Goal: Task Accomplishment & Management: Use online tool/utility

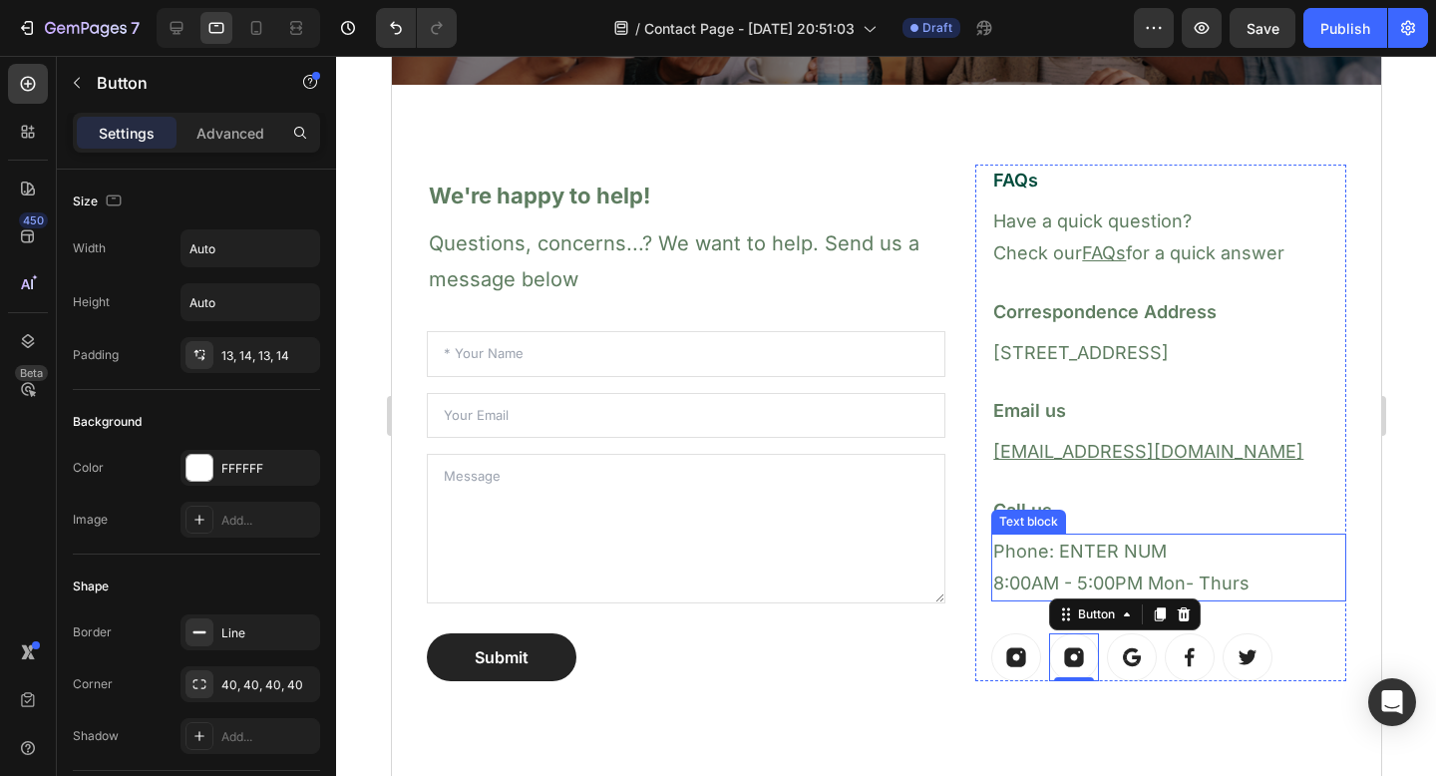
scroll to position [1028, 0]
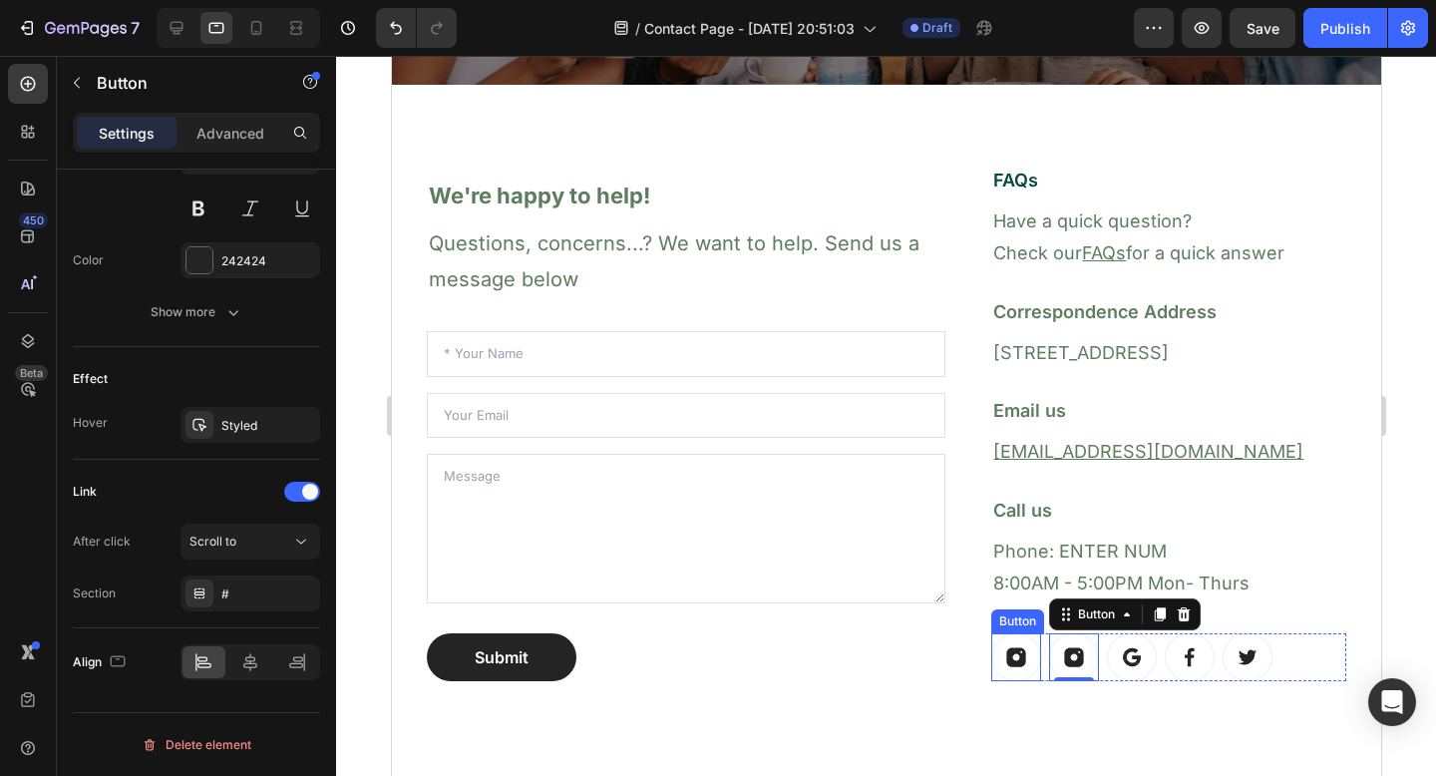
click at [1007, 655] on icon at bounding box center [1016, 657] width 19 height 19
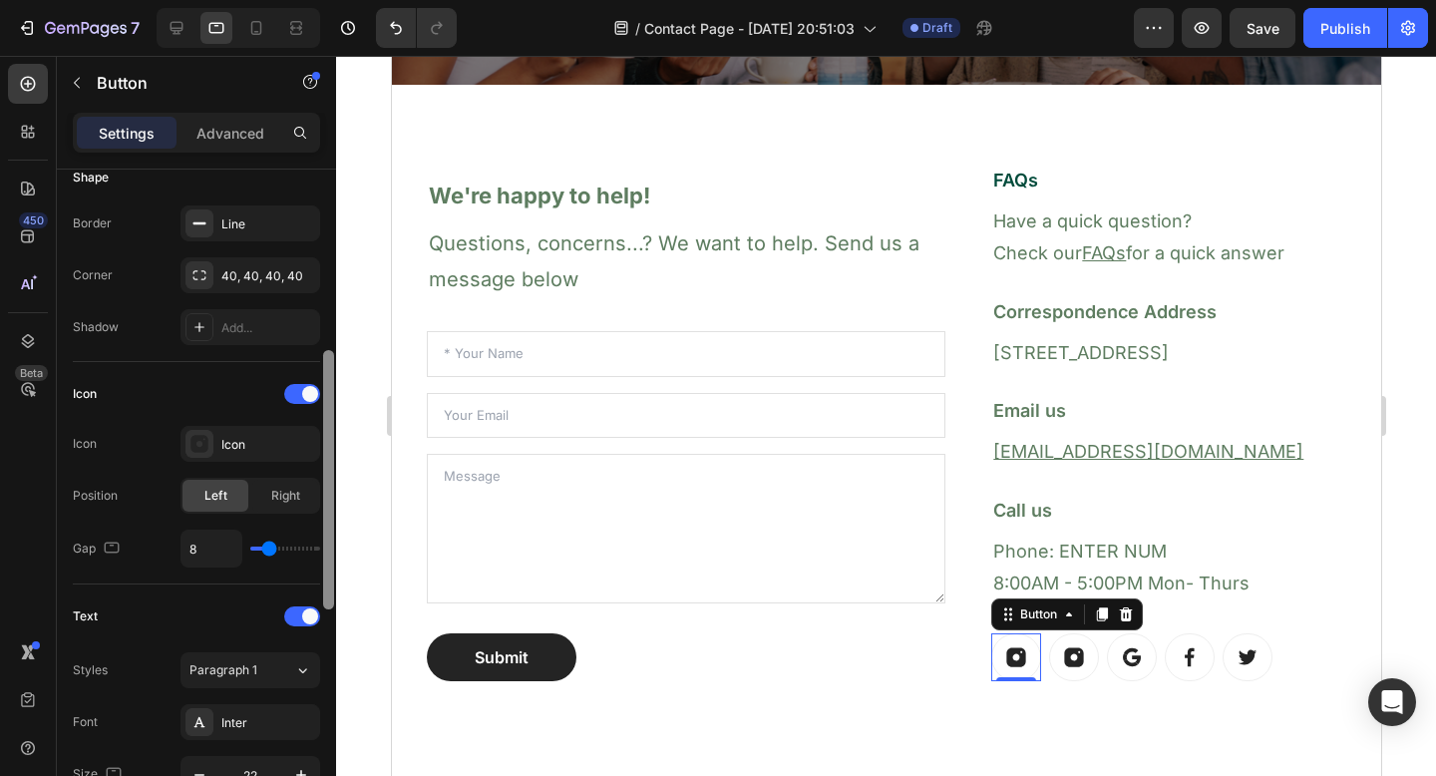
scroll to position [406, 0]
drag, startPoint x: 325, startPoint y: 589, endPoint x: 342, endPoint y: 344, distance: 245.0
click at [342, 0] on div "7 / Contact Page - [DATE] 20:51:03 Draft Preview Save Publish 450 Beta but Sect…" at bounding box center [718, 0] width 1436 height 0
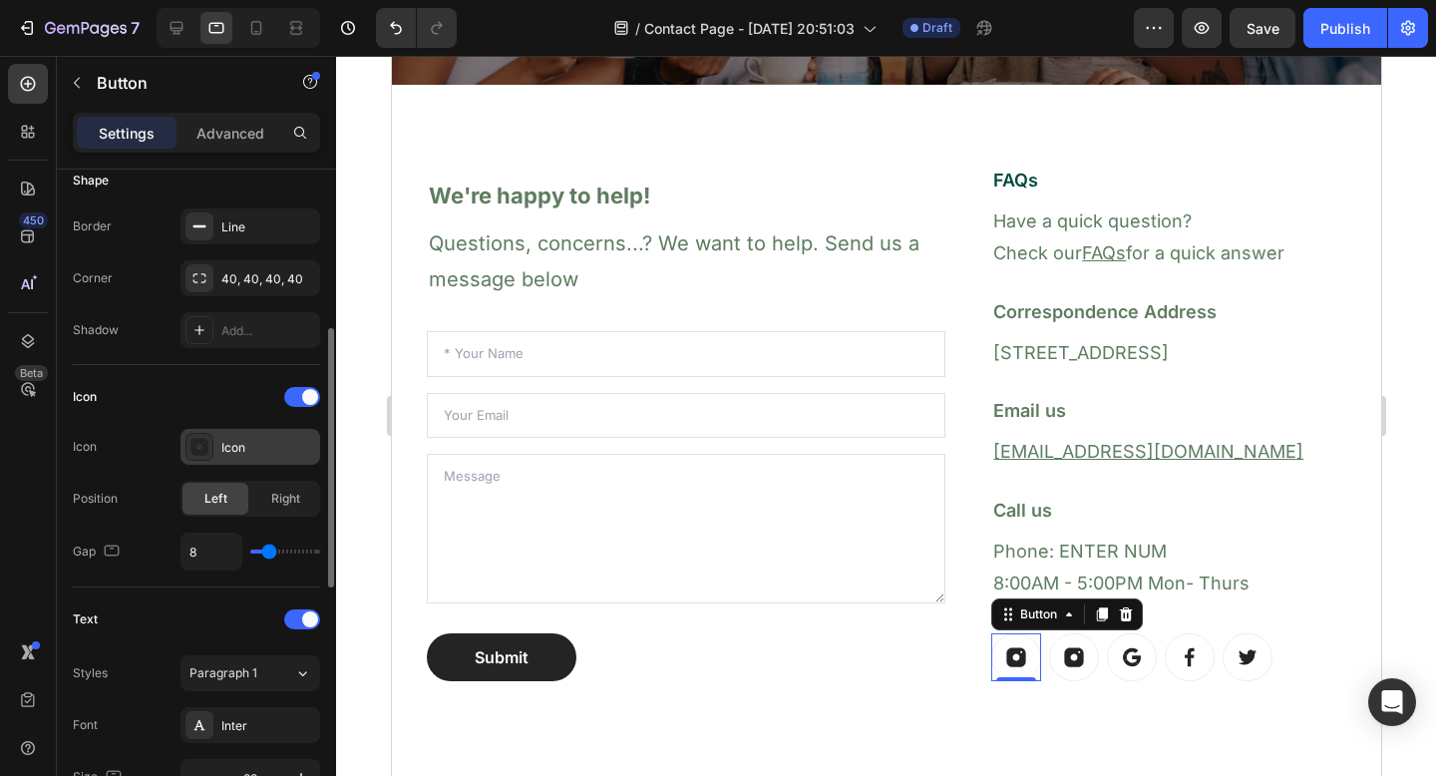
click at [231, 447] on div "Icon" at bounding box center [268, 448] width 94 height 18
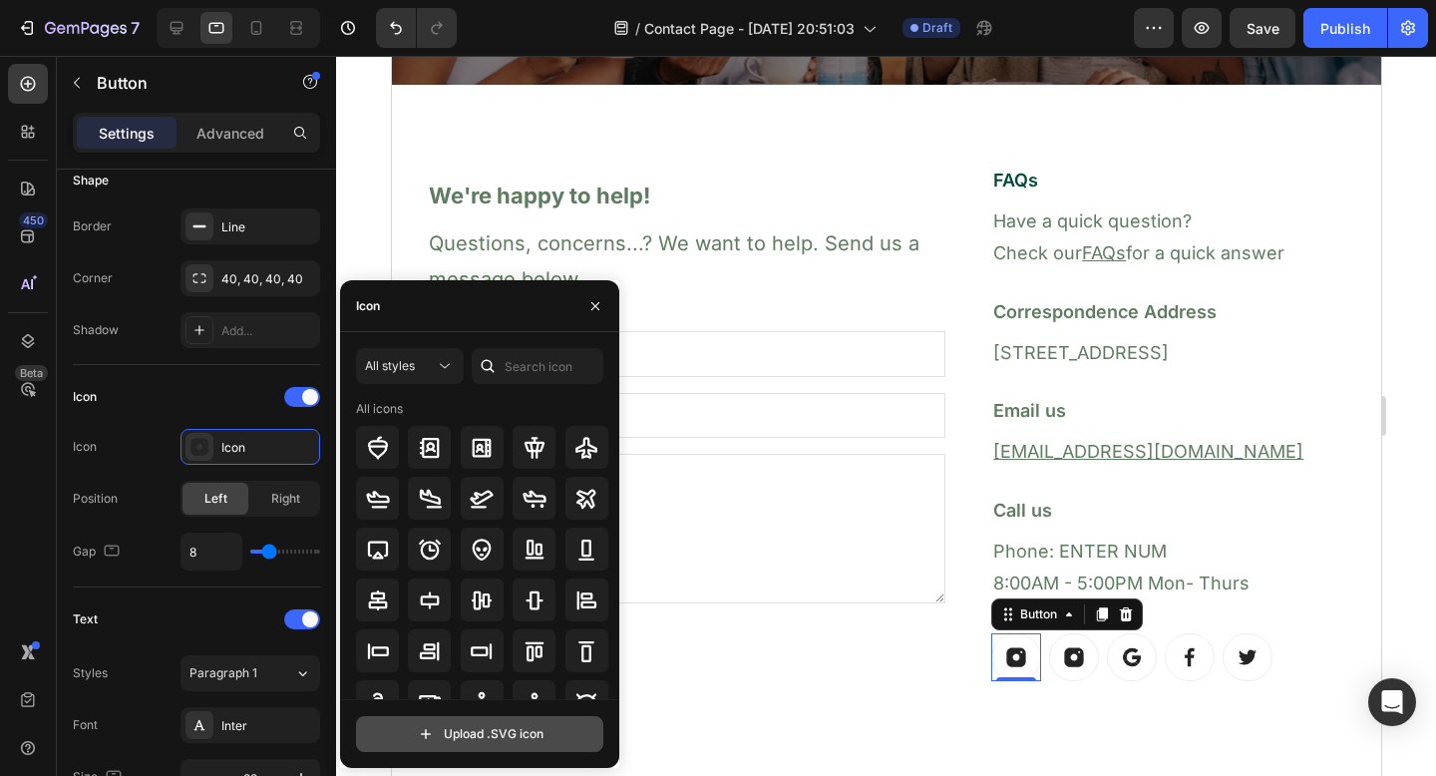
click at [398, 738] on input "file" at bounding box center [479, 734] width 245 height 34
click at [496, 743] on input "file" at bounding box center [479, 734] width 245 height 34
click at [466, 737] on input "file" at bounding box center [479, 734] width 245 height 34
type input "C:\fakepath\youtube copper.svg"
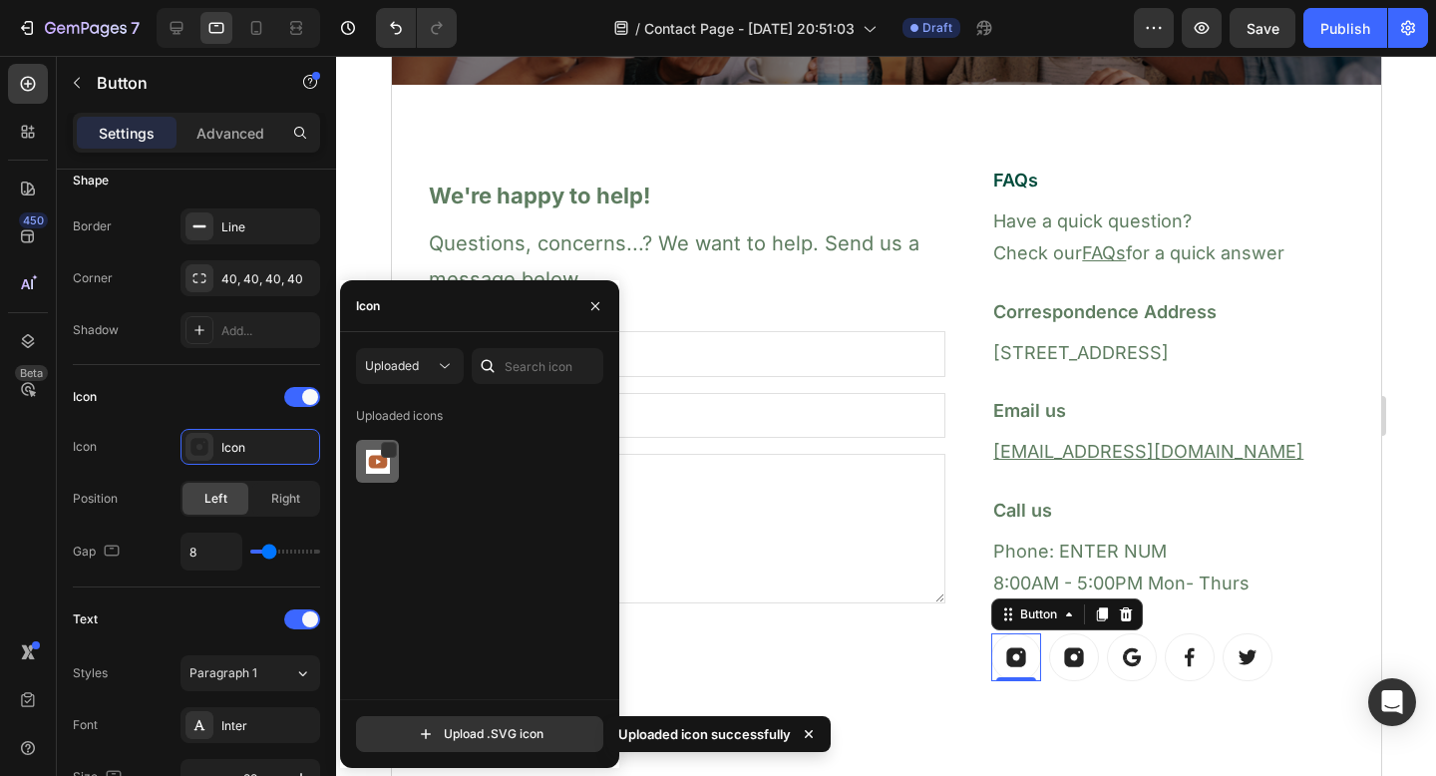
click at [381, 461] on img at bounding box center [378, 462] width 24 height 24
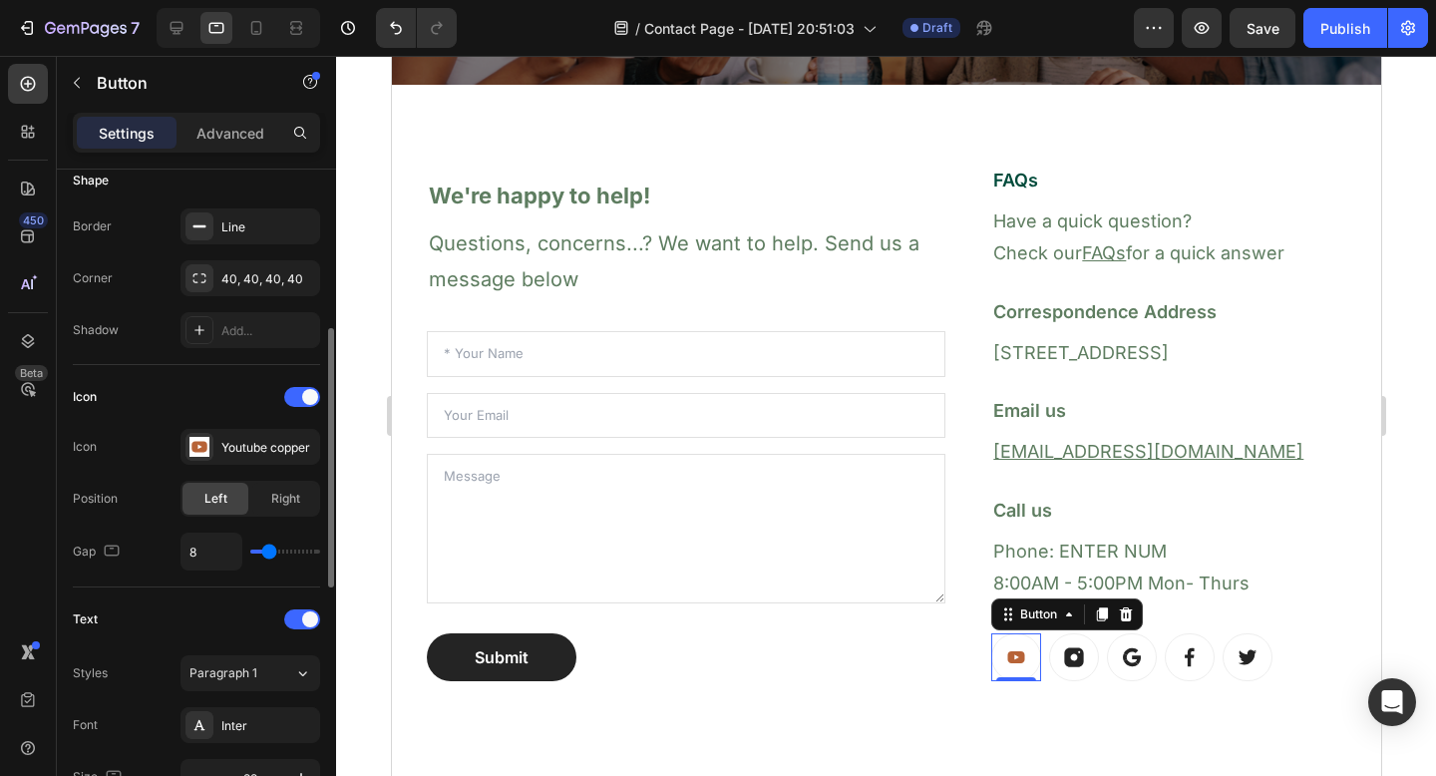
click at [225, 376] on div "Icon Icon Youtube copper Position Left Right Gap 8" at bounding box center [196, 476] width 247 height 222
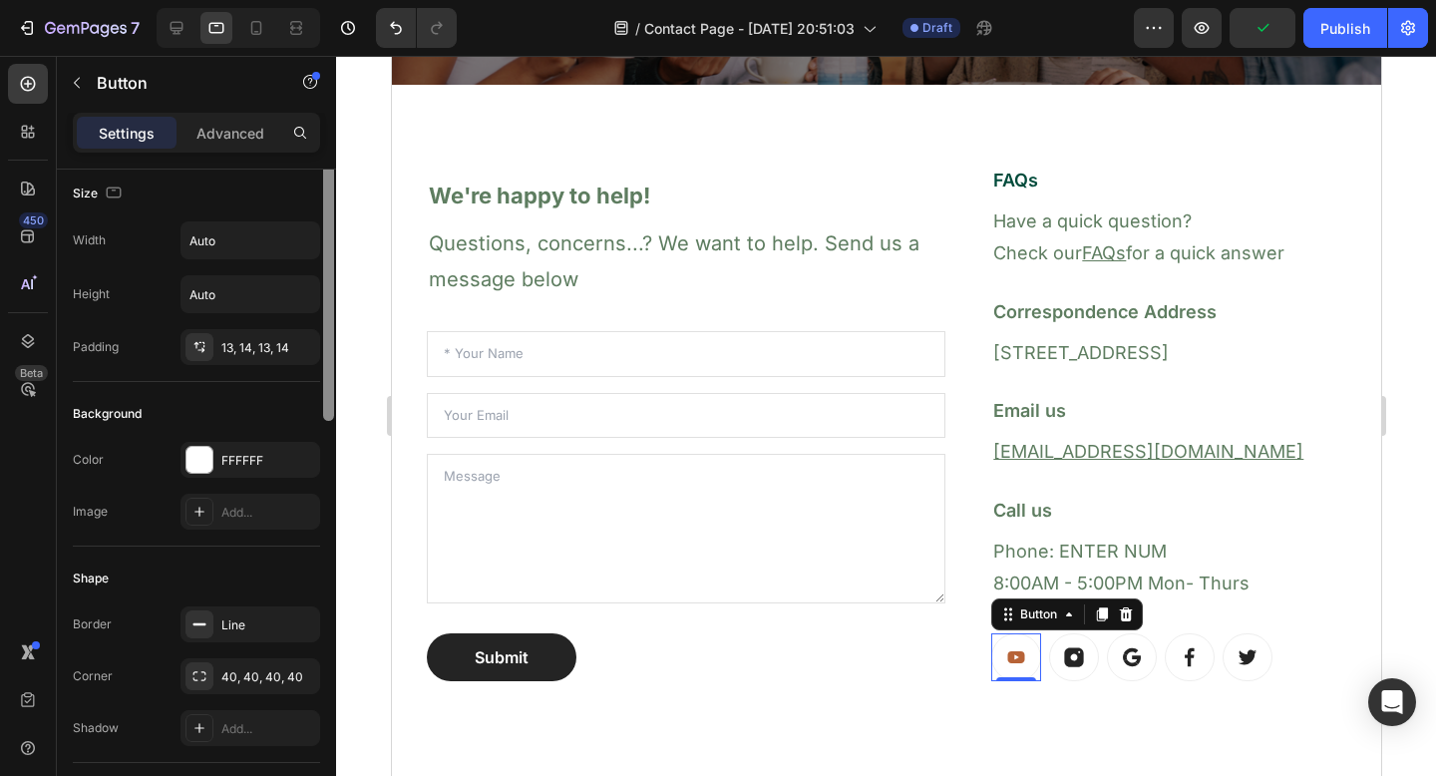
scroll to position [0, 0]
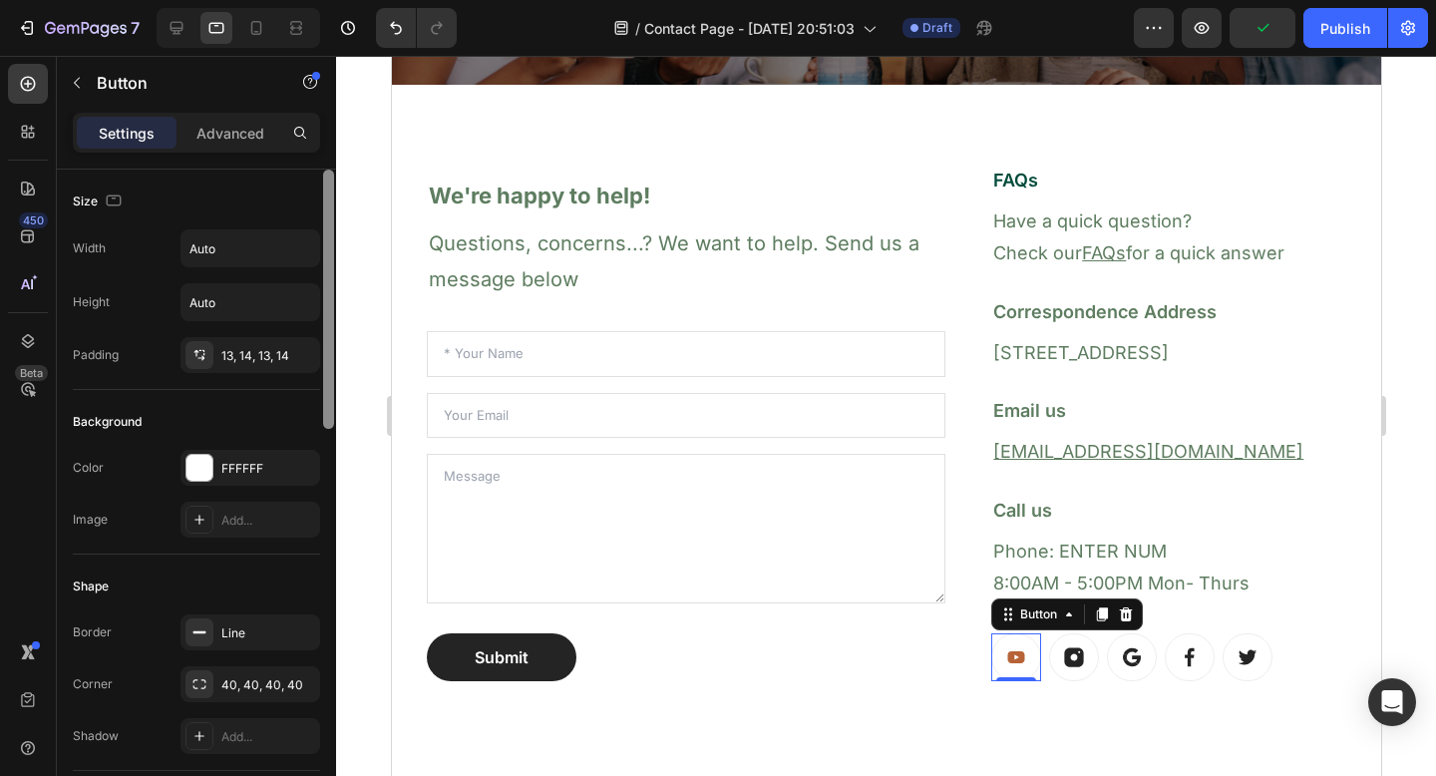
drag, startPoint x: 331, startPoint y: 344, endPoint x: 333, endPoint y: 176, distance: 168.6
click at [333, 176] on div at bounding box center [328, 299] width 11 height 259
click at [244, 244] on input "Auto" at bounding box center [251, 248] width 138 height 36
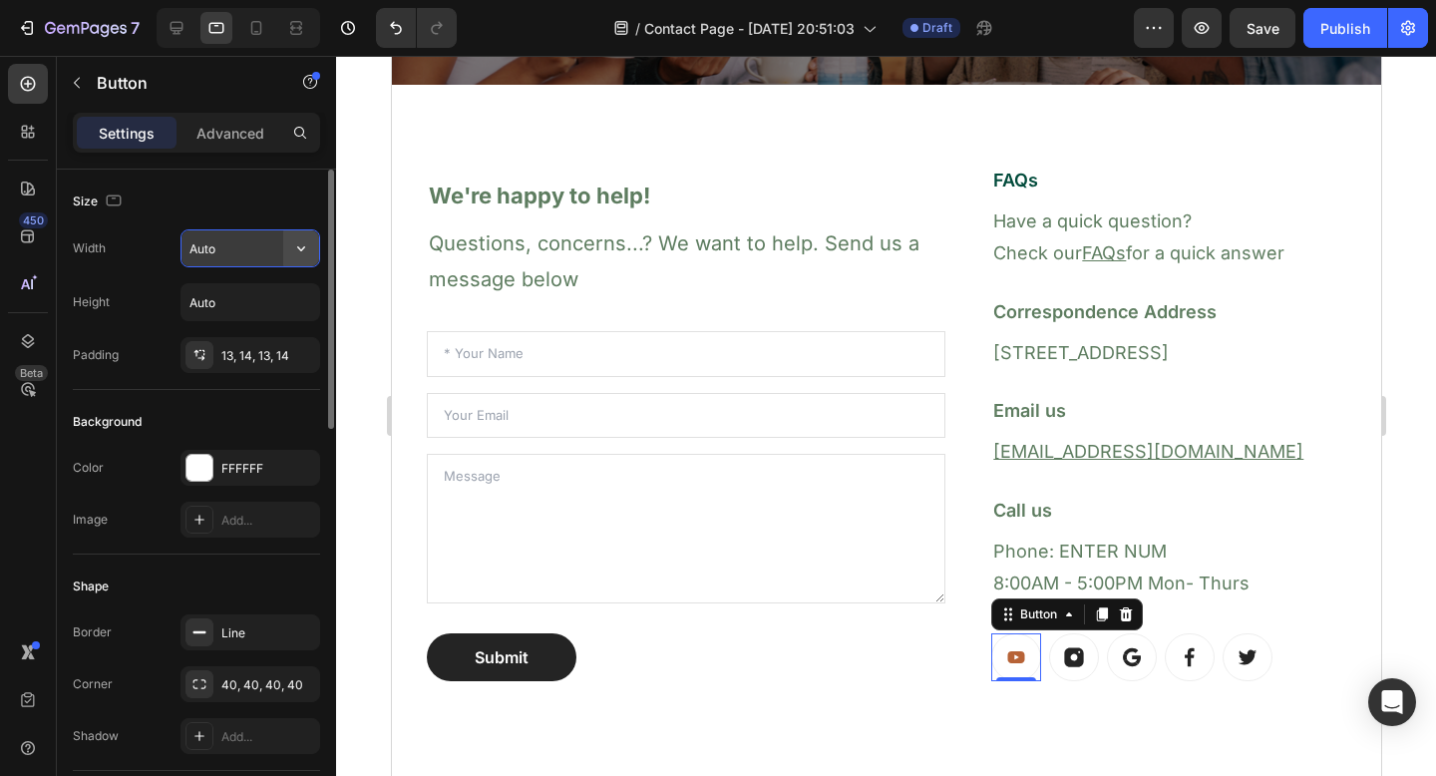
click at [302, 251] on icon "button" at bounding box center [301, 248] width 20 height 20
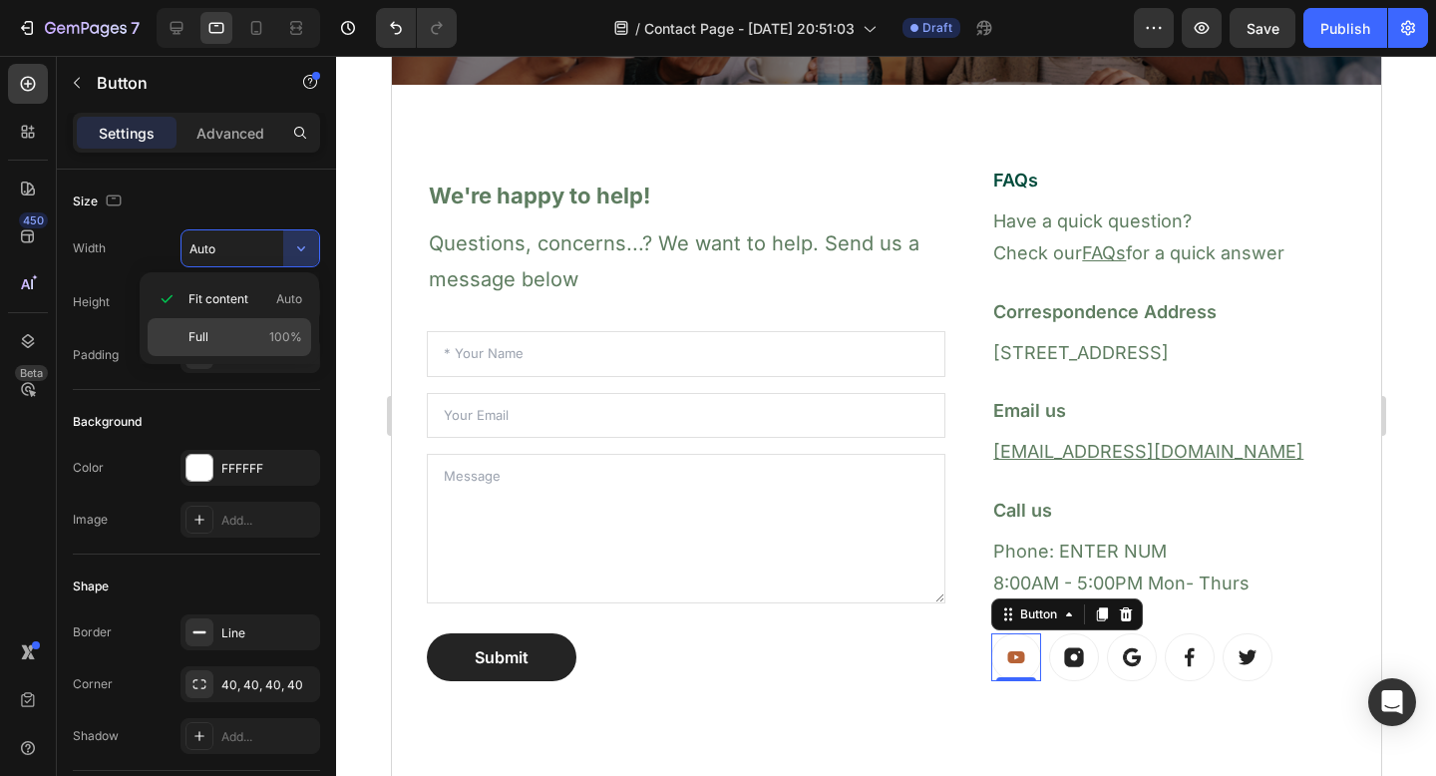
click at [247, 334] on p "Full 100%" at bounding box center [246, 337] width 114 height 18
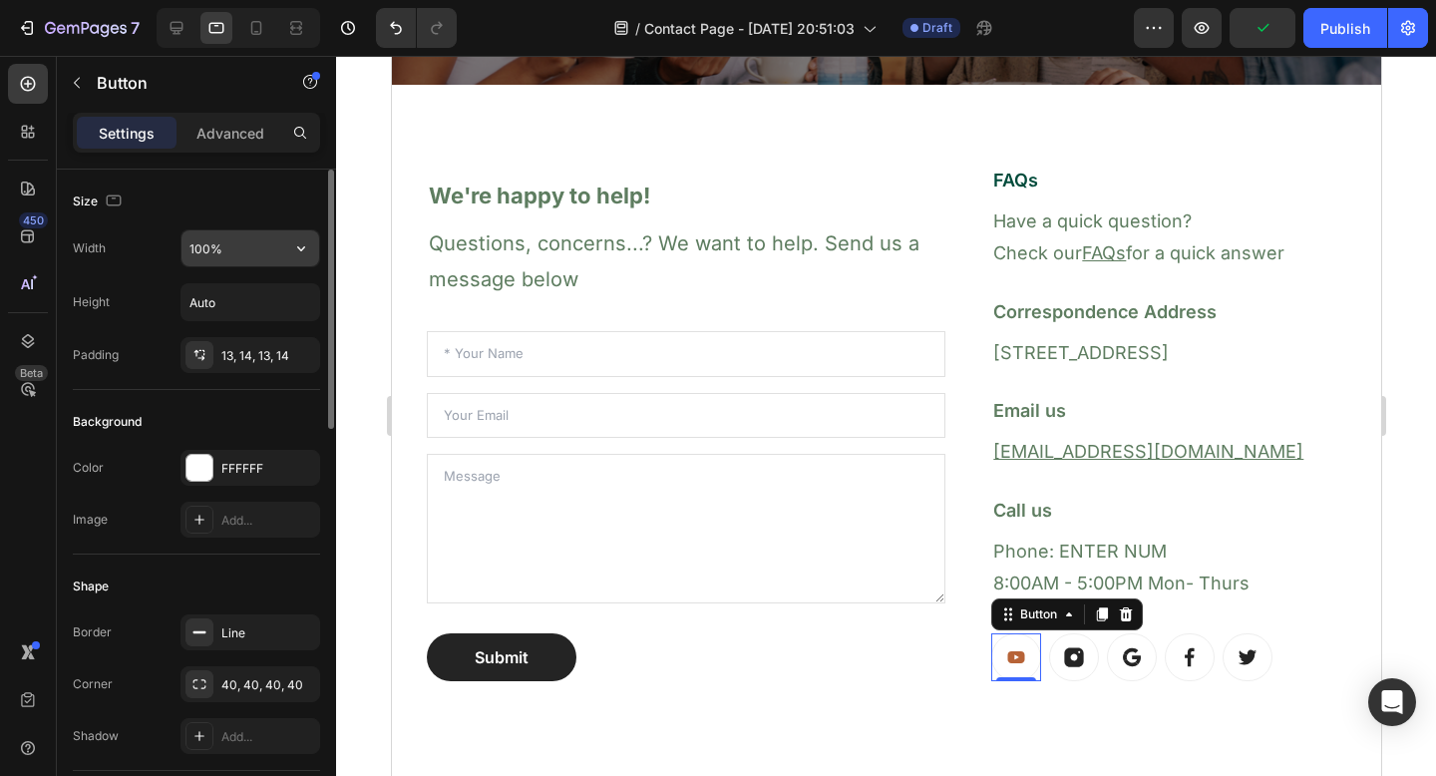
click at [266, 254] on input "100%" at bounding box center [251, 248] width 138 height 36
click at [281, 252] on input "100%" at bounding box center [251, 248] width 138 height 36
click at [300, 249] on icon "button" at bounding box center [301, 248] width 8 height 5
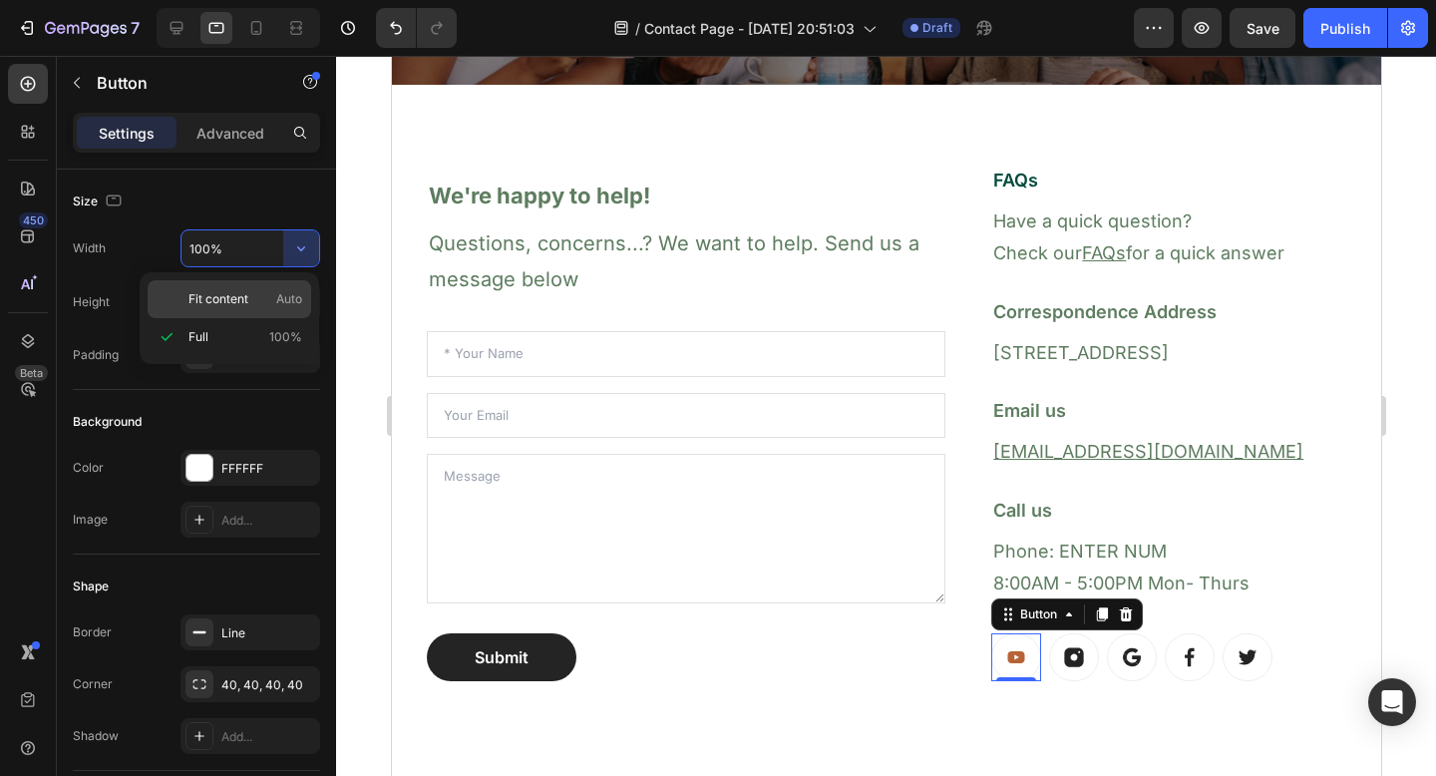
click at [240, 299] on span "Fit content" at bounding box center [219, 299] width 60 height 18
type input "Auto"
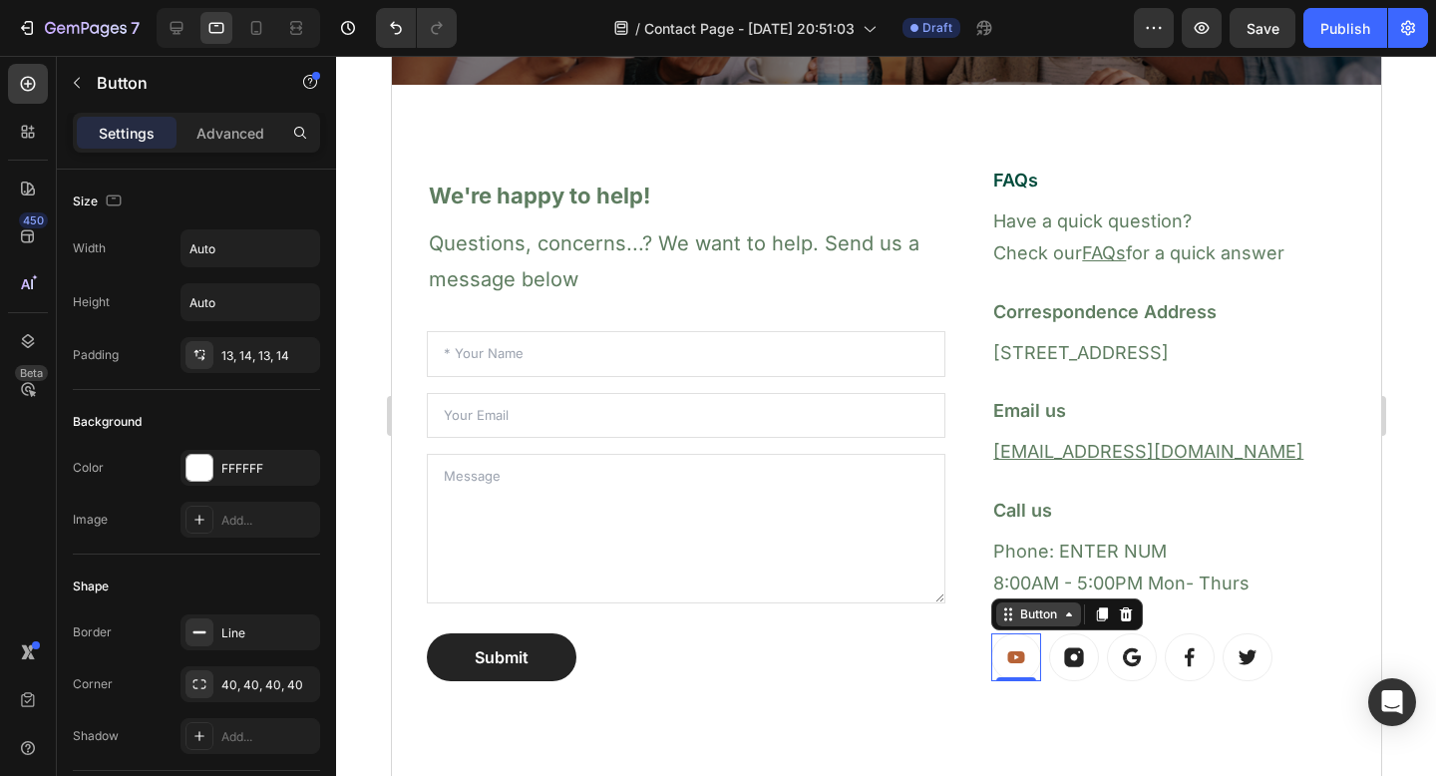
click at [1041, 621] on div "Button" at bounding box center [1038, 615] width 45 height 18
click at [1010, 654] on icon at bounding box center [1016, 657] width 17 height 12
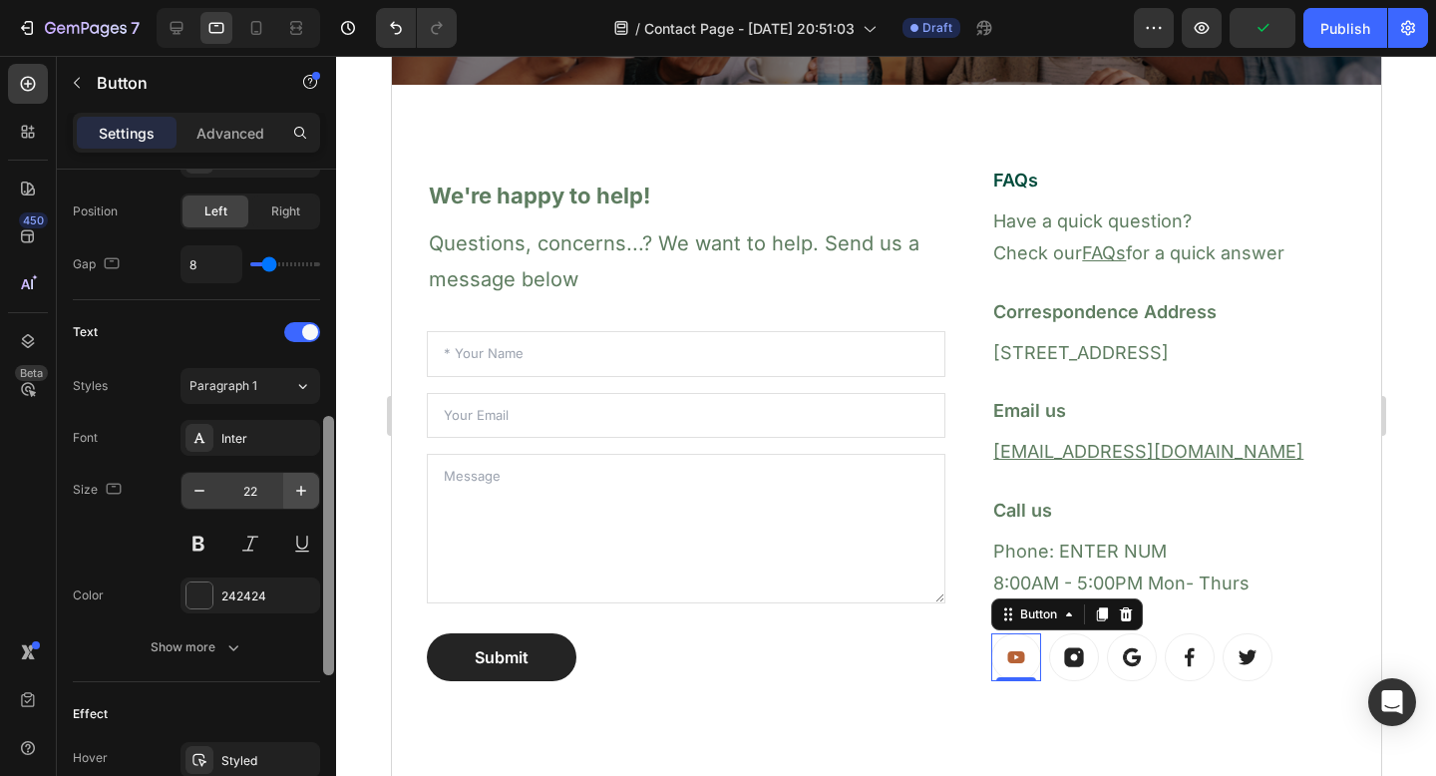
scroll to position [705, 0]
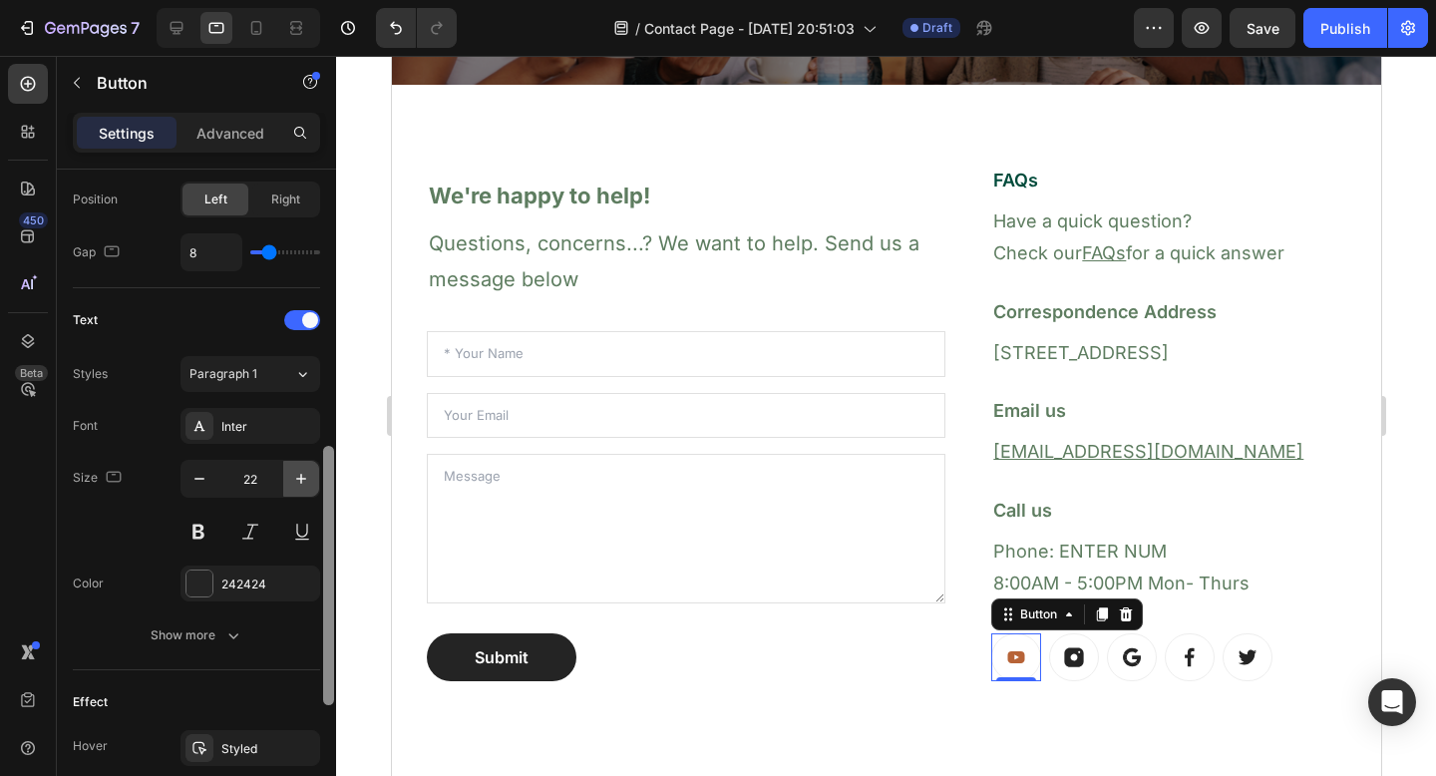
drag, startPoint x: 331, startPoint y: 190, endPoint x: 311, endPoint y: 467, distance: 278.0
click at [311, 467] on div "Size Width Auto Height Auto Padding 13, 14, 13, 14 Background Color FFFFFF Imag…" at bounding box center [196, 501] width 279 height 663
click at [301, 473] on icon "button" at bounding box center [301, 479] width 20 height 20
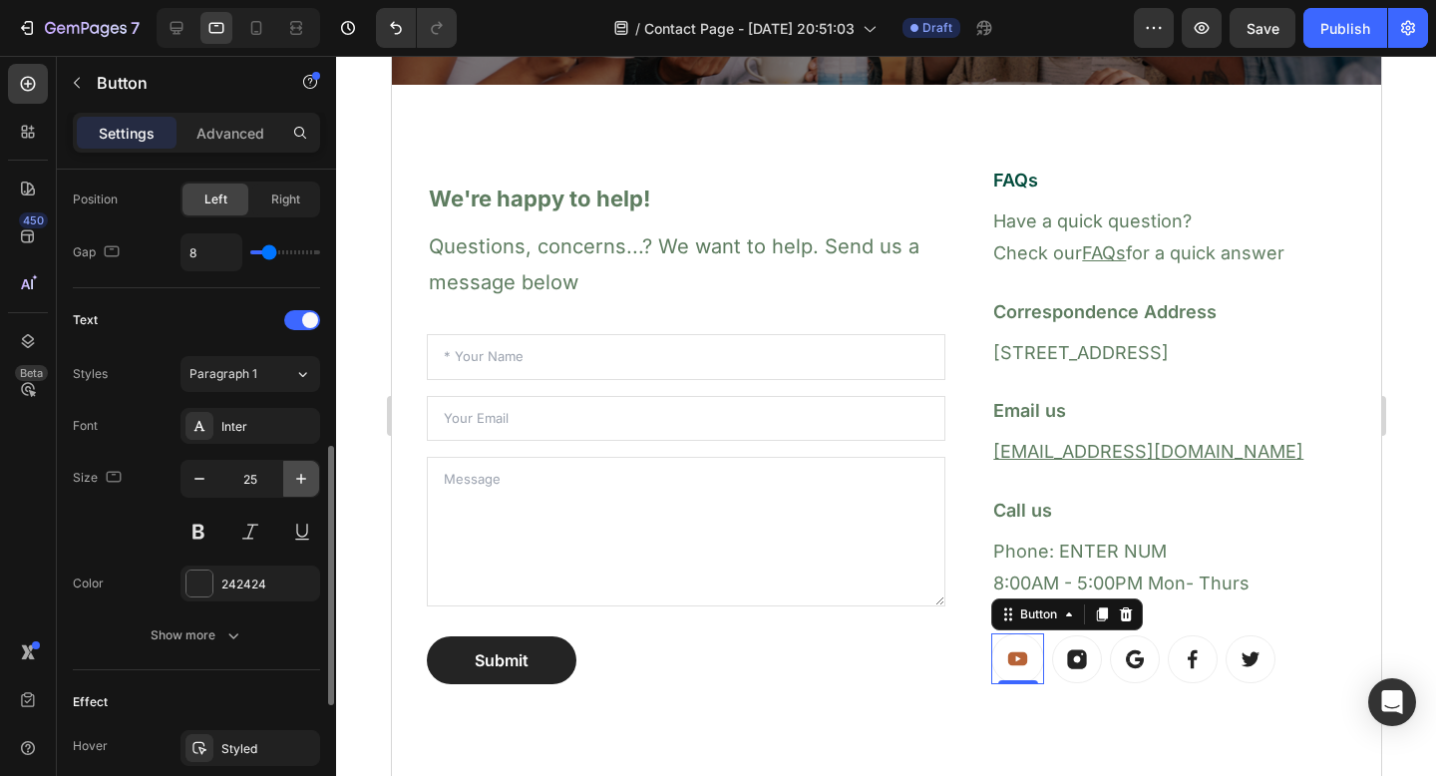
click at [301, 473] on icon "button" at bounding box center [301, 479] width 20 height 20
type input "26"
click at [246, 580] on div "242424" at bounding box center [250, 585] width 58 height 18
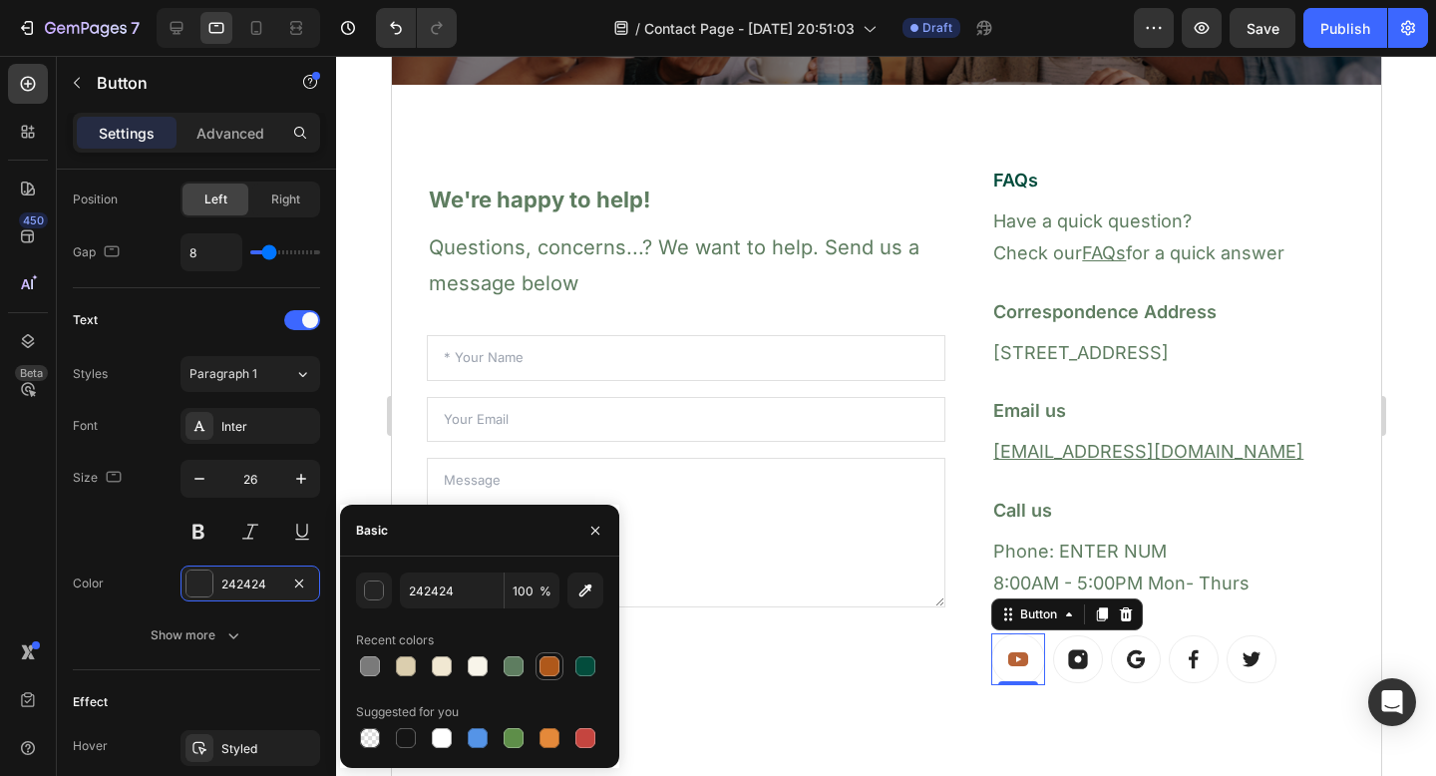
click at [554, 668] on div at bounding box center [550, 666] width 20 height 20
type input "AF581A"
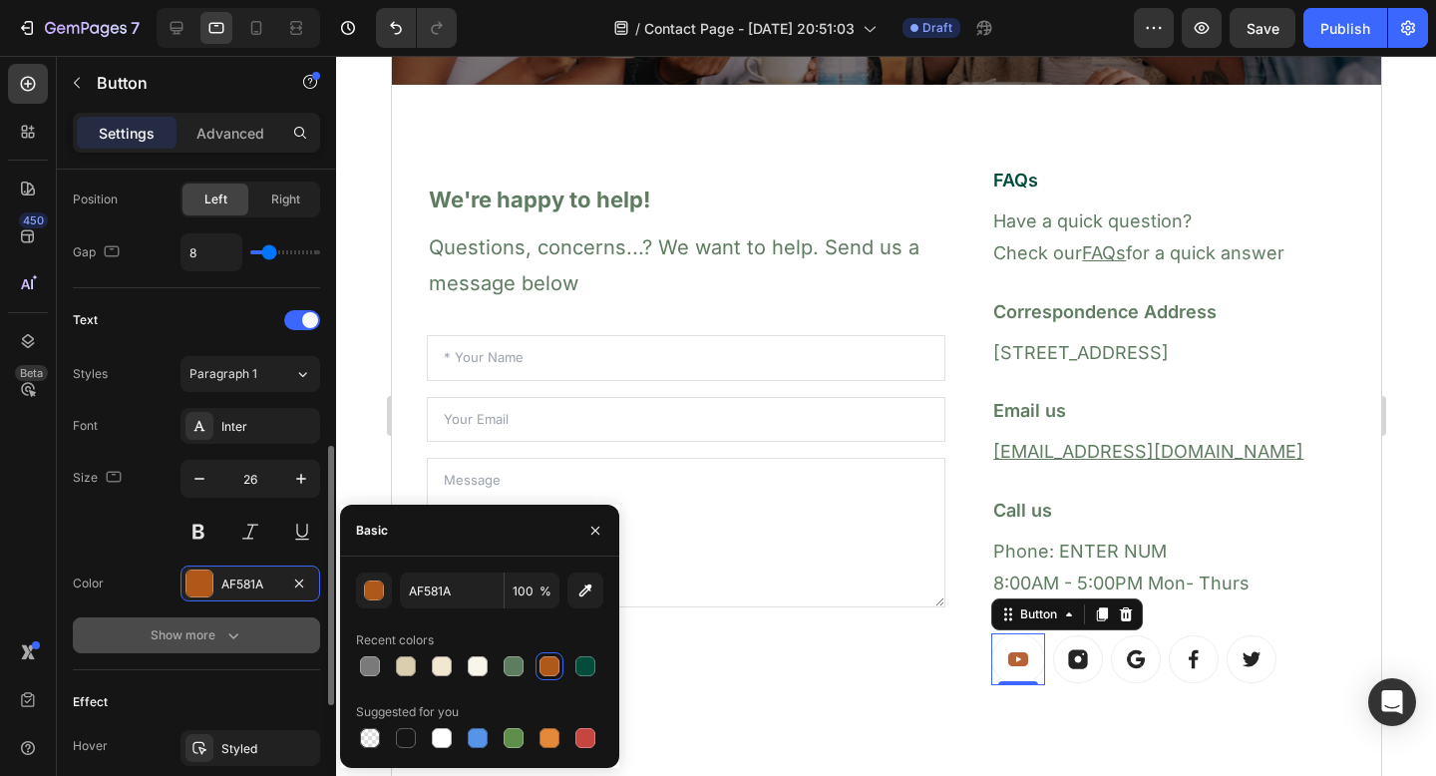
click at [232, 628] on icon "button" at bounding box center [233, 635] width 20 height 20
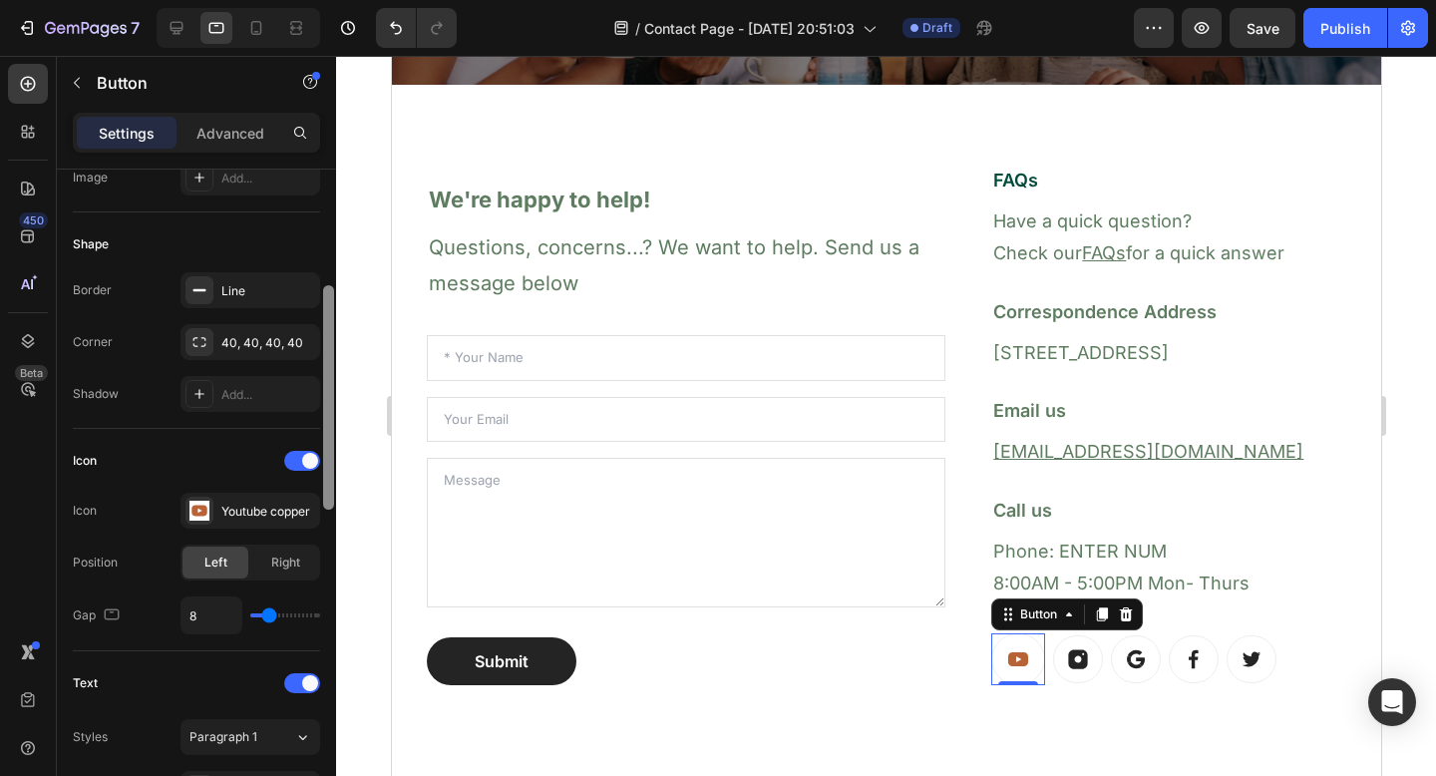
scroll to position [340, 0]
drag, startPoint x: 327, startPoint y: 559, endPoint x: 302, endPoint y: 415, distance: 145.8
click at [302, 415] on div "Size Width Auto Height Auto Padding 13, 14, 13, 14 Background Color FFFFFF Imag…" at bounding box center [196, 501] width 279 height 663
click at [230, 286] on div "Line" at bounding box center [250, 293] width 58 height 18
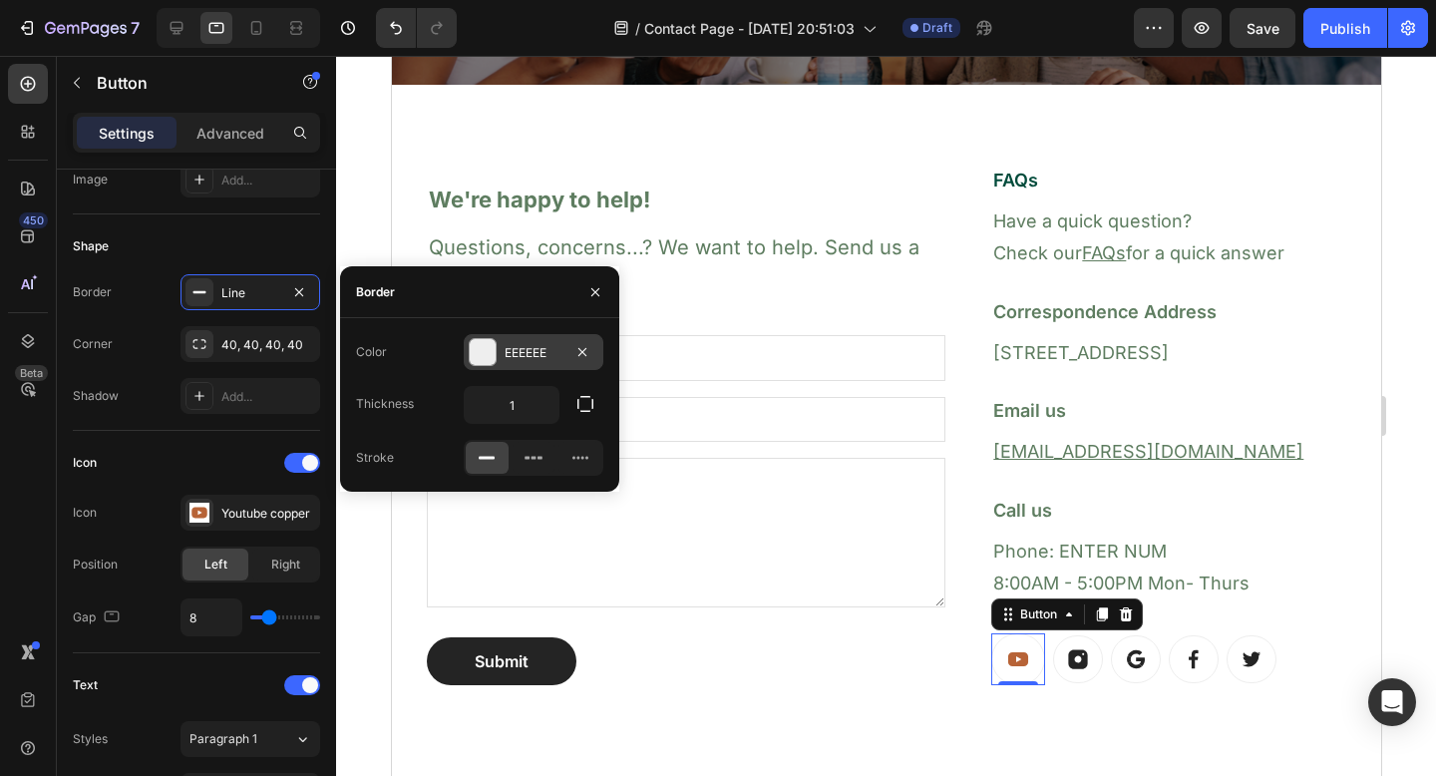
click at [521, 353] on div "EEEEEE" at bounding box center [534, 353] width 58 height 18
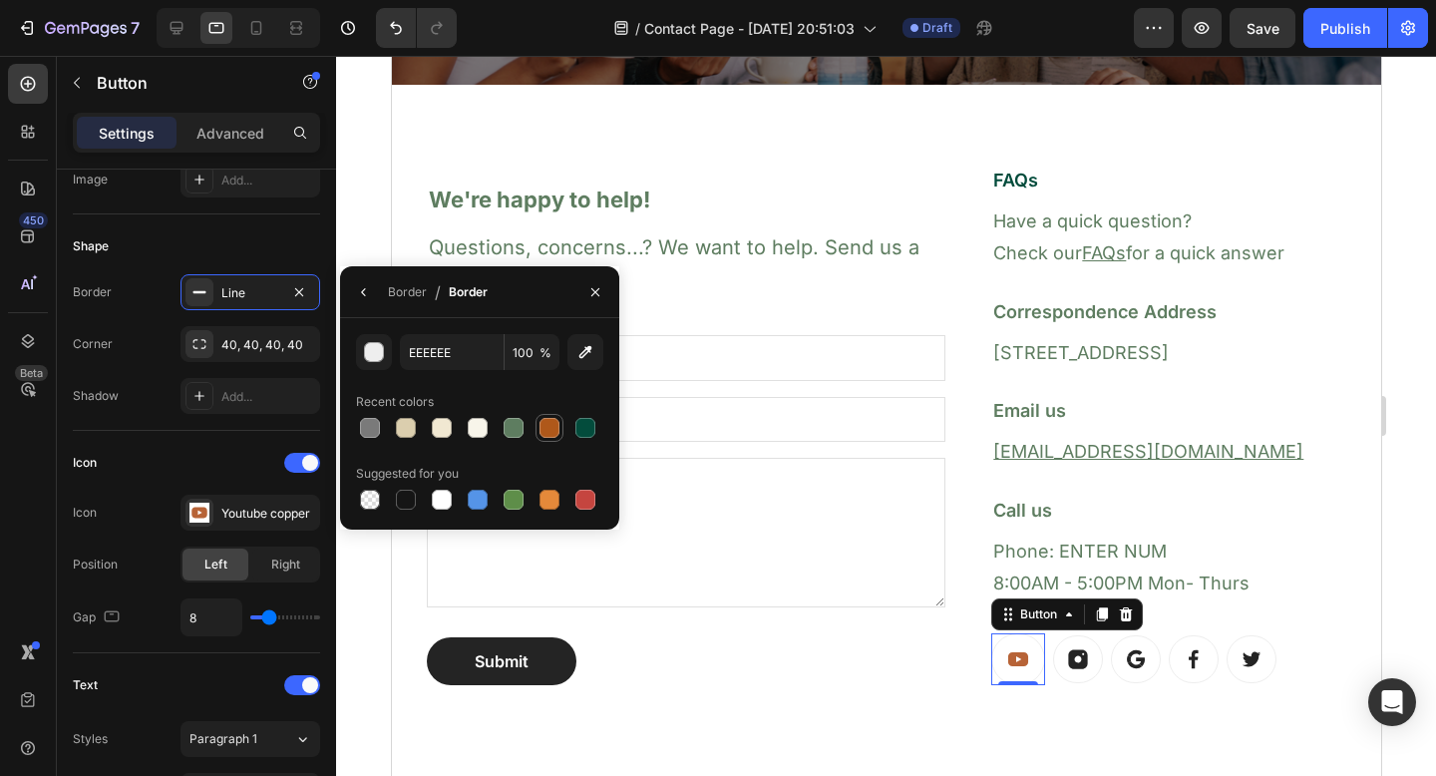
click at [552, 428] on div at bounding box center [550, 428] width 20 height 20
type input "AF581A"
click at [268, 246] on div "Shape" at bounding box center [196, 246] width 247 height 32
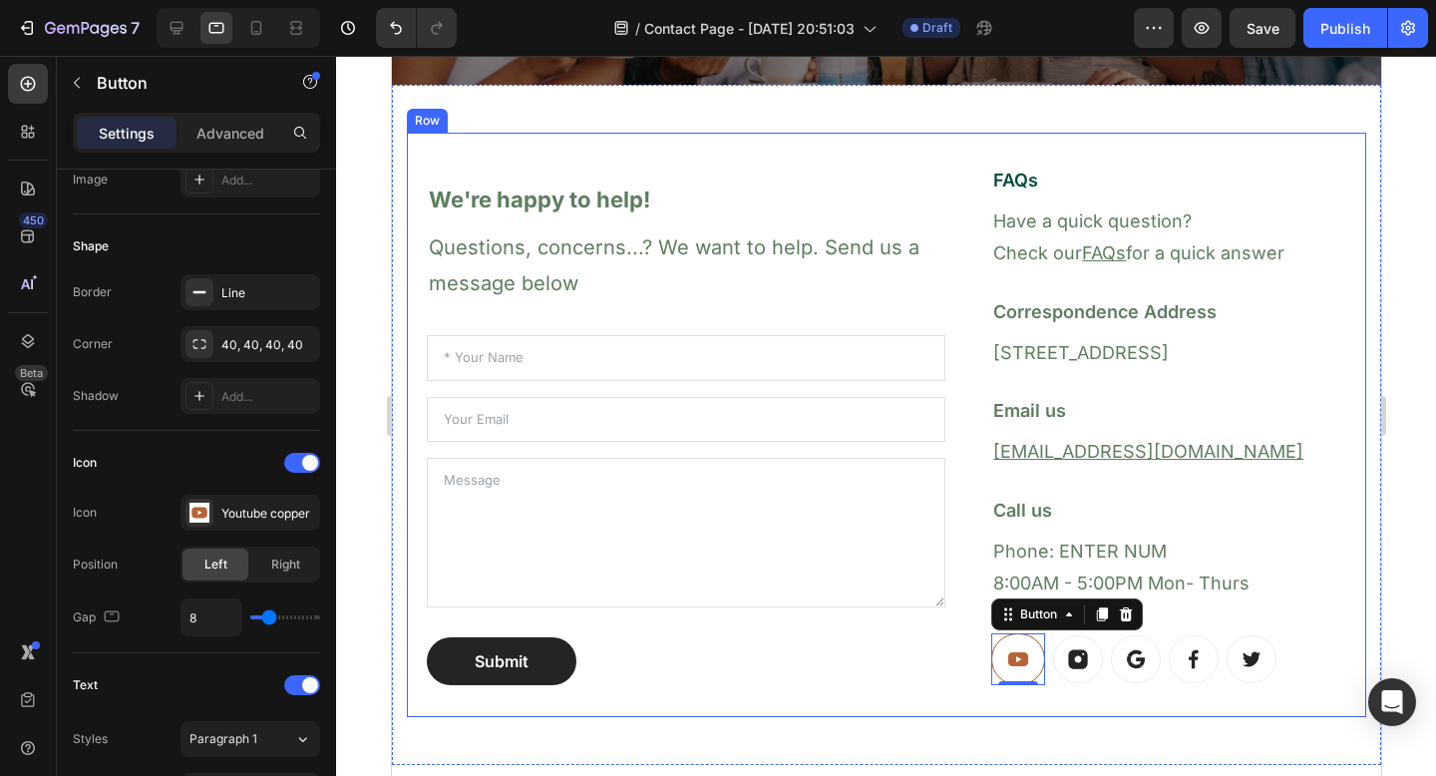
click at [877, 710] on div "We're happy to help! Heading Questions, concerns...? We want to help. Send us a…" at bounding box center [886, 425] width 960 height 585
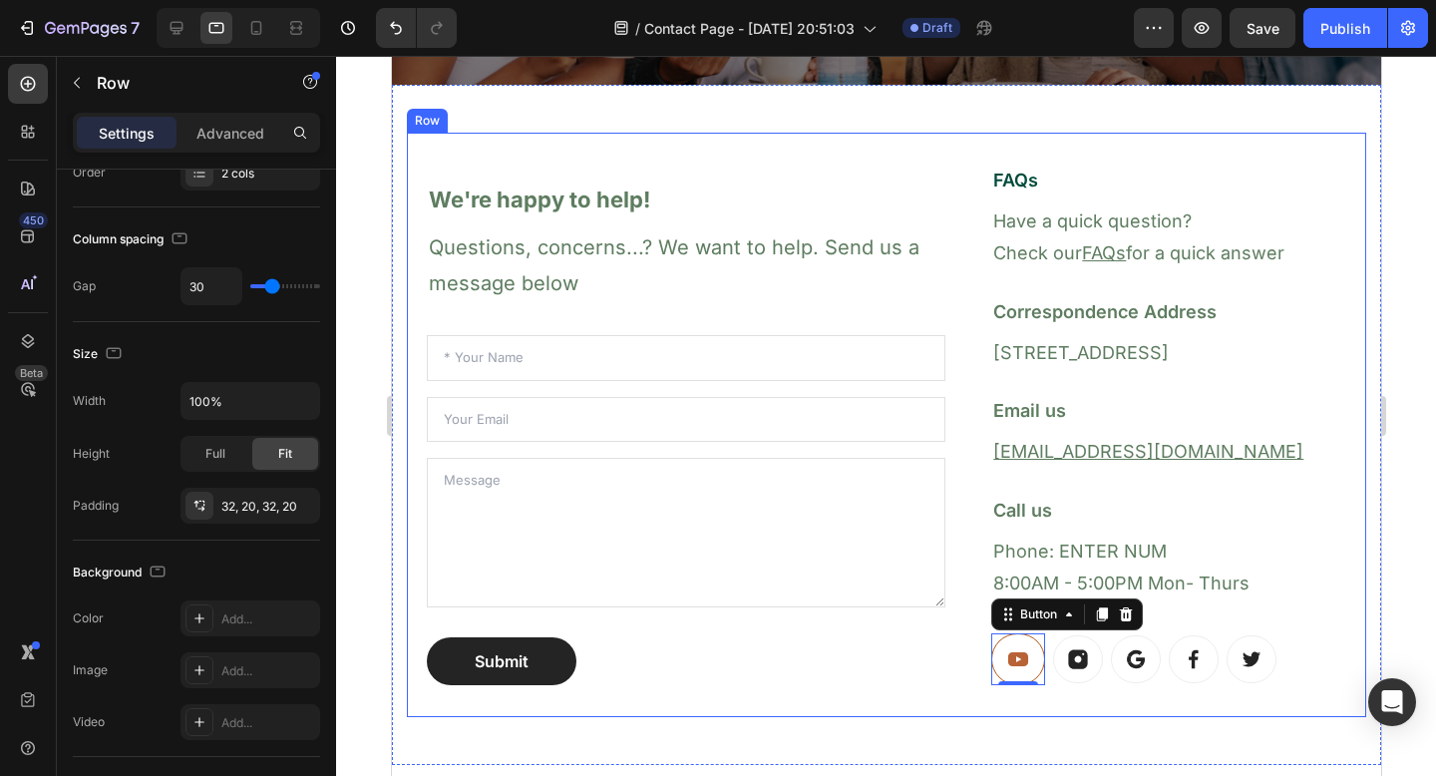
scroll to position [0, 0]
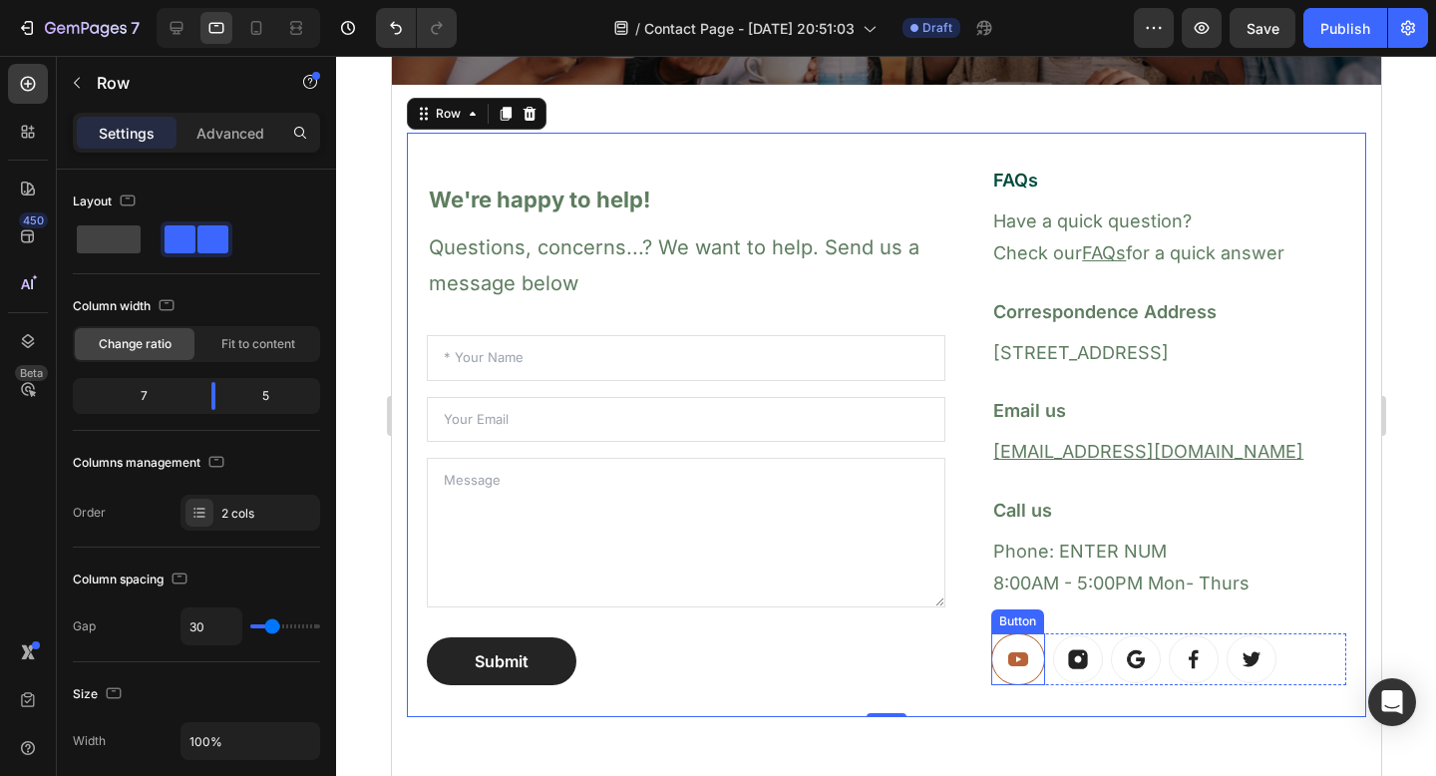
click at [1003, 668] on rect at bounding box center [1018, 659] width 31 height 31
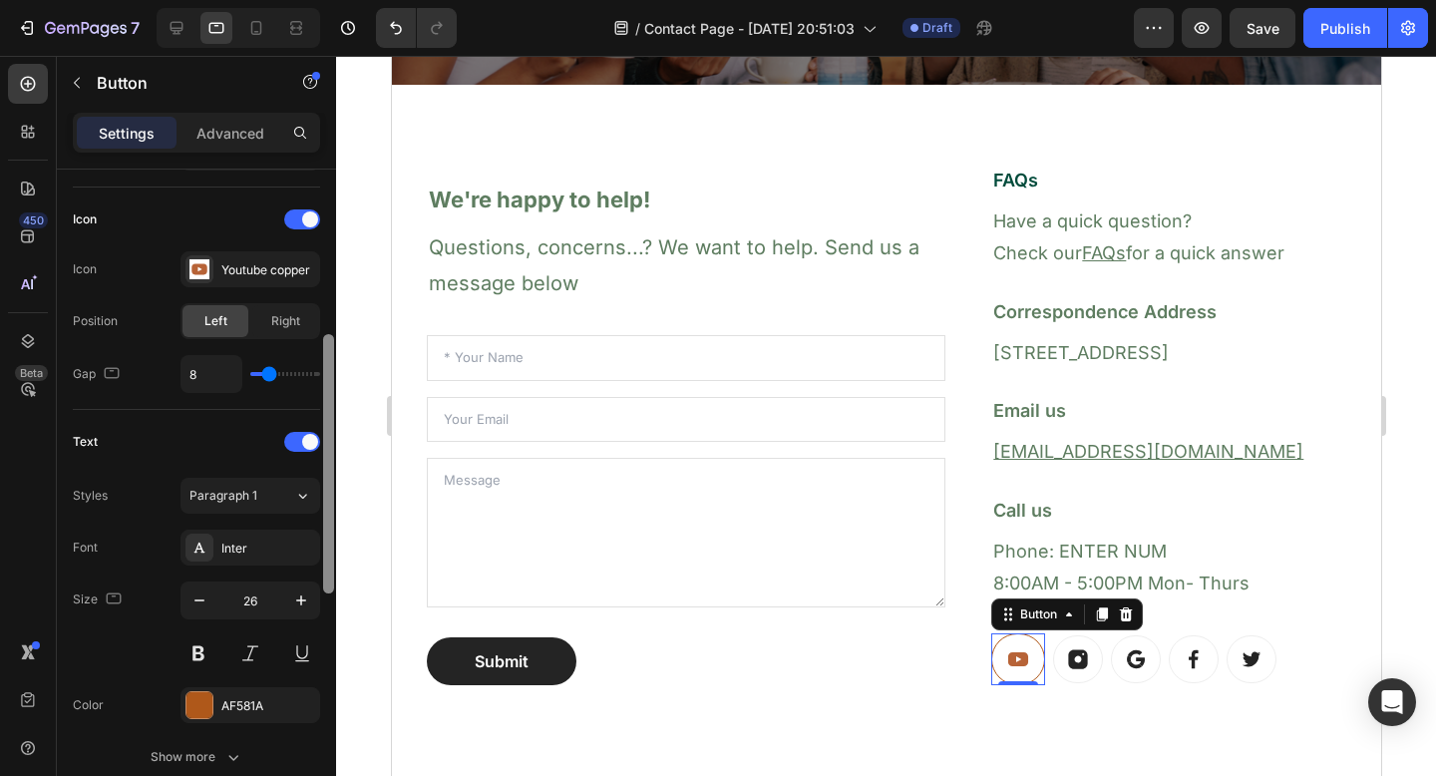
scroll to position [647, 0]
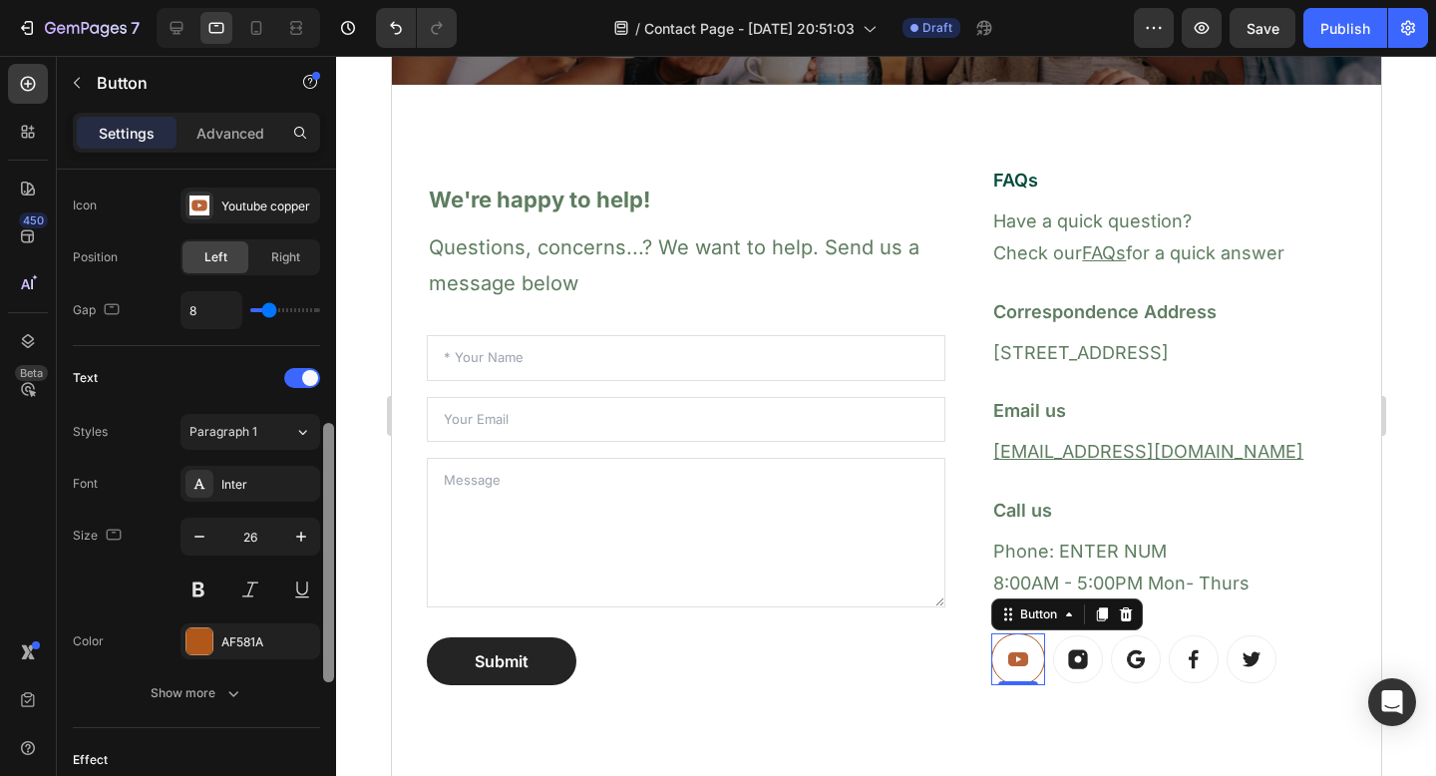
drag, startPoint x: 325, startPoint y: 304, endPoint x: 306, endPoint y: 559, distance: 255.1
click at [306, 559] on div "Size Width Auto Height Auto Padding 13, 14, 13, 14 Background Color FFFFFF Imag…" at bounding box center [196, 501] width 279 height 663
click at [307, 541] on icon "button" at bounding box center [301, 537] width 20 height 20
click at [197, 532] on icon "button" at bounding box center [200, 537] width 20 height 20
type input "26"
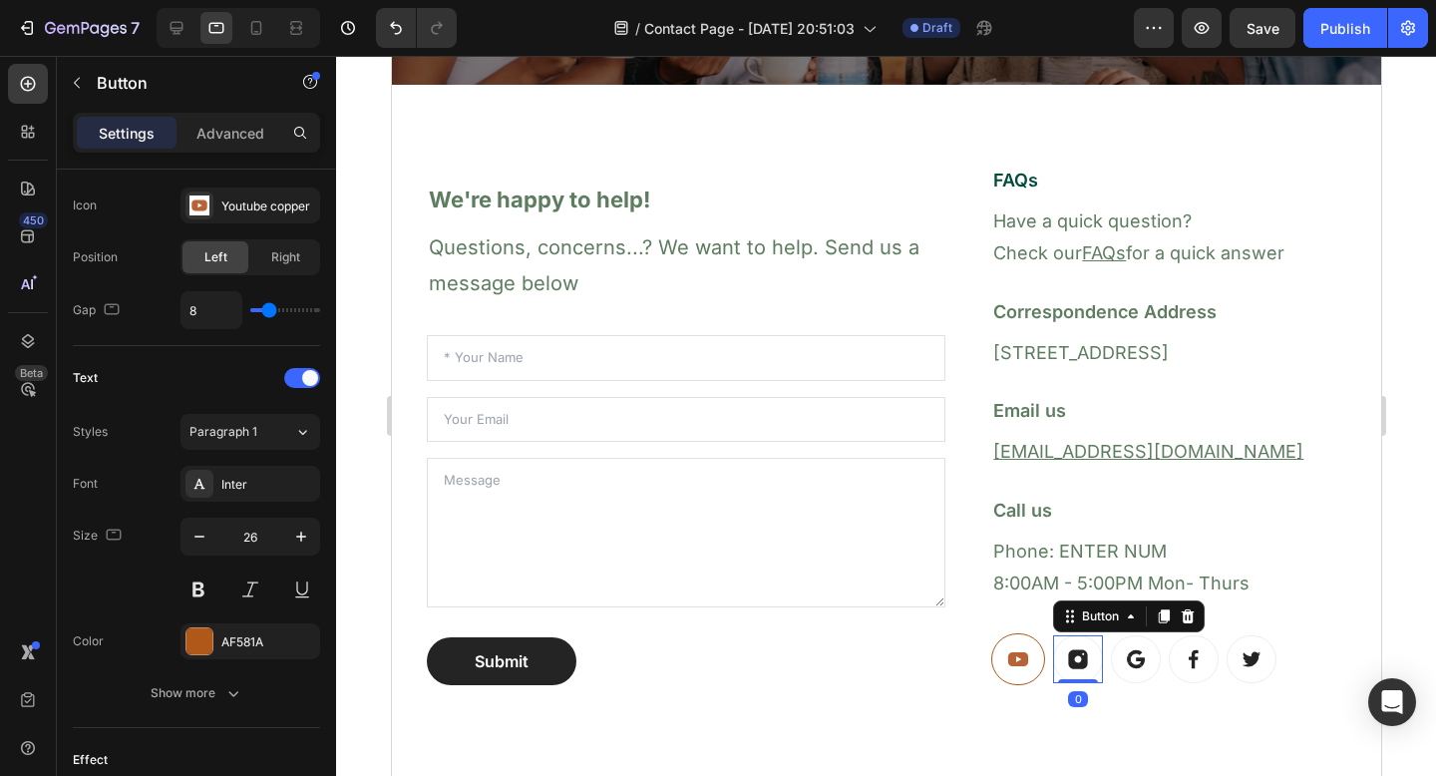
click at [1067, 670] on link at bounding box center [1077, 659] width 50 height 48
click at [297, 533] on icon "button" at bounding box center [301, 537] width 20 height 20
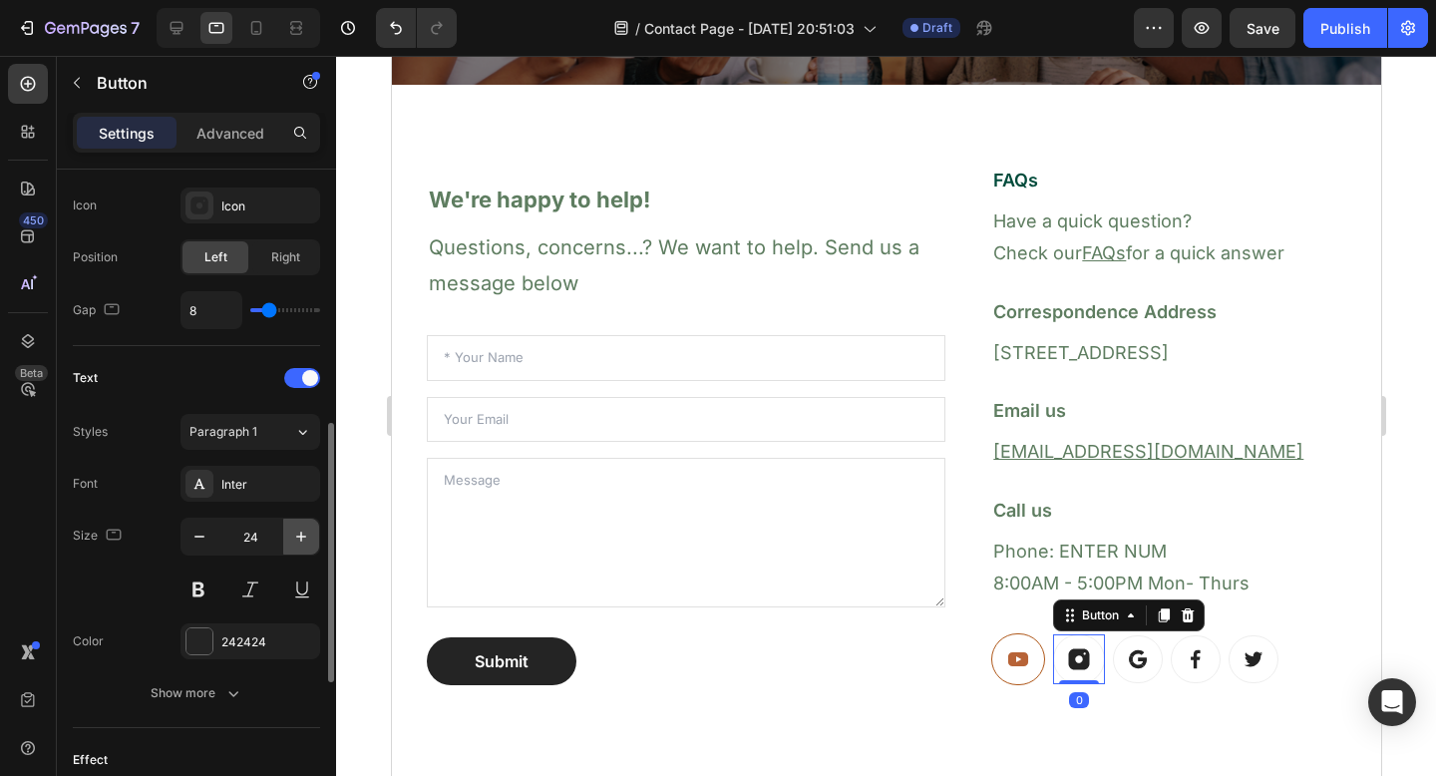
click at [297, 533] on icon "button" at bounding box center [301, 537] width 20 height 20
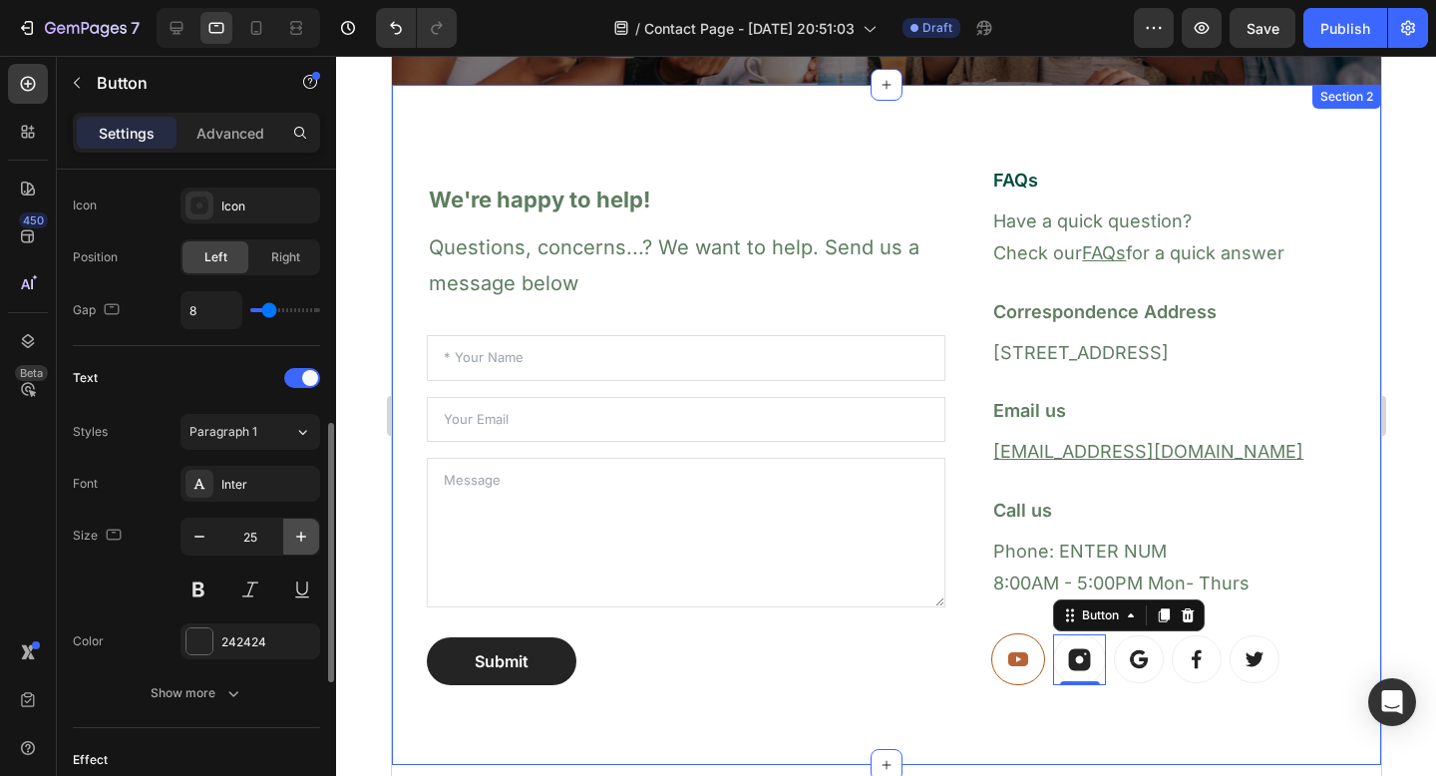
click at [311, 528] on button "button" at bounding box center [301, 537] width 36 height 36
type input "26"
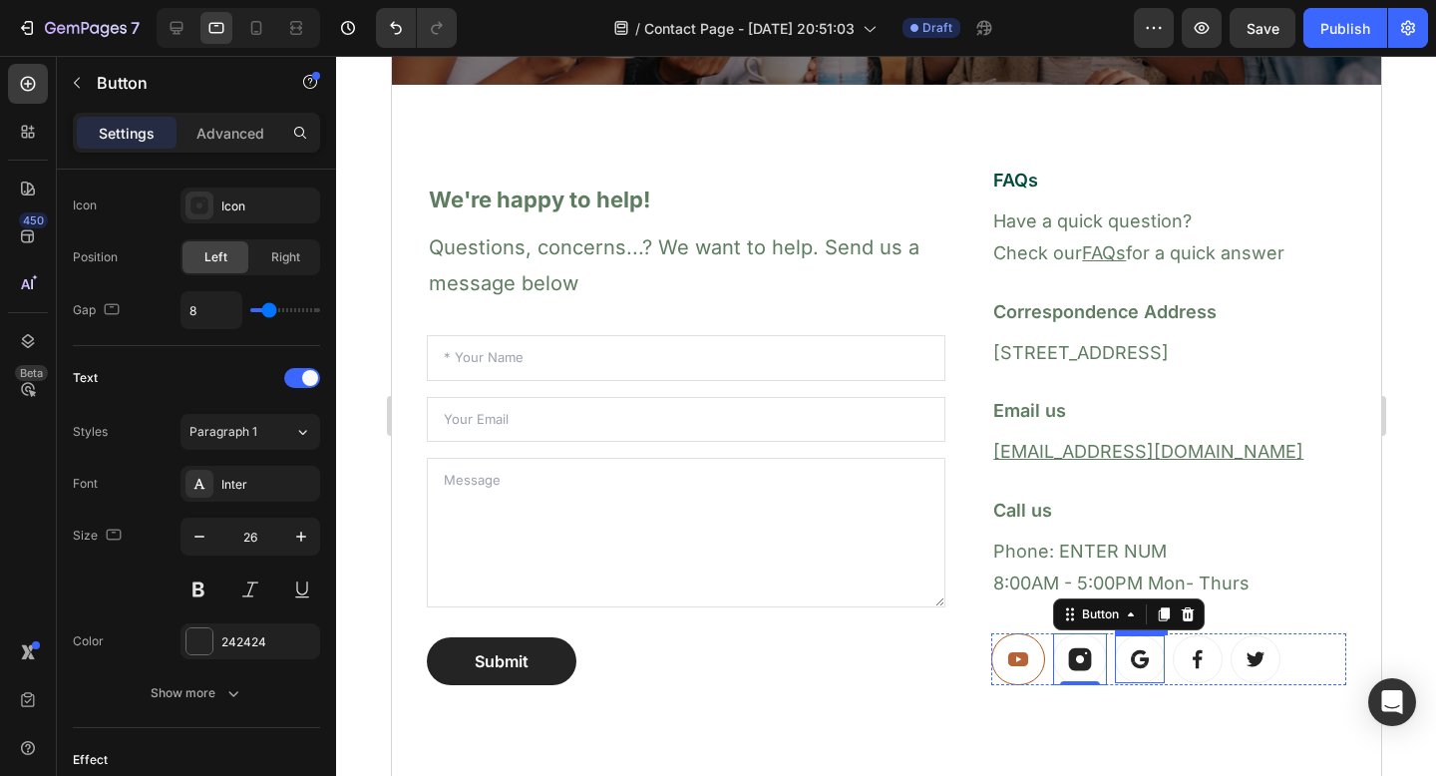
click at [1140, 659] on icon at bounding box center [1144, 662] width 9 height 9
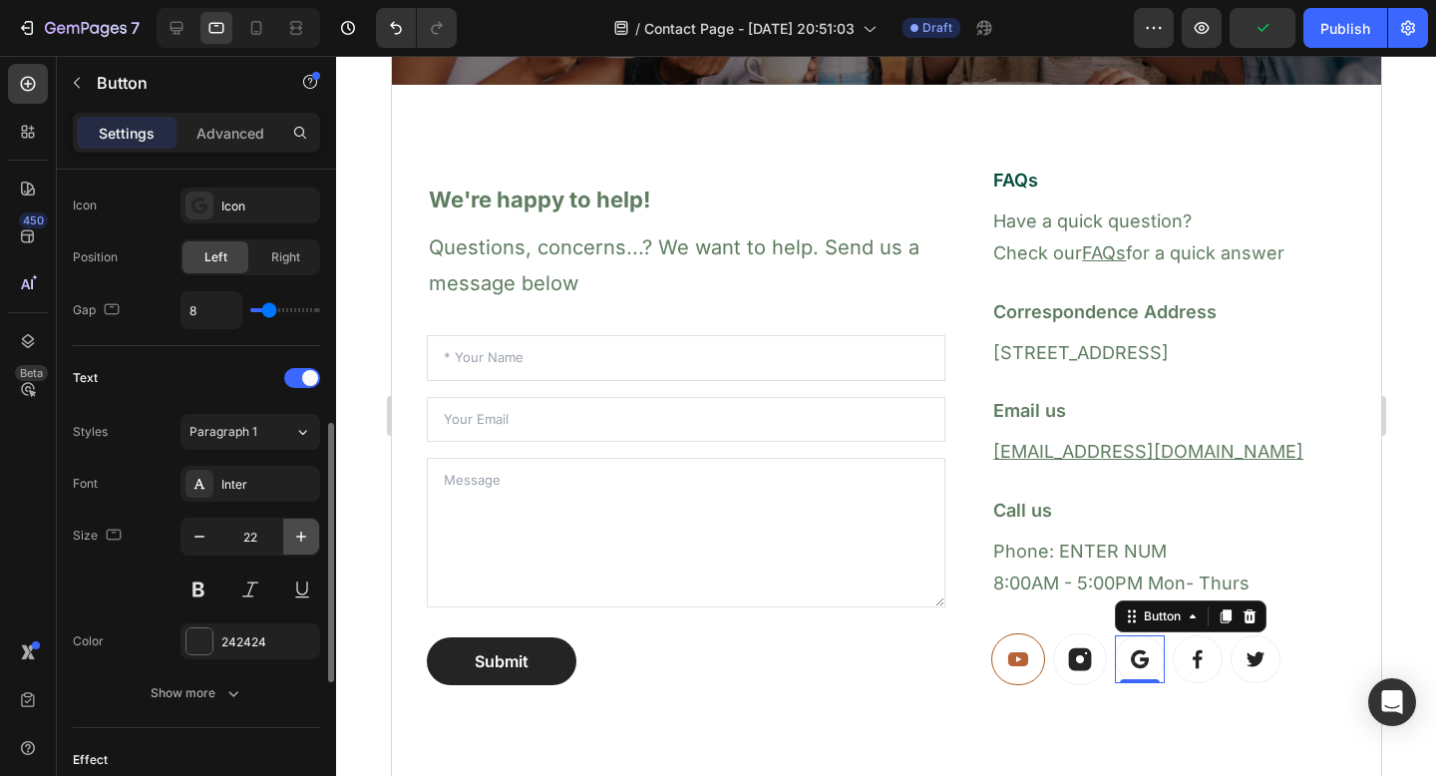
click at [302, 534] on icon "button" at bounding box center [301, 537] width 20 height 20
type input "26"
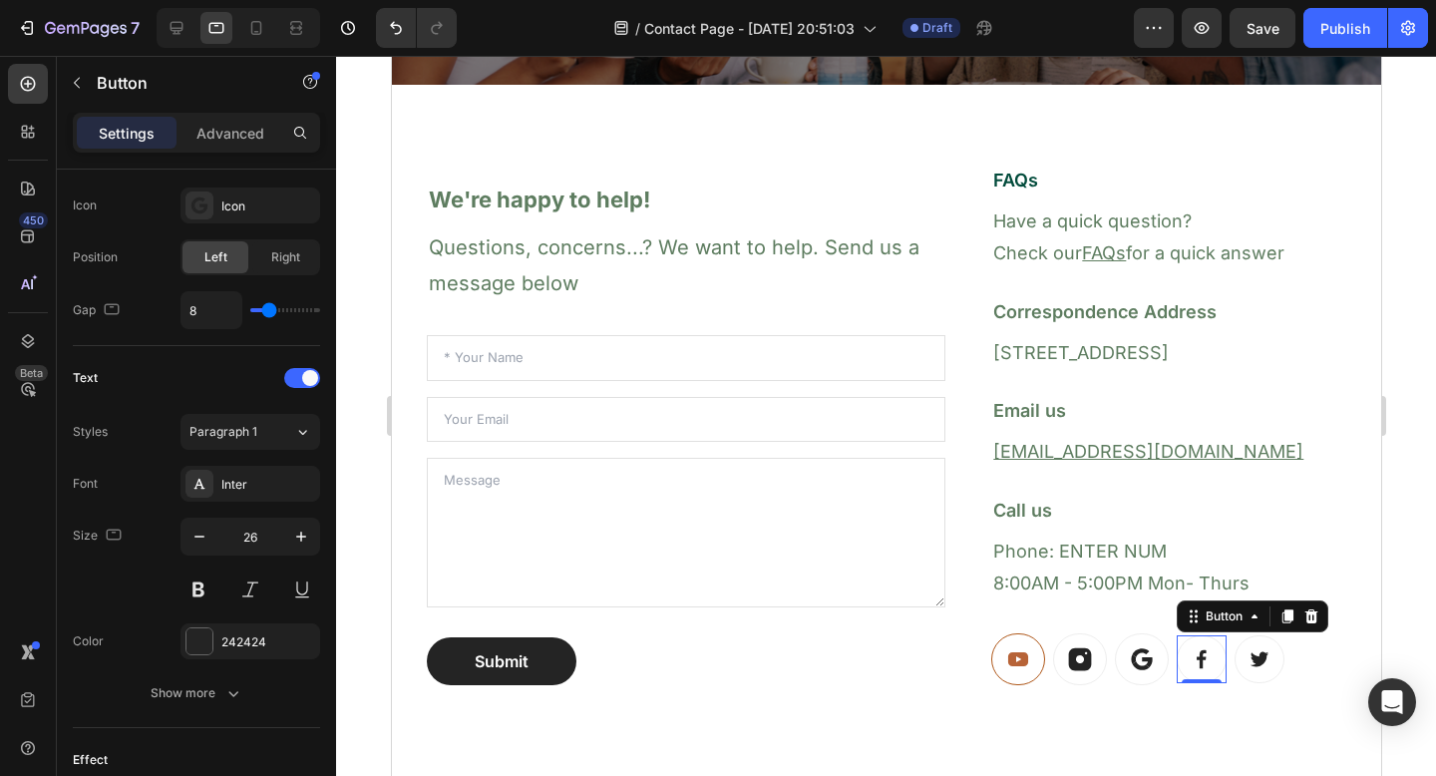
click at [1200, 657] on icon at bounding box center [1201, 659] width 22 height 22
click at [295, 530] on icon "button" at bounding box center [301, 537] width 20 height 20
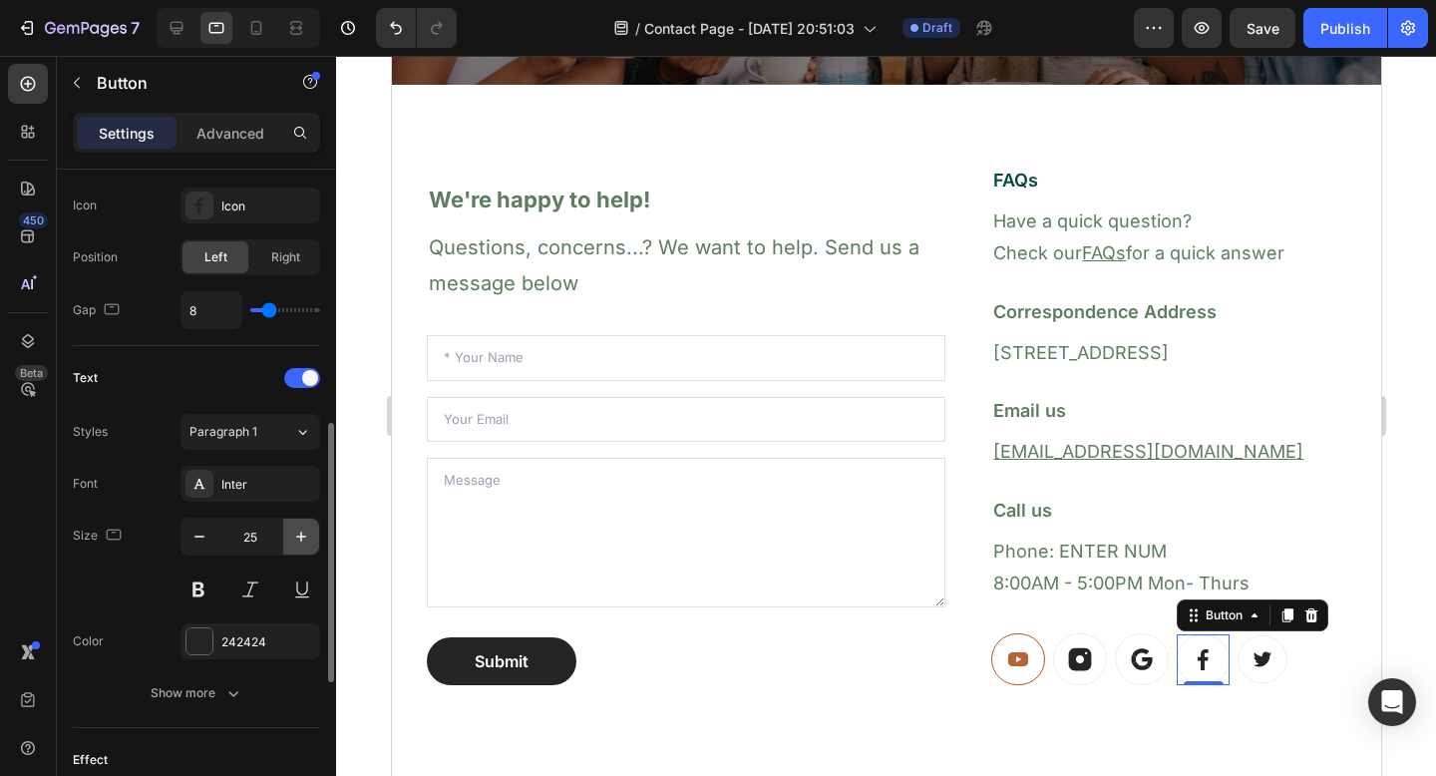
type input "26"
click at [1252, 652] on icon at bounding box center [1263, 659] width 22 height 22
click at [307, 530] on icon "button" at bounding box center [301, 537] width 20 height 20
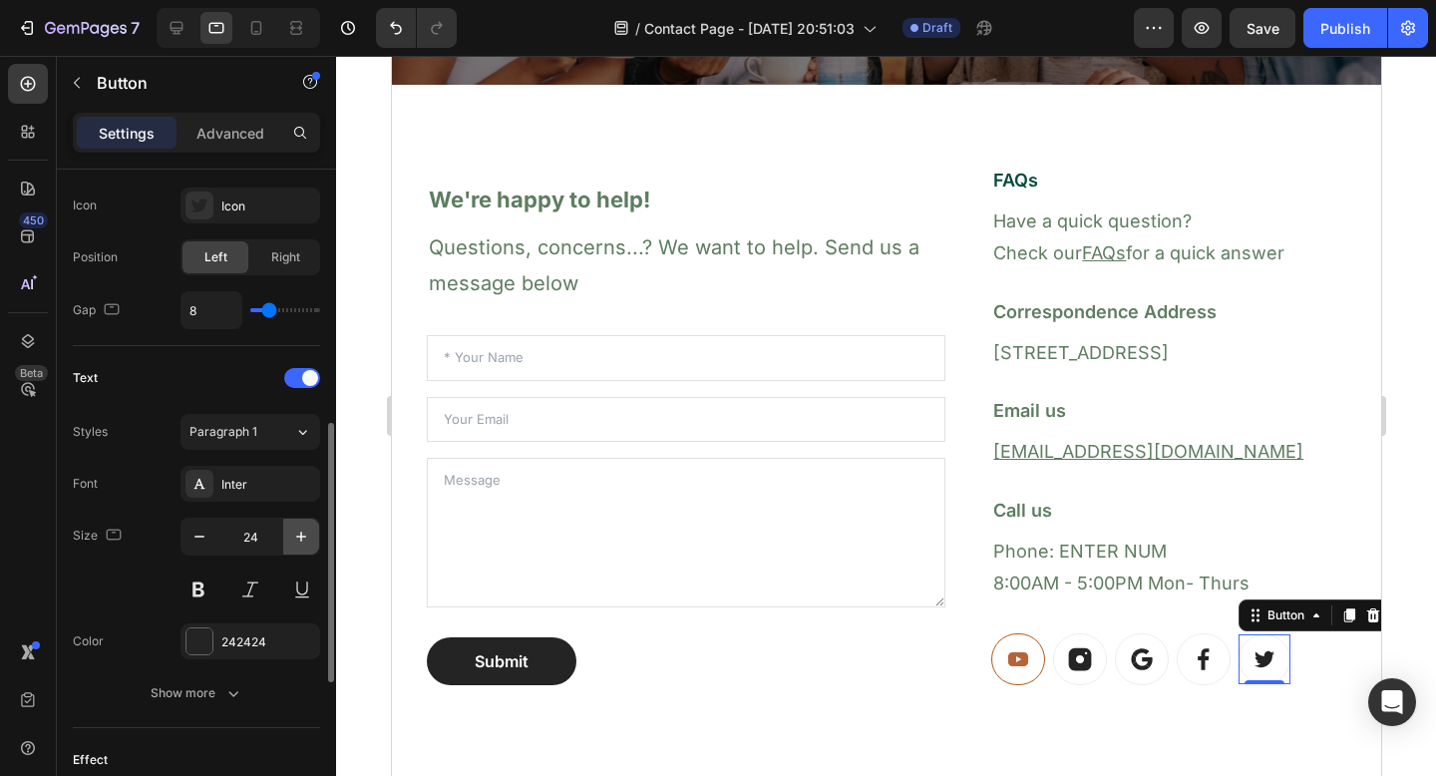
click at [307, 530] on icon "button" at bounding box center [301, 537] width 20 height 20
type input "26"
click at [1344, 613] on icon at bounding box center [1349, 616] width 11 height 14
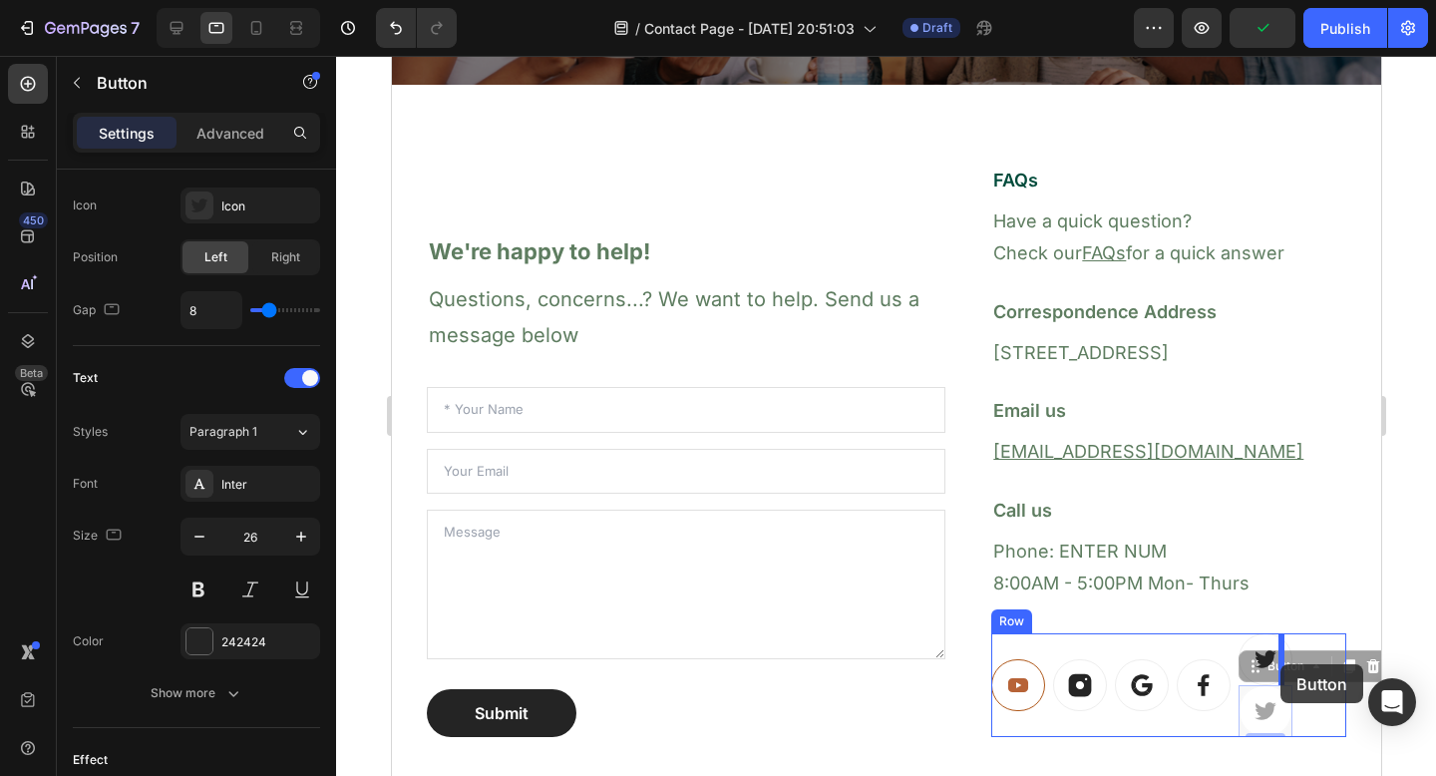
drag, startPoint x: 1249, startPoint y: 720, endPoint x: 1280, endPoint y: 664, distance: 63.9
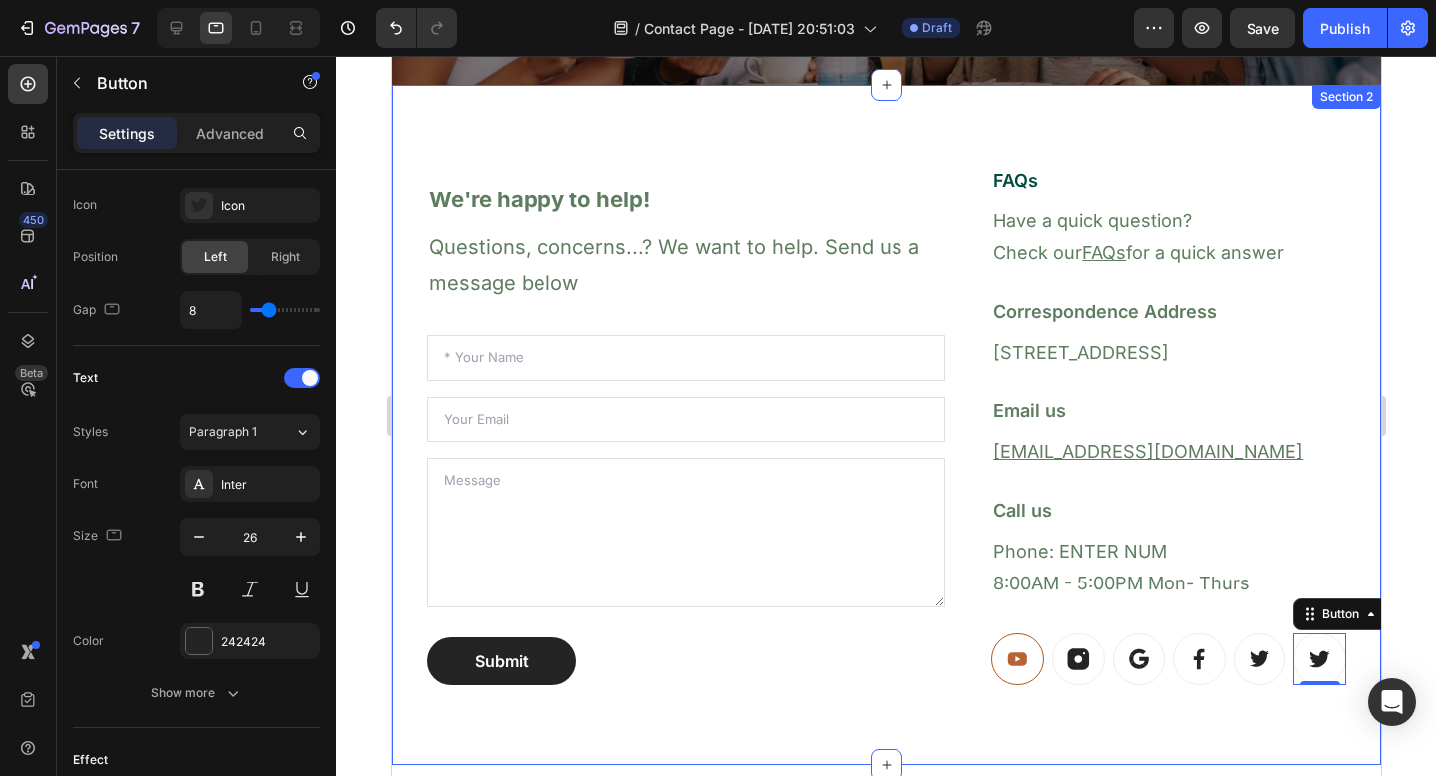
click at [879, 736] on div "We're happy to help! Heading Questions, concerns...? We want to help. Send us a…" at bounding box center [886, 425] width 990 height 680
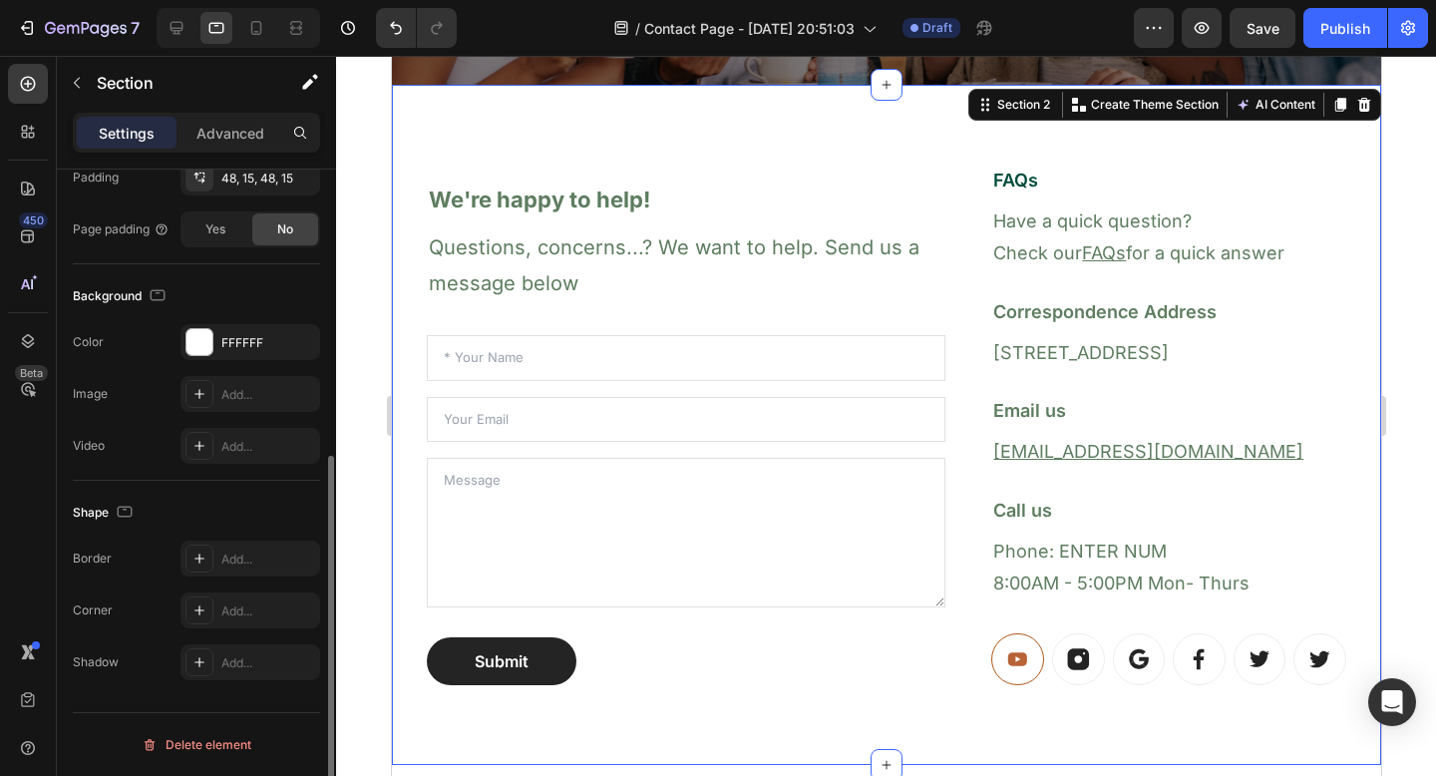
scroll to position [0, 0]
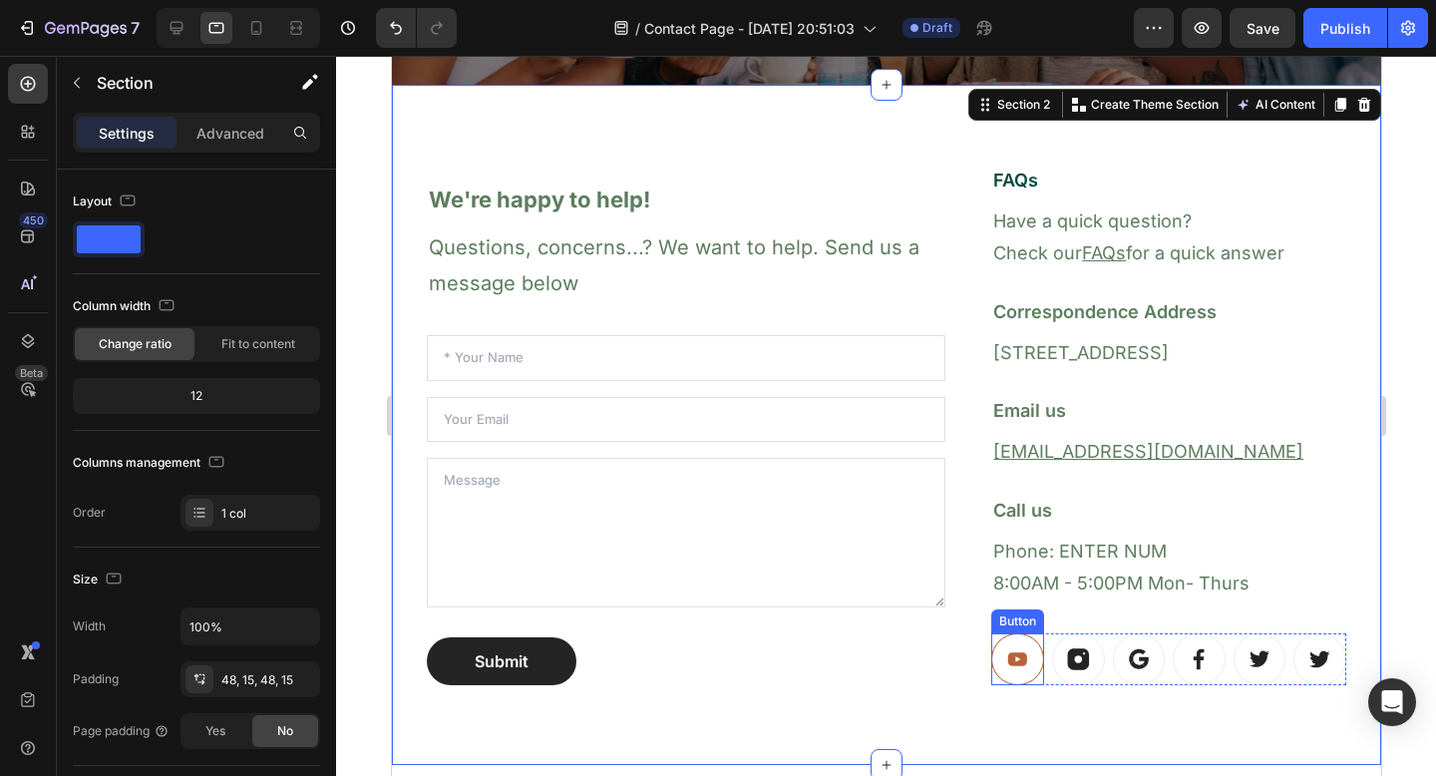
click at [1003, 661] on rect at bounding box center [1018, 660] width 30 height 30
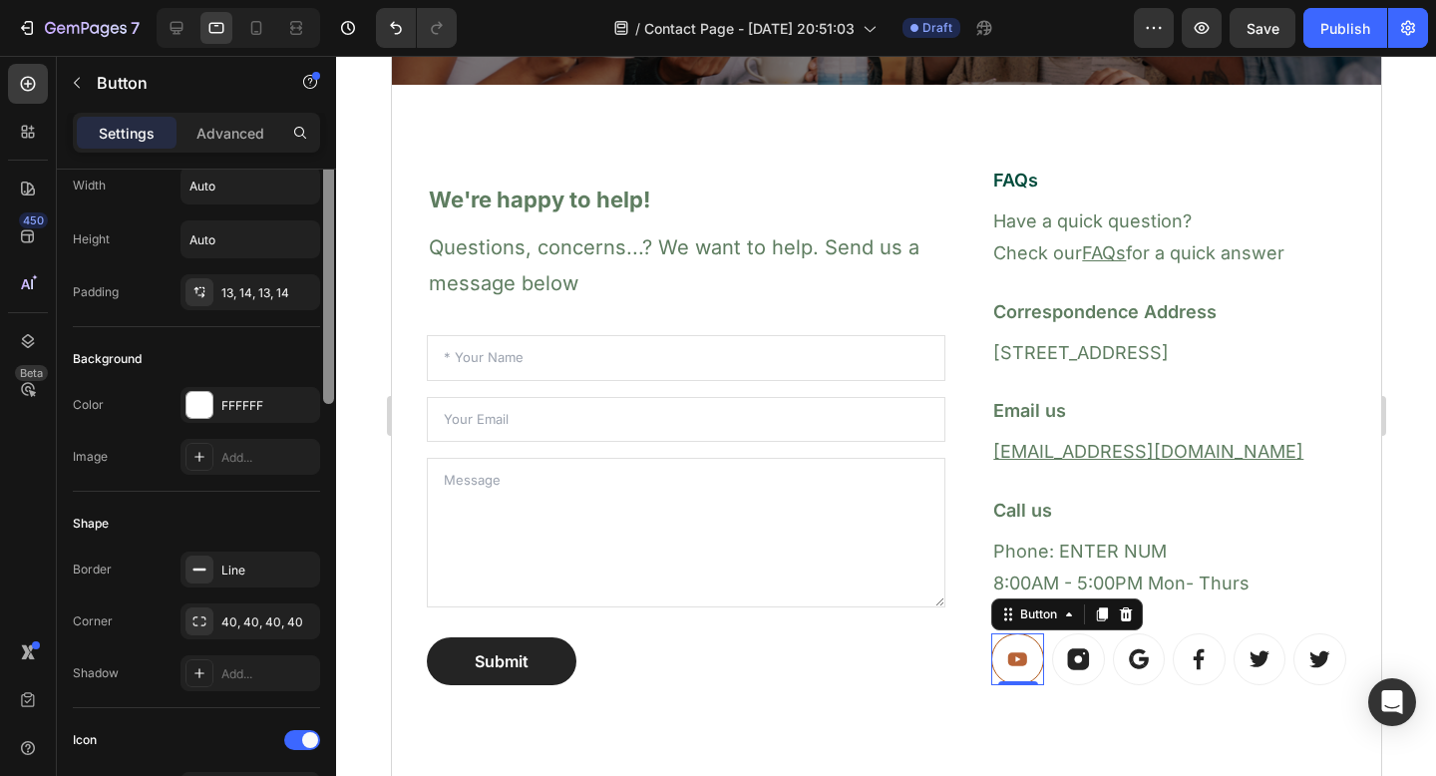
scroll to position [84, 0]
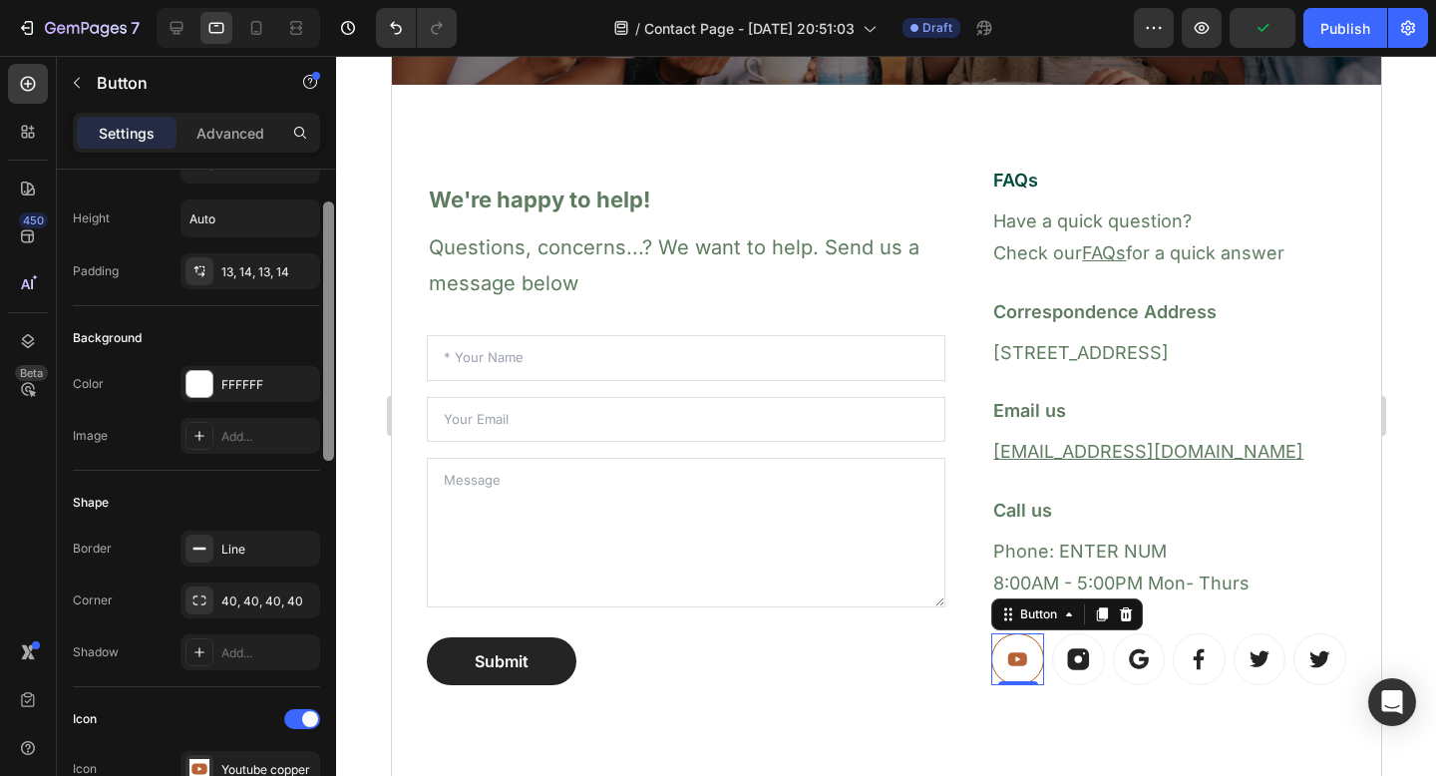
drag, startPoint x: 328, startPoint y: 336, endPoint x: 329, endPoint y: 369, distance: 32.9
click at [329, 369] on div at bounding box center [328, 331] width 11 height 259
click at [267, 269] on div "13, 14, 13, 14" at bounding box center [250, 272] width 58 height 18
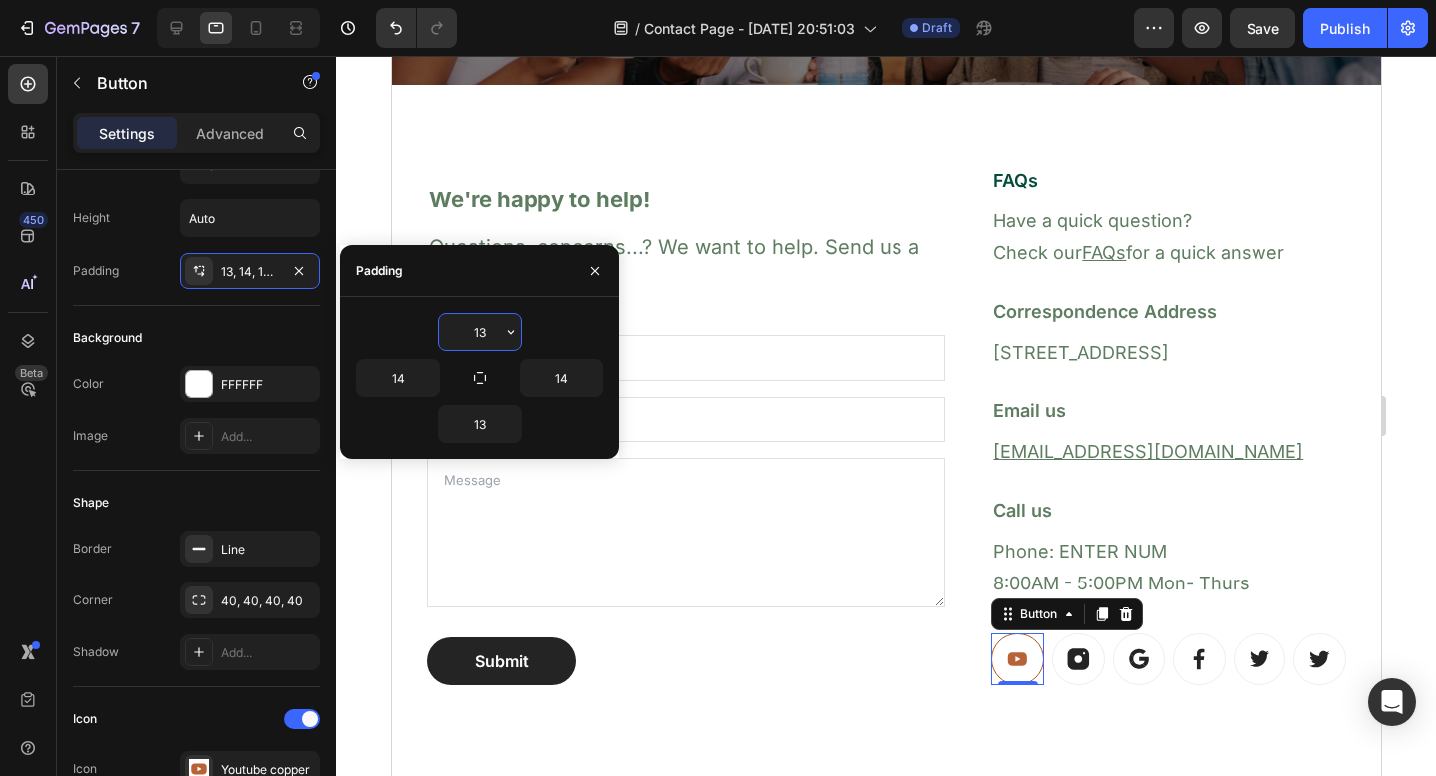
click at [485, 332] on input "13" at bounding box center [480, 332] width 82 height 36
type input "12"
click at [474, 382] on icon "button" at bounding box center [480, 378] width 16 height 16
type input "12"
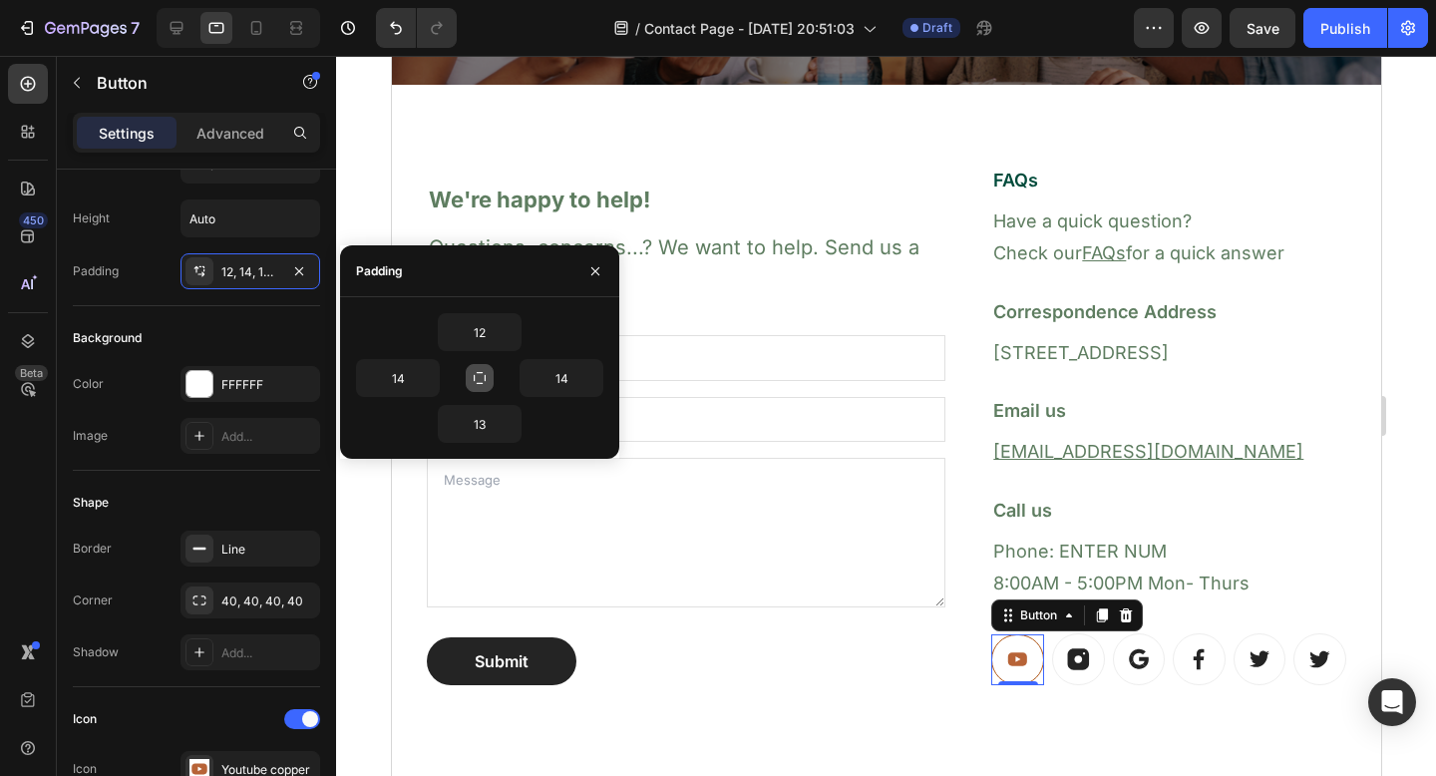
type input "12"
click at [471, 332] on input "12" at bounding box center [480, 332] width 82 height 36
type input "10"
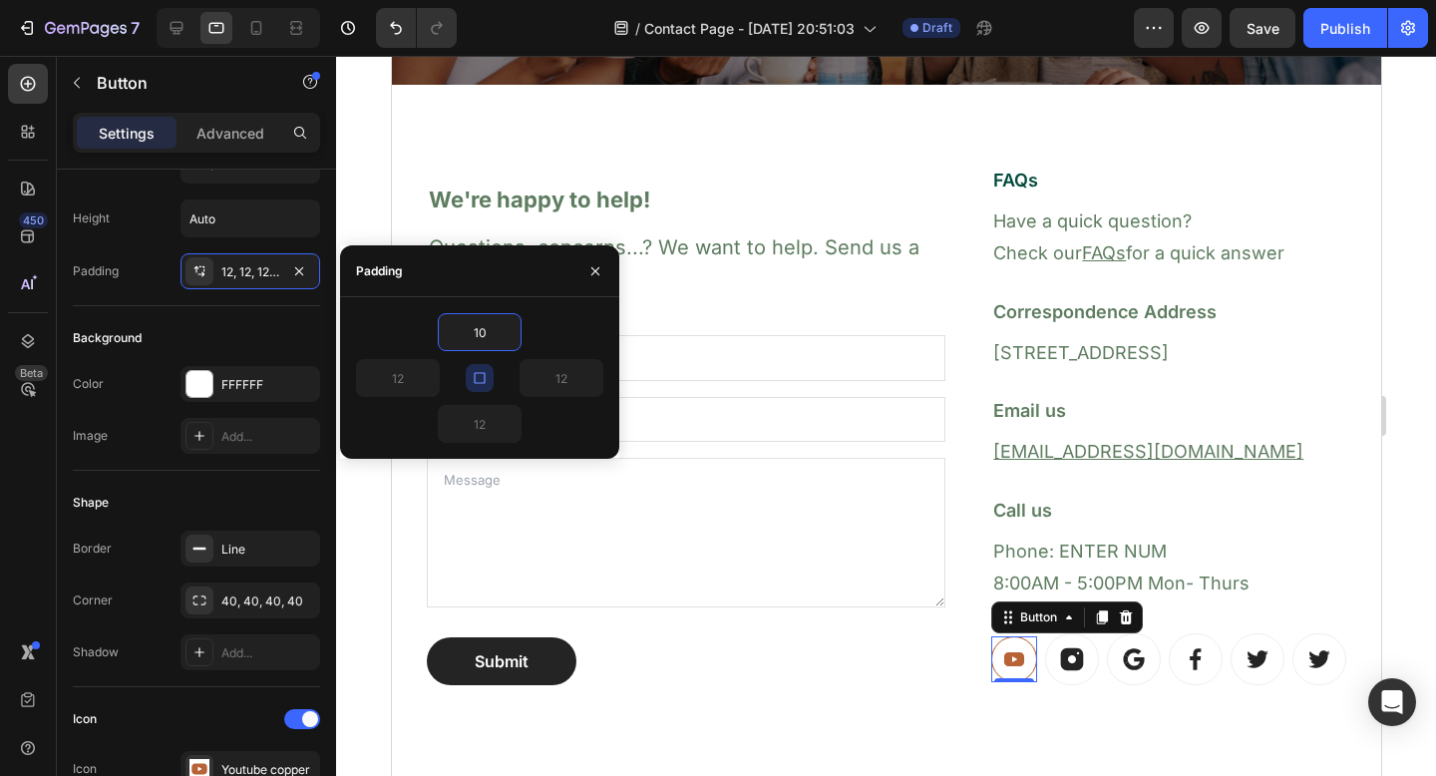
type input "10"
click at [482, 381] on icon "button" at bounding box center [480, 378] width 16 height 16
click at [478, 324] on input "10" at bounding box center [480, 332] width 82 height 36
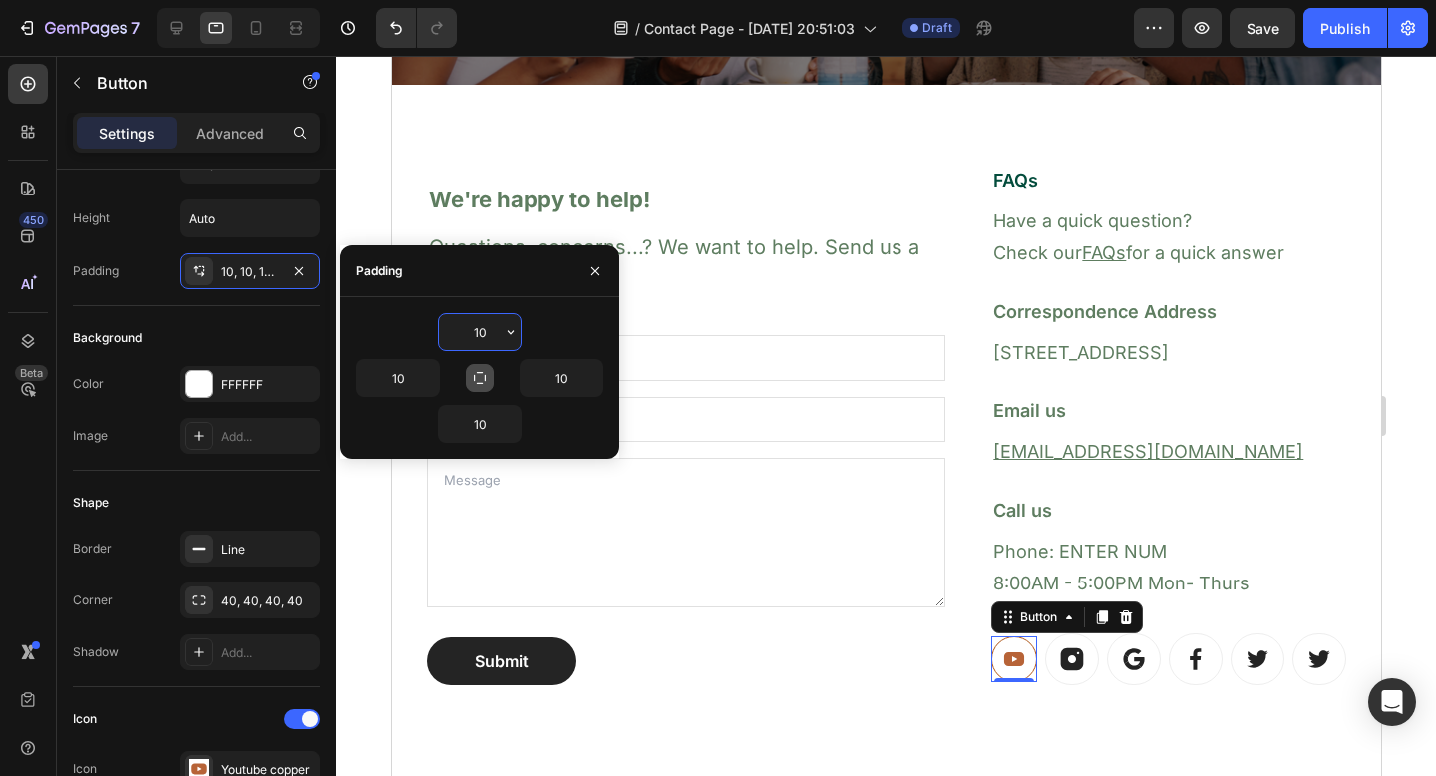
click at [478, 324] on input "10" at bounding box center [480, 332] width 82 height 36
type input "5"
click at [477, 382] on icon "button" at bounding box center [480, 378] width 16 height 16
type input "5"
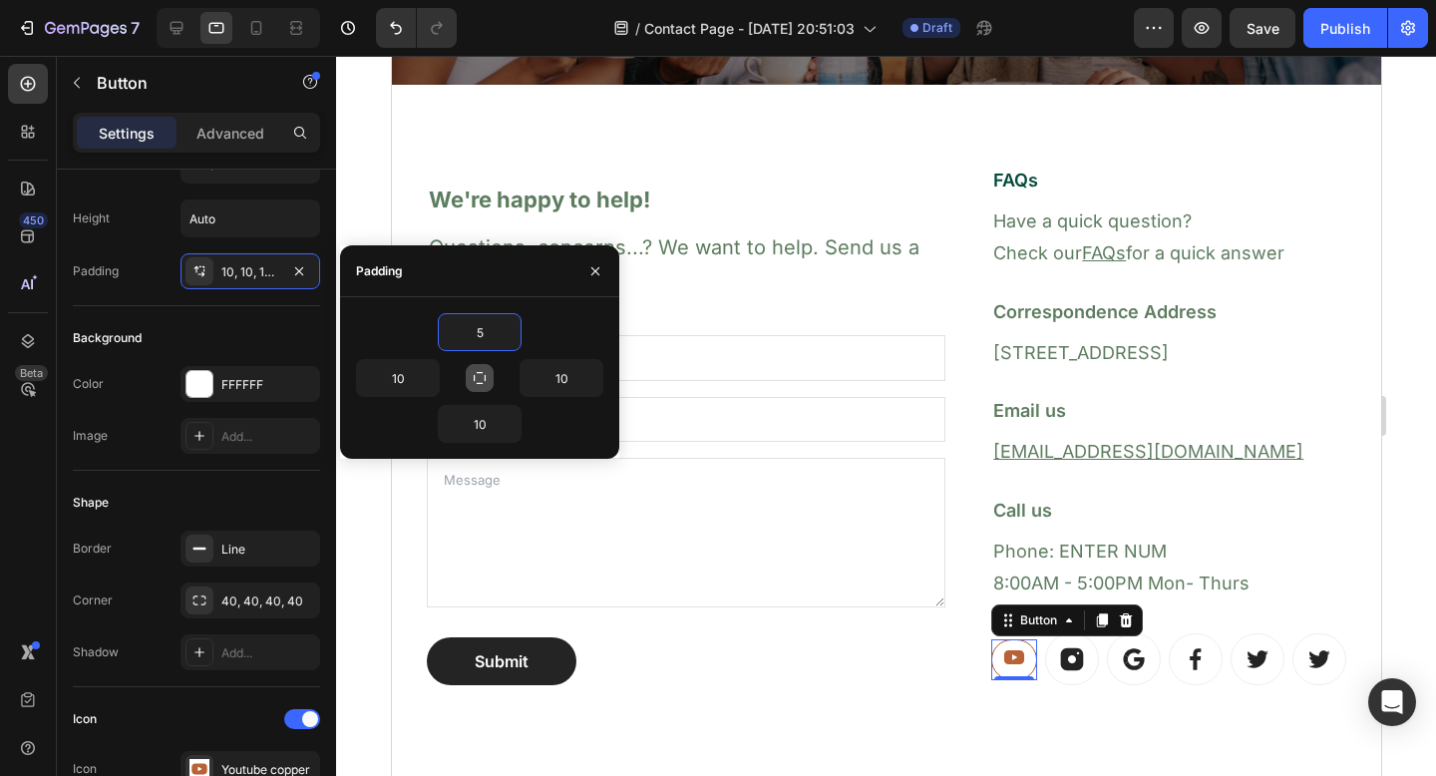
type input "5"
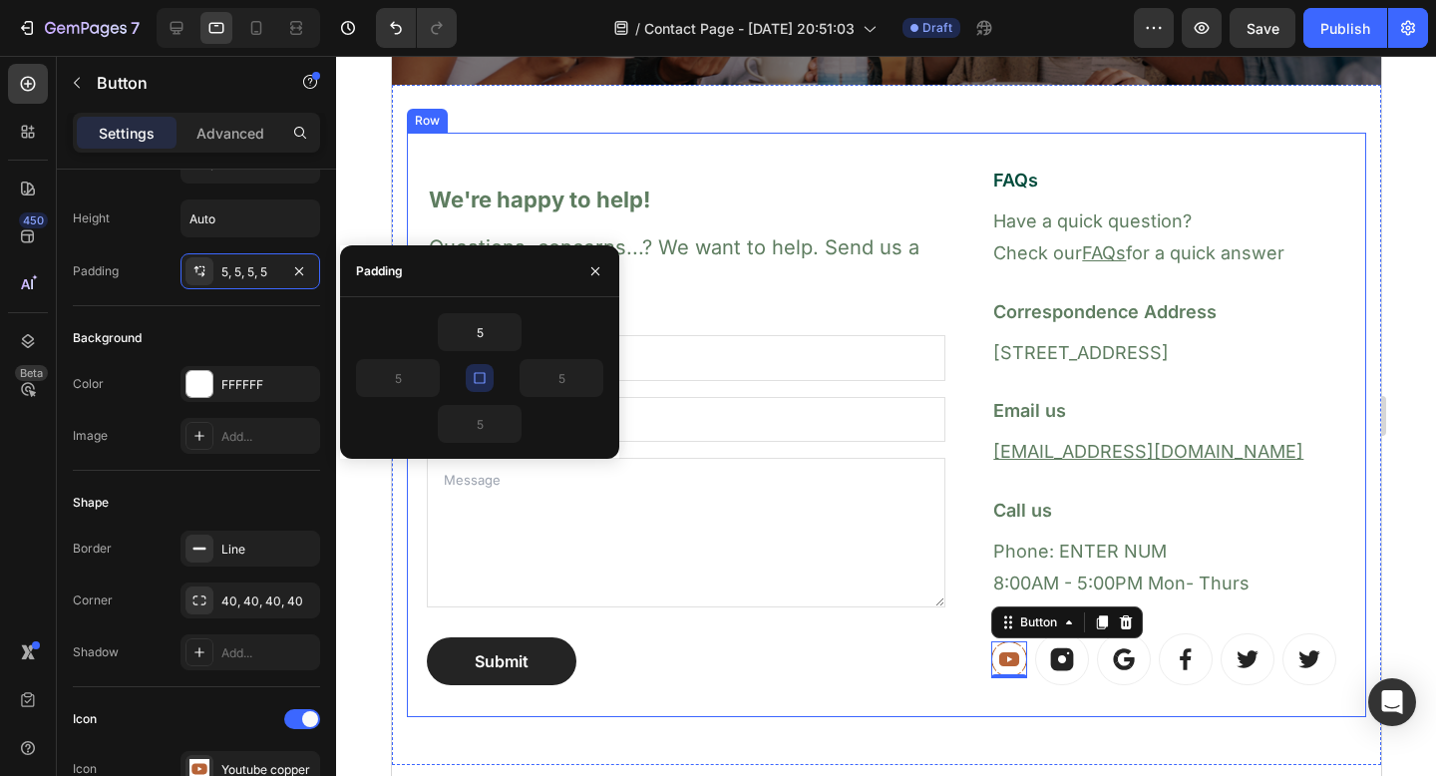
click at [783, 693] on div "We're happy to help! Heading Questions, concerns...? We want to help. Send us a…" at bounding box center [886, 425] width 960 height 585
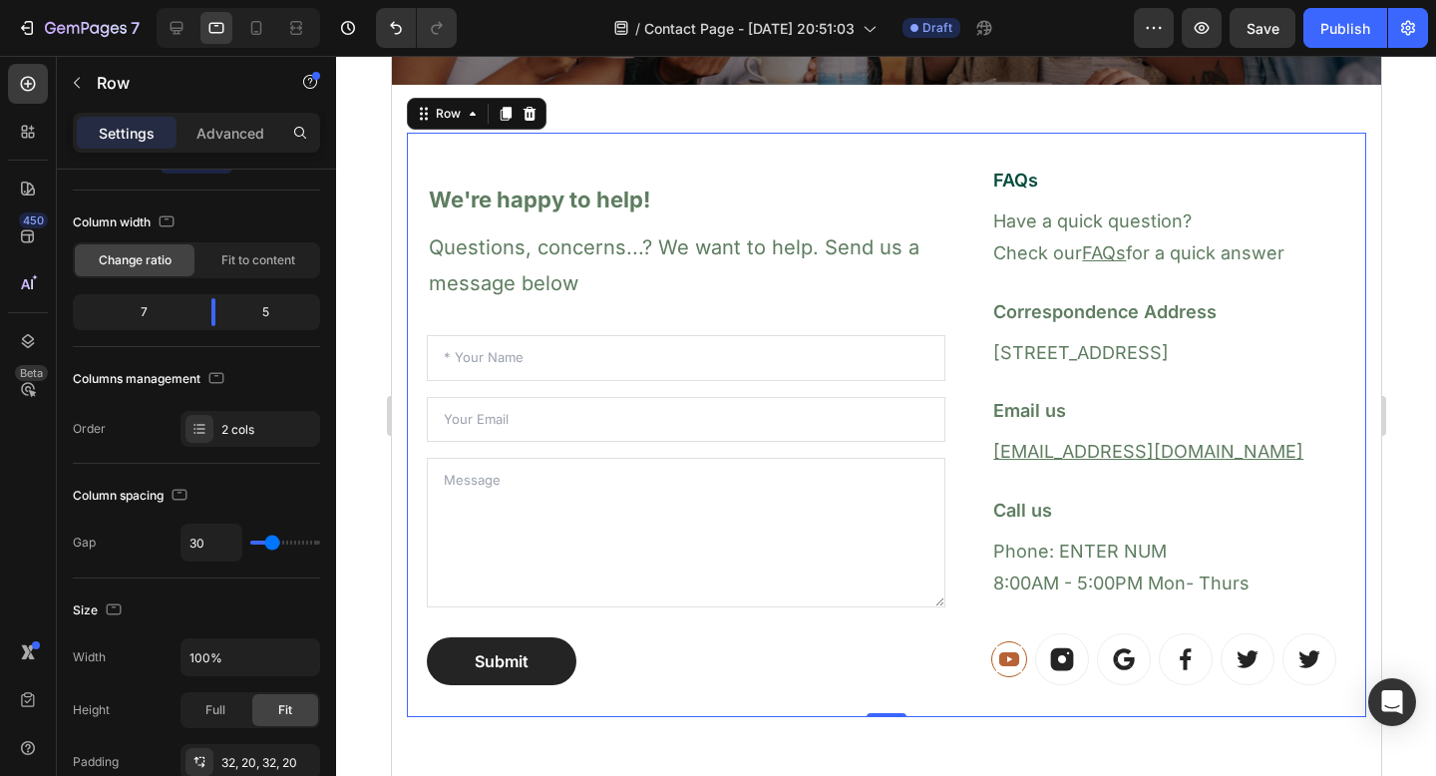
scroll to position [0, 0]
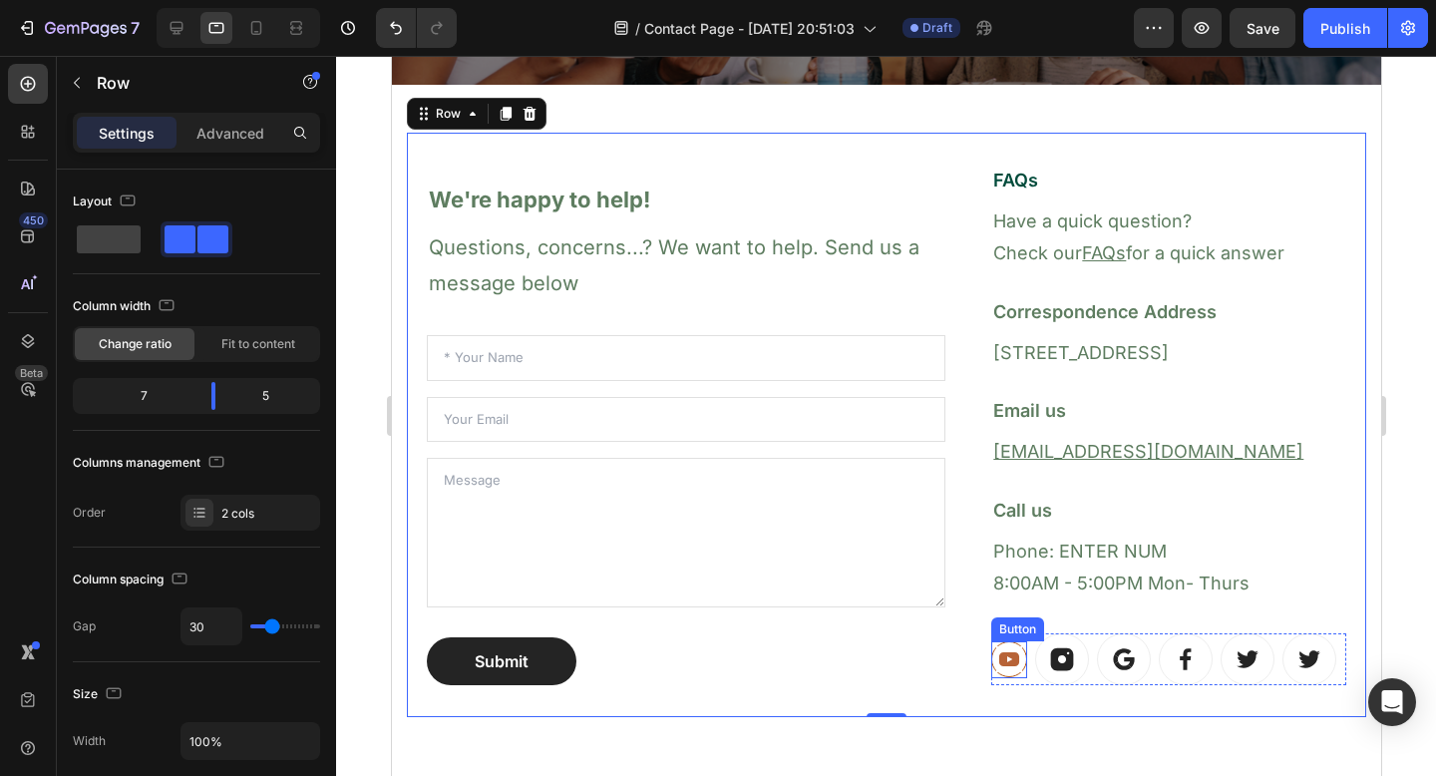
click at [999, 663] on icon at bounding box center [1009, 659] width 20 height 14
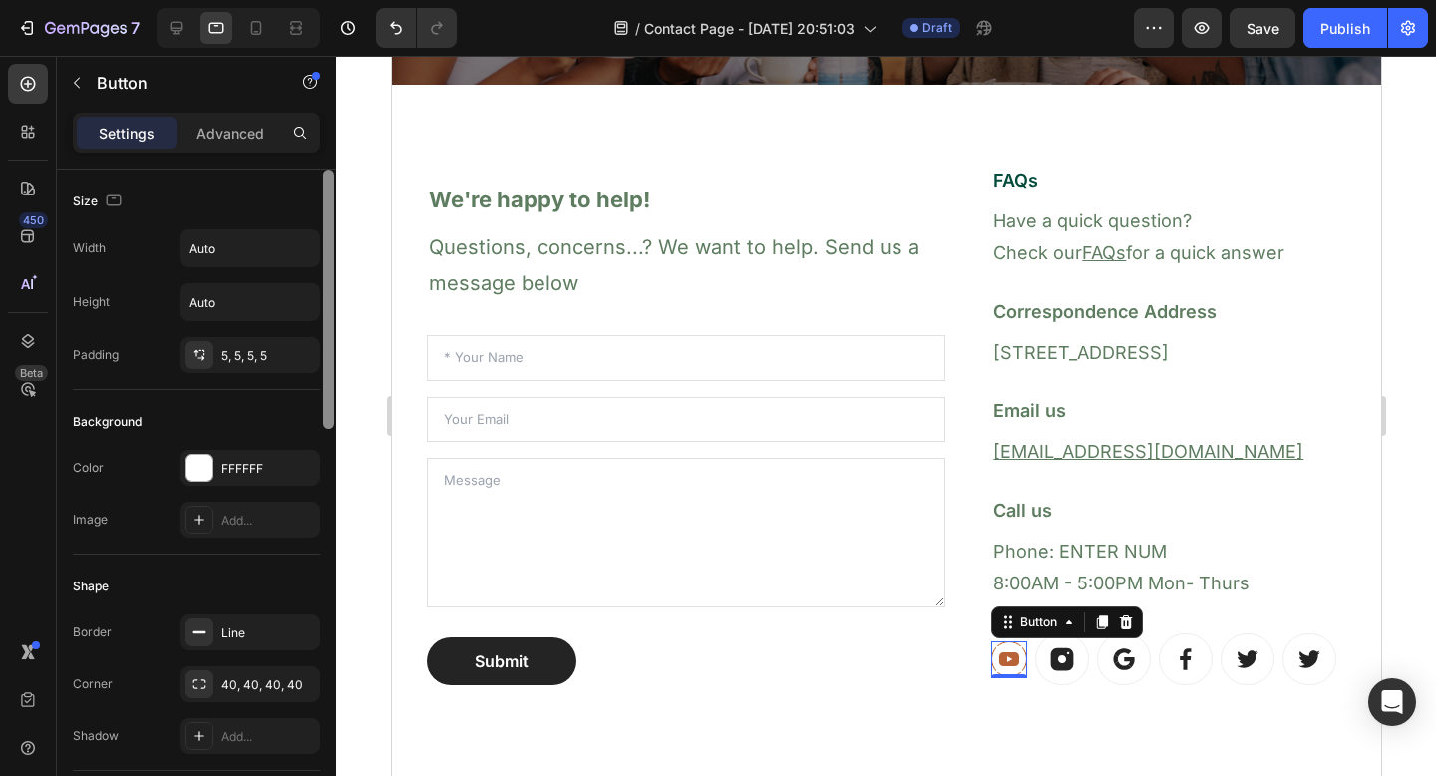
click at [326, 353] on div at bounding box center [328, 299] width 11 height 259
click at [1004, 658] on icon at bounding box center [1009, 659] width 20 height 14
click at [234, 361] on div "5, 5, 5, 5" at bounding box center [250, 356] width 58 height 18
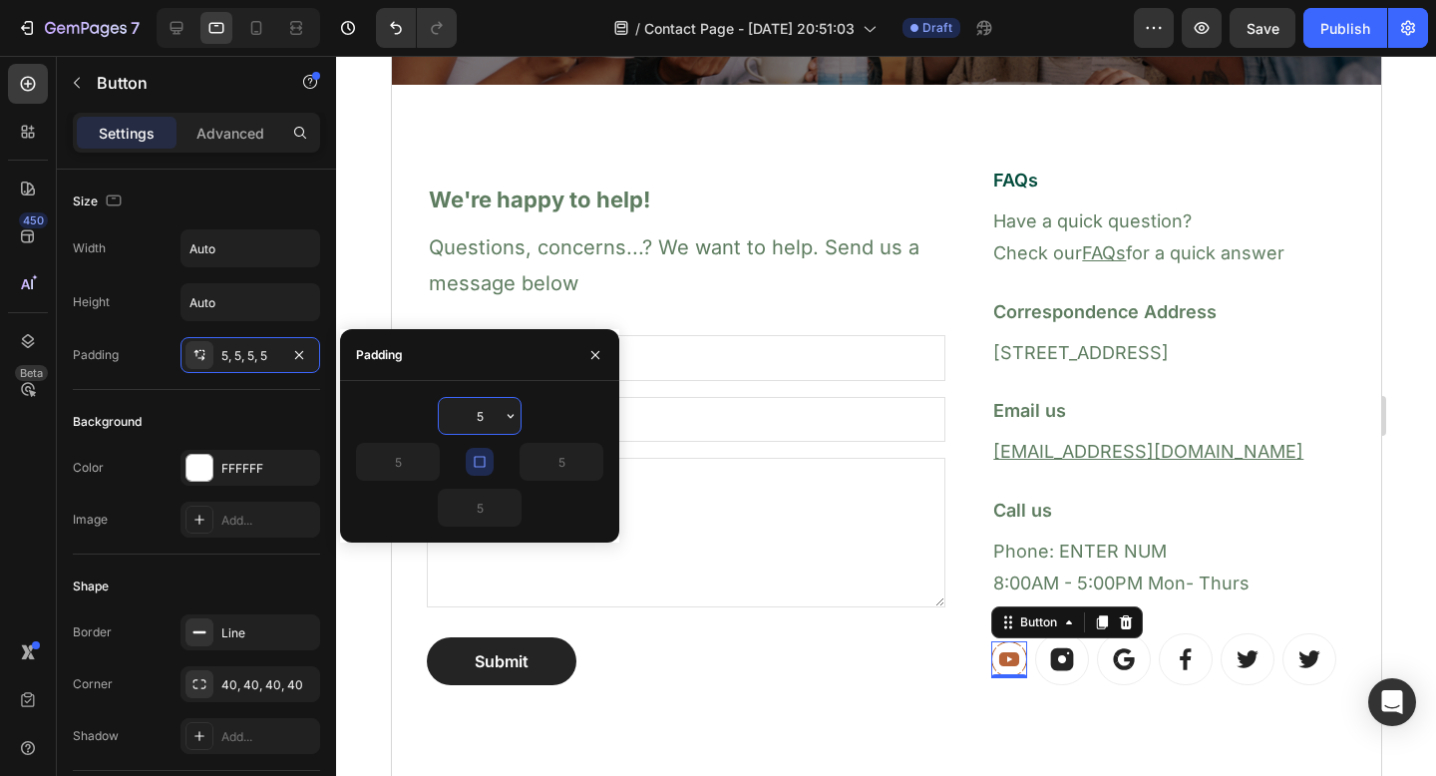
click at [486, 411] on input "5" at bounding box center [480, 416] width 82 height 36
type input "7"
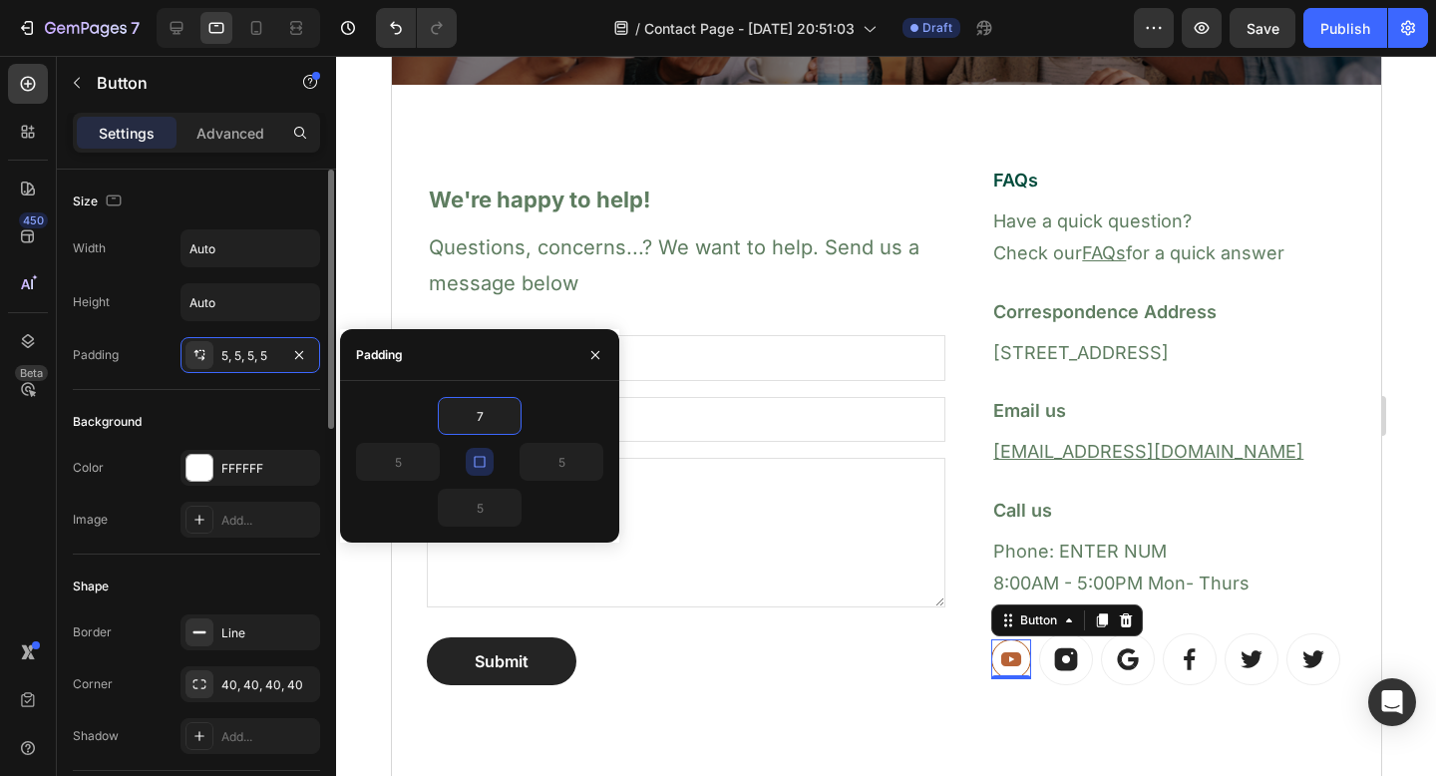
click at [319, 417] on div "Background" at bounding box center [196, 422] width 247 height 32
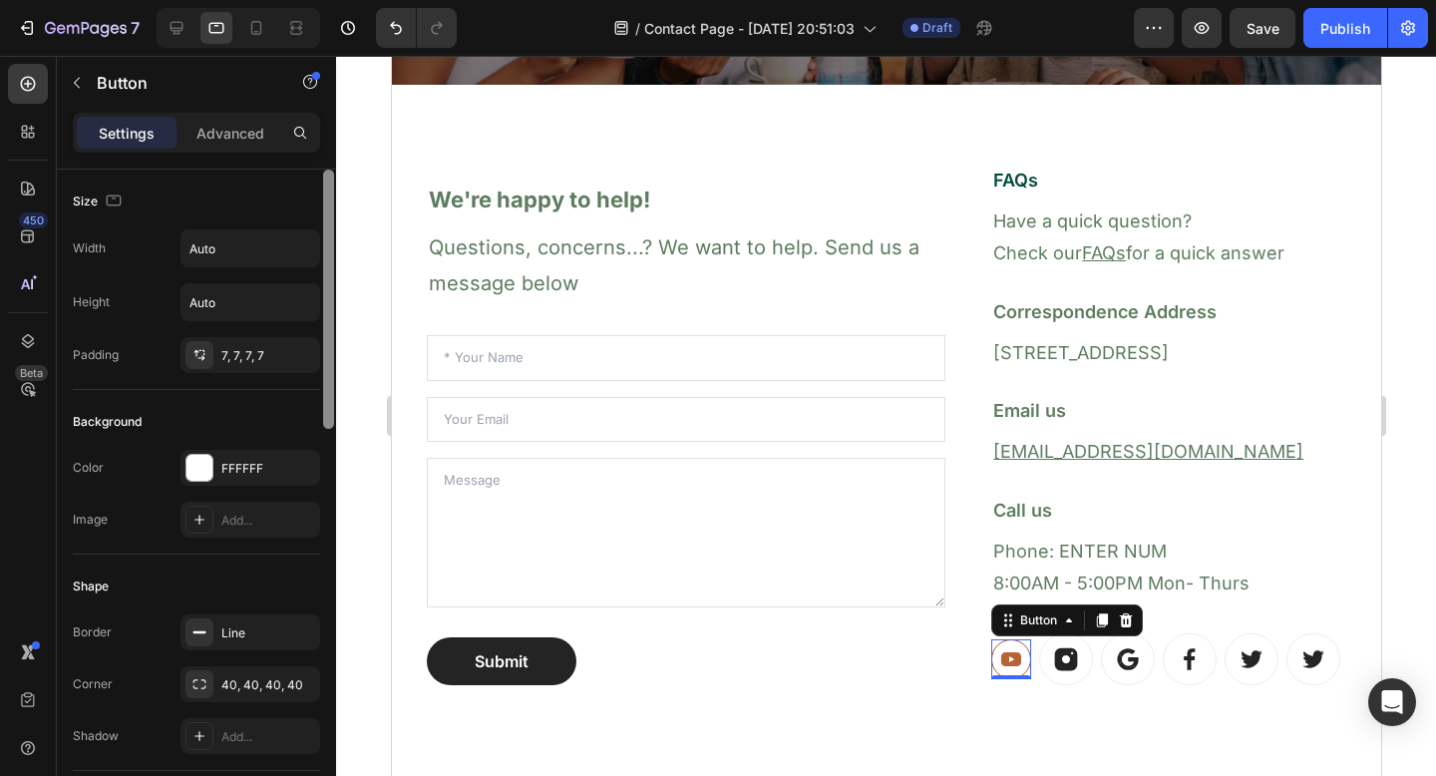
drag, startPoint x: 332, startPoint y: 411, endPoint x: 346, endPoint y: 303, distance: 108.6
click at [346, 0] on div "7 / Contact Page - [DATE] 20:51:03 Draft Preview Save Publish 450 Beta but Sect…" at bounding box center [718, 0] width 1436 height 0
click at [1001, 652] on icon at bounding box center [1011, 659] width 20 height 14
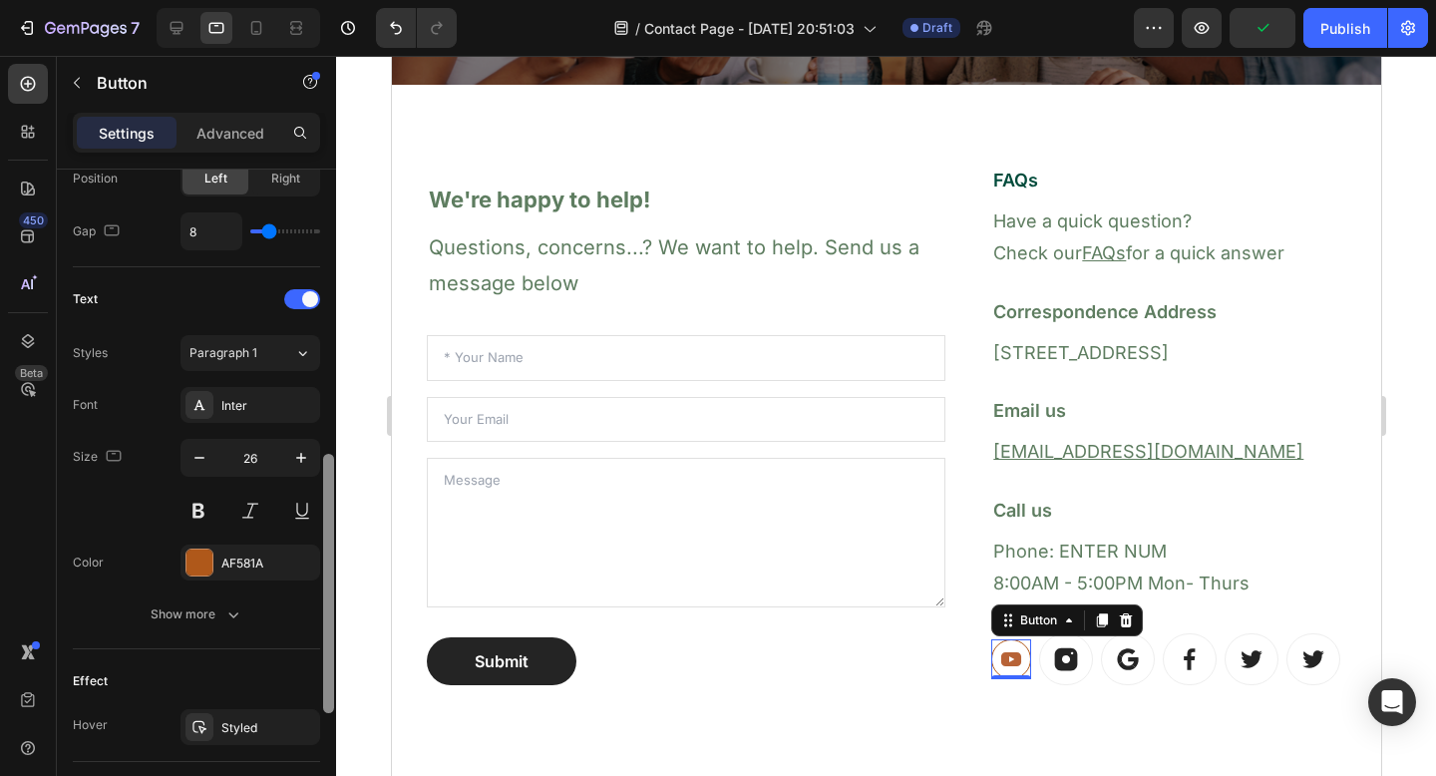
drag, startPoint x: 326, startPoint y: 299, endPoint x: 332, endPoint y: 583, distance: 283.4
click at [332, 583] on div at bounding box center [328, 583] width 11 height 259
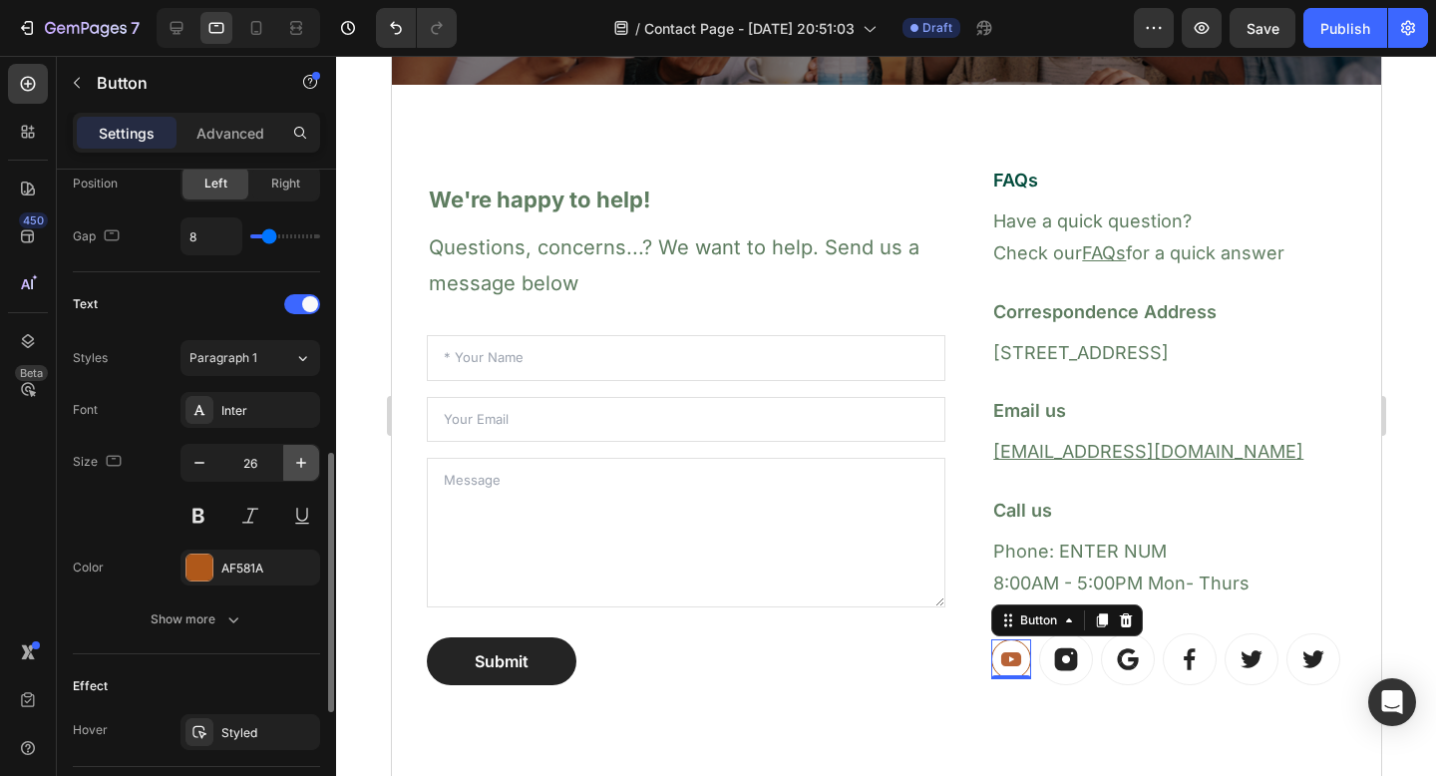
click at [301, 462] on icon "button" at bounding box center [301, 463] width 10 height 10
type input "30"
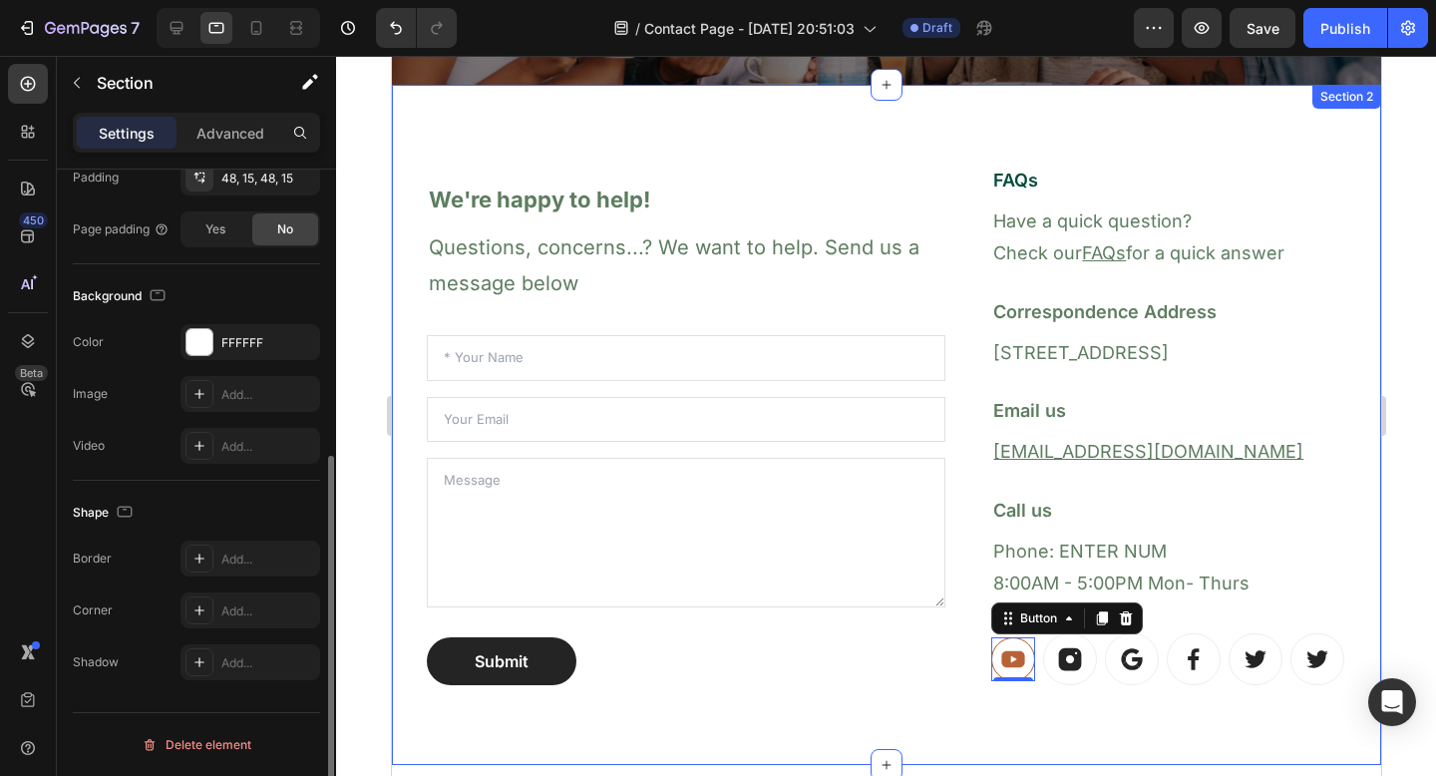
click at [1144, 734] on div "We're happy to help! Heading Questions, concerns...? We want to help. Send us a…" at bounding box center [886, 425] width 990 height 680
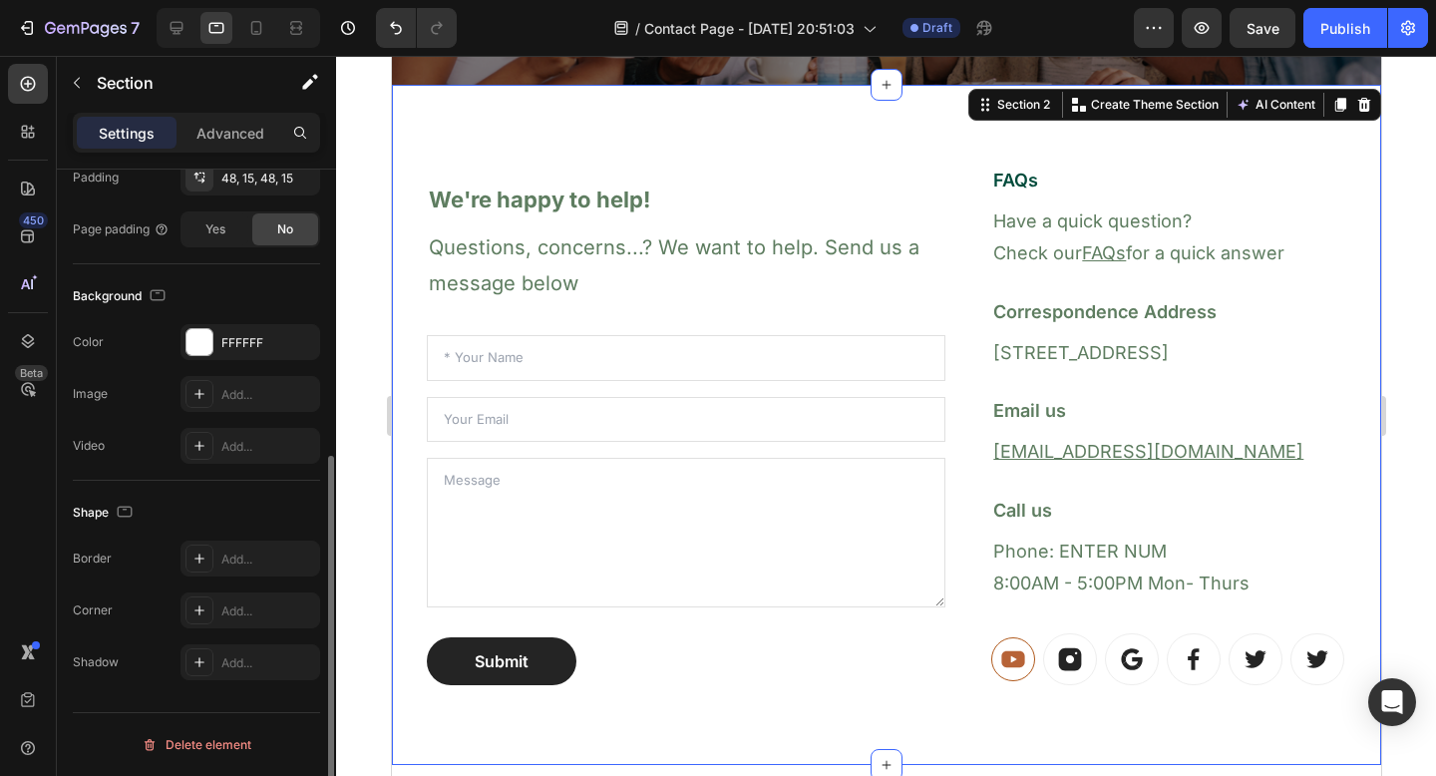
scroll to position [0, 0]
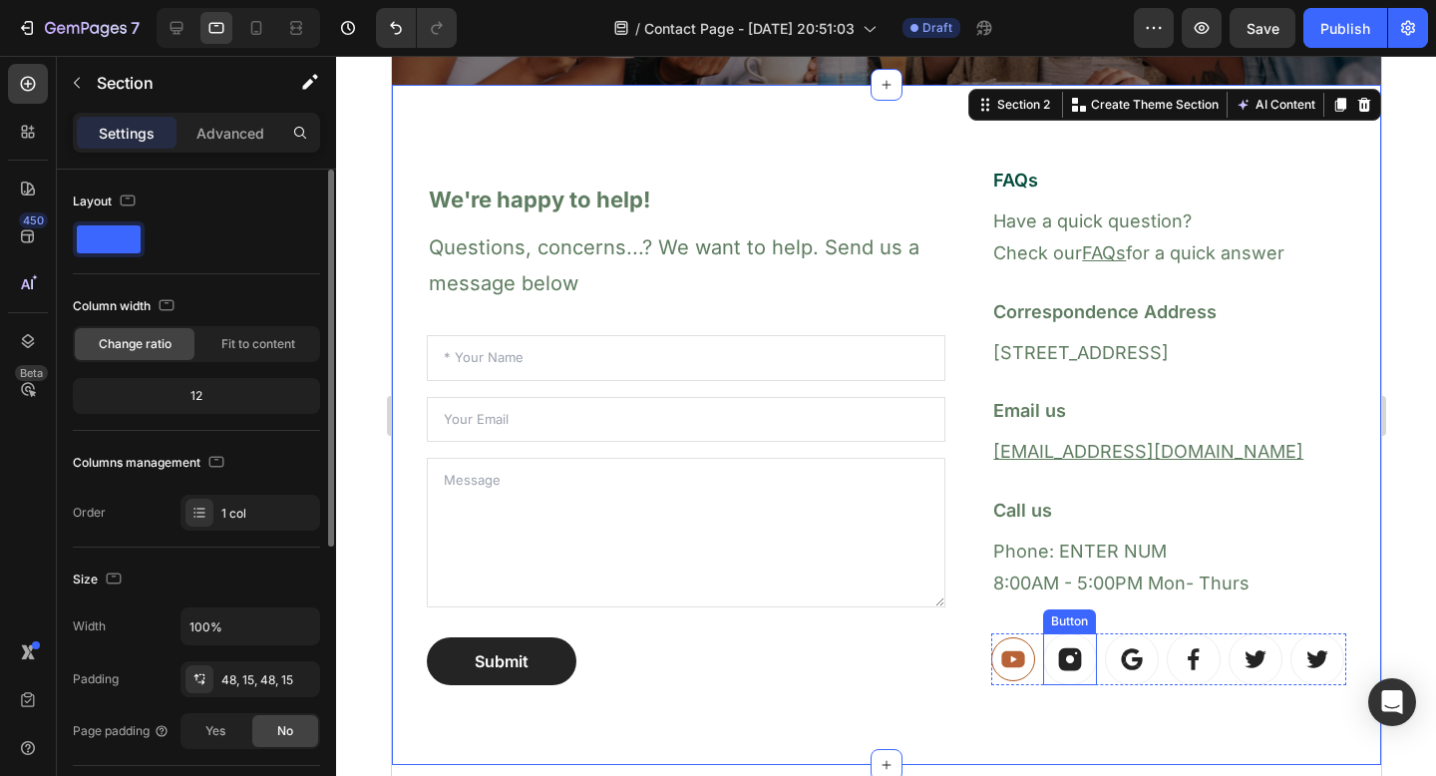
click at [1055, 674] on link at bounding box center [1069, 659] width 54 height 52
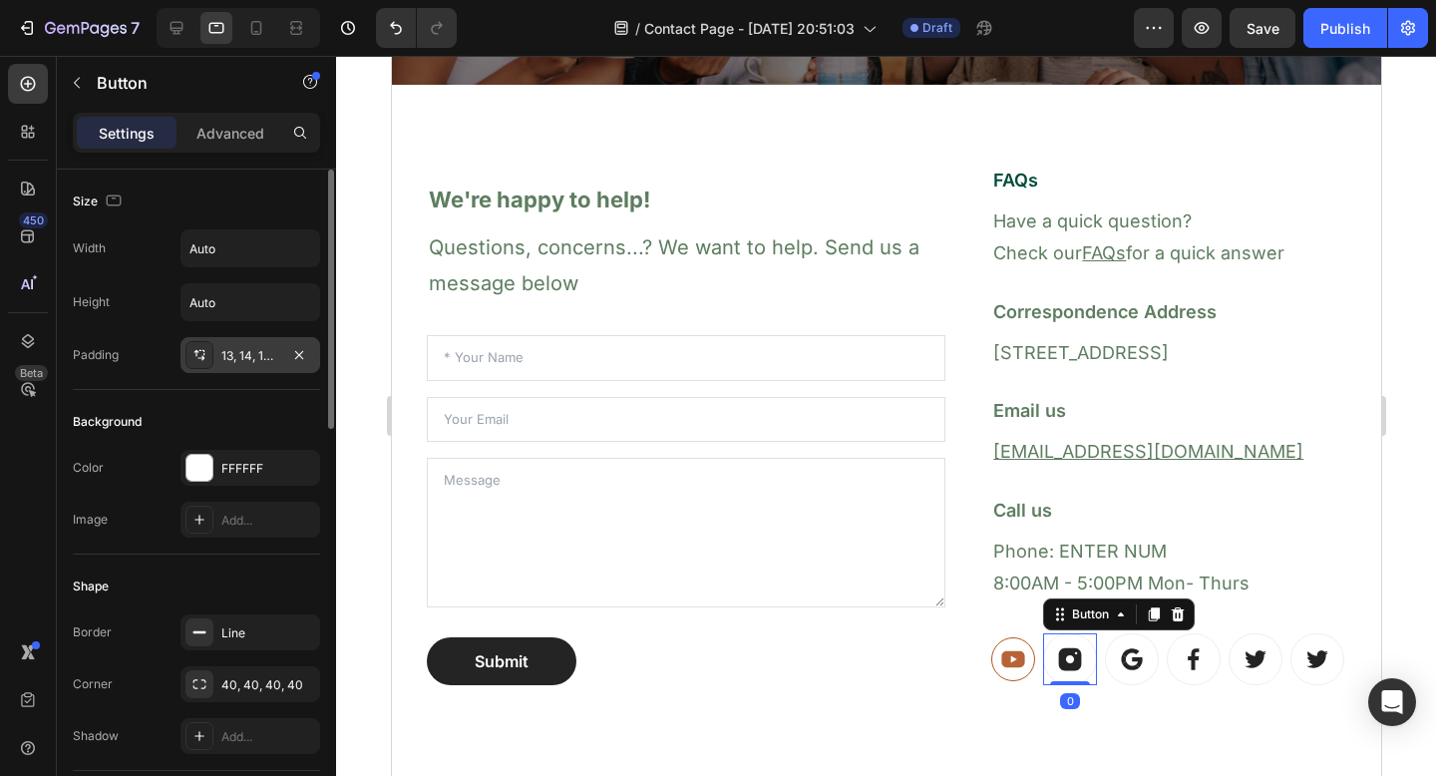
click at [263, 352] on div "13, 14, 13, 14" at bounding box center [250, 356] width 58 height 18
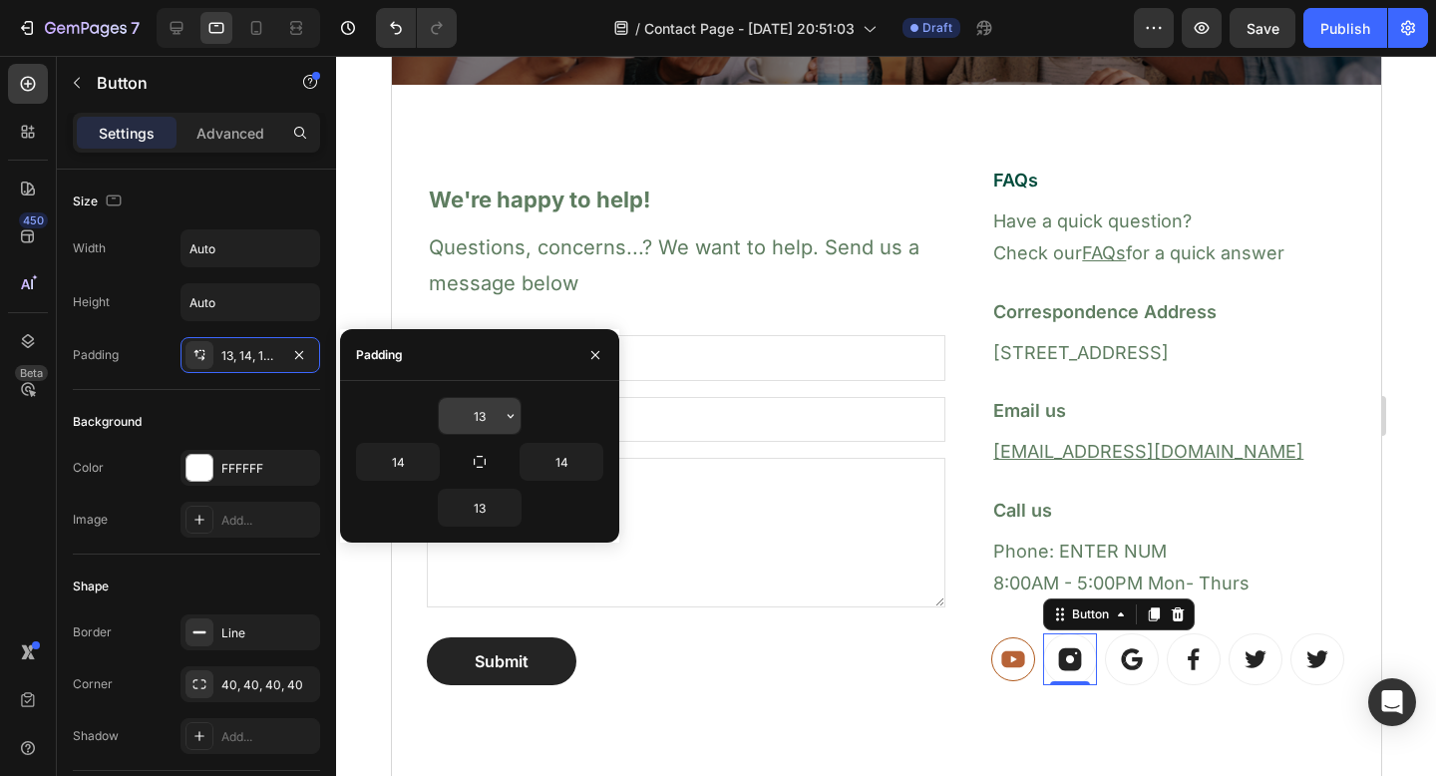
click at [481, 416] on input "13" at bounding box center [480, 416] width 82 height 36
type input "7"
click at [472, 462] on icon "button" at bounding box center [480, 462] width 16 height 16
type input "7"
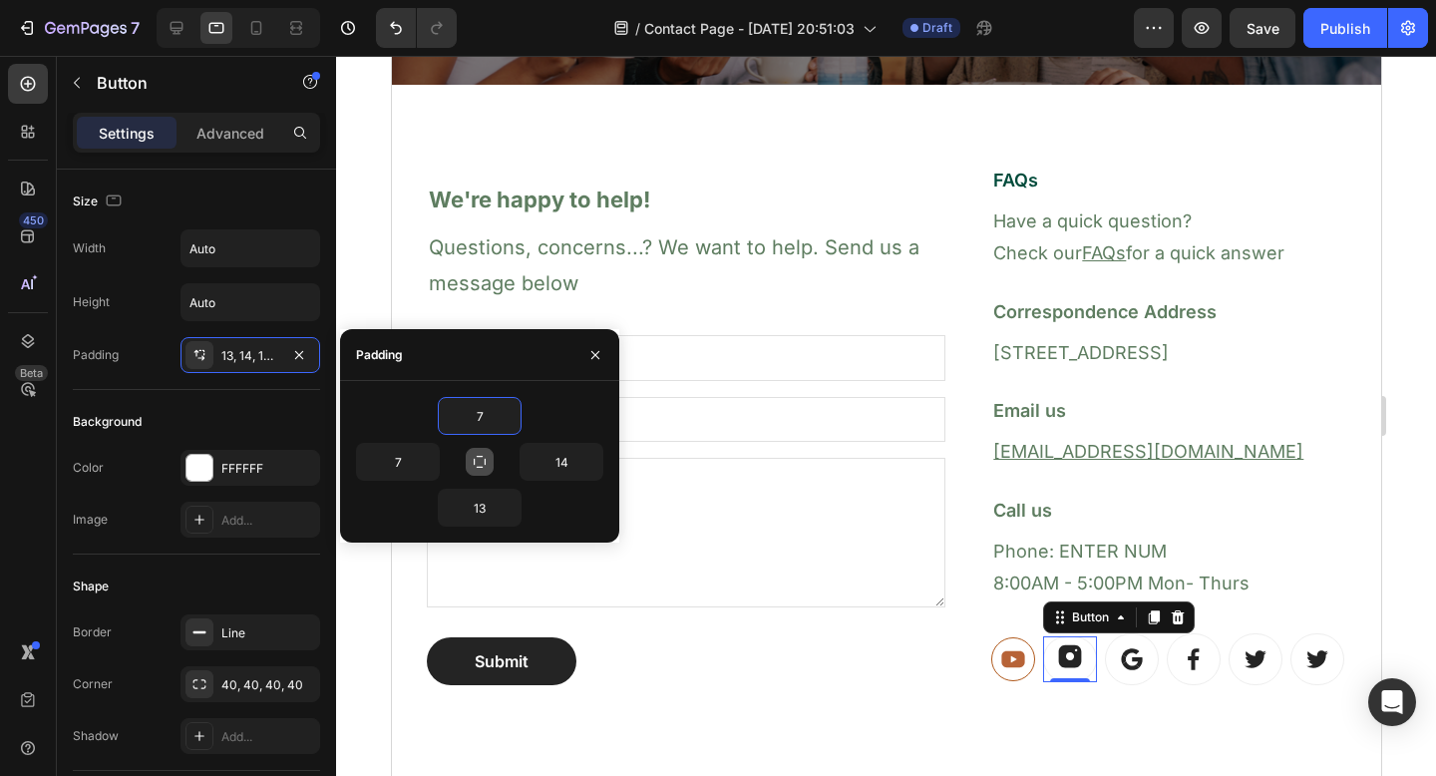
type input "7"
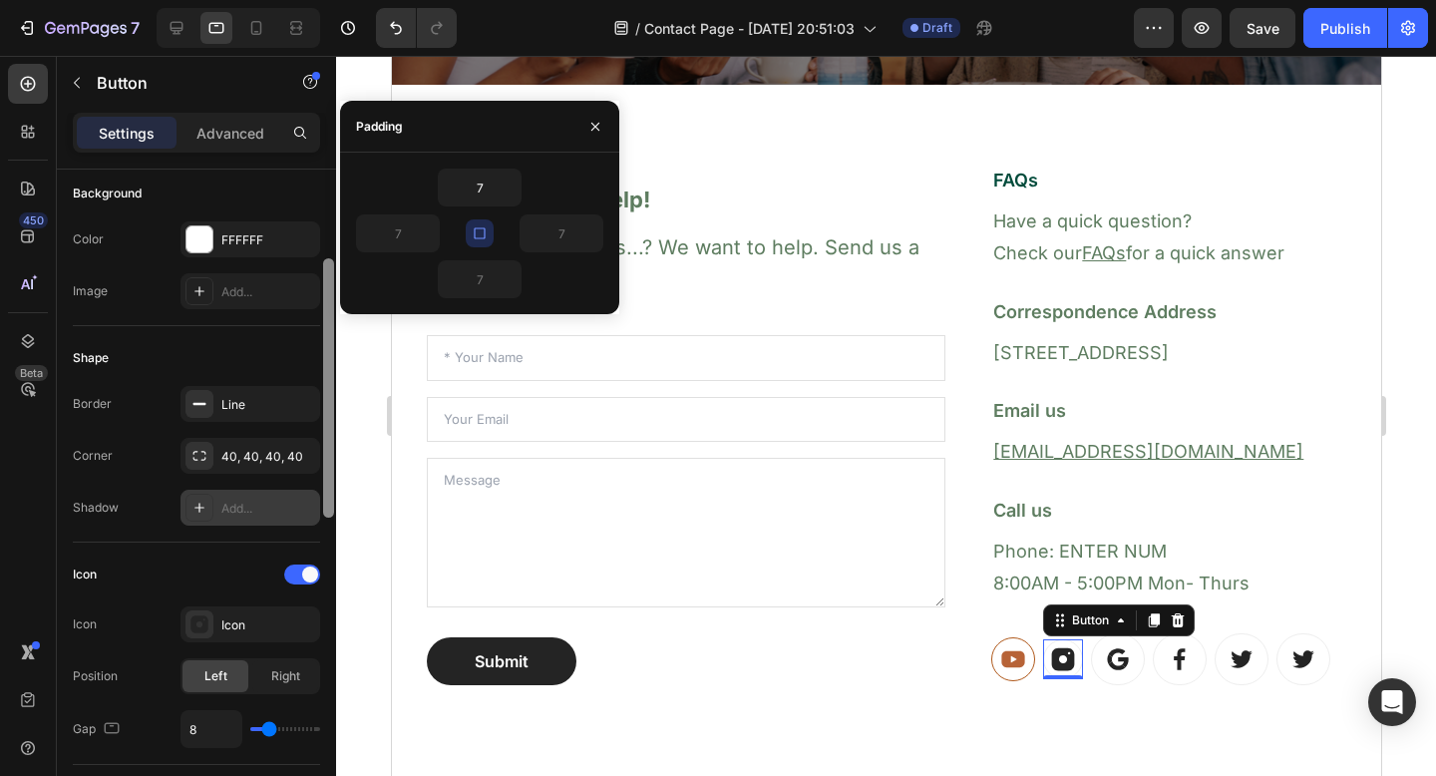
scroll to position [233, 0]
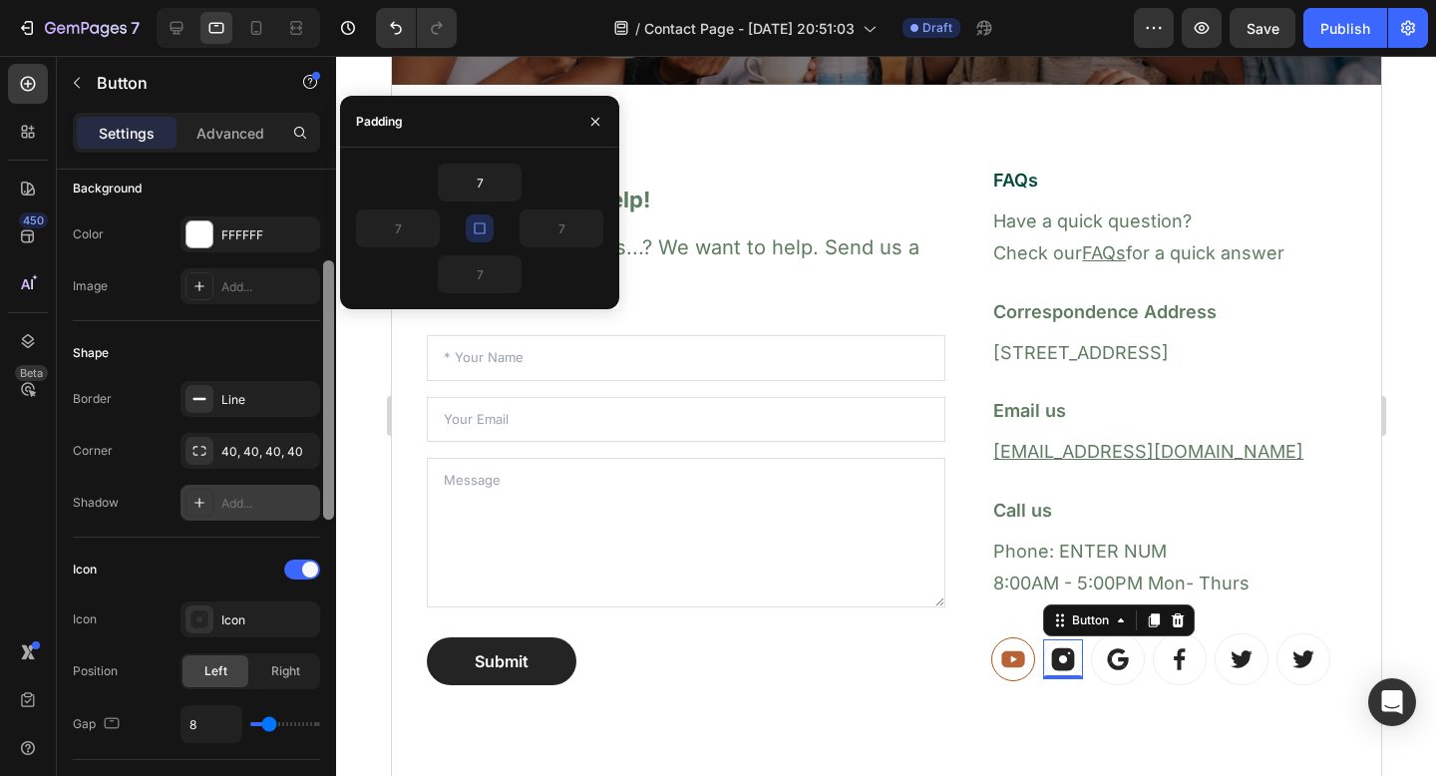
drag, startPoint x: 325, startPoint y: 421, endPoint x: 318, endPoint y: 513, distance: 92.0
click at [318, 513] on div "Size Width Auto Height Auto Padding 7, 7, 7, 7 Background Color FFFFFF Image Ad…" at bounding box center [196, 501] width 279 height 663
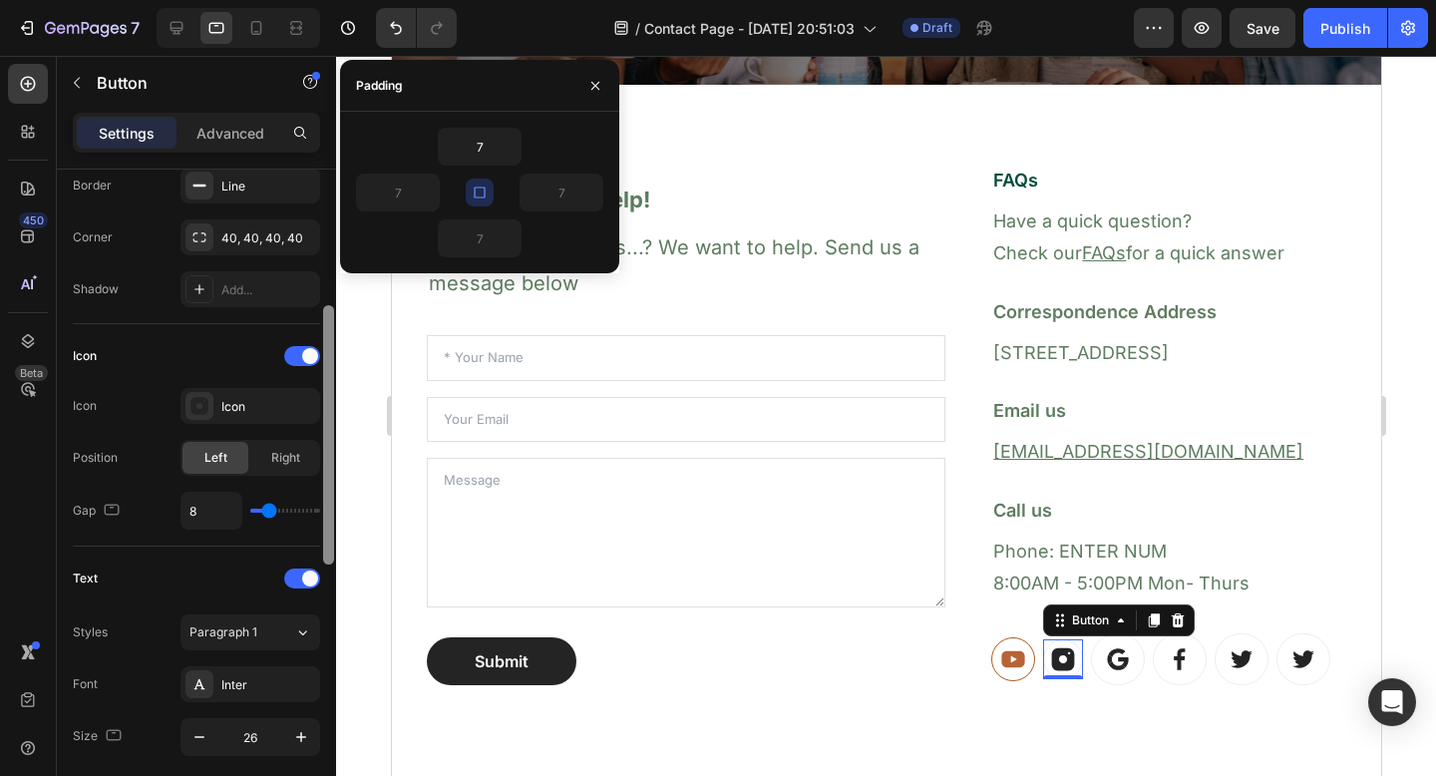
scroll to position [457, 0]
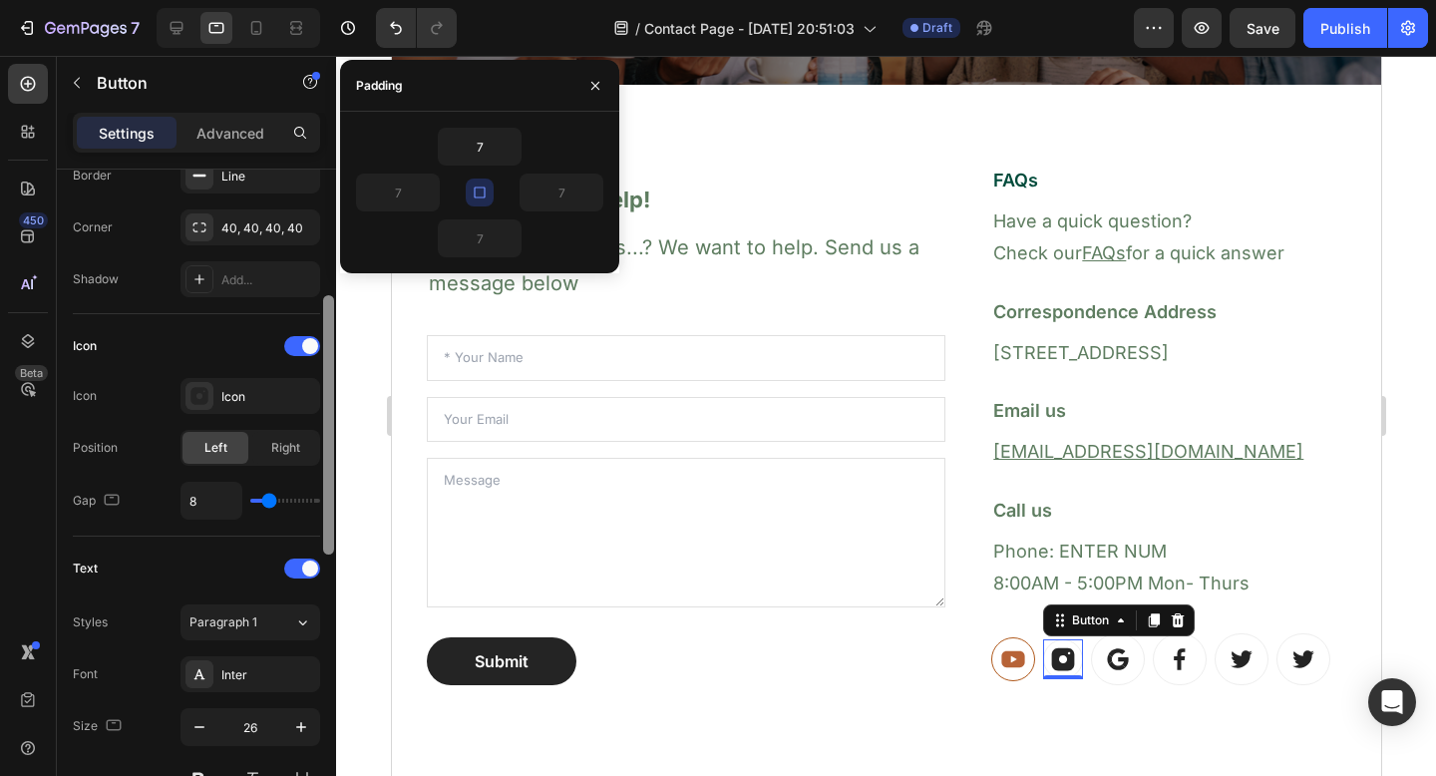
drag, startPoint x: 327, startPoint y: 464, endPoint x: 326, endPoint y: 552, distance: 87.8
click at [326, 552] on div at bounding box center [328, 424] width 11 height 259
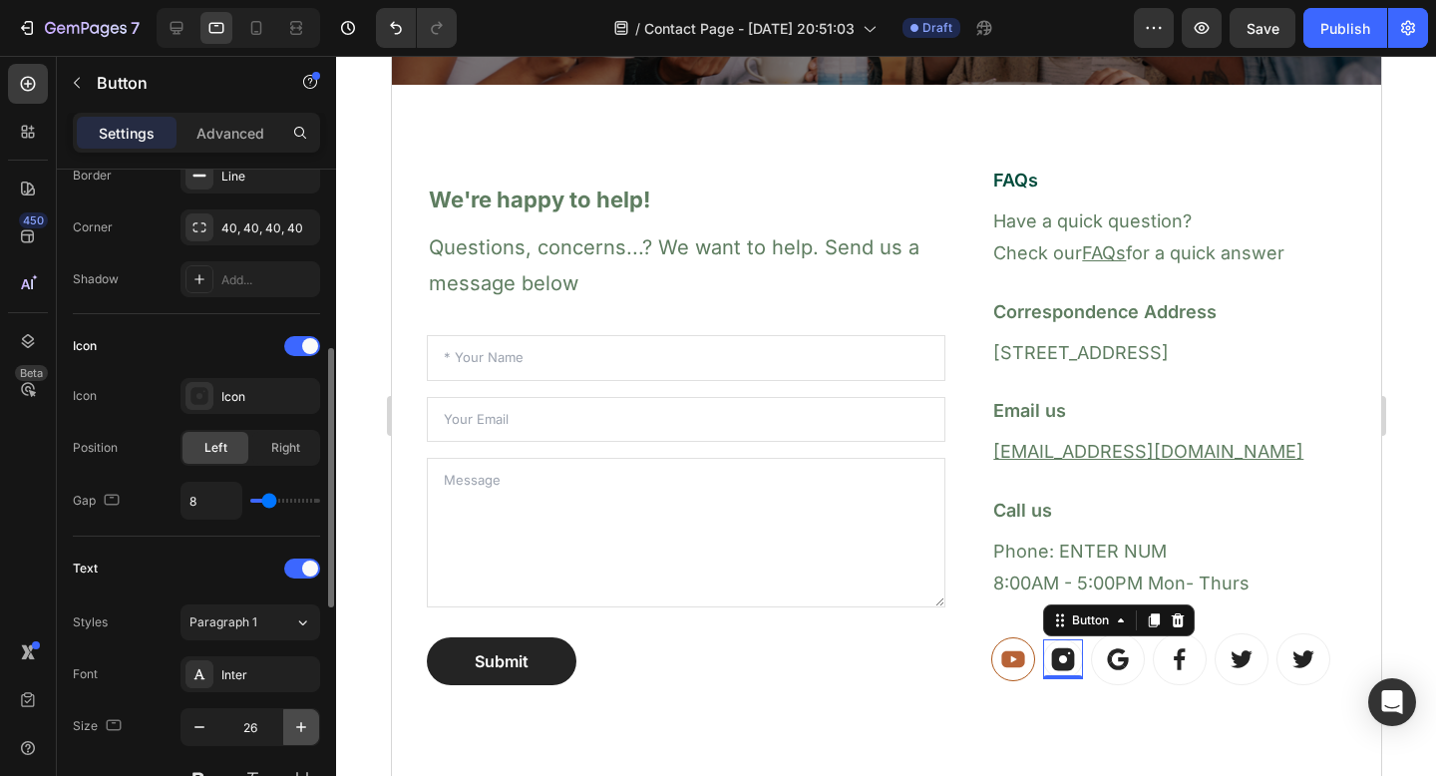
click at [303, 722] on icon "button" at bounding box center [301, 727] width 20 height 20
type input "30"
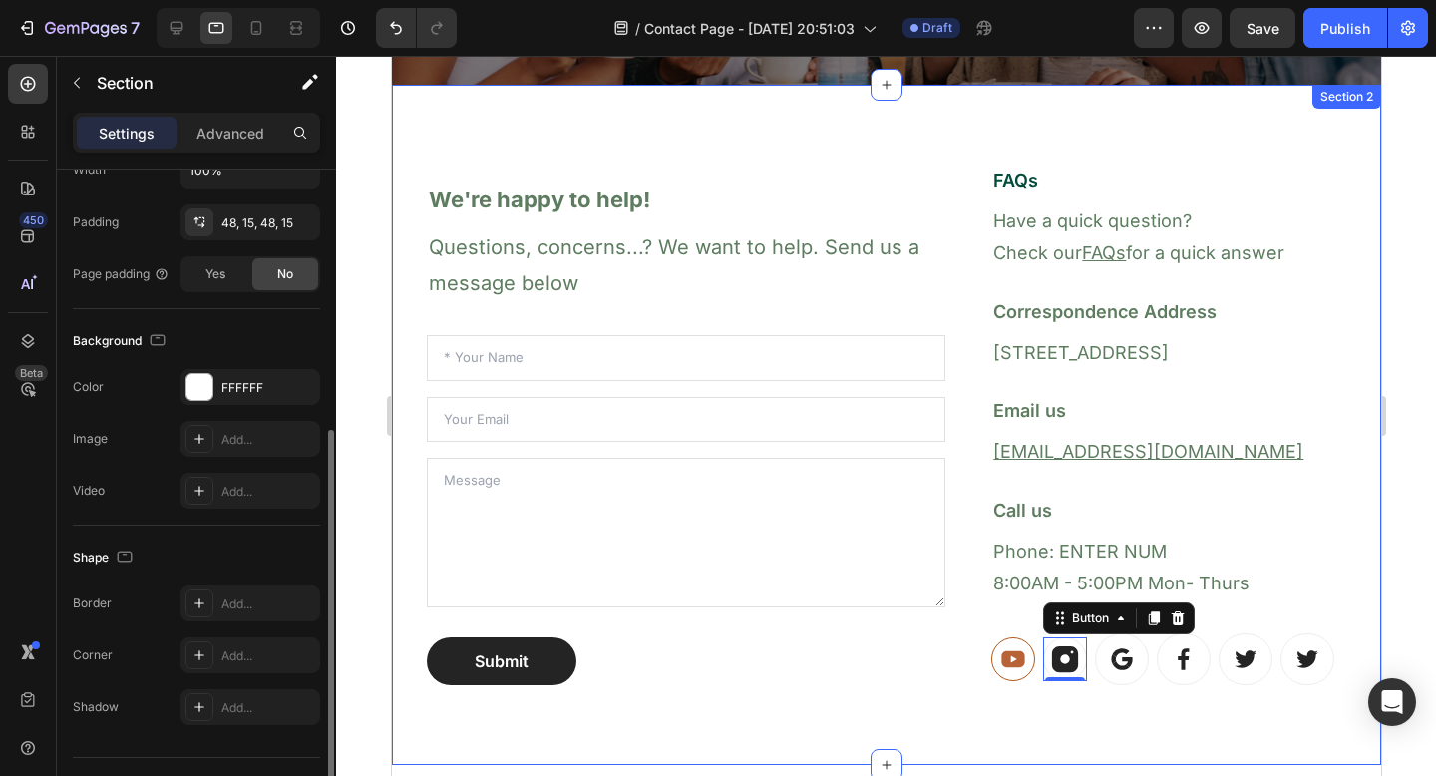
click at [909, 755] on div "We're happy to help! Heading Questions, concerns...? We want to help. Send us a…" at bounding box center [886, 425] width 990 height 680
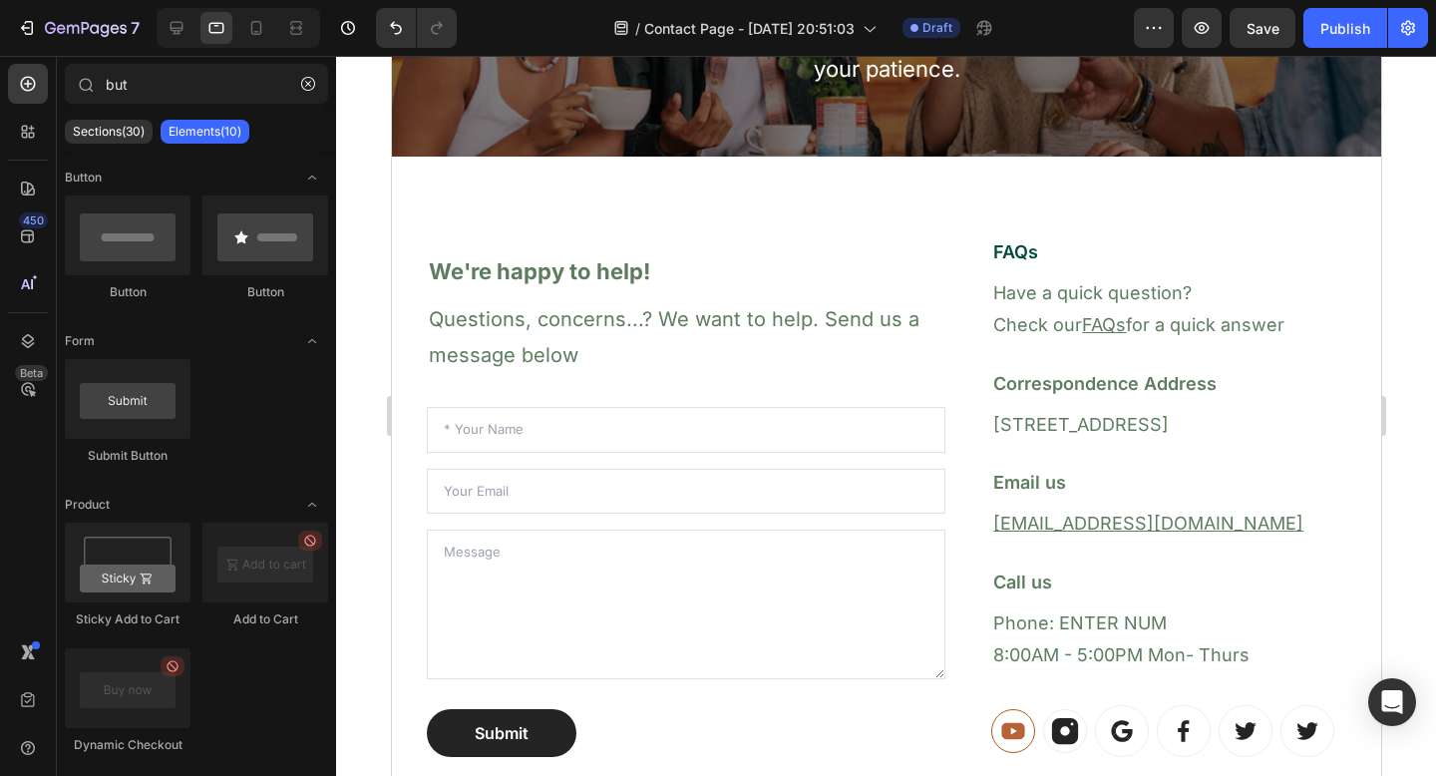
scroll to position [324, 0]
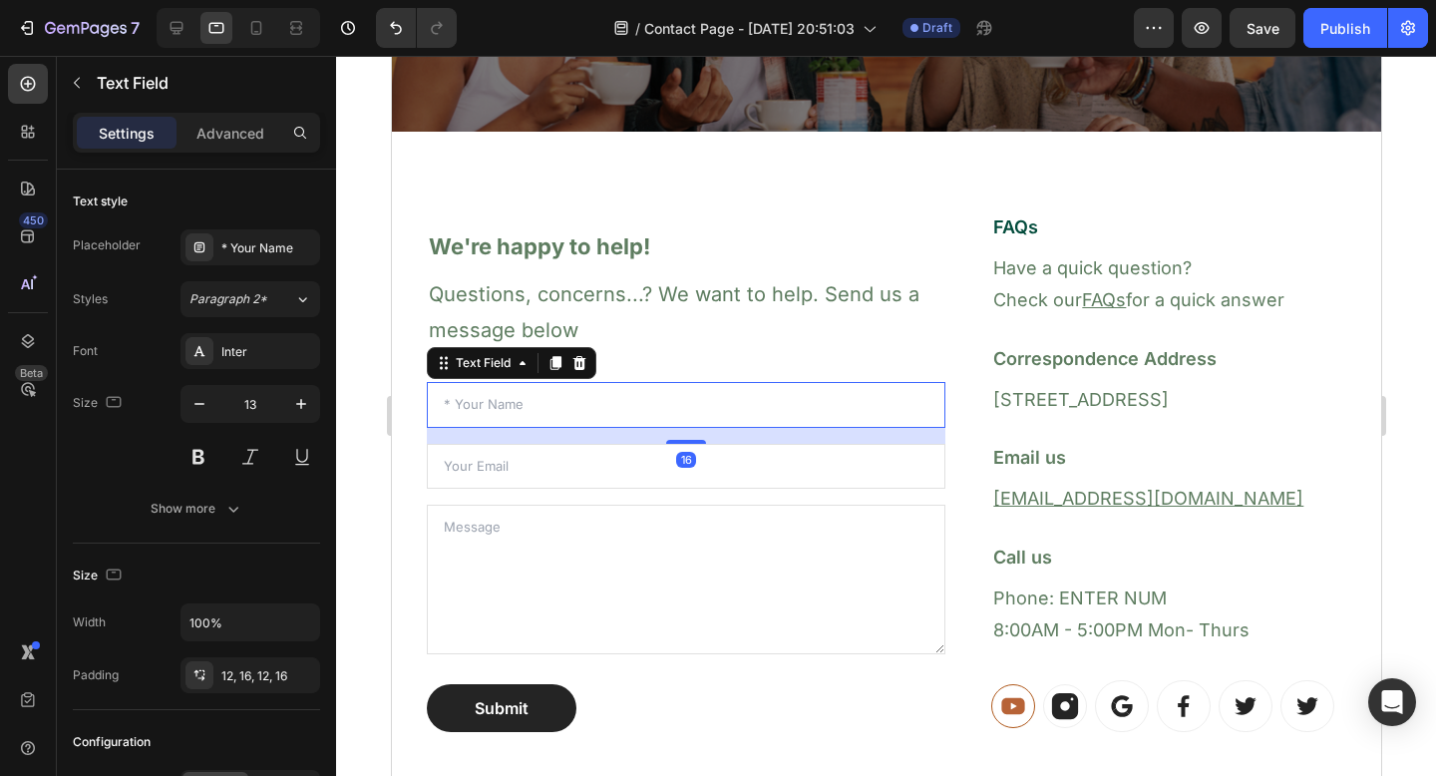
click at [754, 422] on input "text" at bounding box center [685, 405] width 519 height 46
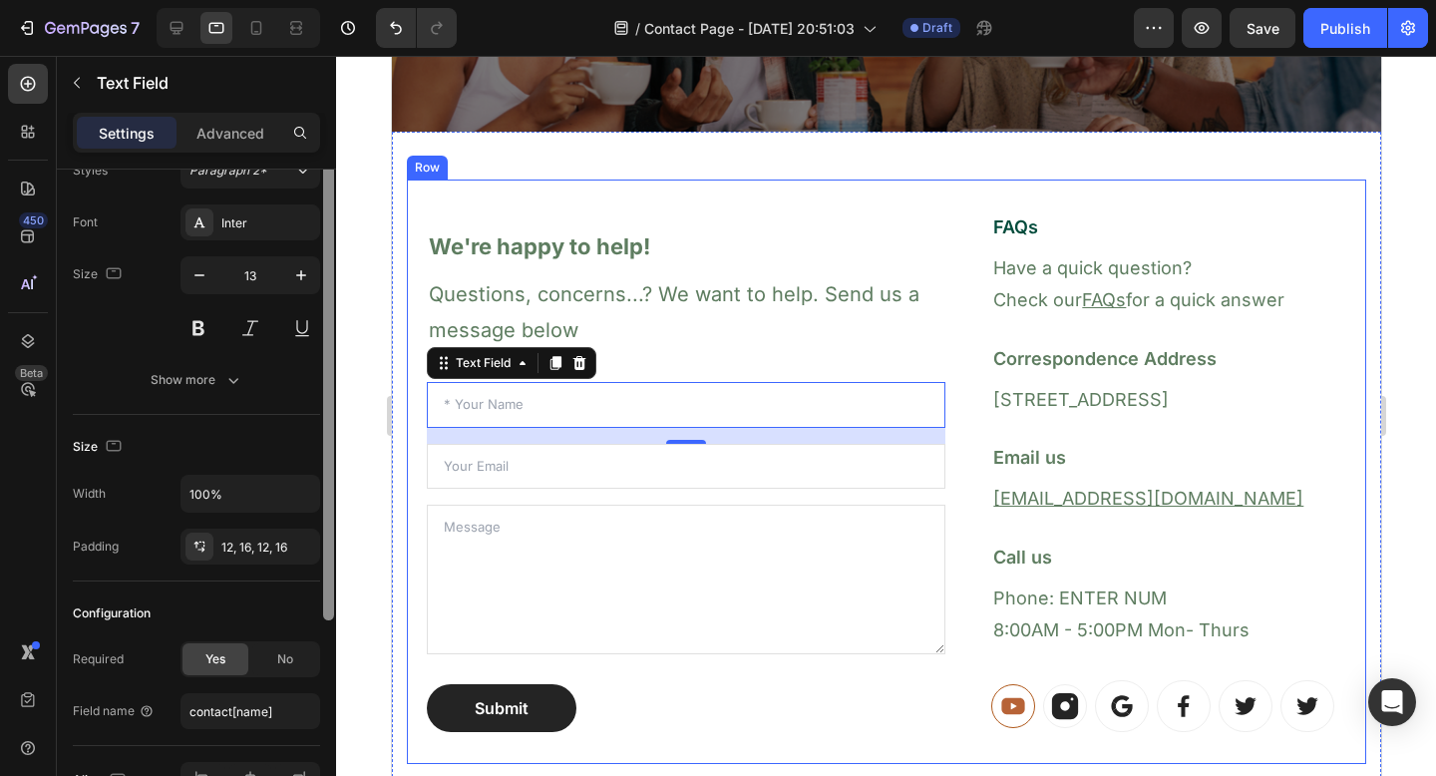
scroll to position [246, 0]
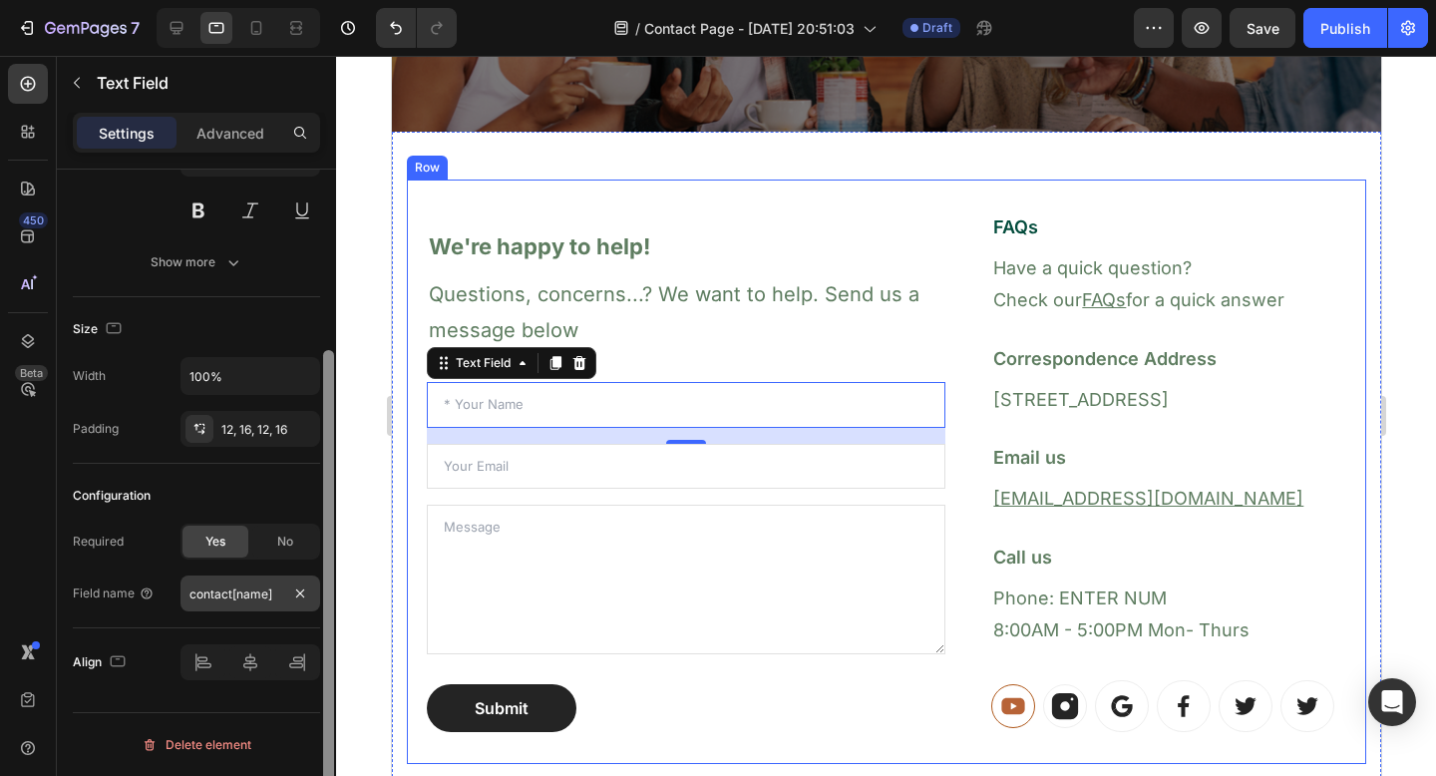
drag, startPoint x: 325, startPoint y: 287, endPoint x: 312, endPoint y: 604, distance: 316.5
click at [312, 604] on div "Text style Placeholder * Your Name Styles Paragraph 2* Font Inter Size 13 Show …" at bounding box center [196, 501] width 279 height 663
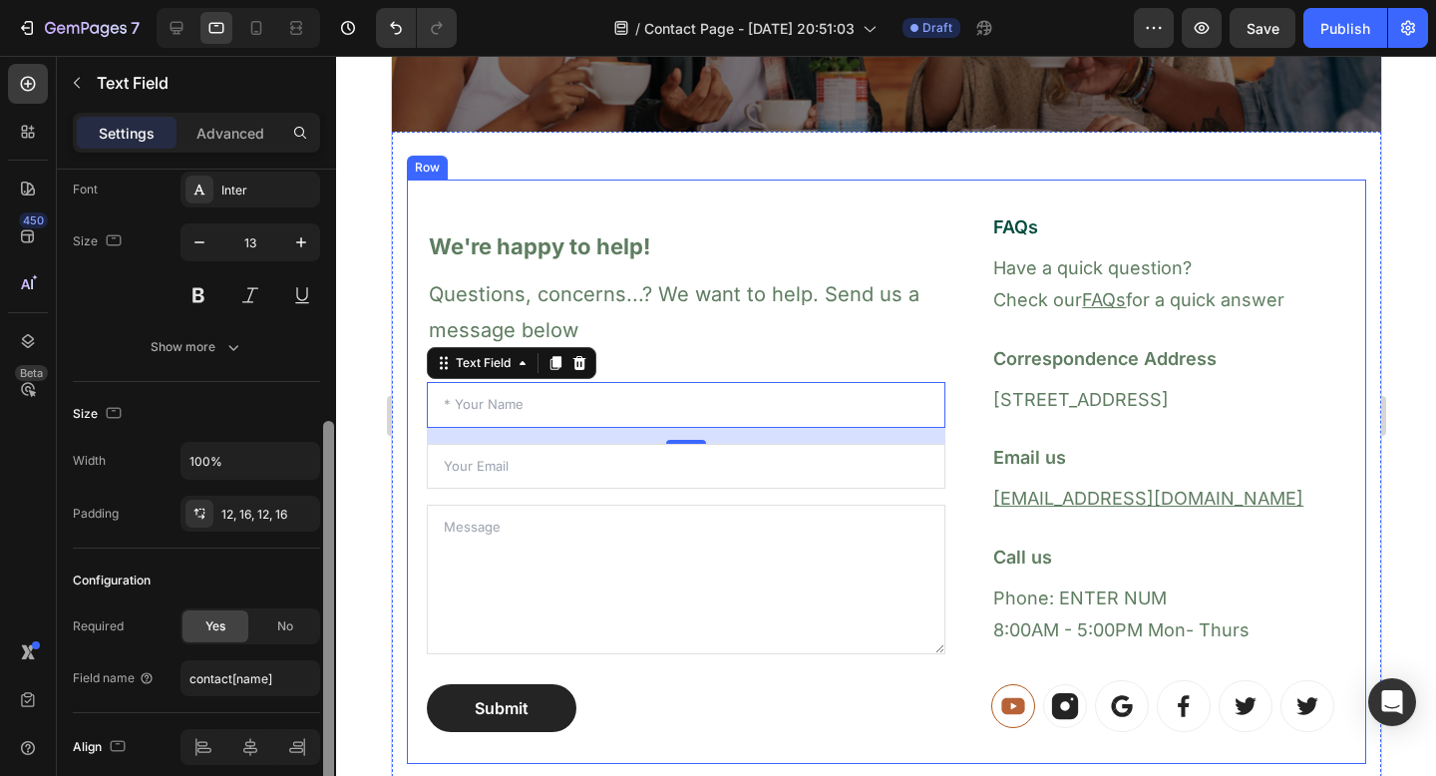
scroll to position [0, 0]
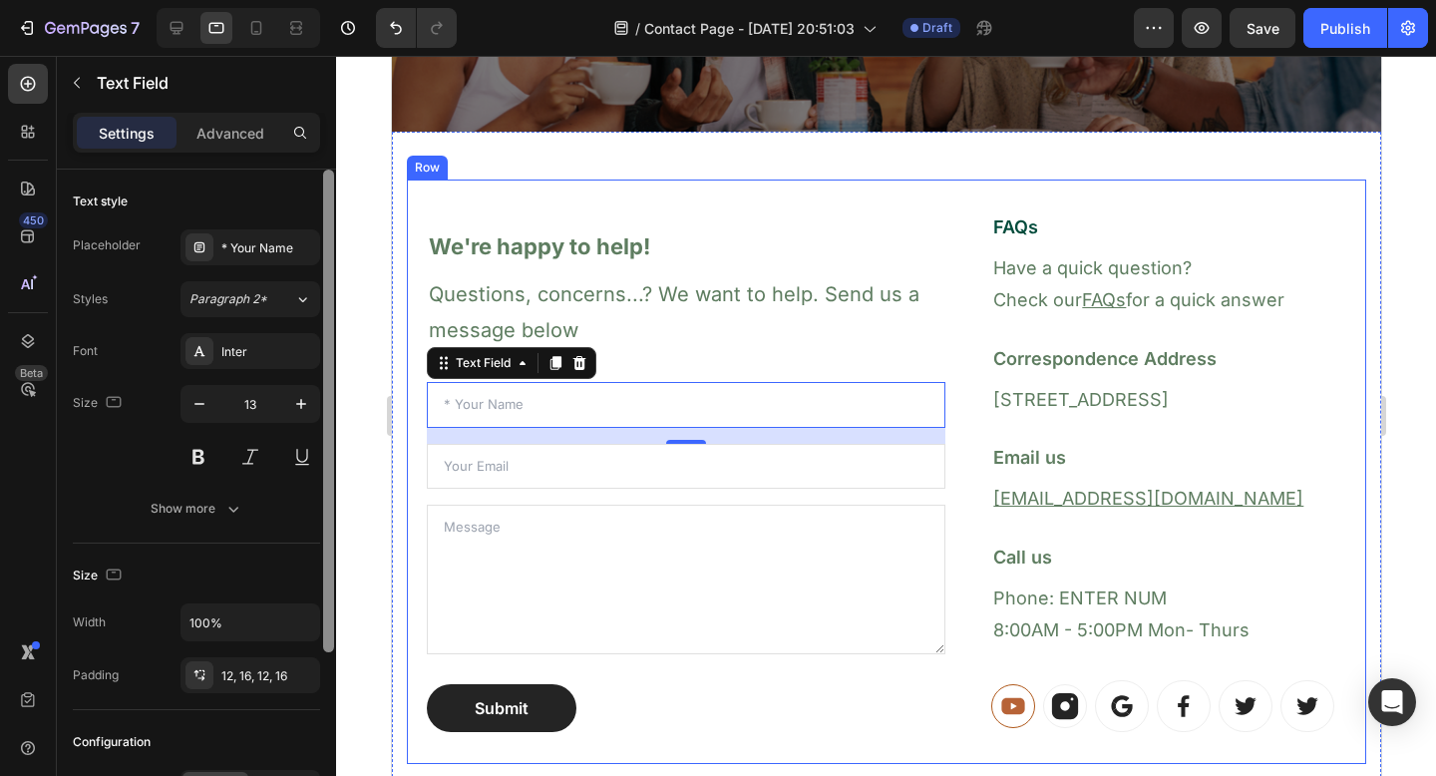
drag, startPoint x: 331, startPoint y: 573, endPoint x: 326, endPoint y: 228, distance: 344.2
click at [326, 228] on div at bounding box center [328, 411] width 11 height 483
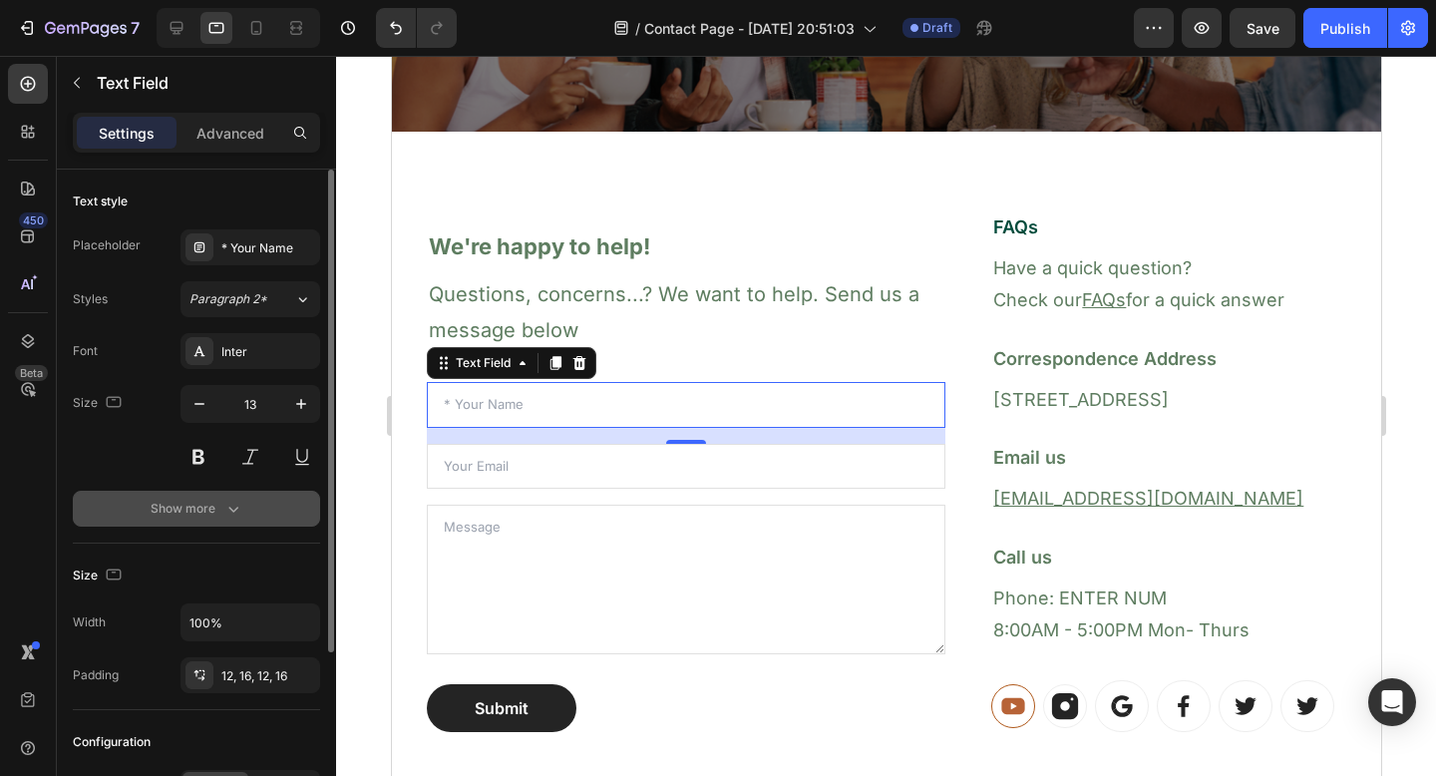
click at [257, 520] on button "Show more" at bounding box center [196, 509] width 247 height 36
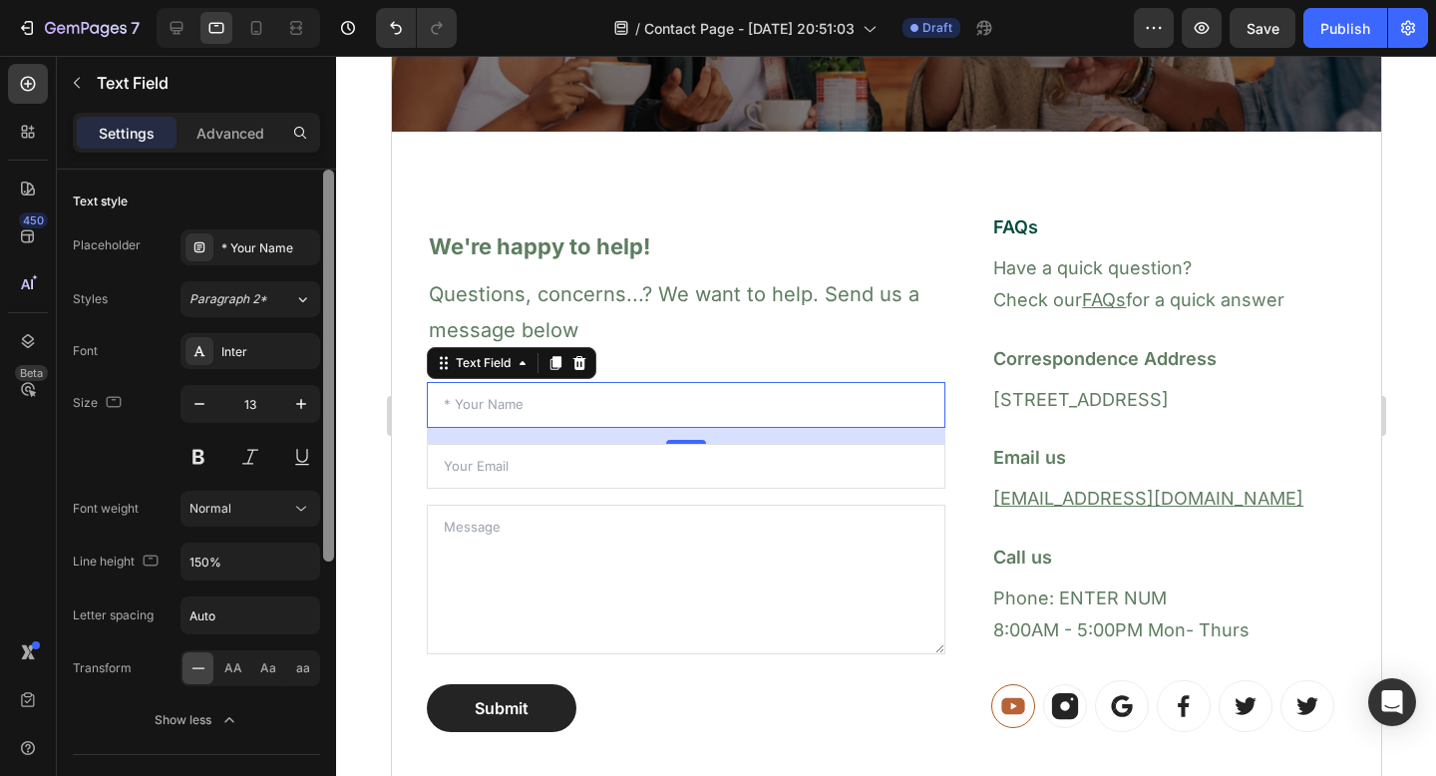
drag, startPoint x: 326, startPoint y: 392, endPoint x: 322, endPoint y: 194, distance: 198.6
click at [323, 194] on div at bounding box center [328, 366] width 11 height 392
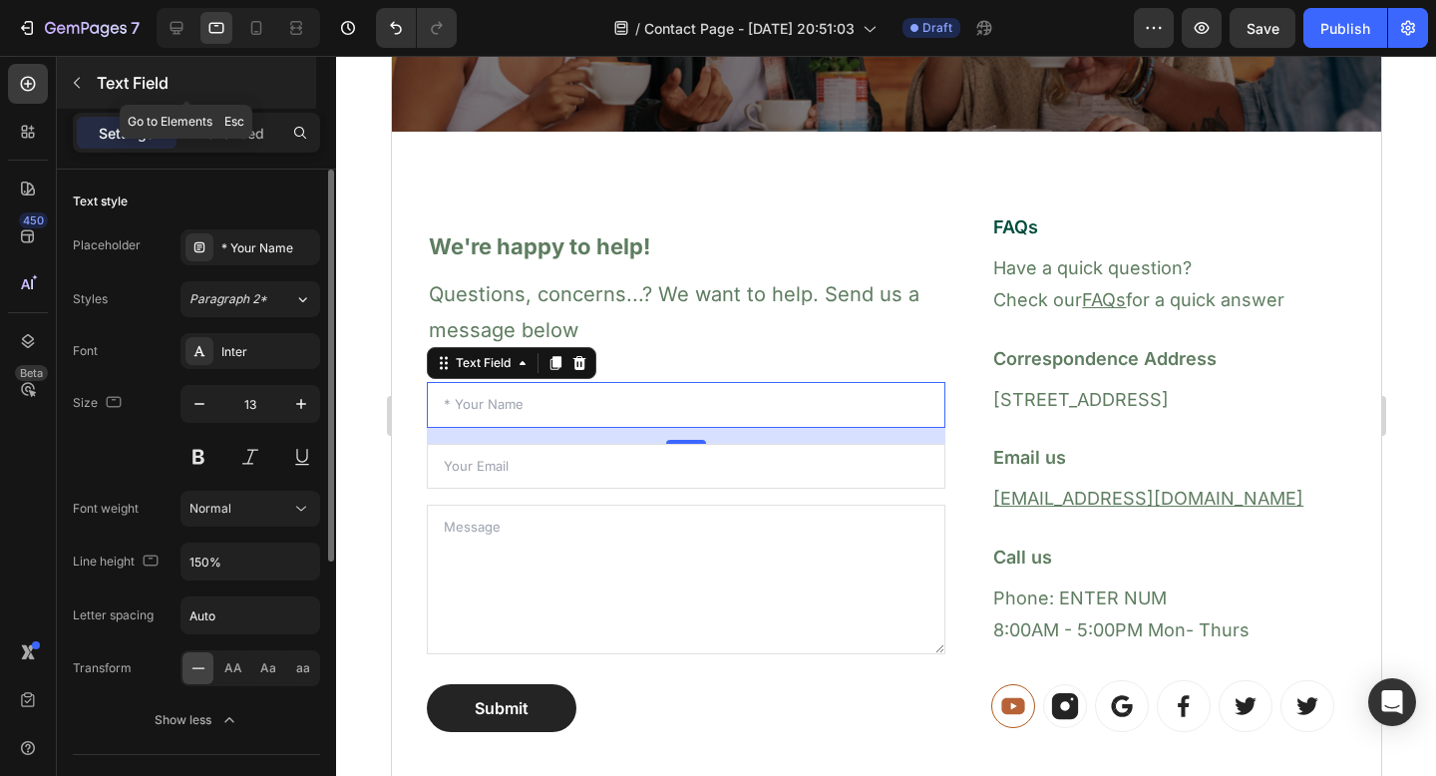
click at [84, 86] on icon "button" at bounding box center [77, 83] width 16 height 16
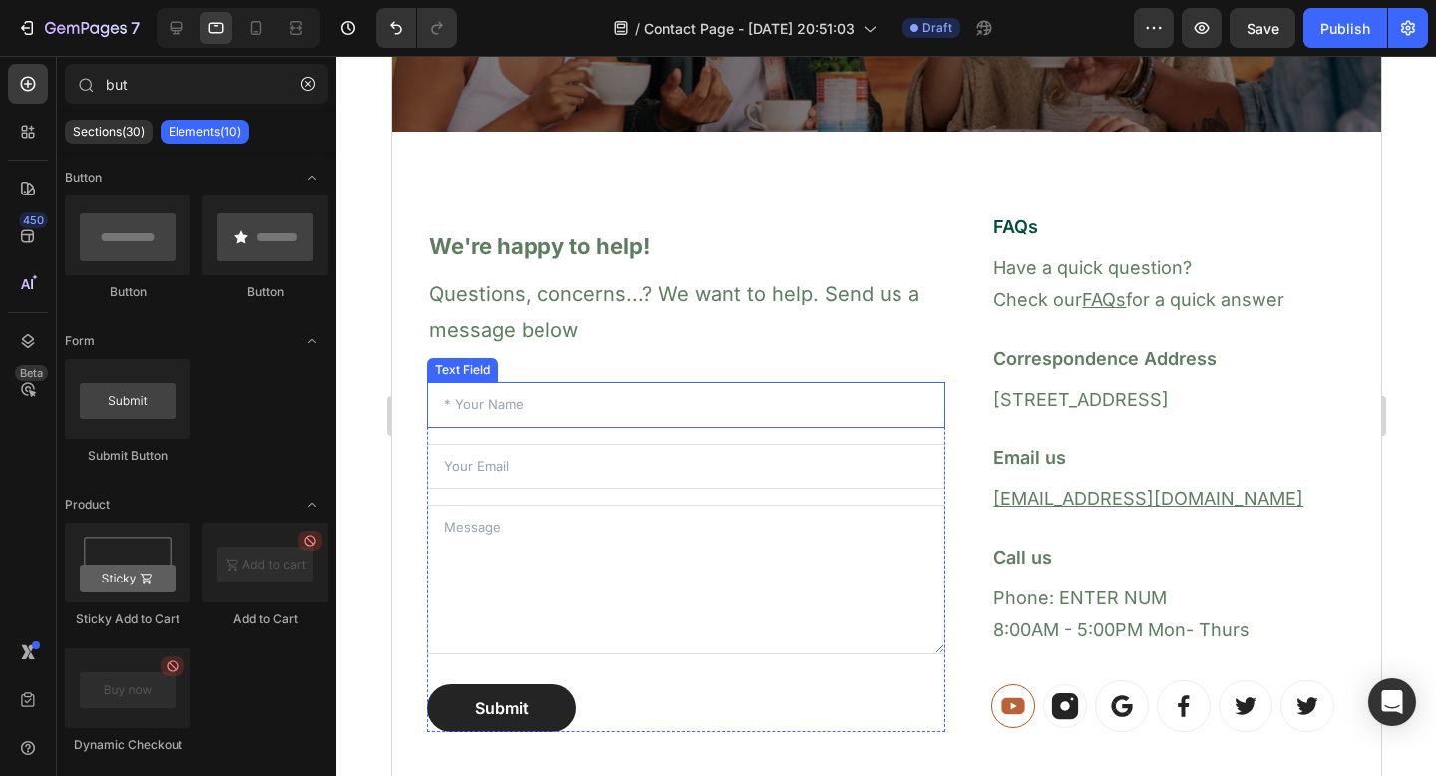
click at [530, 414] on input "text" at bounding box center [685, 405] width 519 height 46
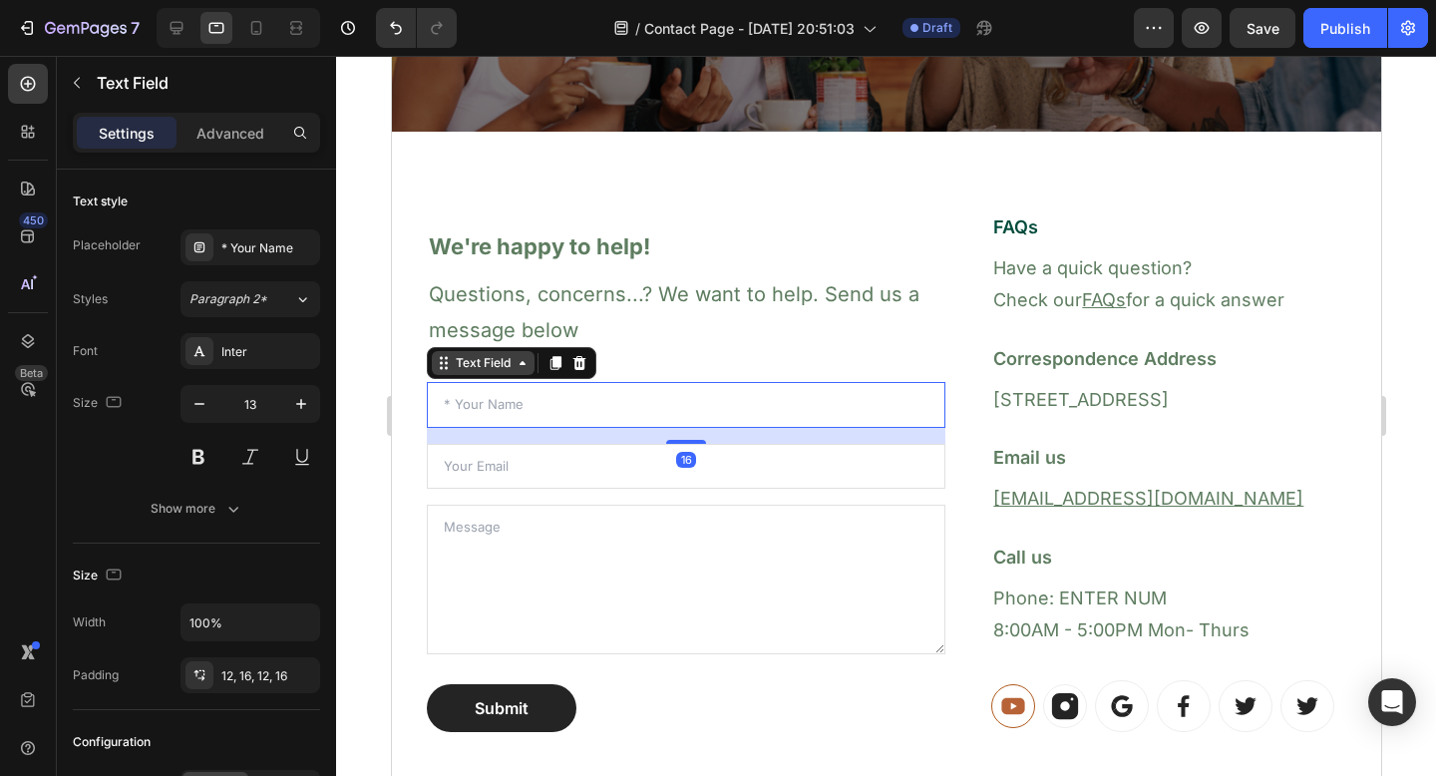
click at [459, 364] on div "Text Field" at bounding box center [482, 363] width 63 height 18
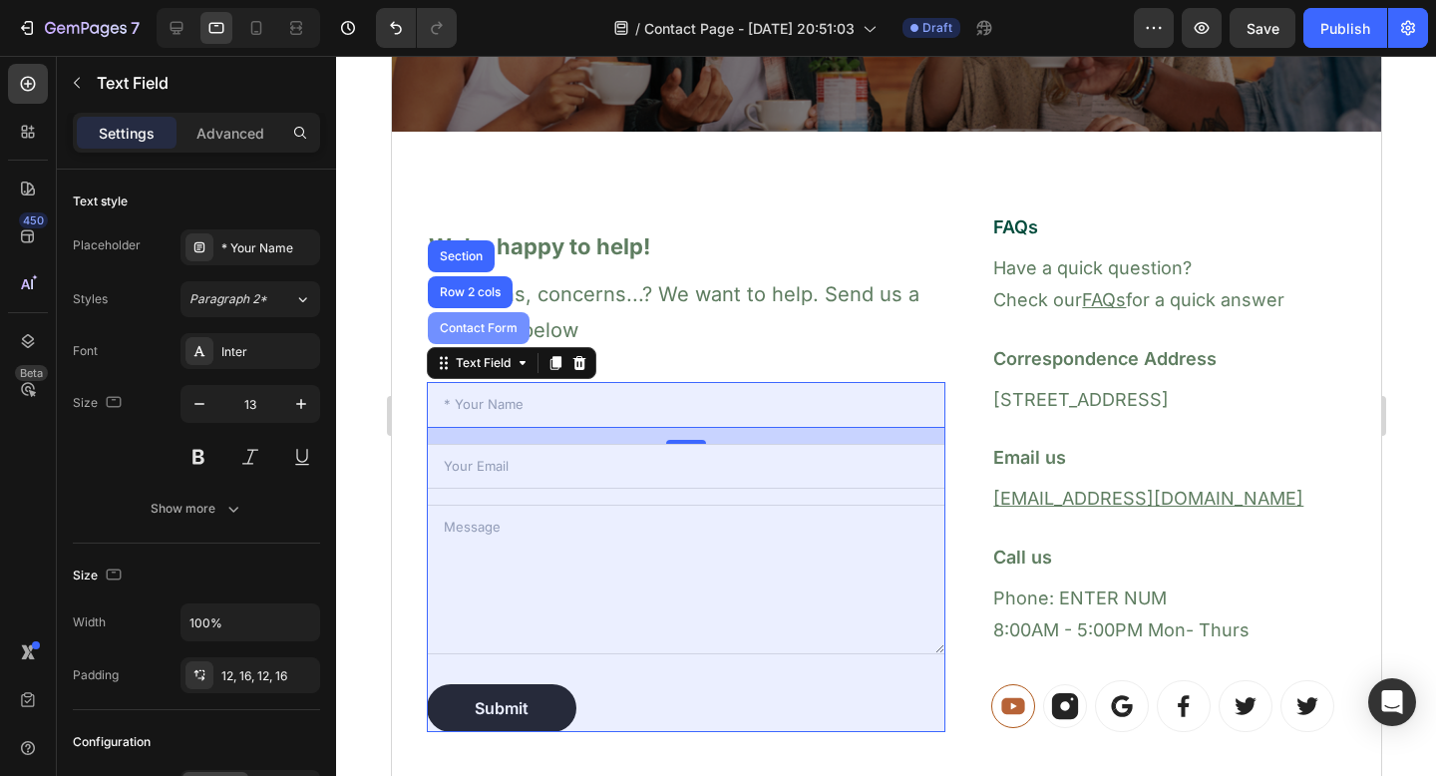
click at [468, 336] on div "Contact Form" at bounding box center [478, 328] width 102 height 32
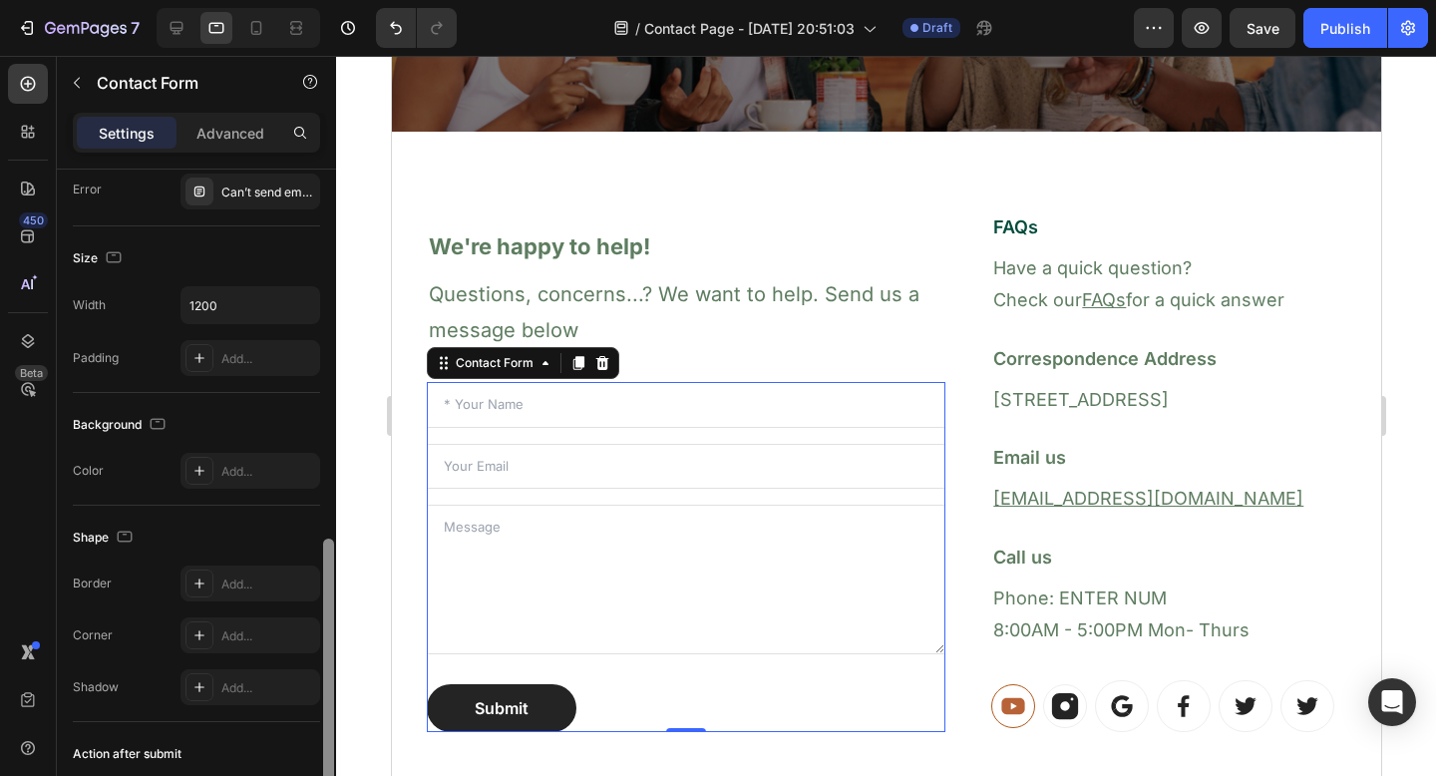
scroll to position [354, 0]
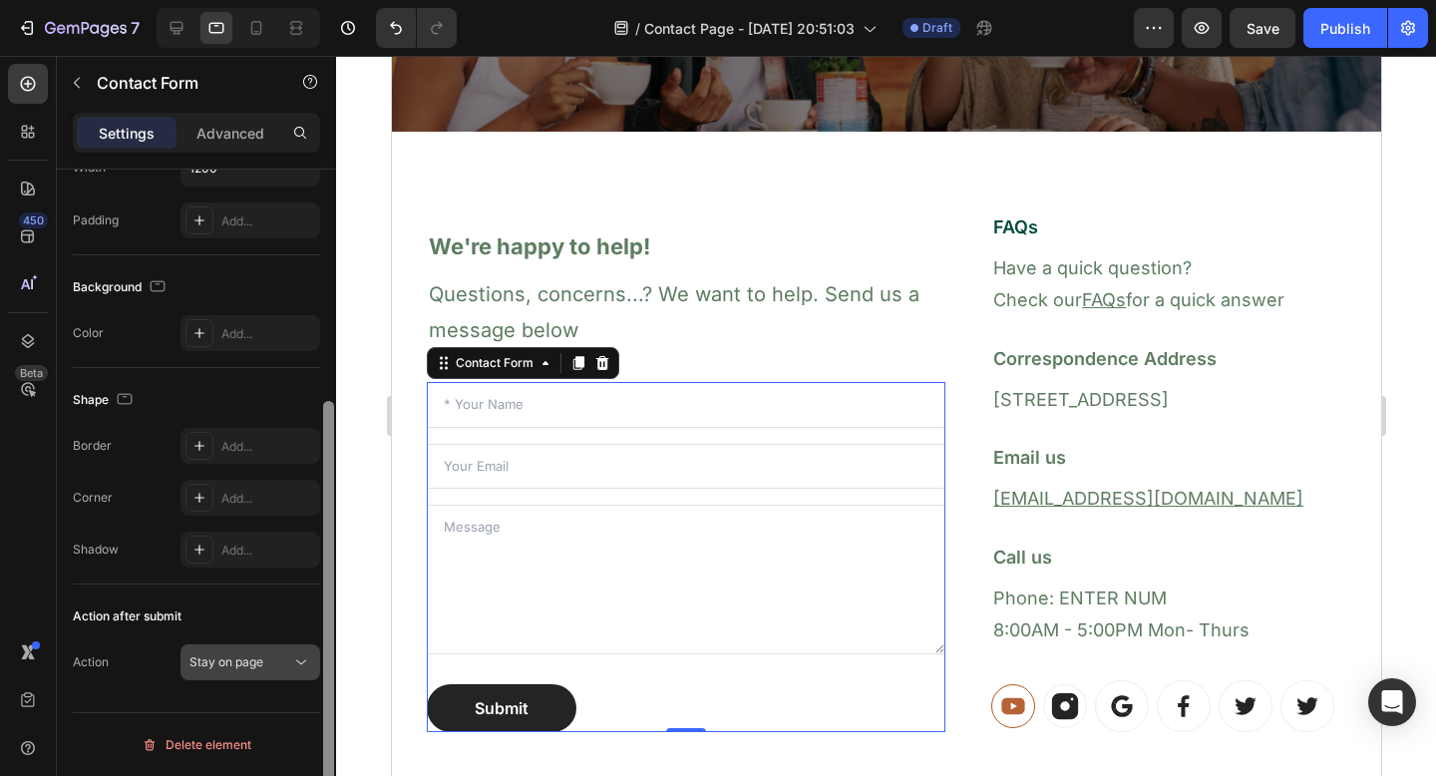
drag, startPoint x: 328, startPoint y: 315, endPoint x: 309, endPoint y: 677, distance: 362.6
click at [309, 677] on div "This element sends submissions to the sender email address Message Success Than…" at bounding box center [196, 501] width 279 height 663
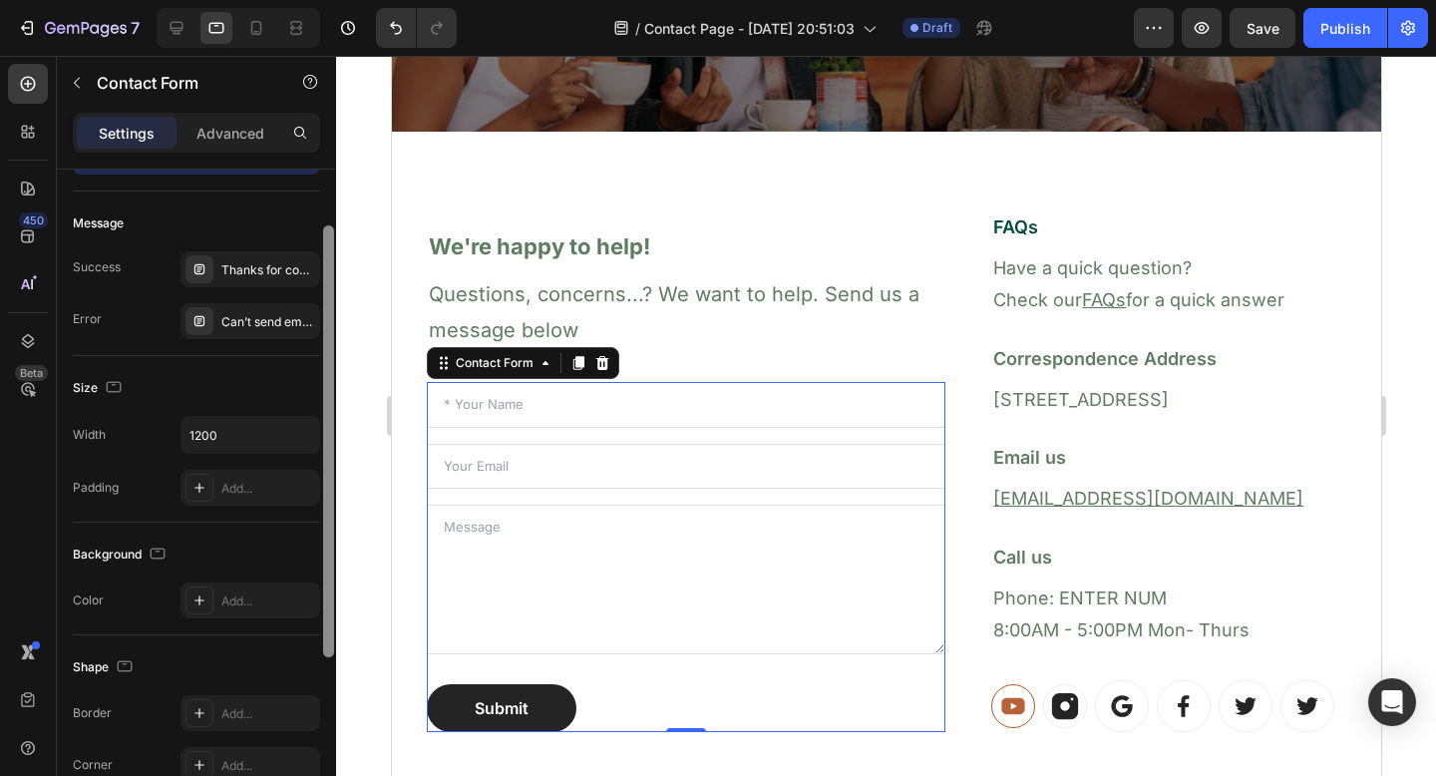
scroll to position [0, 0]
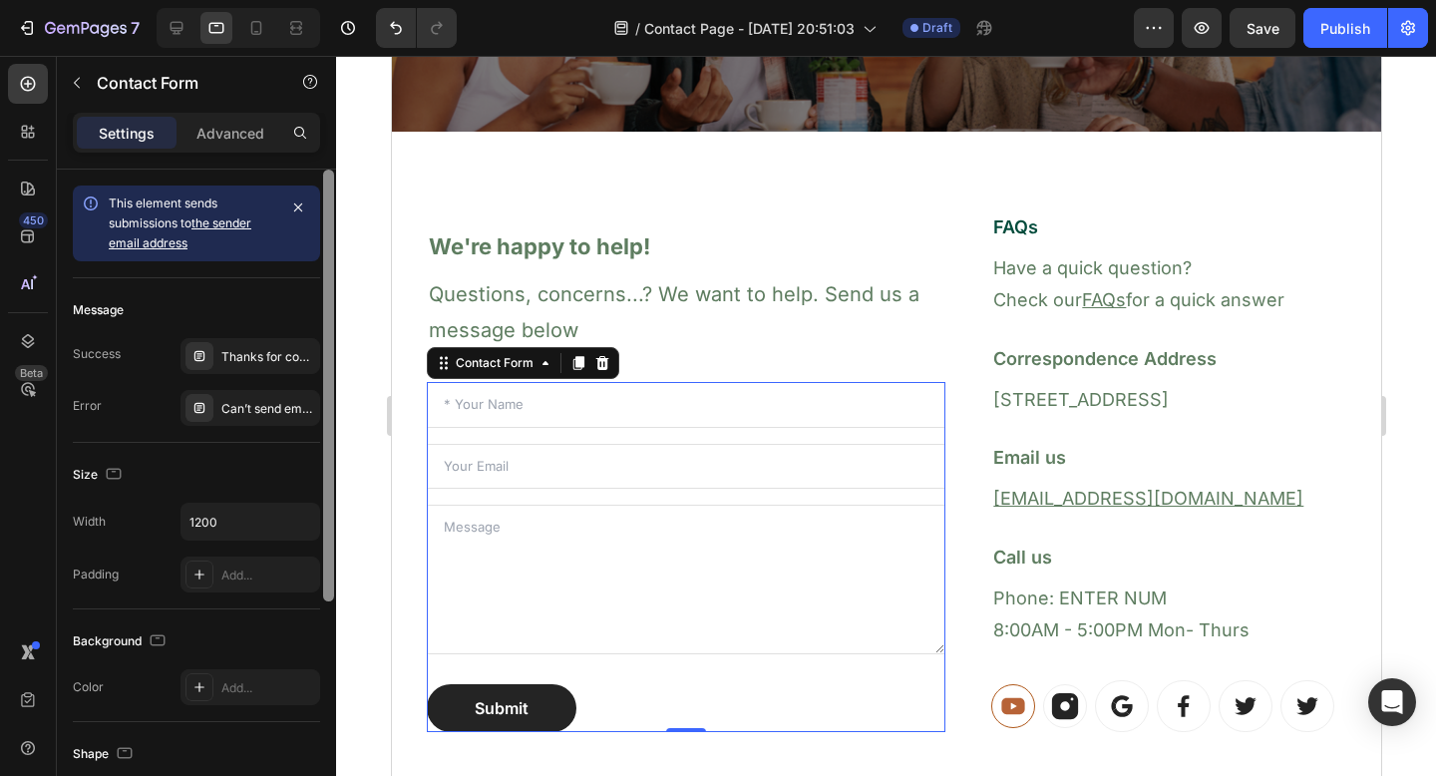
drag, startPoint x: 331, startPoint y: 523, endPoint x: 338, endPoint y: 254, distance: 268.4
click at [338, 0] on div "7 / Contact Page - [DATE] 20:51:03 Draft Preview Save Publish 450 Beta but Sect…" at bounding box center [718, 0] width 1436 height 0
click at [231, 222] on link "the sender email address" at bounding box center [180, 232] width 143 height 35
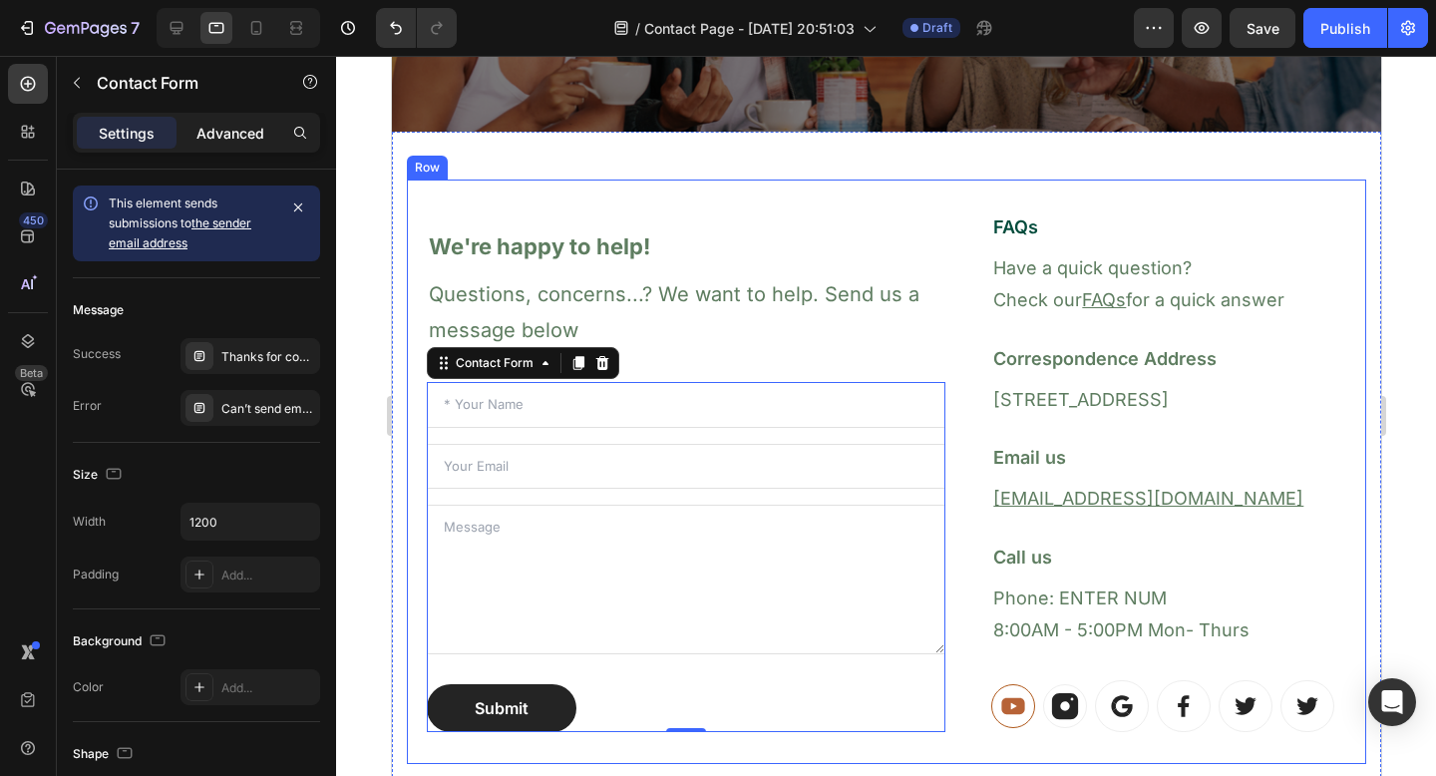
click at [223, 139] on p "Advanced" at bounding box center [231, 133] width 68 height 21
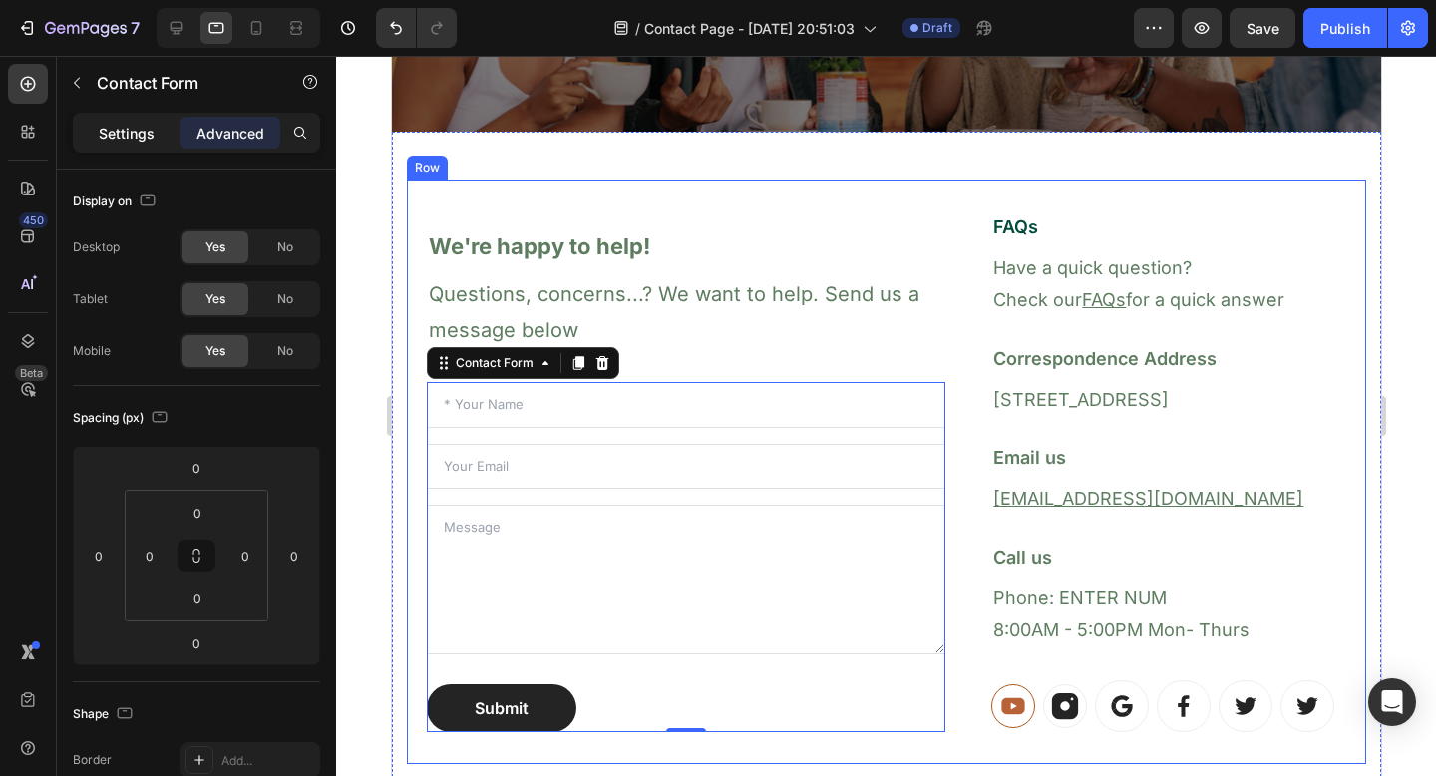
click at [145, 126] on p "Settings" at bounding box center [127, 133] width 56 height 21
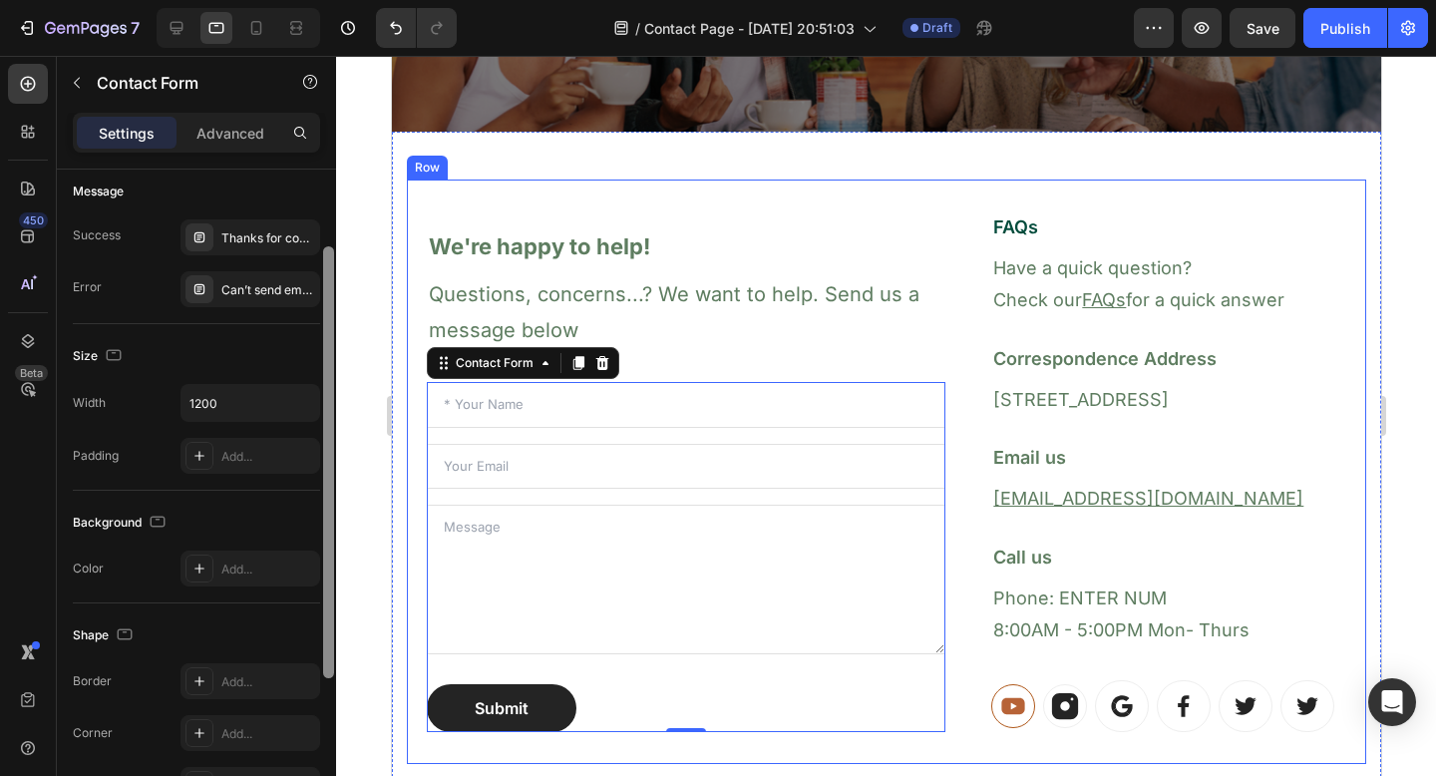
scroll to position [354, 0]
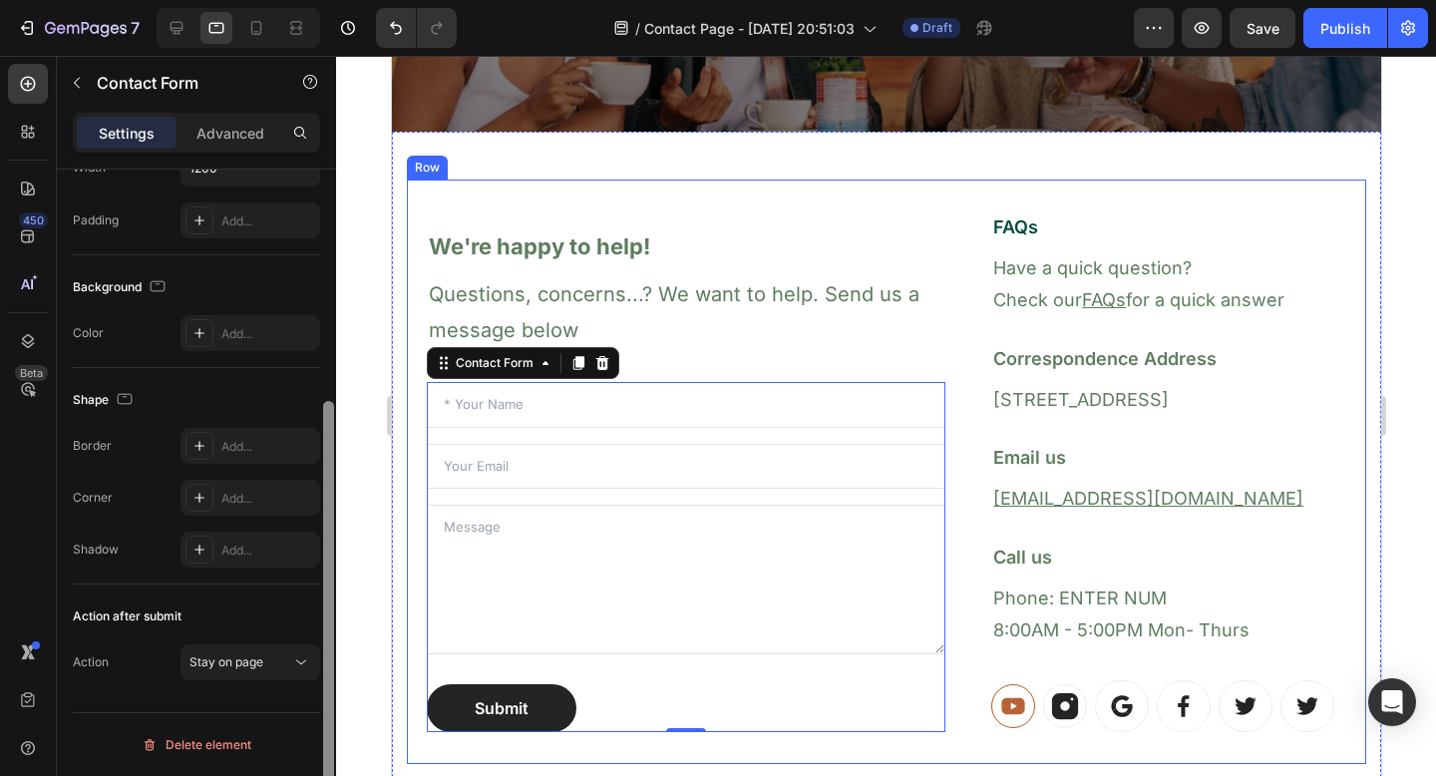
drag, startPoint x: 329, startPoint y: 251, endPoint x: 320, endPoint y: 654, distance: 403.1
click at [321, 654] on div at bounding box center [328, 501] width 15 height 663
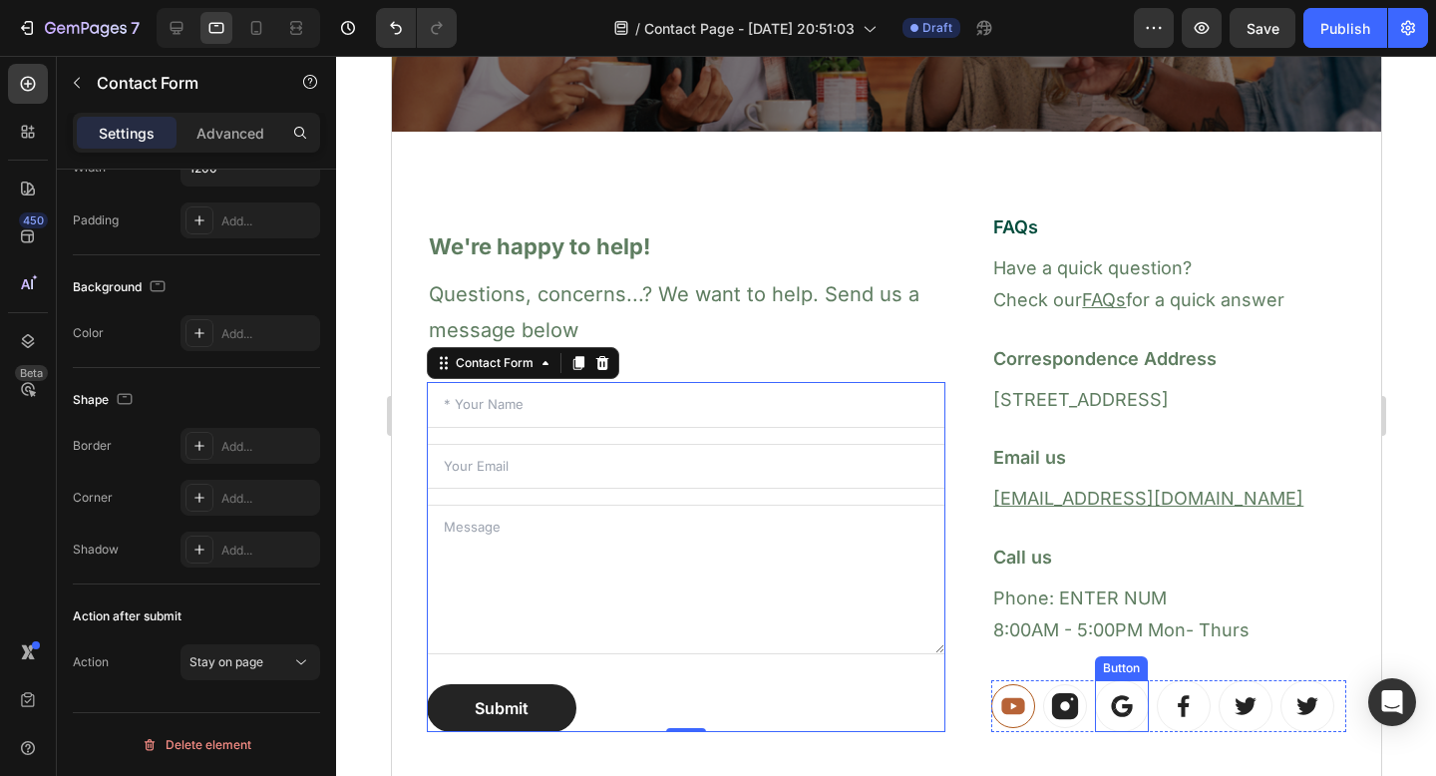
click at [1108, 704] on icon at bounding box center [1121, 706] width 26 height 26
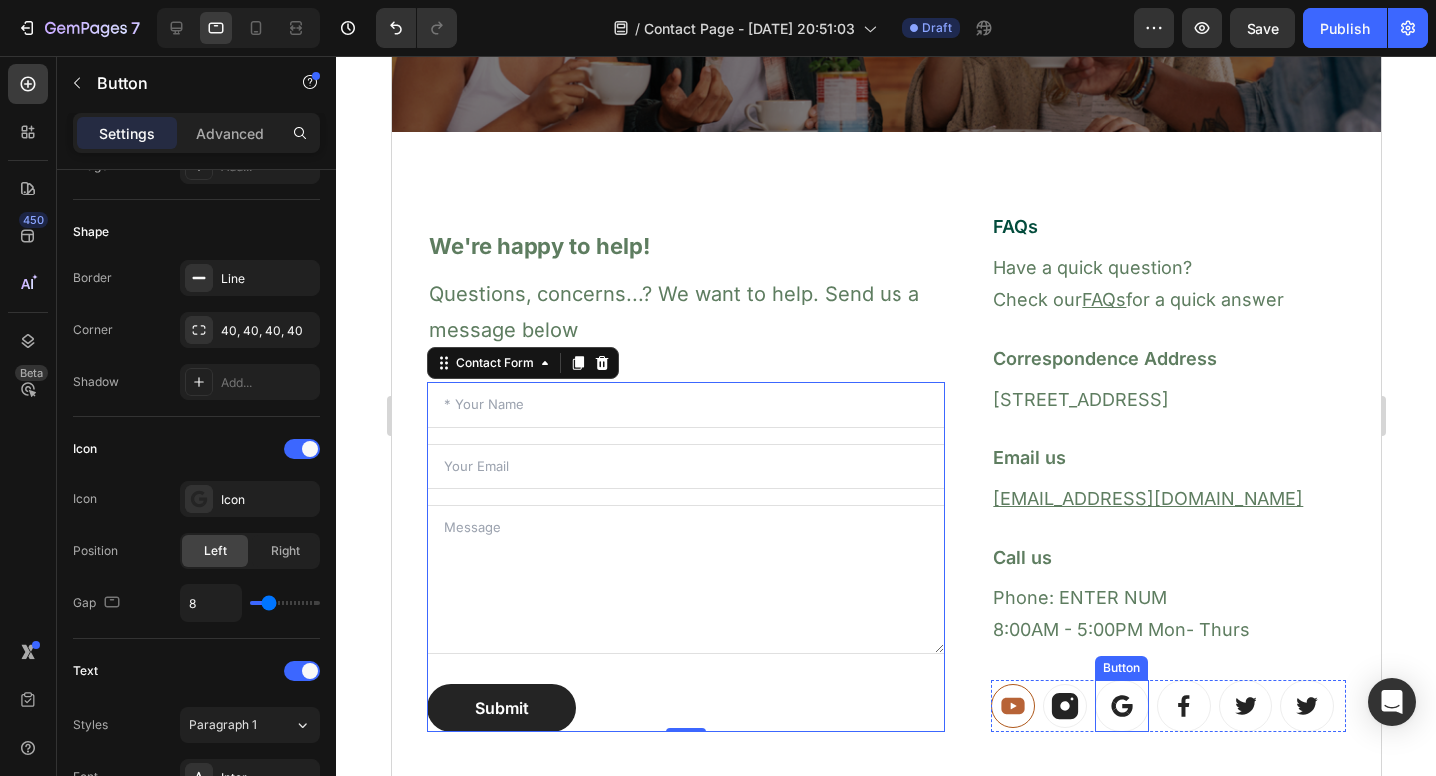
scroll to position [0, 0]
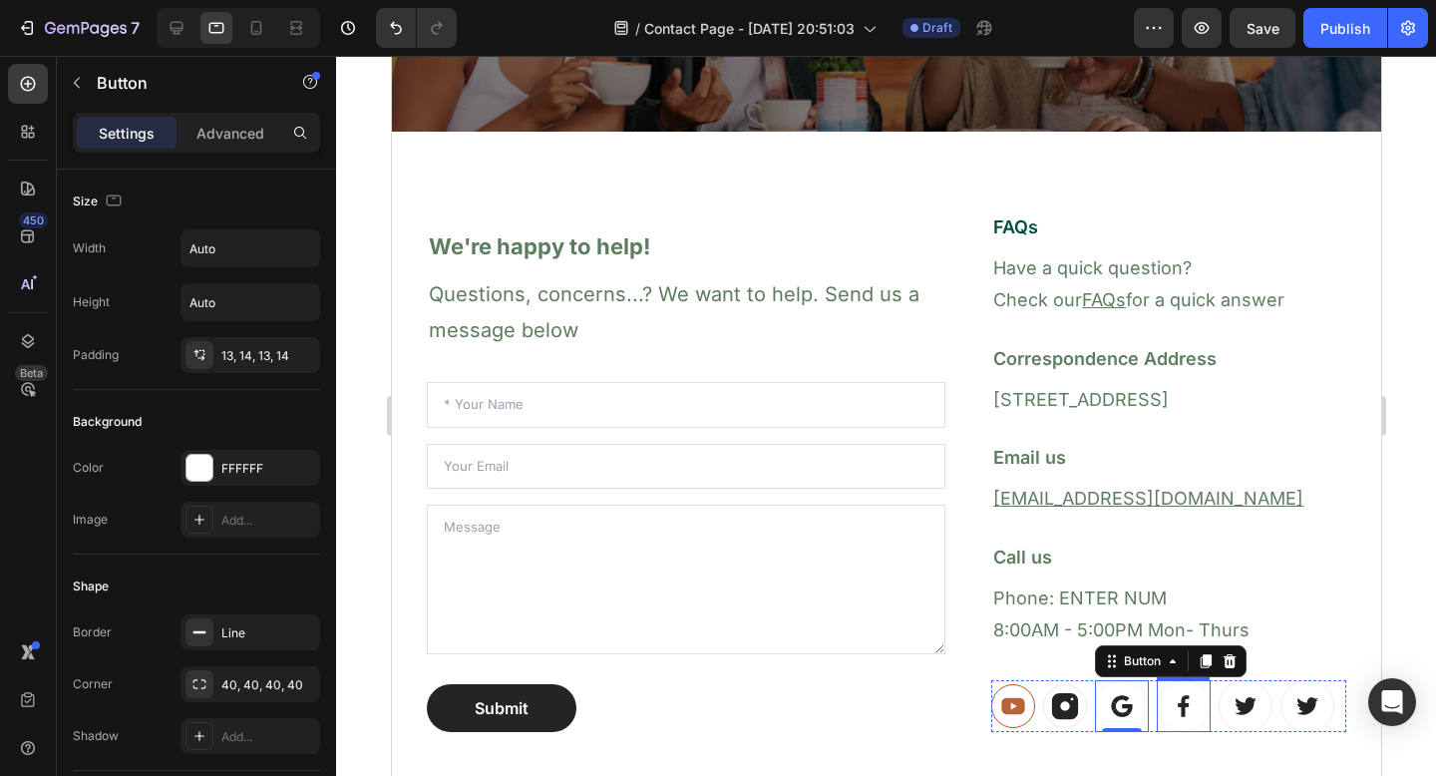
click at [1170, 709] on icon at bounding box center [1183, 706] width 26 height 26
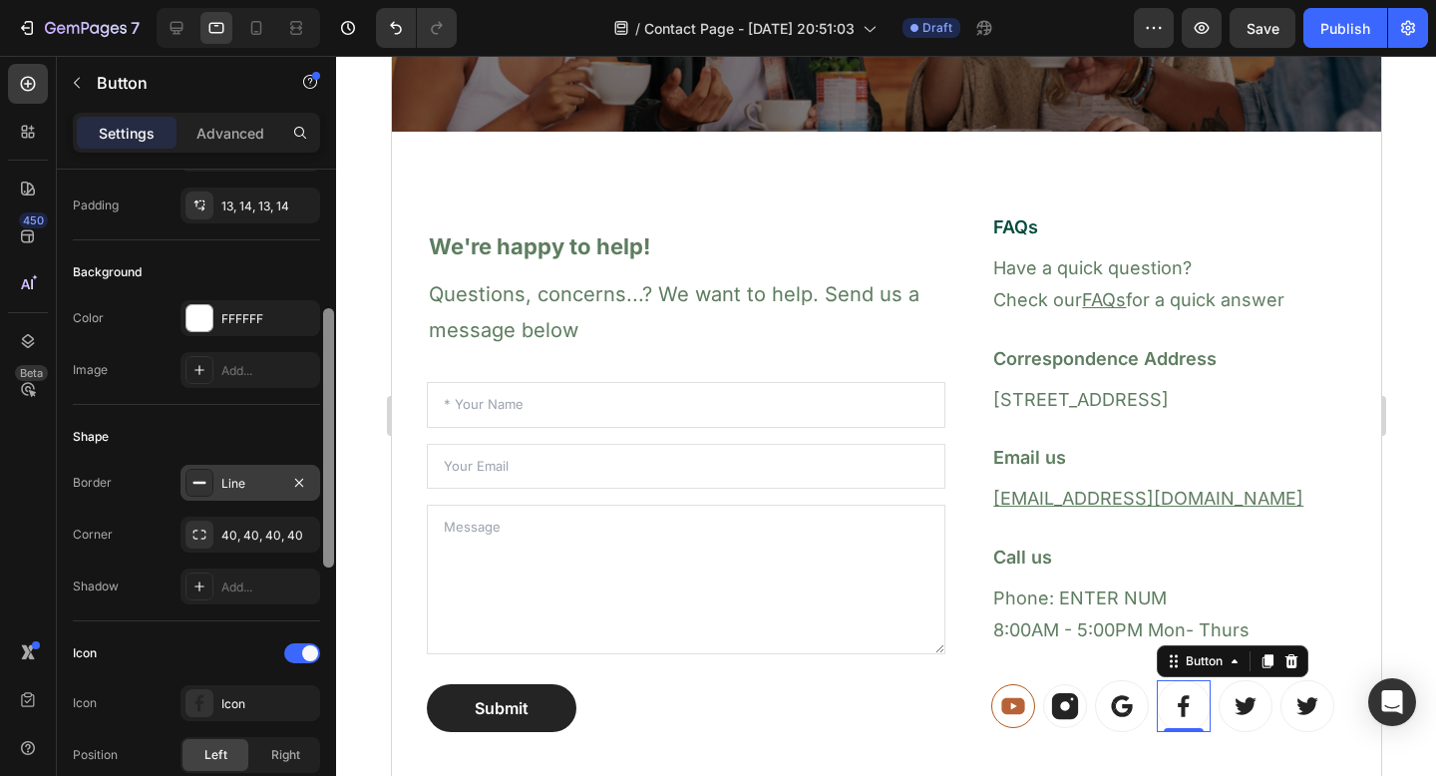
scroll to position [207, 0]
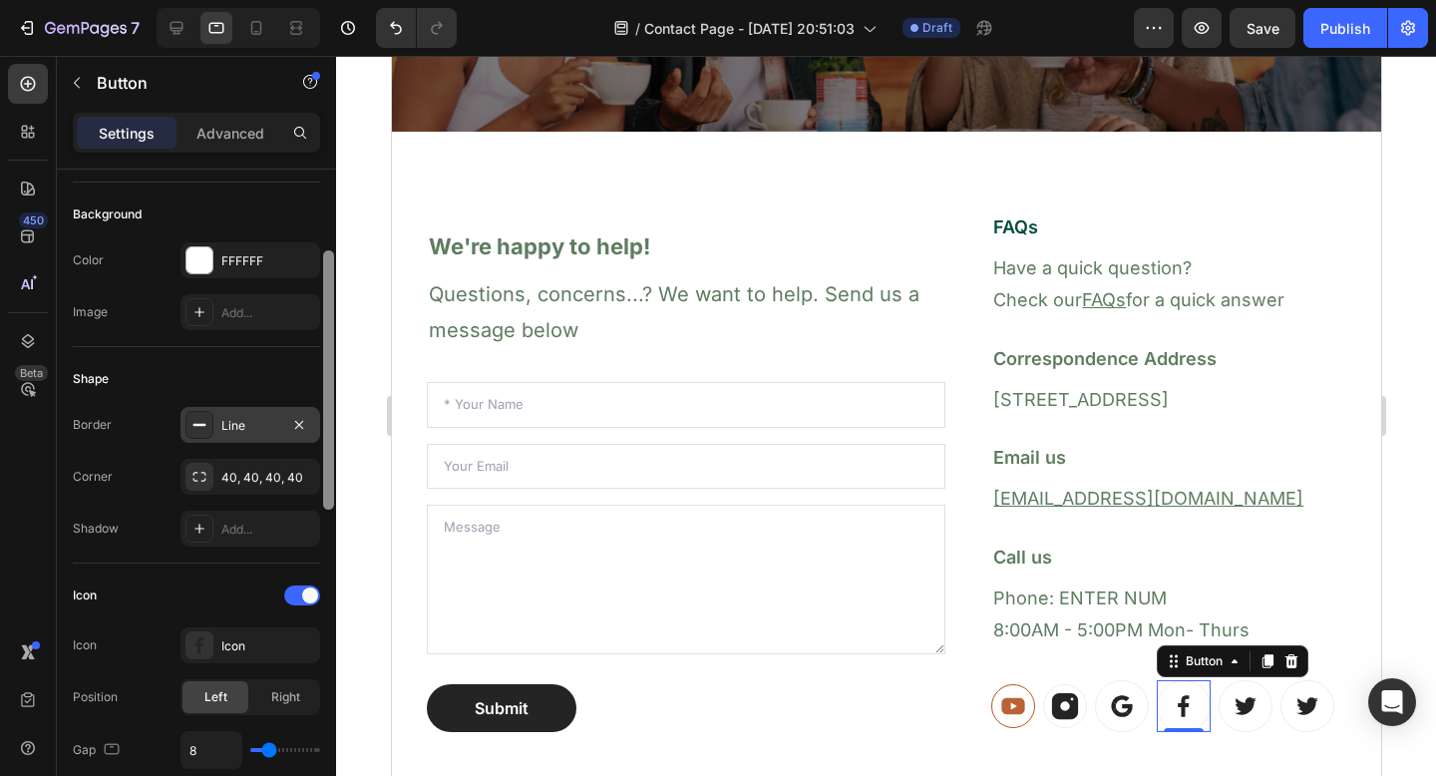
drag, startPoint x: 329, startPoint y: 342, endPoint x: 315, endPoint y: 424, distance: 83.0
click at [315, 424] on div "Size Width Auto Height Auto Padding 13, 14, 13, 14 Background Color FFFFFF Imag…" at bounding box center [196, 501] width 279 height 663
click at [264, 420] on div "Line" at bounding box center [250, 426] width 58 height 18
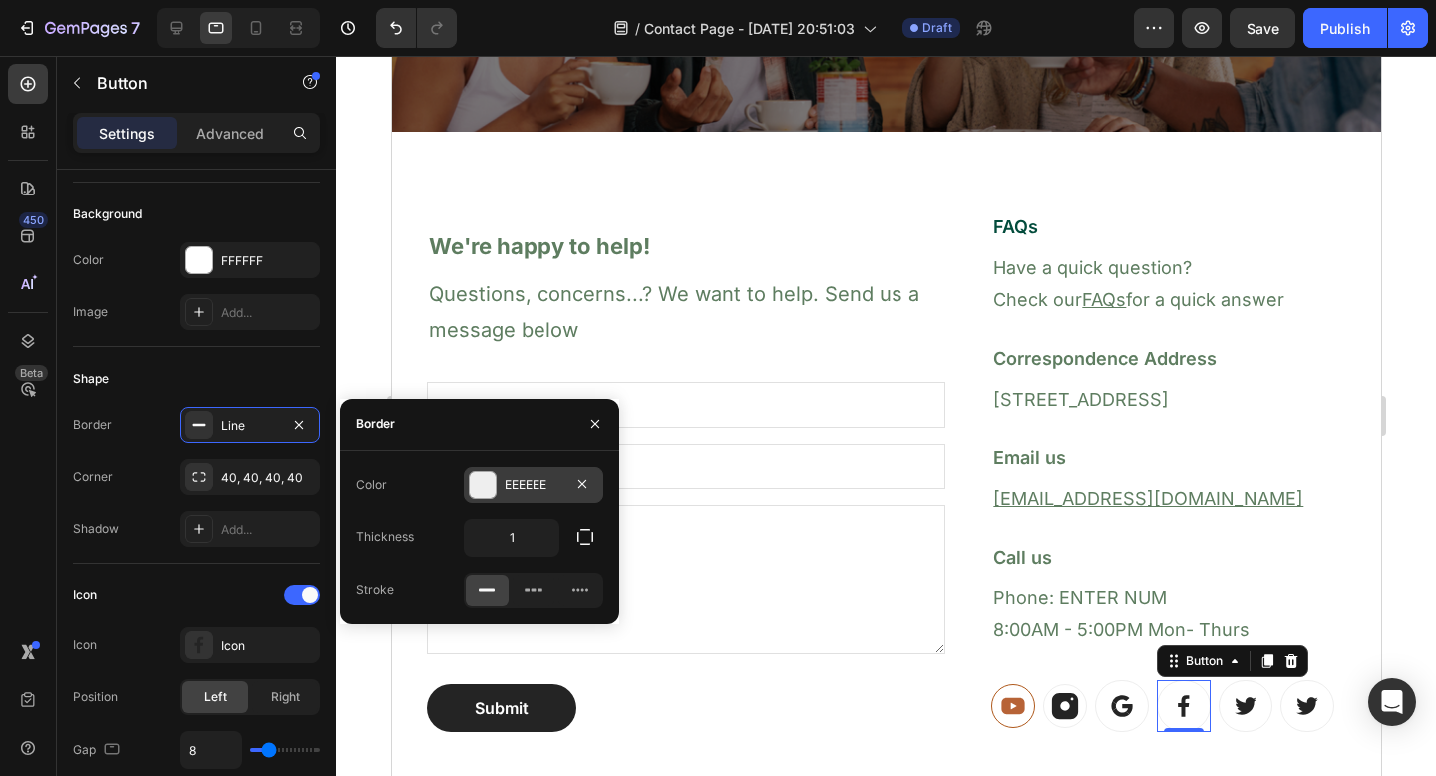
click at [531, 483] on div "EEEEEE" at bounding box center [534, 485] width 58 height 18
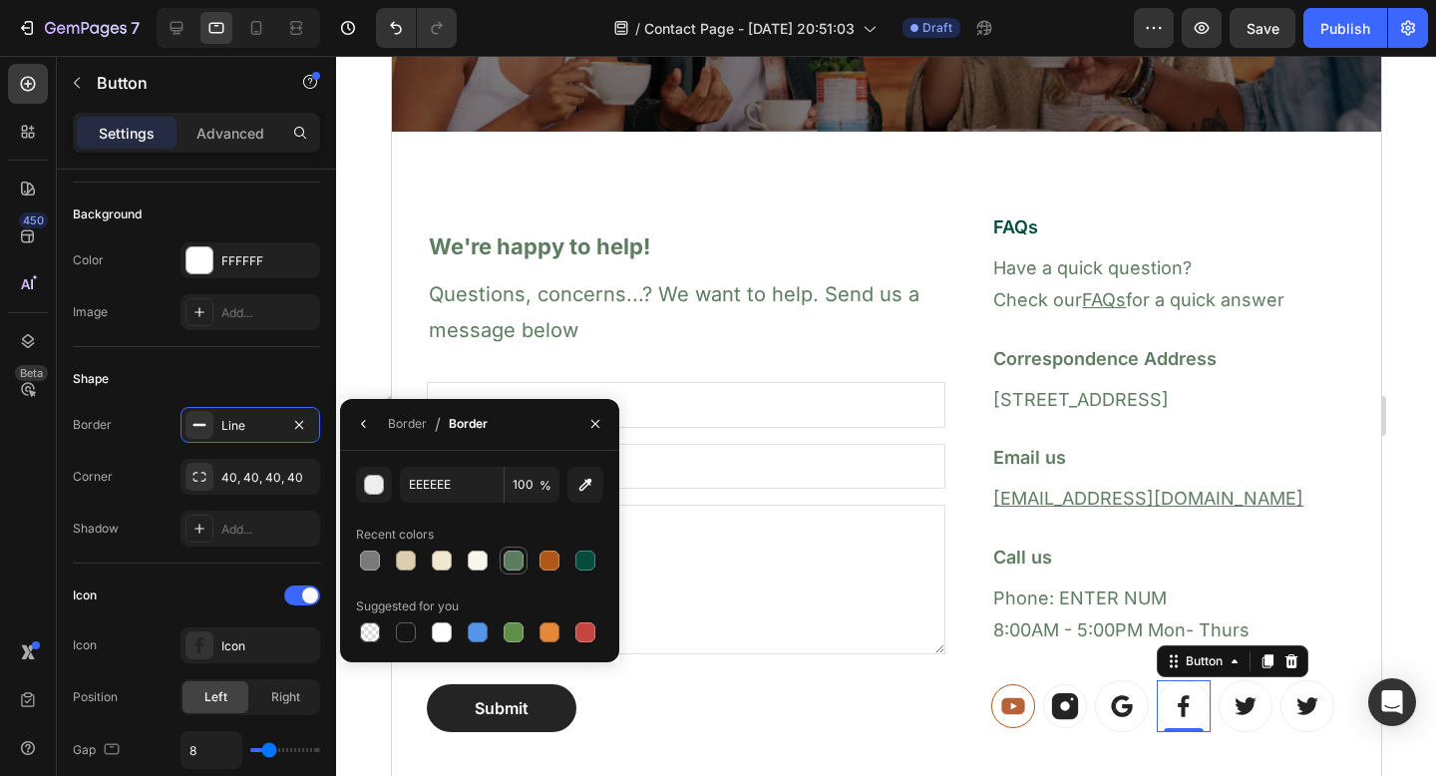
click at [517, 563] on div at bounding box center [514, 561] width 20 height 20
type input "5E7D60"
click at [247, 573] on div "Icon Icon Icon Position Left Right Gap 8" at bounding box center [196, 675] width 247 height 222
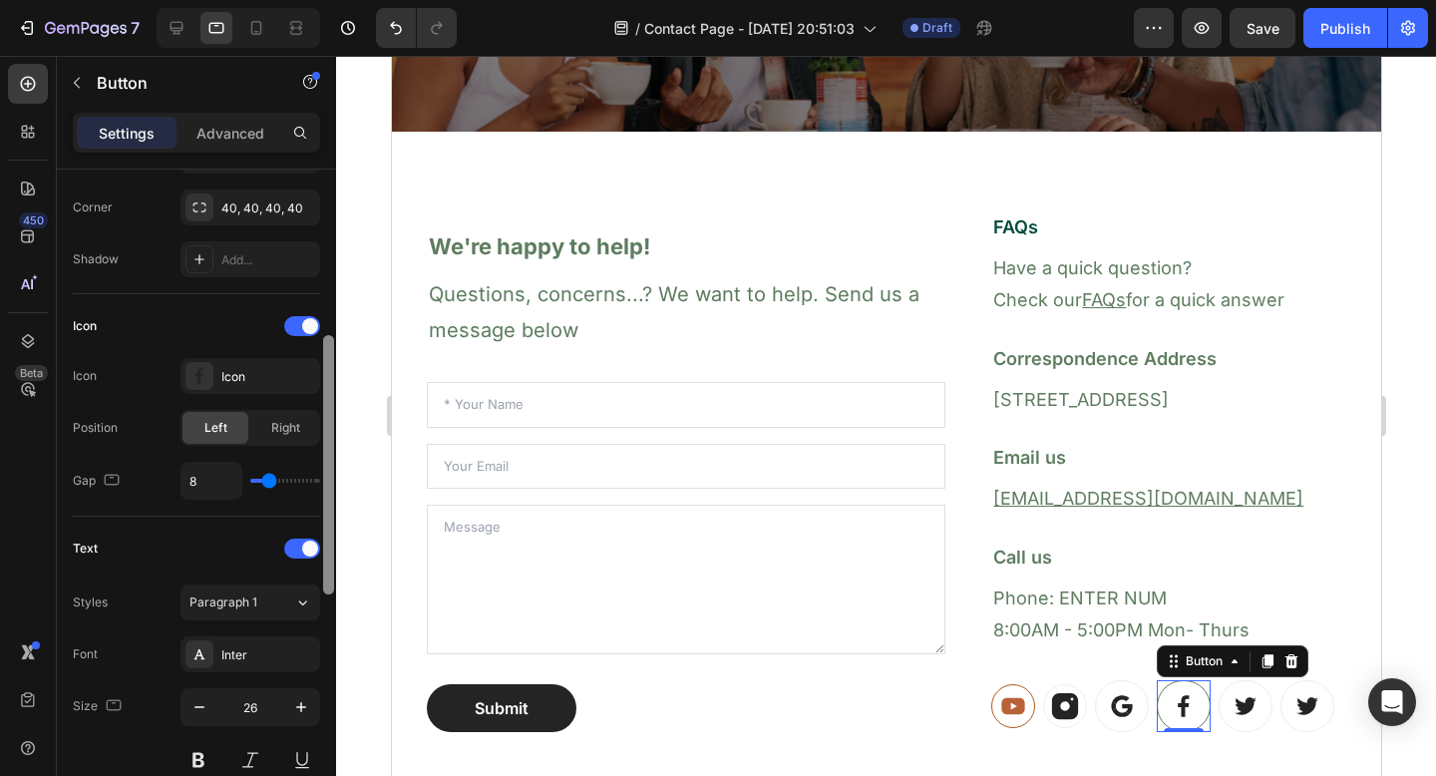
scroll to position [487, 0]
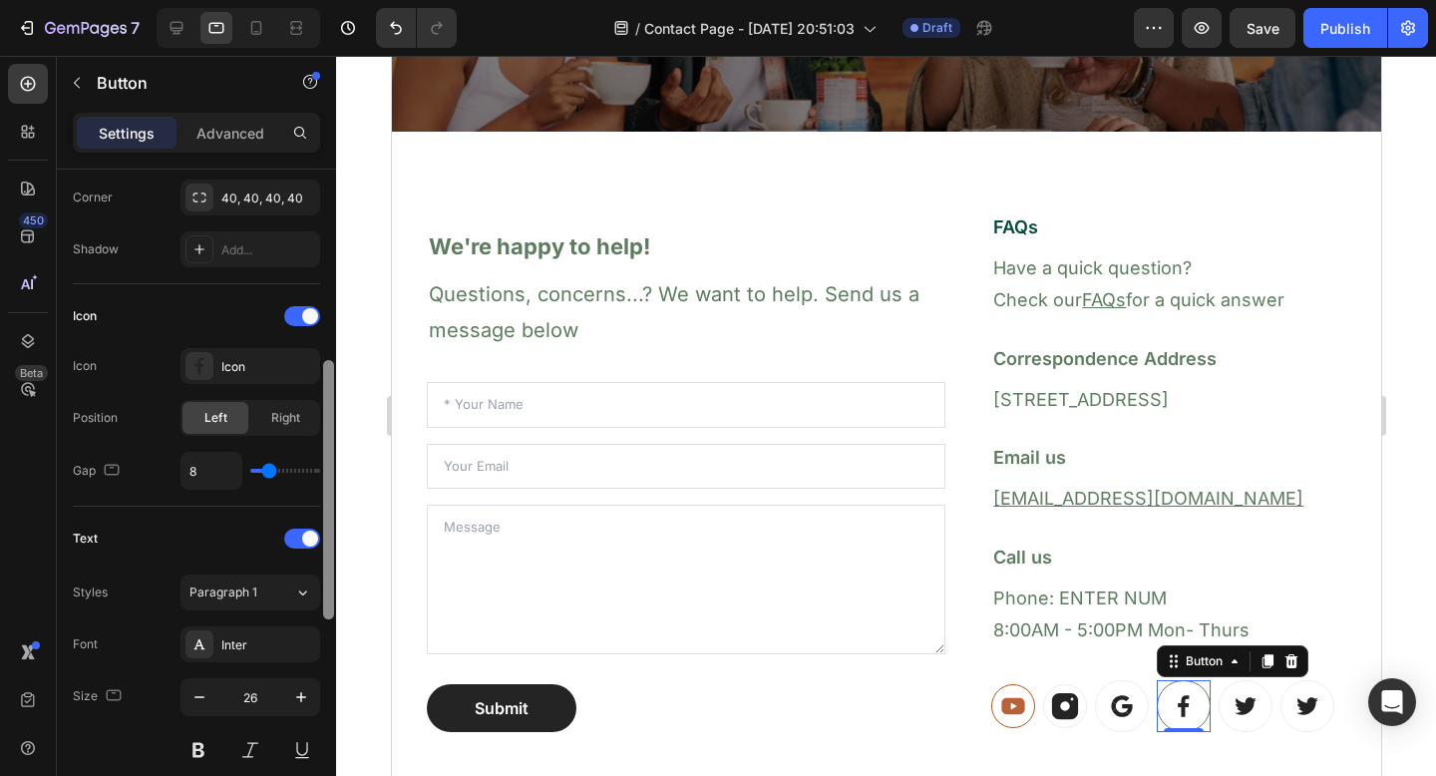
drag, startPoint x: 329, startPoint y: 477, endPoint x: 328, endPoint y: 587, distance: 109.7
click at [328, 587] on div at bounding box center [328, 489] width 11 height 259
click at [245, 370] on div "Icon" at bounding box center [268, 367] width 94 height 18
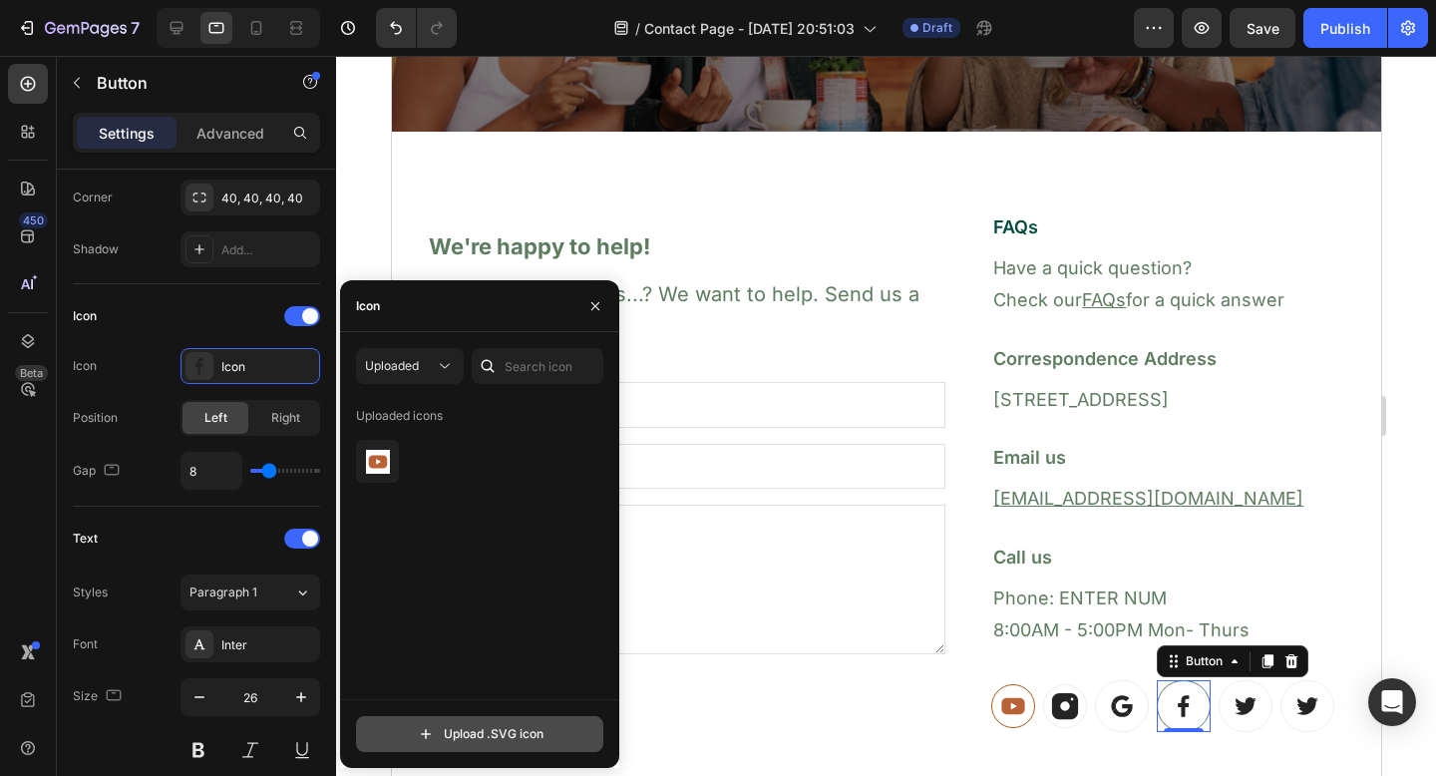
click at [471, 738] on input "file" at bounding box center [479, 734] width 245 height 34
type input "C:\fakepath\pinterest green.svg"
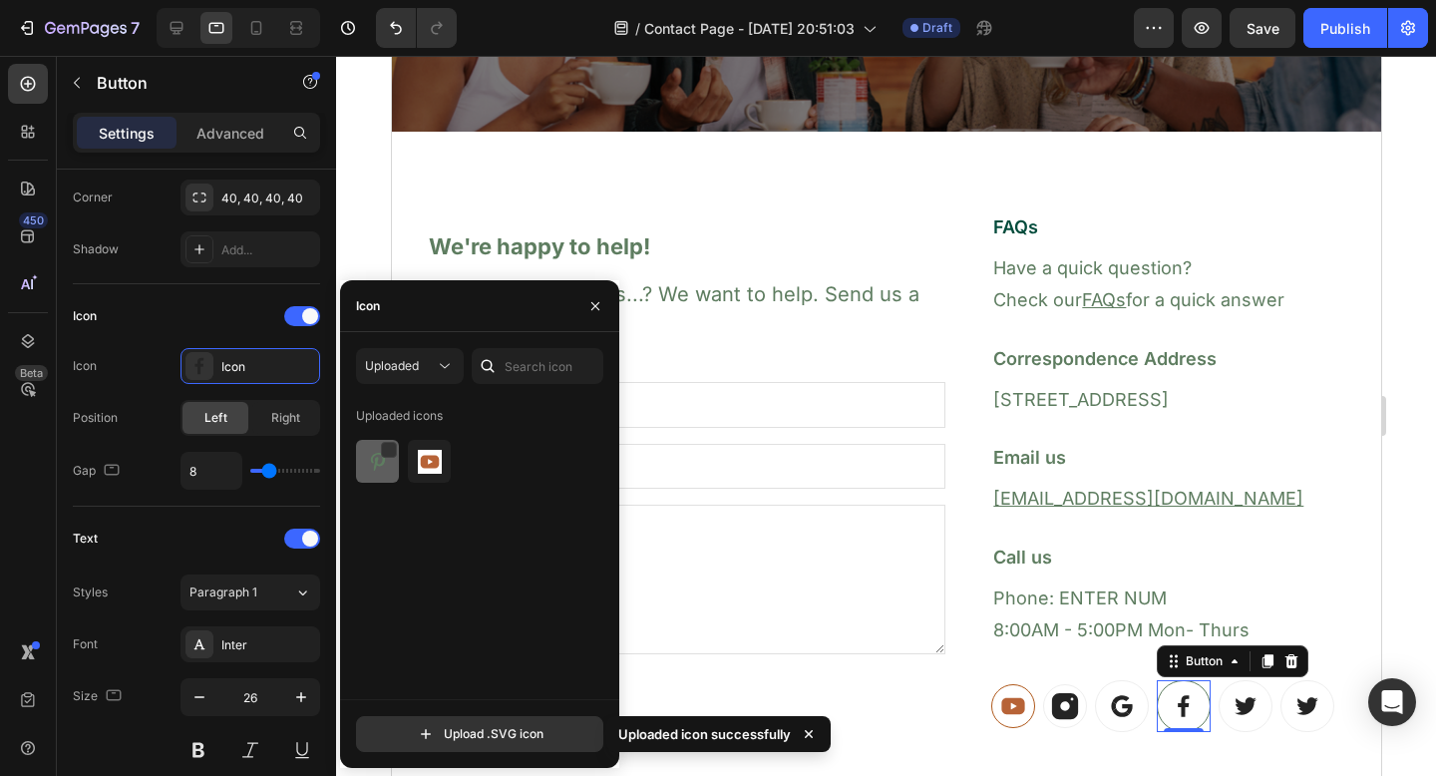
click at [373, 470] on img at bounding box center [378, 462] width 24 height 24
click at [474, 732] on input "file" at bounding box center [479, 734] width 245 height 34
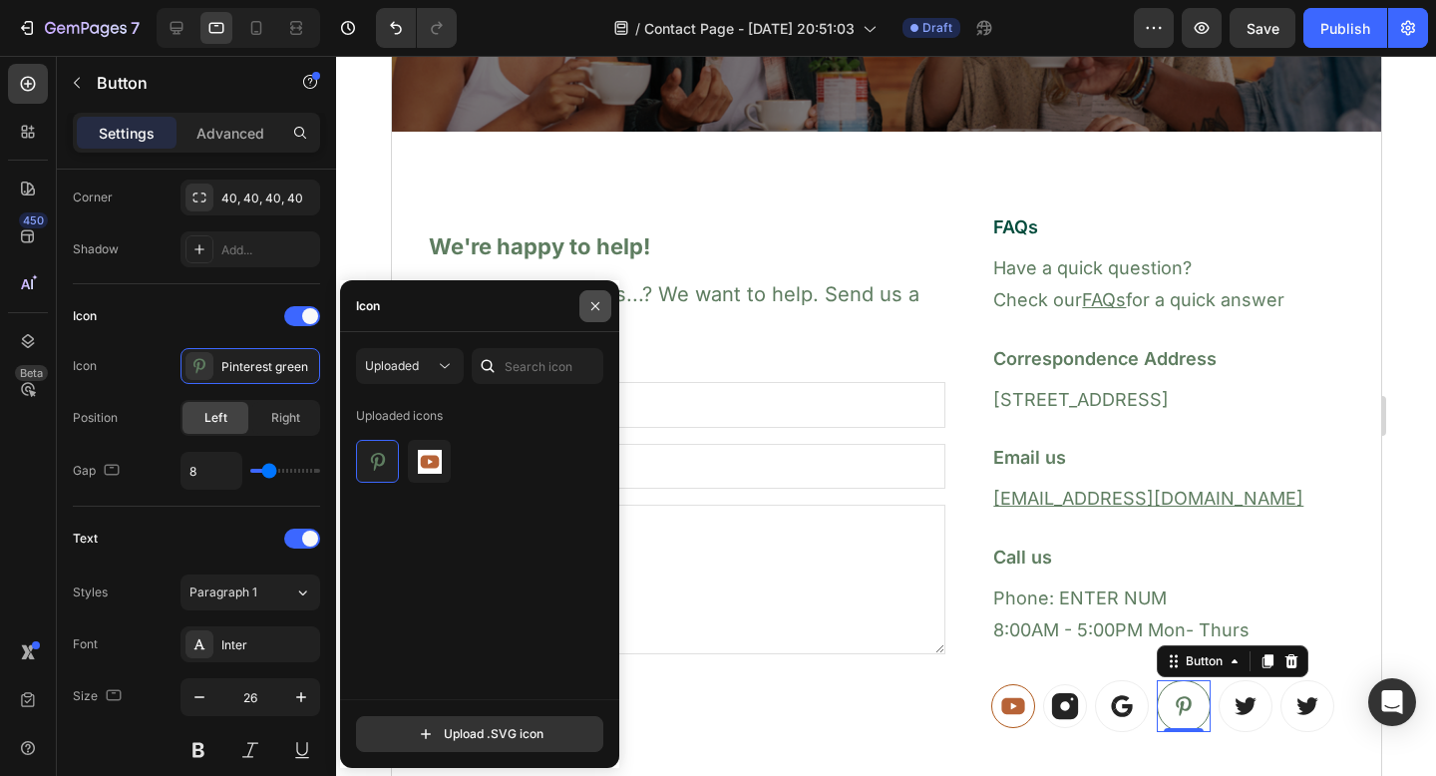
click at [598, 304] on icon "button" at bounding box center [596, 306] width 16 height 16
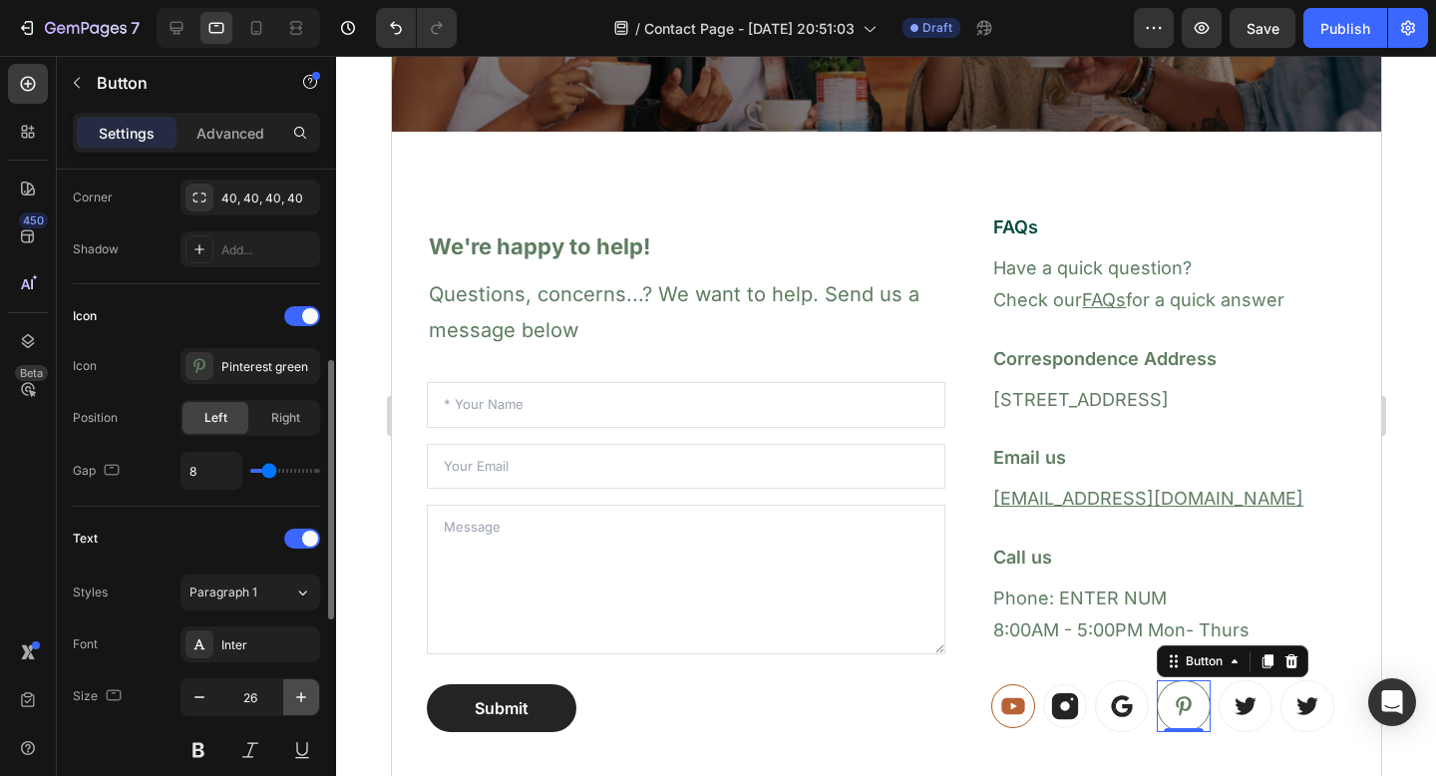
click at [303, 699] on icon "button" at bounding box center [301, 697] width 20 height 20
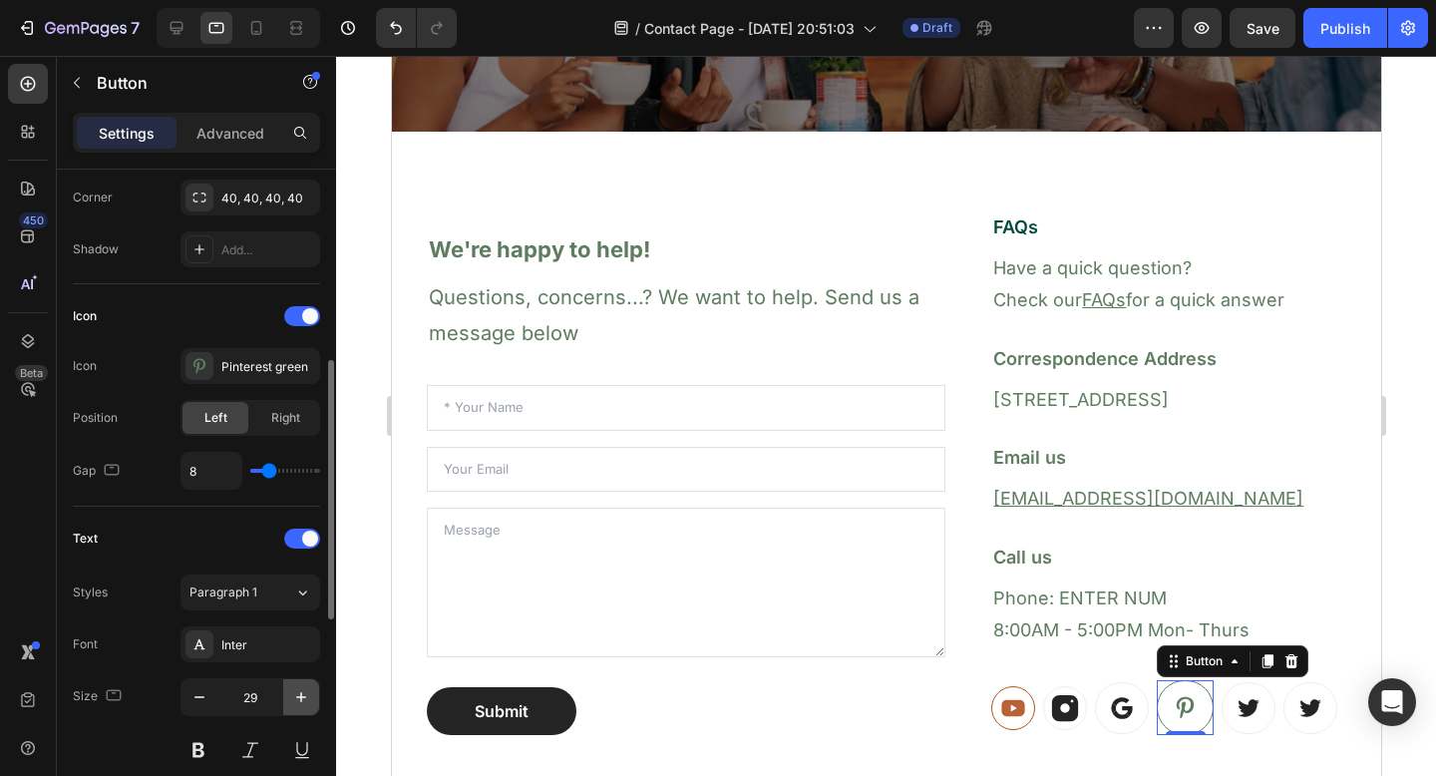
click at [303, 699] on icon "button" at bounding box center [301, 697] width 20 height 20
type input "30"
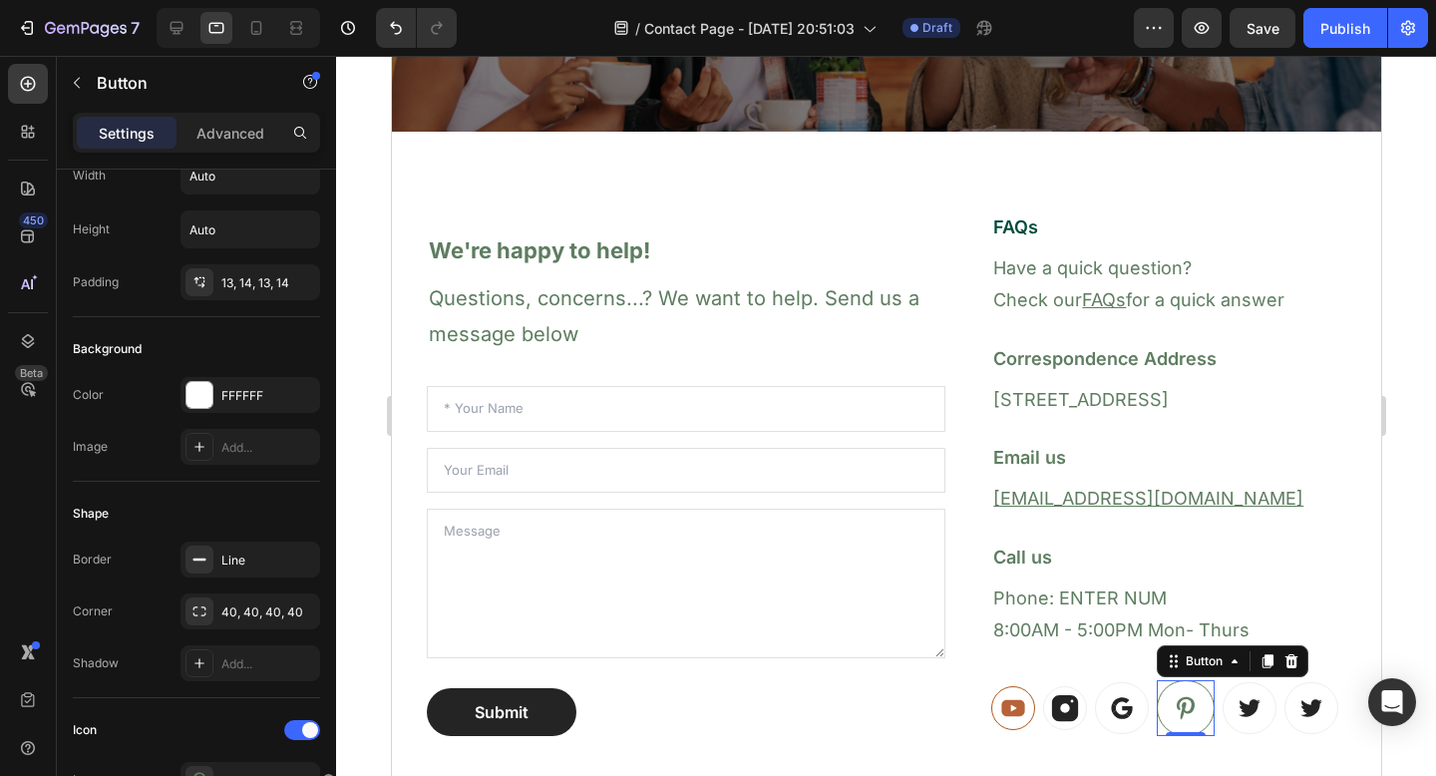
scroll to position [0, 0]
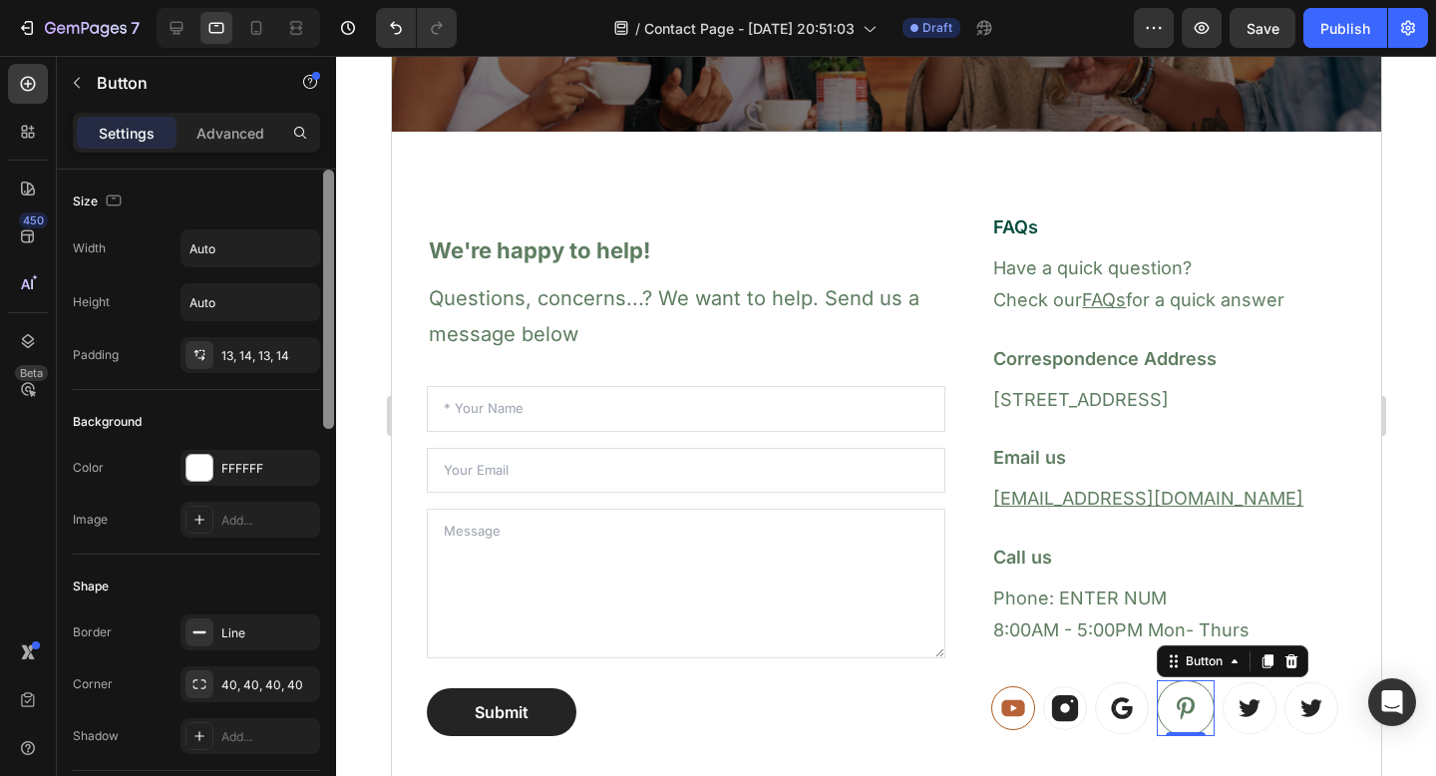
drag, startPoint x: 329, startPoint y: 391, endPoint x: 323, endPoint y: 137, distance: 254.4
click at [323, 137] on div "Settings Advanced Size Width Auto Height Auto Padding 13, 14, 13, 14 Background…" at bounding box center [196, 473] width 279 height 720
click at [258, 369] on div "13, 14, 13, 14" at bounding box center [251, 355] width 140 height 36
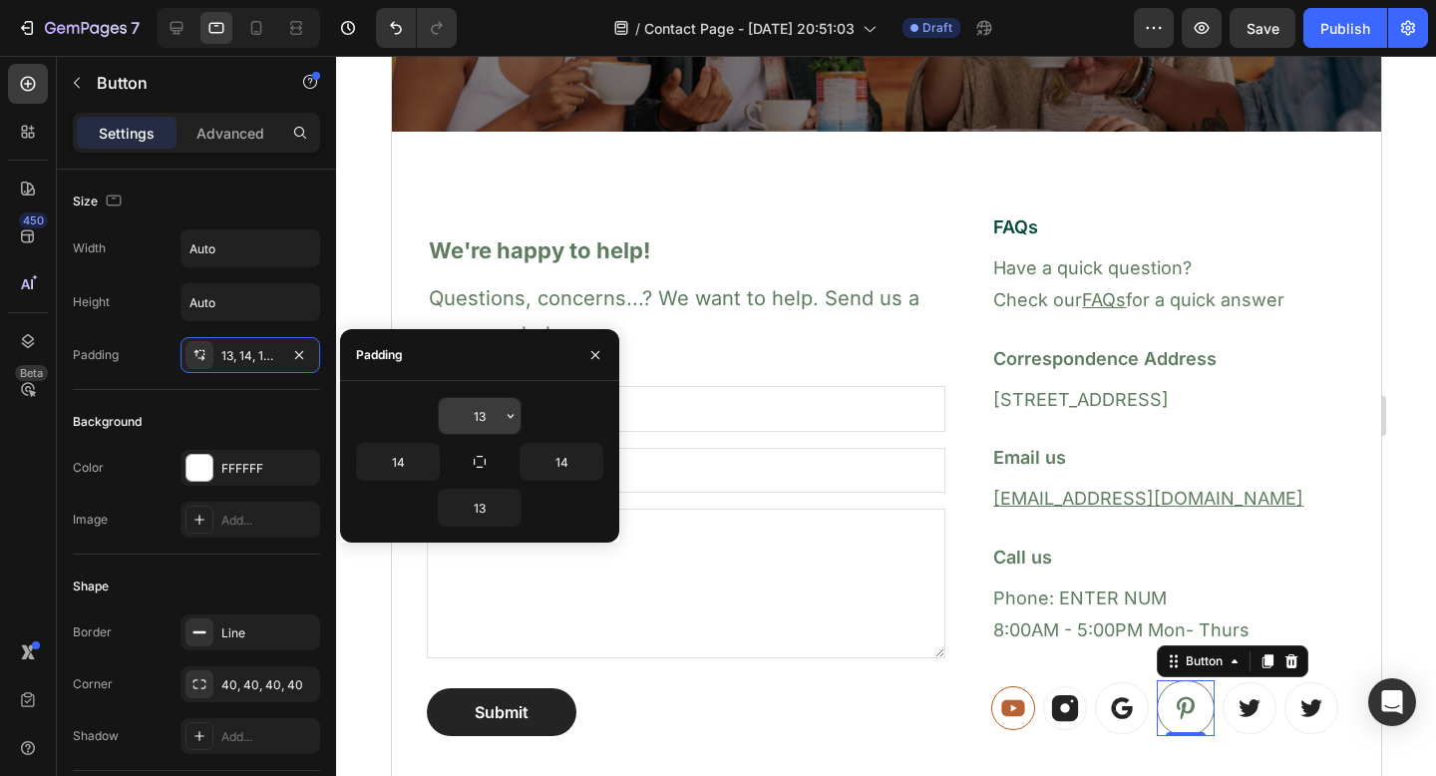
click at [476, 427] on input "13" at bounding box center [480, 416] width 82 height 36
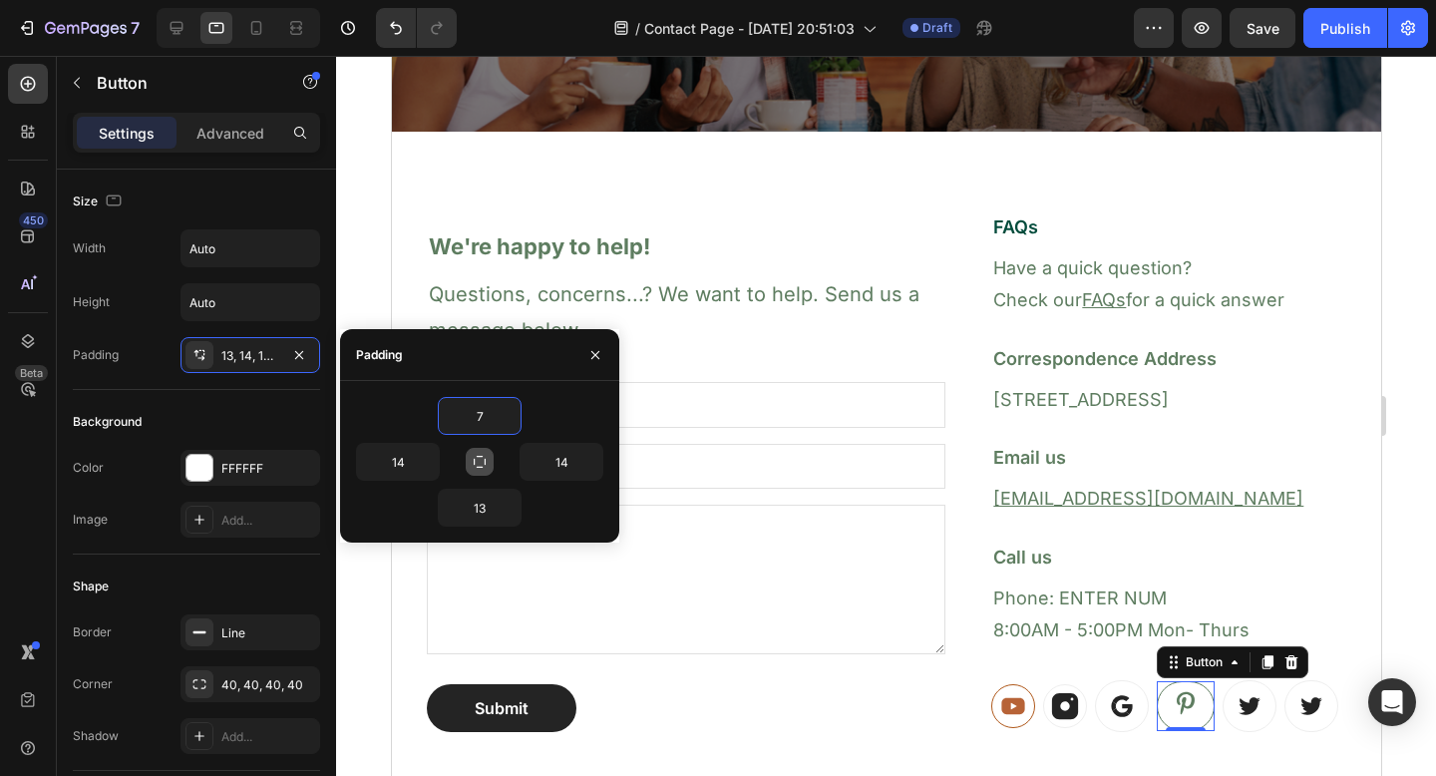
type input "7"
click at [474, 469] on icon "button" at bounding box center [480, 462] width 16 height 16
type input "7"
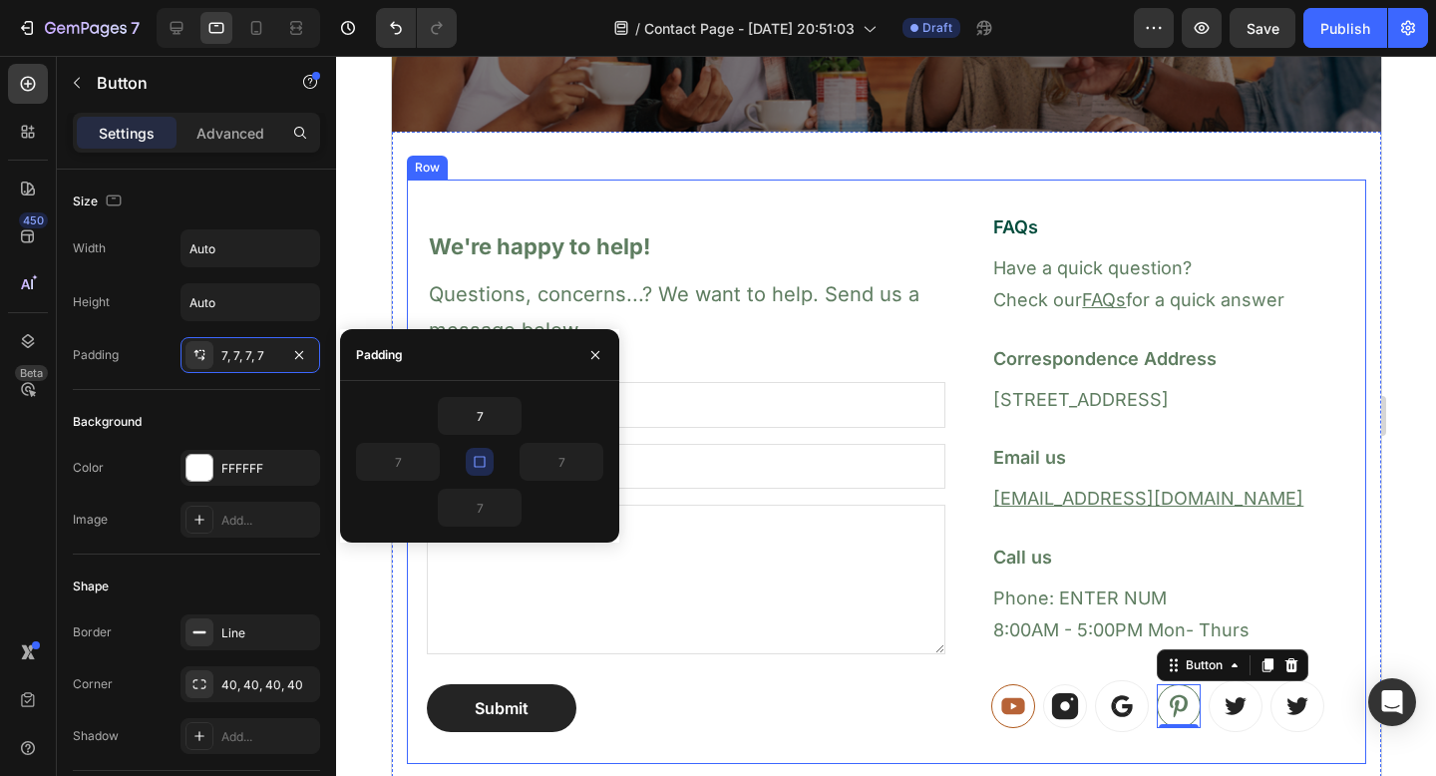
click at [1039, 741] on div "We're happy to help! Heading Questions, concerns...? We want to help. Send us a…" at bounding box center [886, 472] width 960 height 585
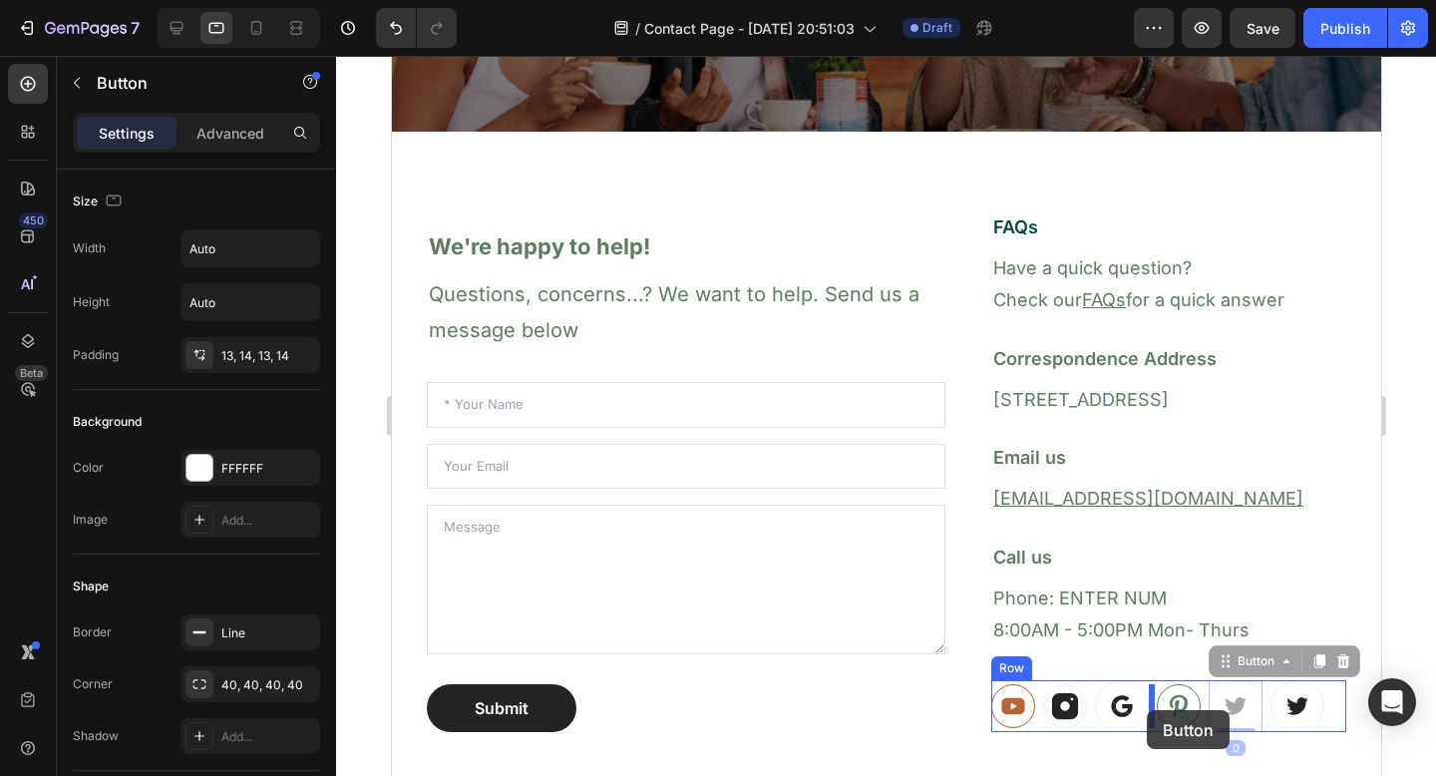
scroll to position [364, 0]
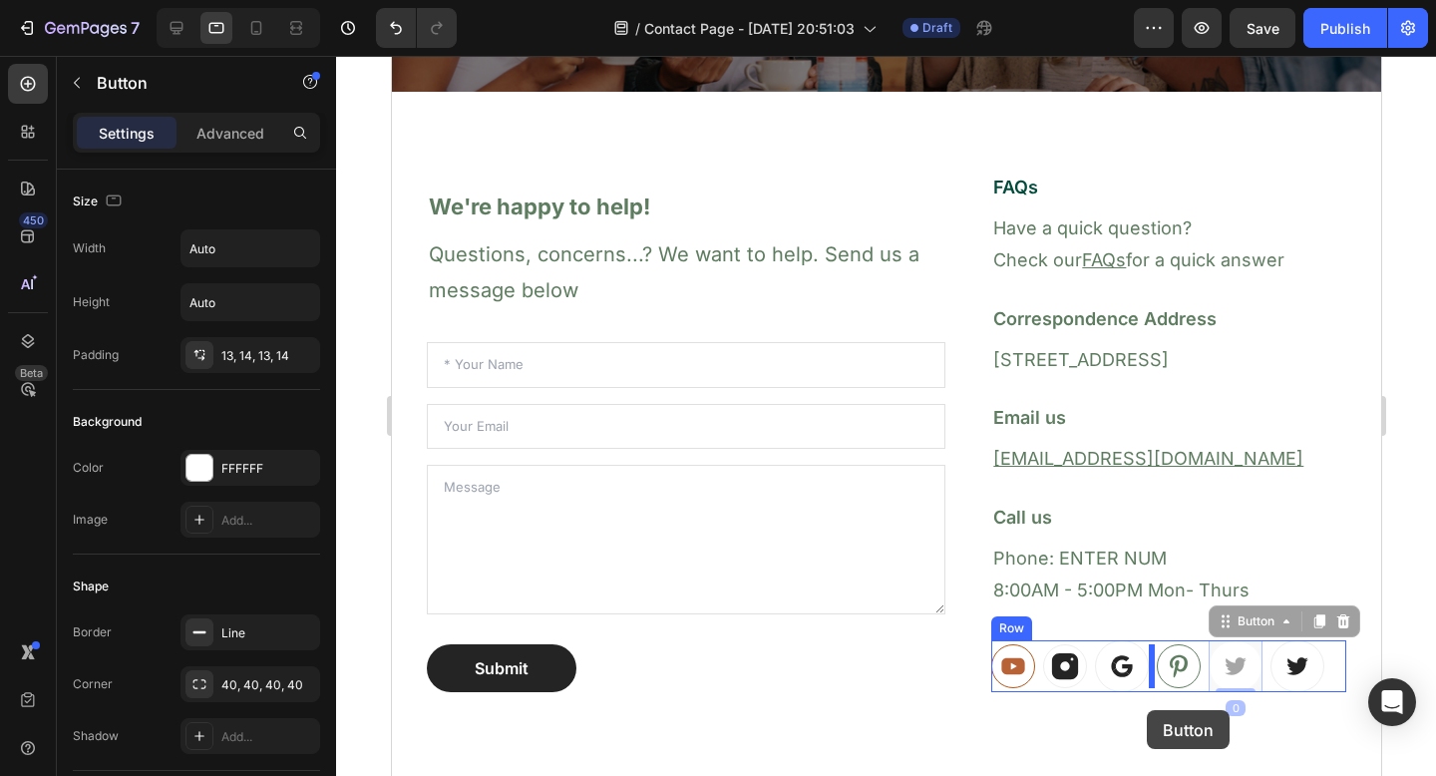
drag, startPoint x: 1223, startPoint y: 710, endPoint x: 1146, endPoint y: 710, distance: 76.8
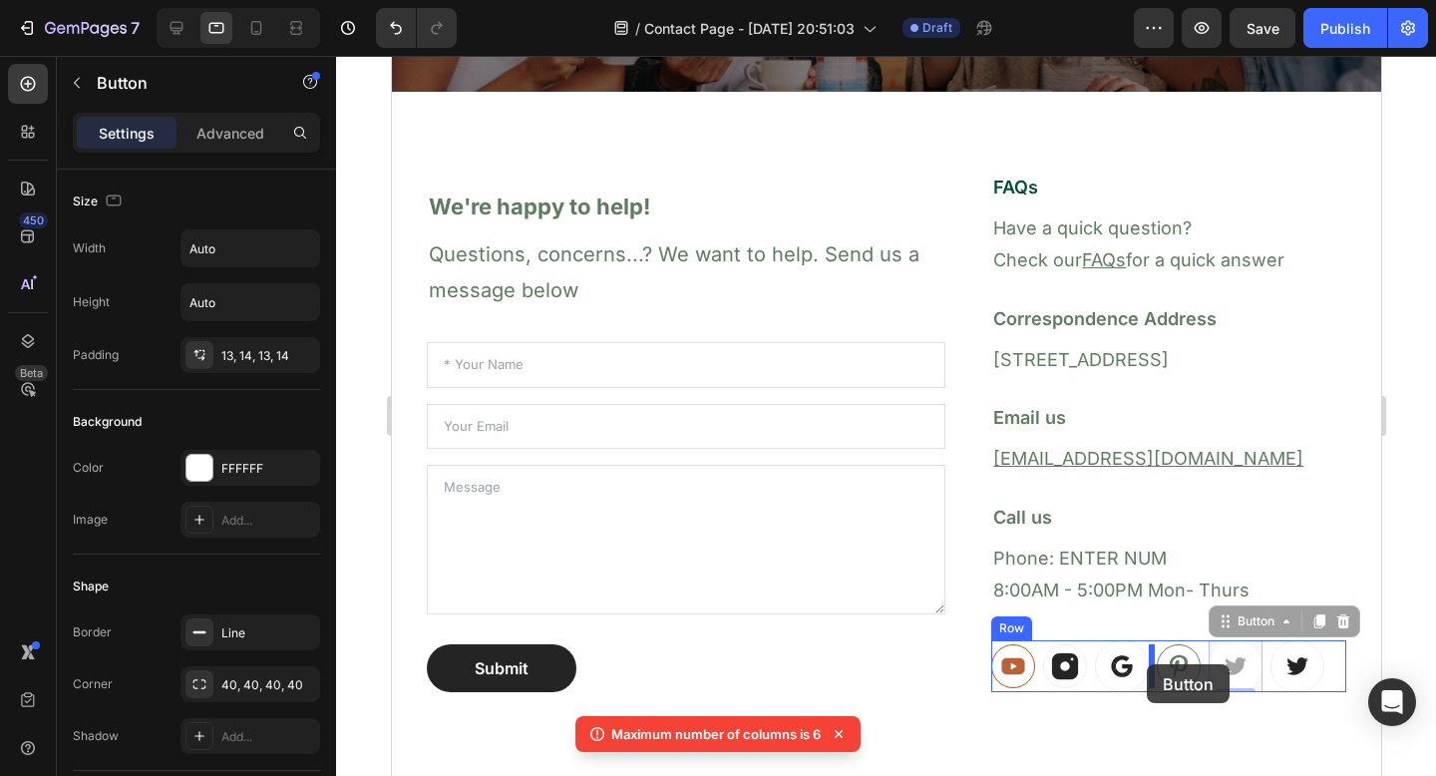
drag, startPoint x: 1220, startPoint y: 664, endPoint x: 1146, endPoint y: 664, distance: 73.8
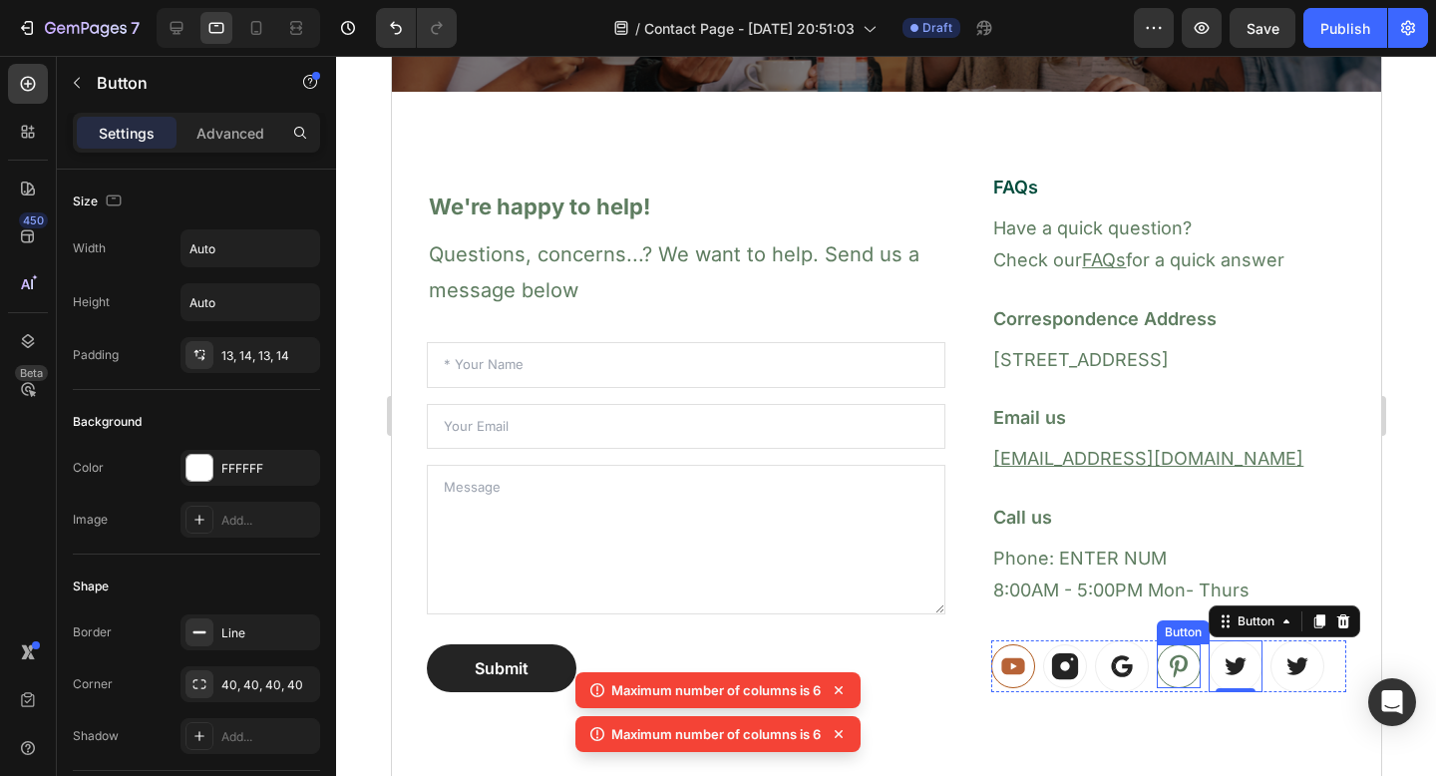
click at [1164, 667] on icon at bounding box center [1178, 666] width 30 height 30
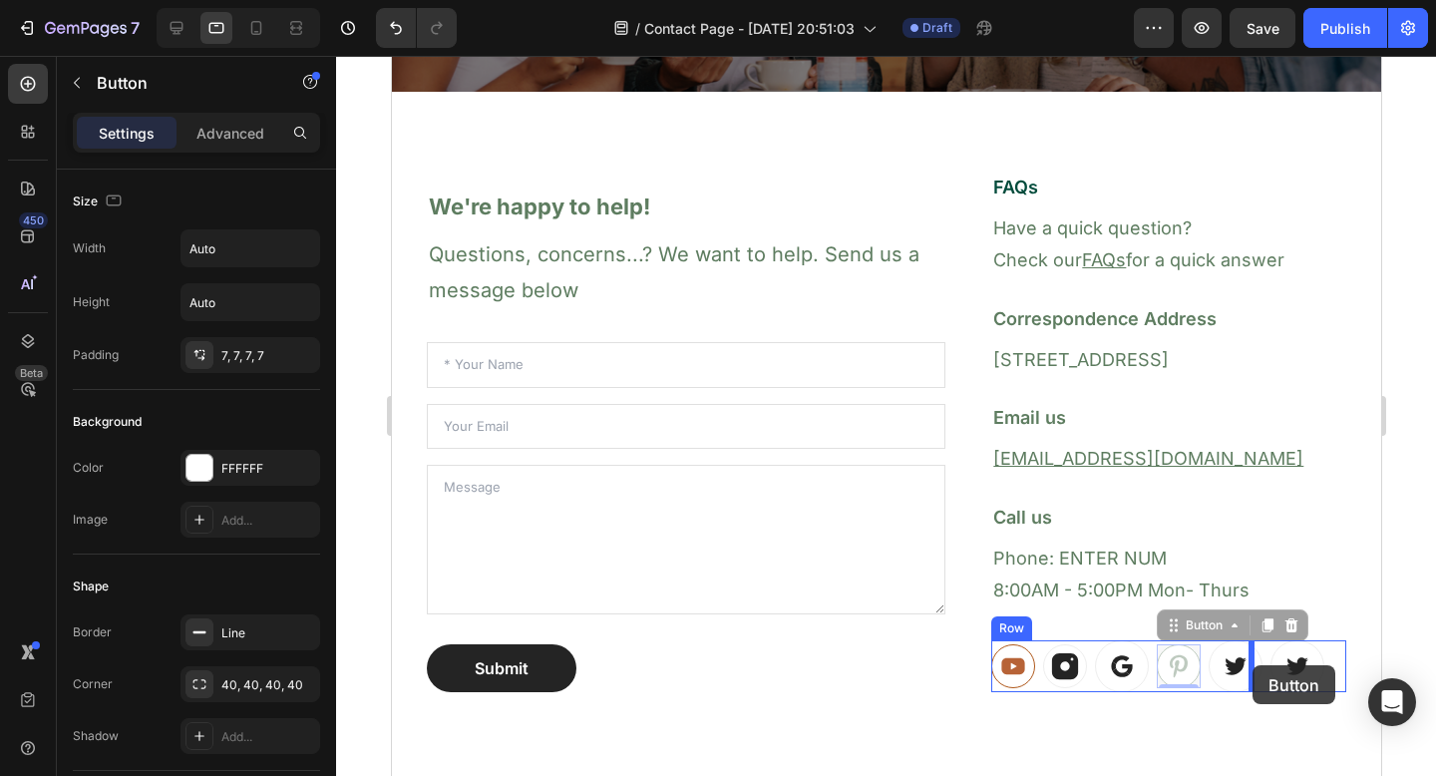
drag, startPoint x: 1166, startPoint y: 669, endPoint x: 1252, endPoint y: 664, distance: 85.9
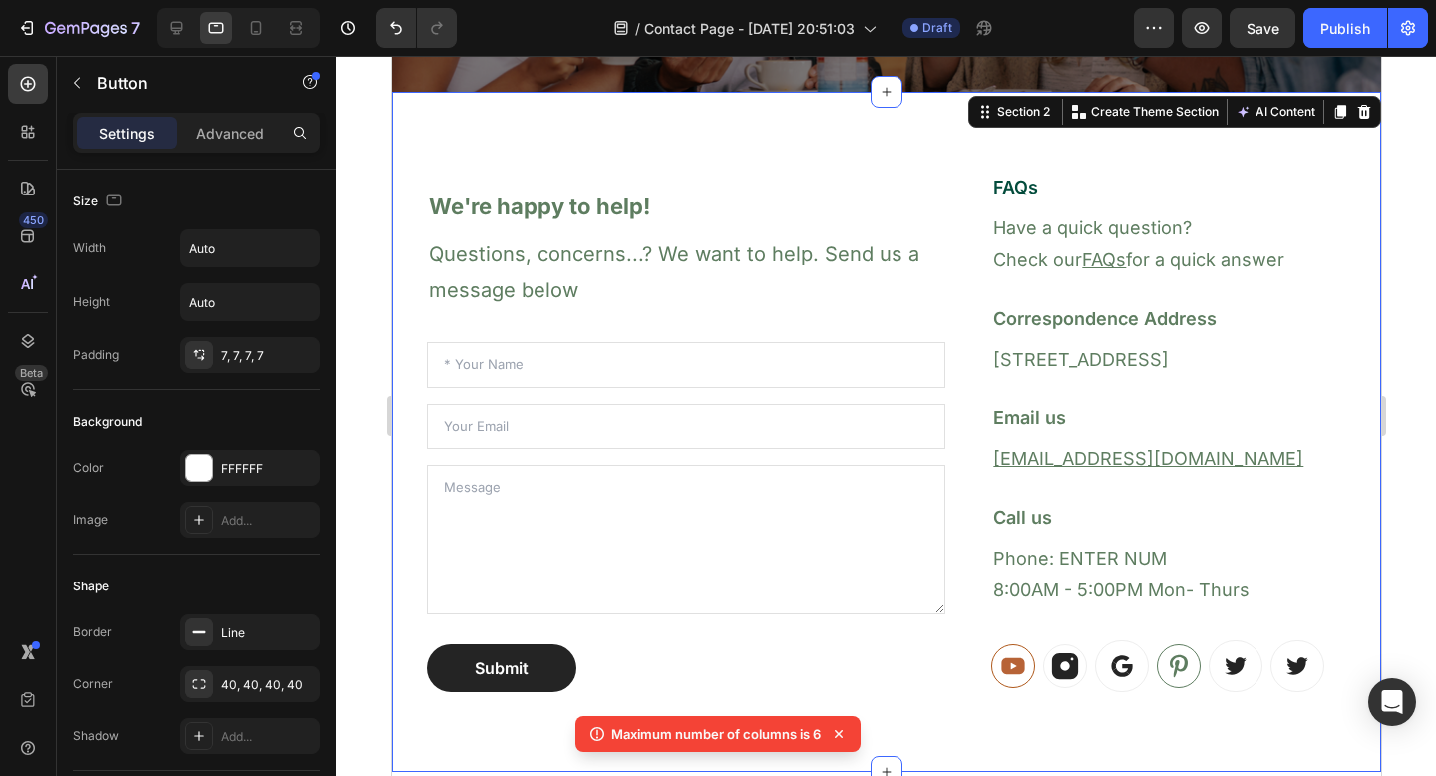
click at [1032, 737] on div "We're happy to help! Heading Questions, concerns...? We want to help. Send us a…" at bounding box center [886, 432] width 990 height 680
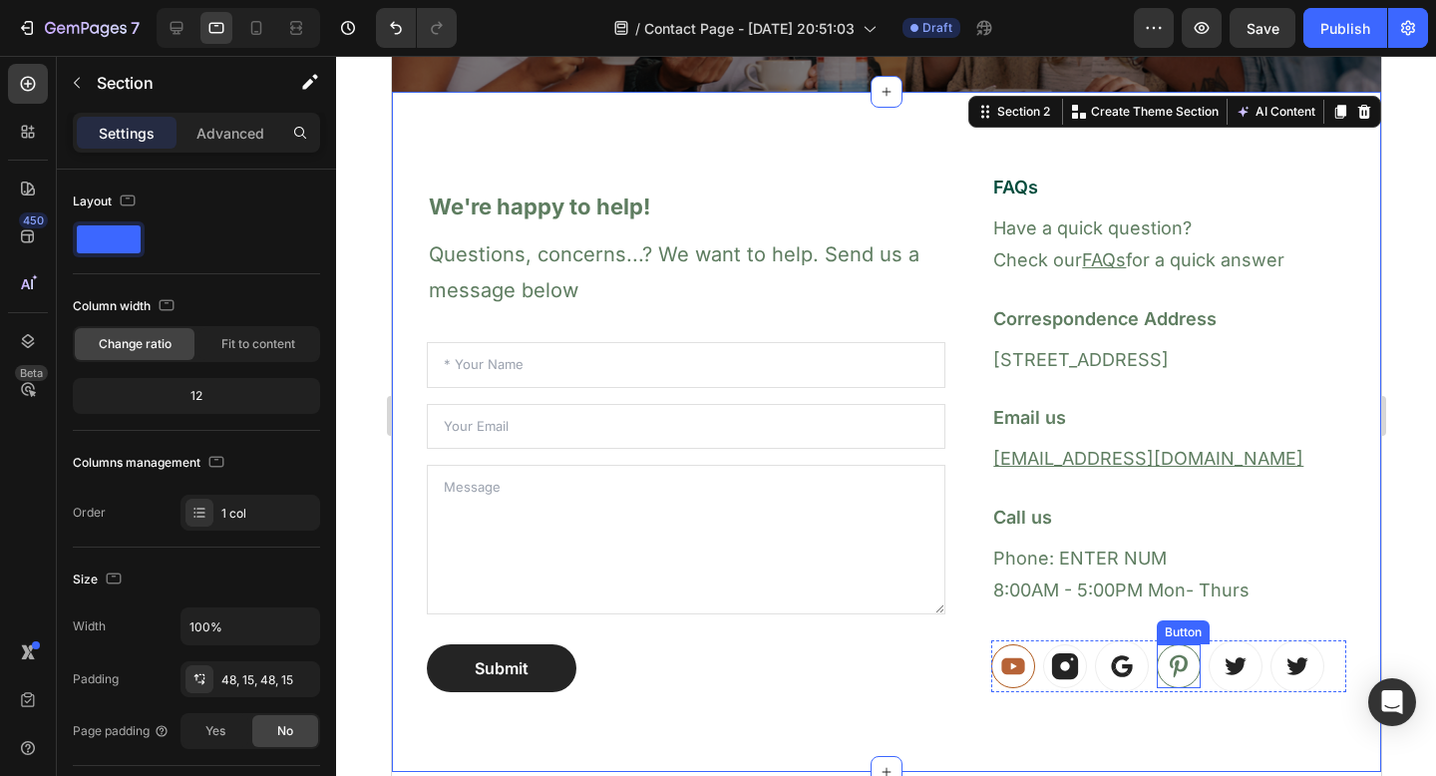
click at [1169, 660] on icon at bounding box center [1178, 666] width 18 height 22
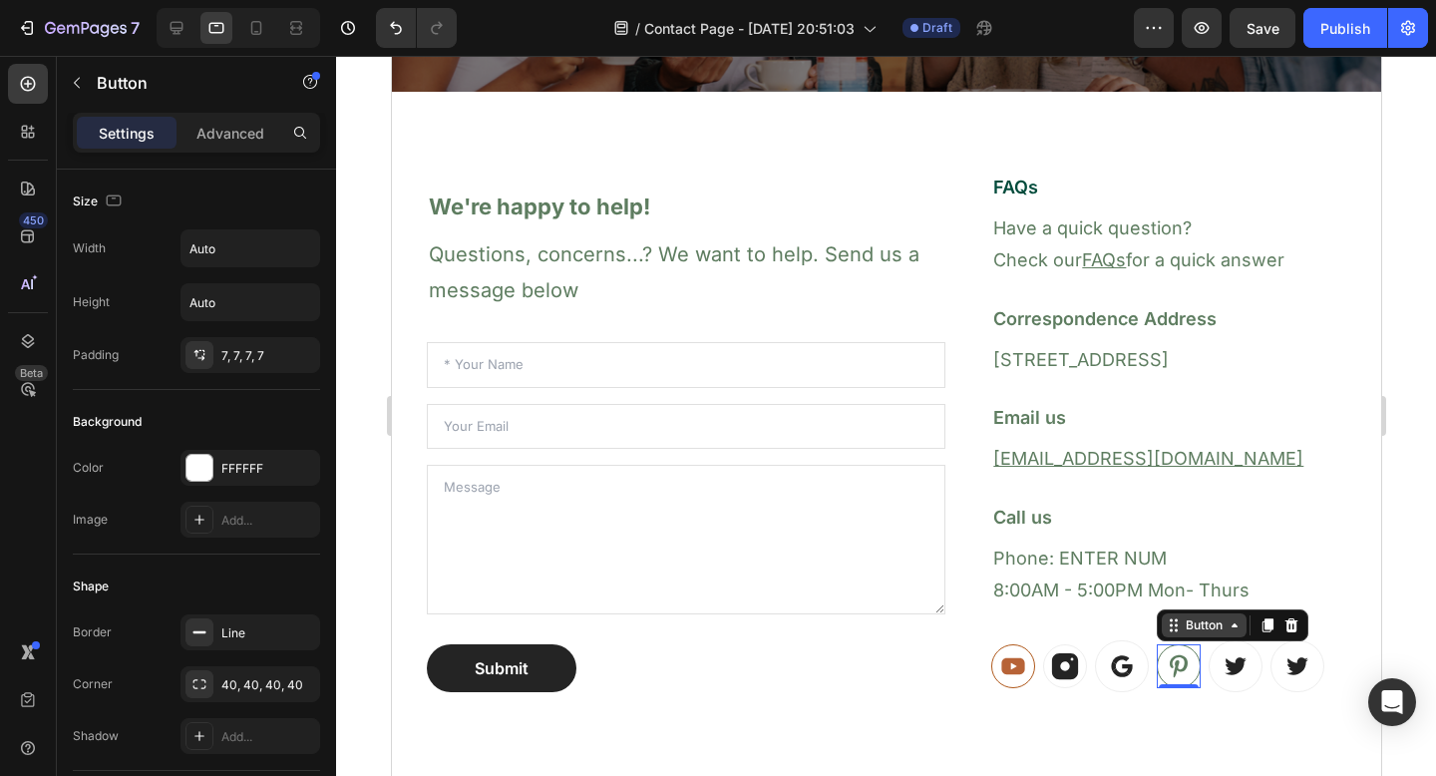
click at [1174, 630] on icon at bounding box center [1175, 630] width 3 height 3
click at [1110, 669] on icon at bounding box center [1121, 666] width 26 height 26
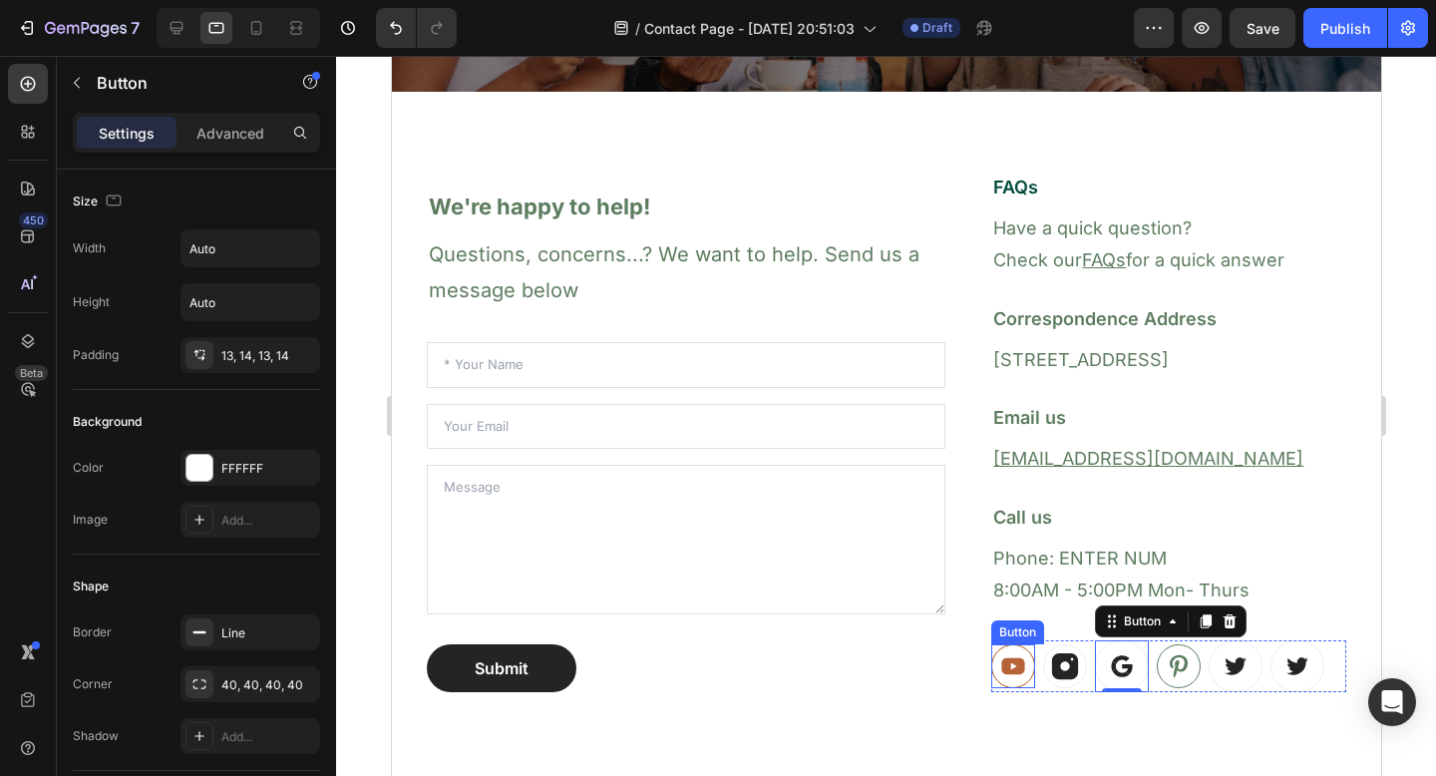
click at [1019, 666] on link at bounding box center [1013, 666] width 44 height 44
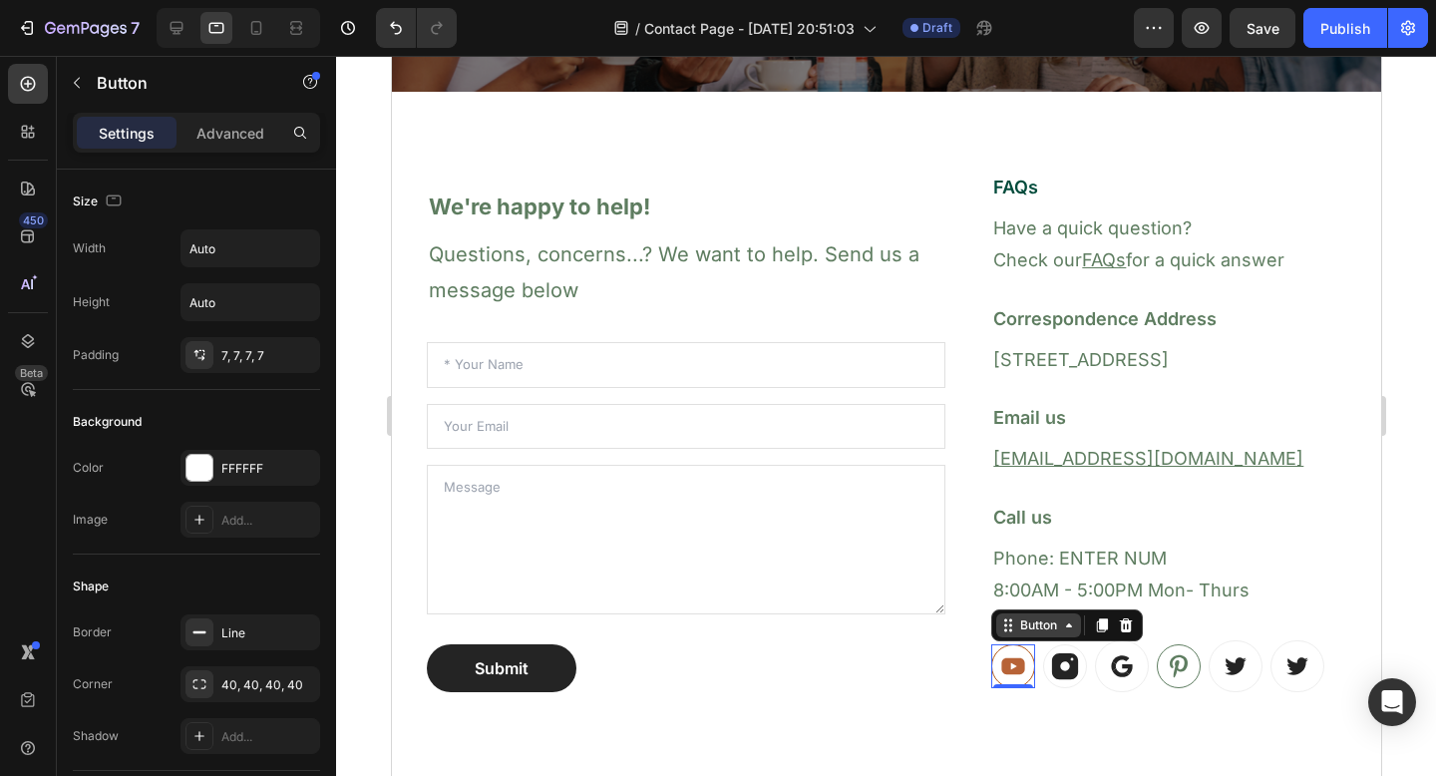
click at [1022, 631] on div "Button" at bounding box center [1038, 625] width 45 height 18
click at [1002, 671] on icon at bounding box center [1013, 666] width 23 height 16
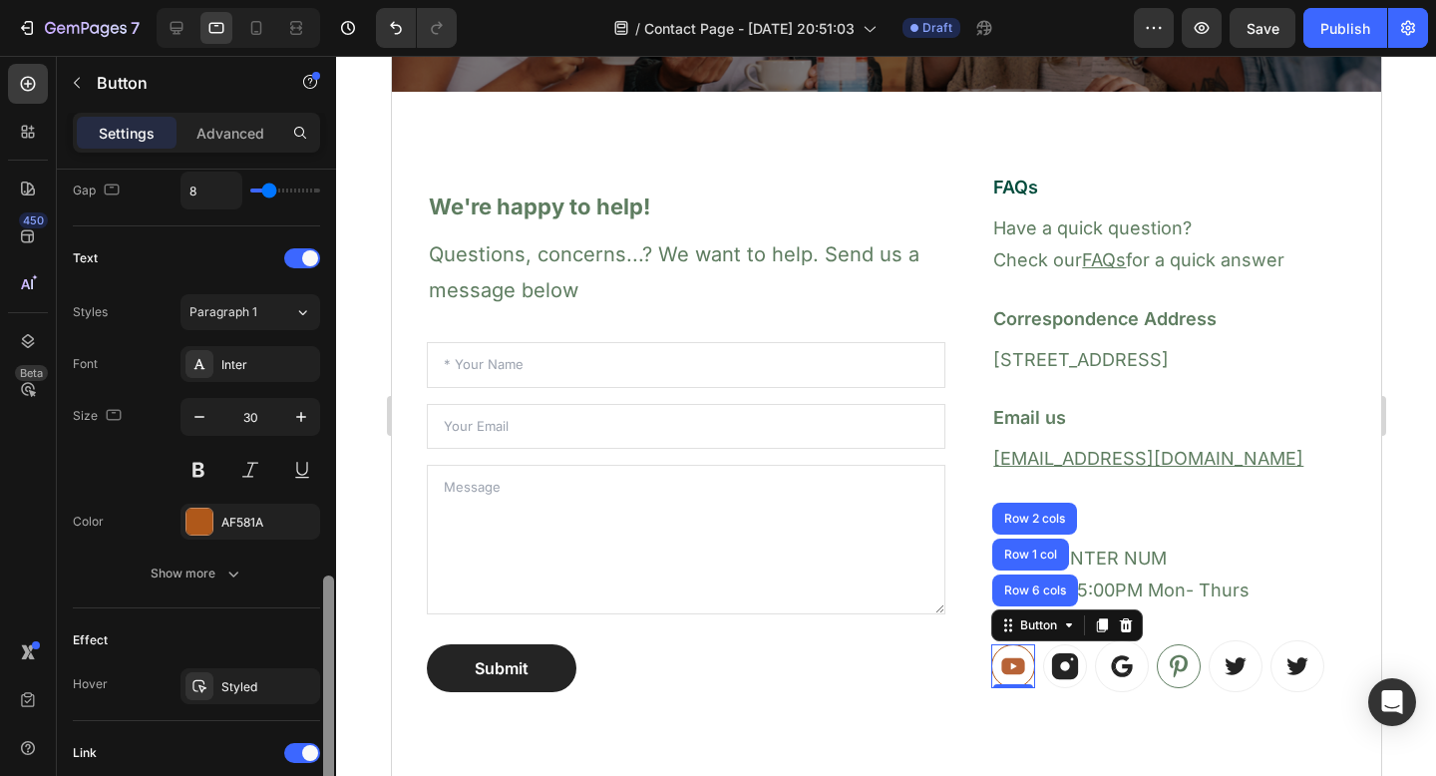
scroll to position [848, 0]
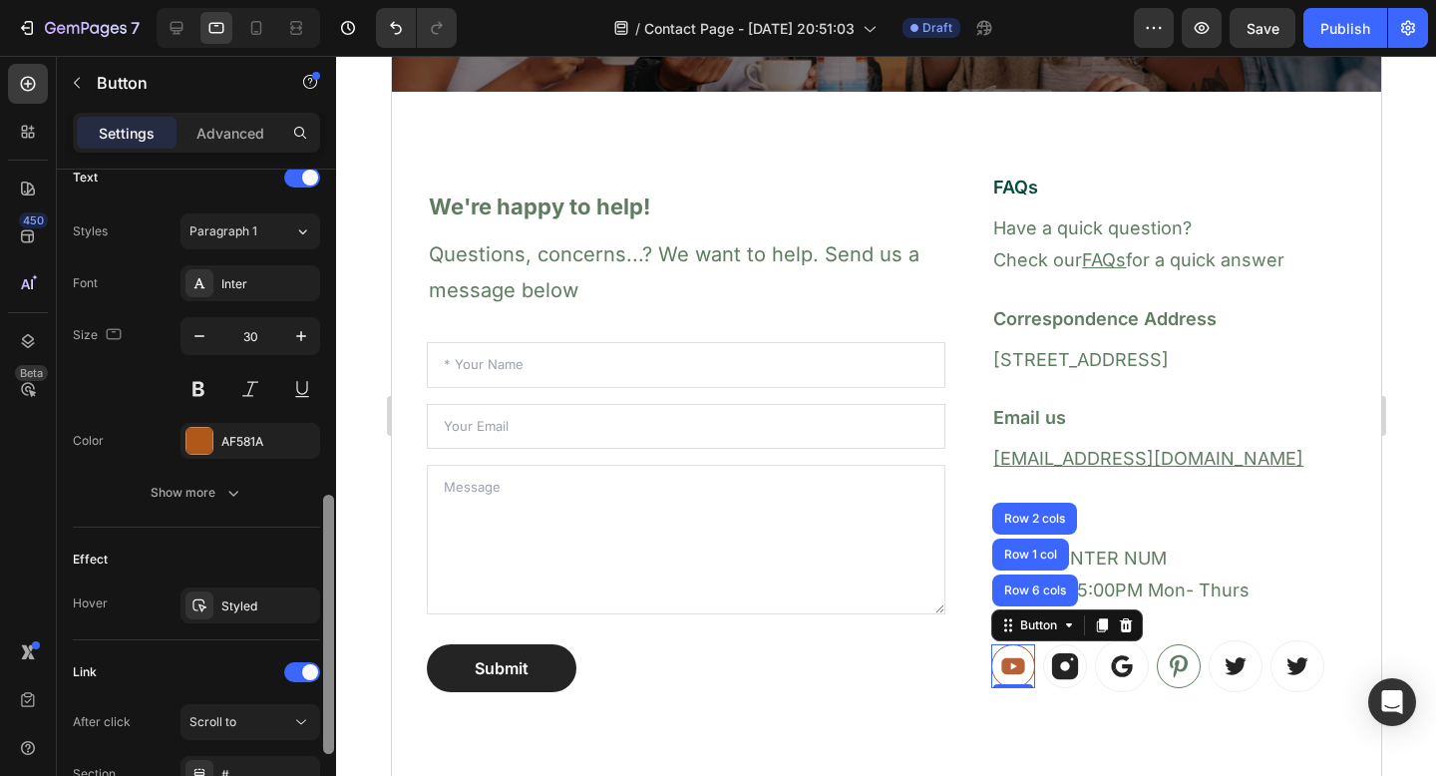
drag, startPoint x: 329, startPoint y: 313, endPoint x: 301, endPoint y: 646, distance: 334.3
click at [301, 646] on div "Size Width Auto Height Auto Padding 7, 7, 7, 7 Background Color FFFFFF Image Ad…" at bounding box center [196, 501] width 279 height 663
click at [255, 443] on div "AF581A" at bounding box center [250, 442] width 58 height 18
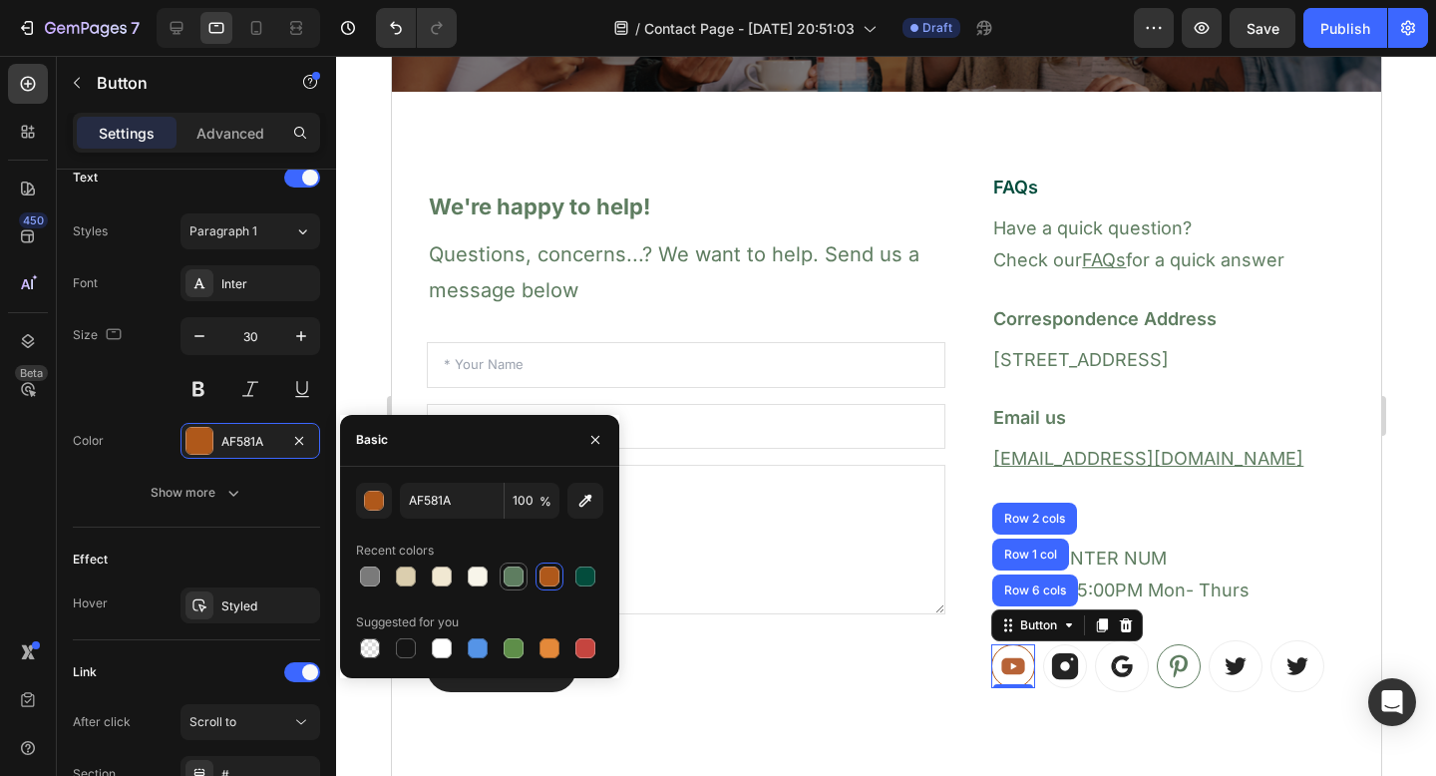
click at [516, 577] on div at bounding box center [514, 577] width 20 height 20
type input "5E7D60"
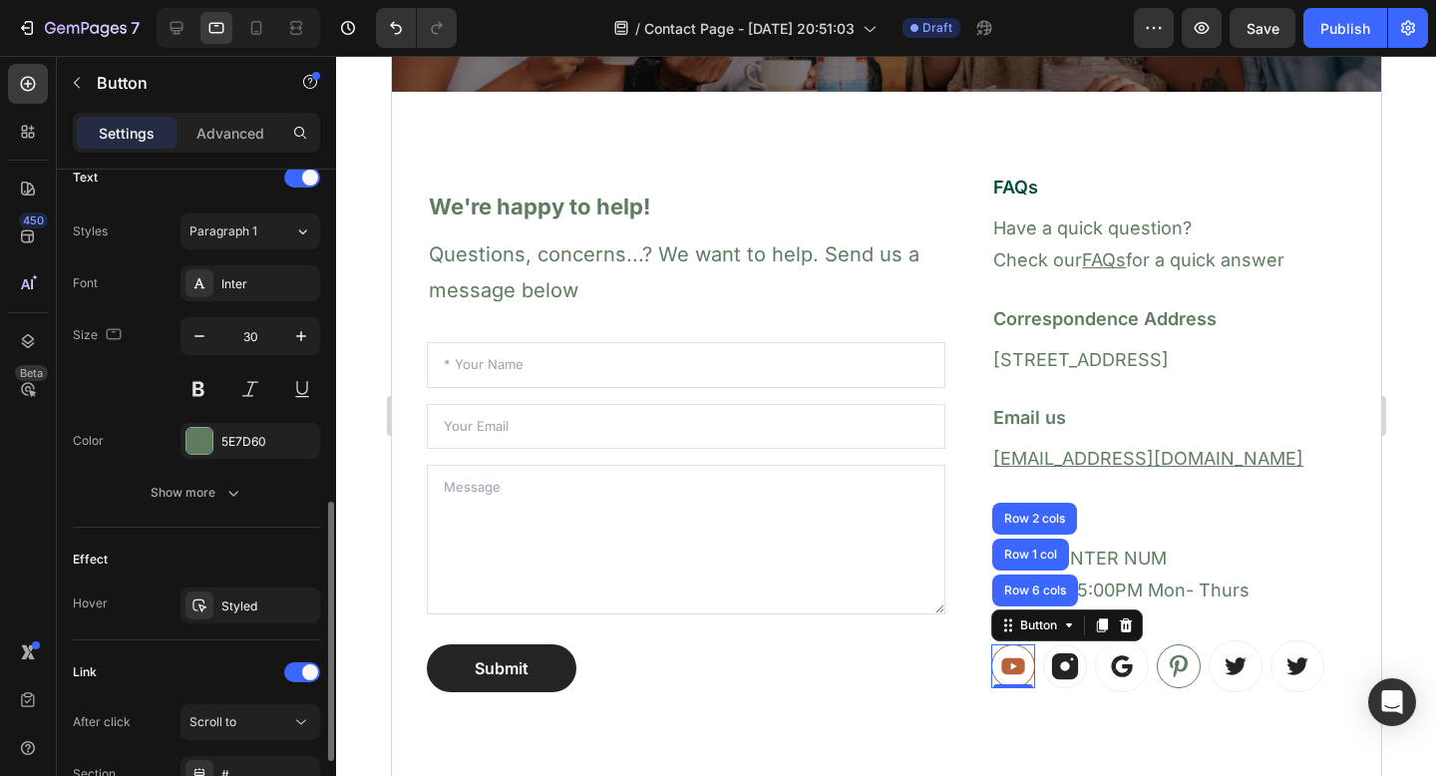
click at [130, 392] on div "Size 30" at bounding box center [196, 362] width 247 height 90
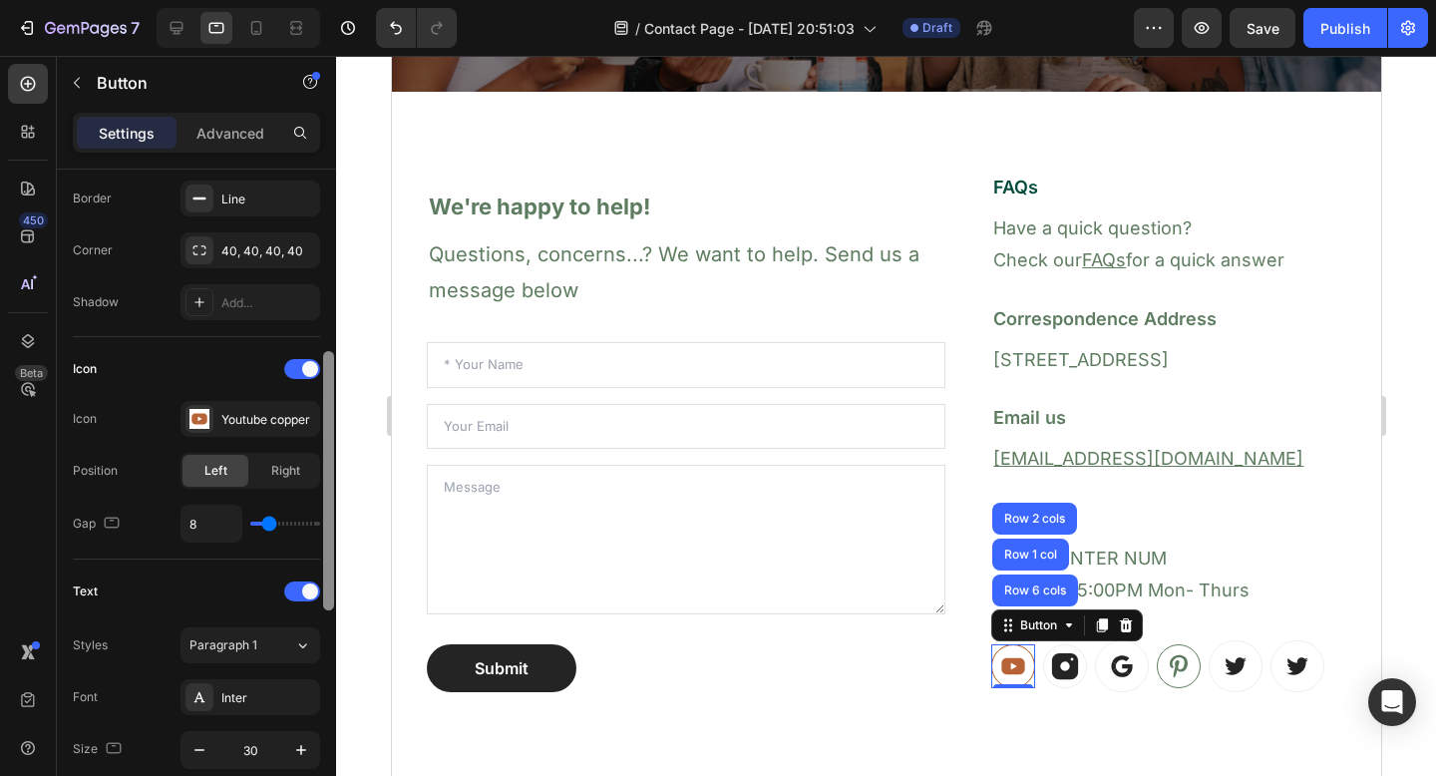
drag, startPoint x: 325, startPoint y: 543, endPoint x: 321, endPoint y: 377, distance: 165.6
click at [321, 377] on div at bounding box center [328, 509] width 15 height 663
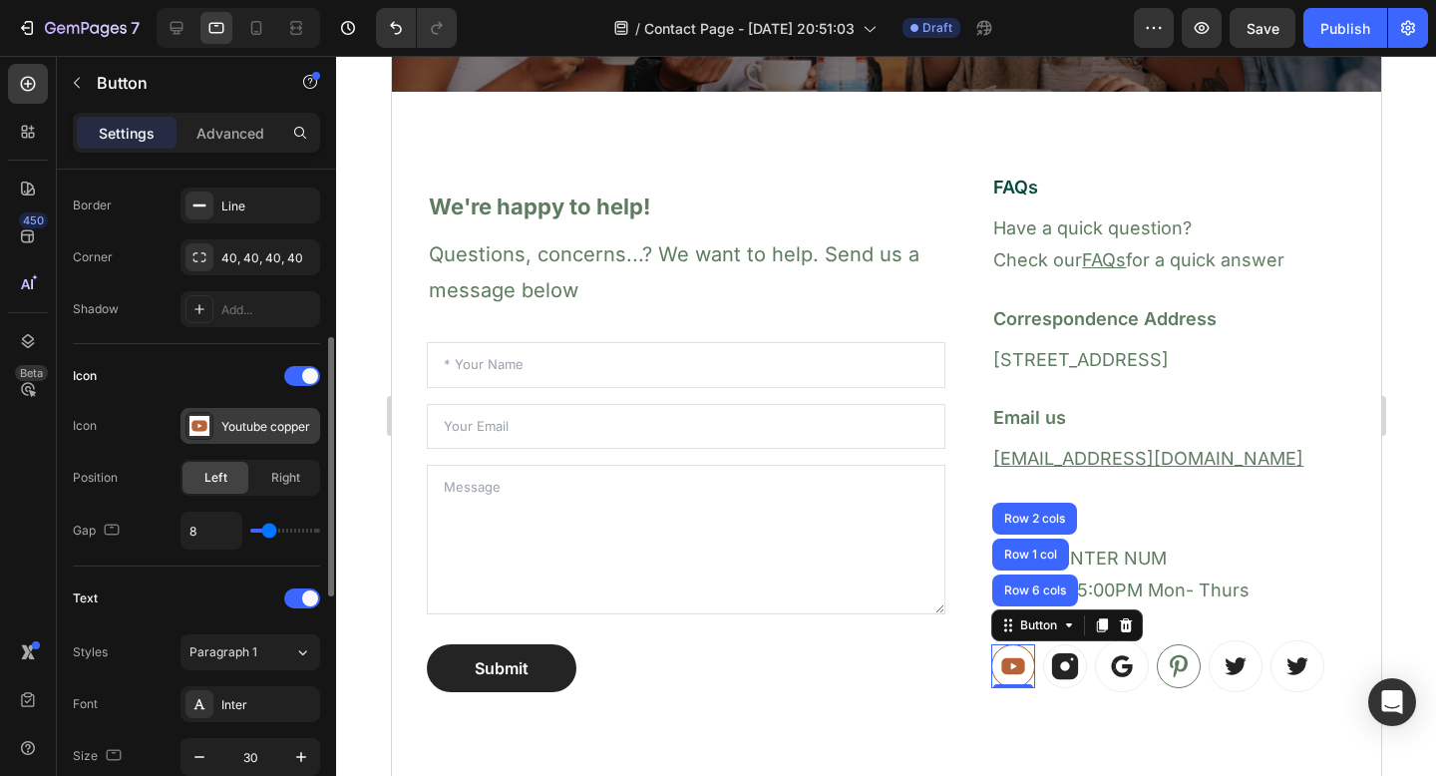
click at [265, 428] on div "Youtube copper" at bounding box center [268, 427] width 94 height 18
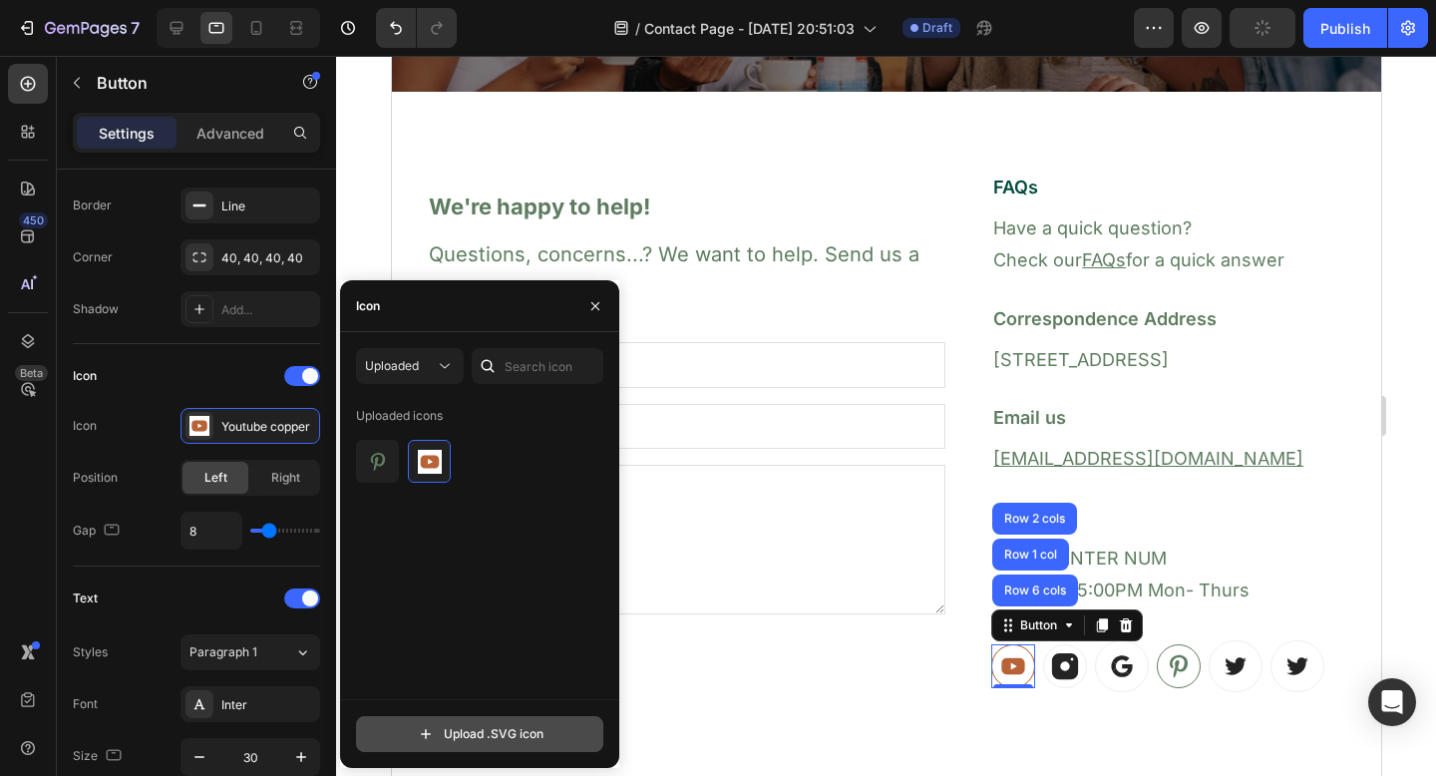
click at [414, 741] on input "file" at bounding box center [479, 734] width 245 height 34
type input "C:\fakepath\tiktok green.svg"
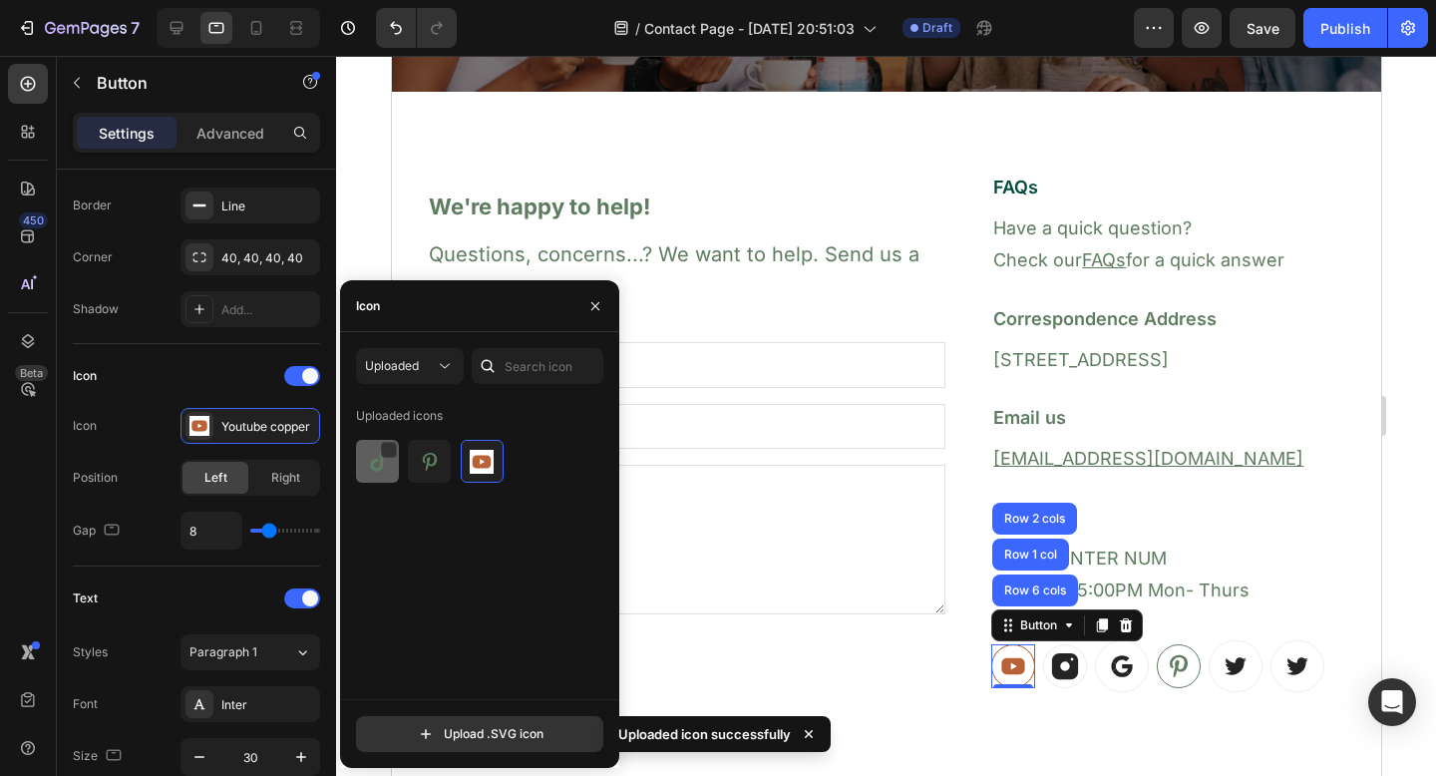
click at [394, 460] on div at bounding box center [377, 461] width 43 height 43
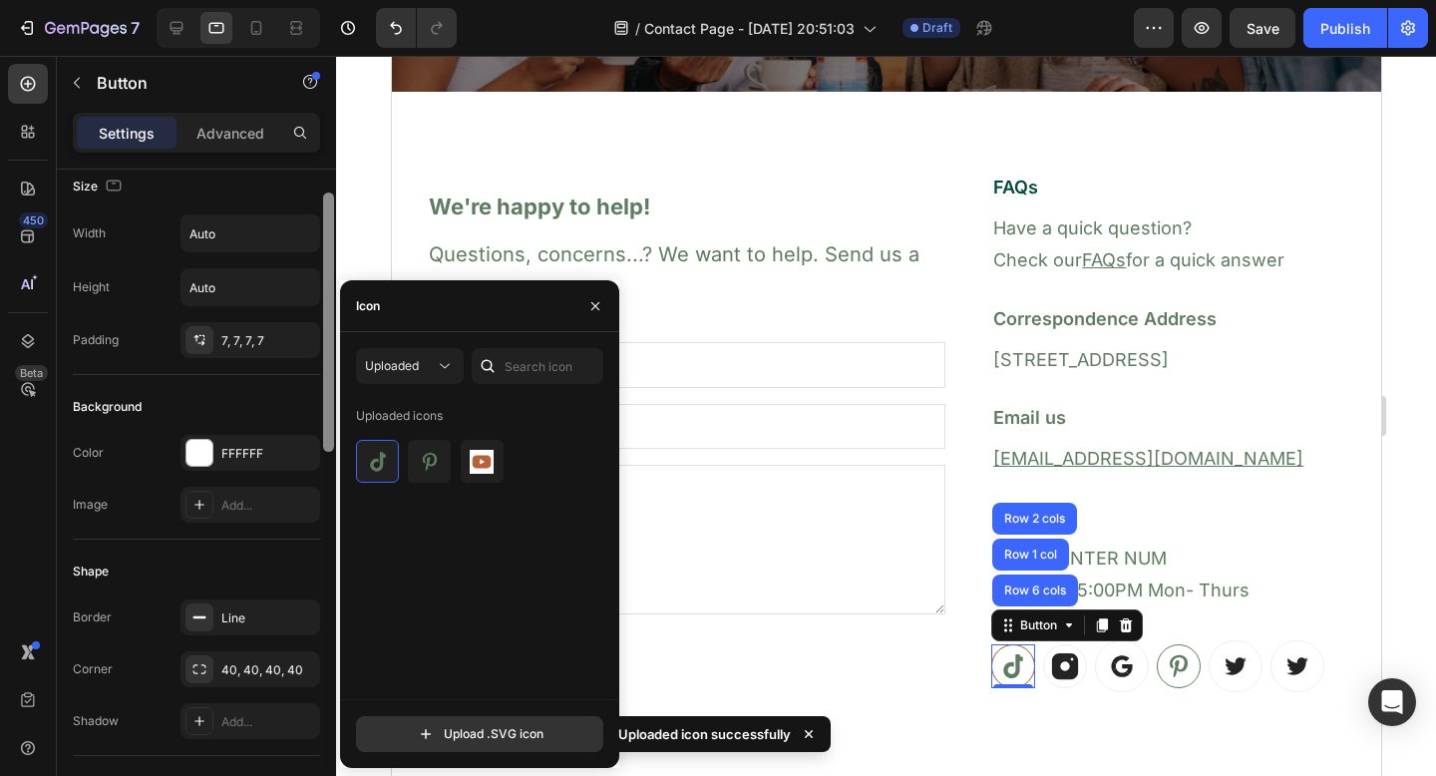
scroll to position [3, 0]
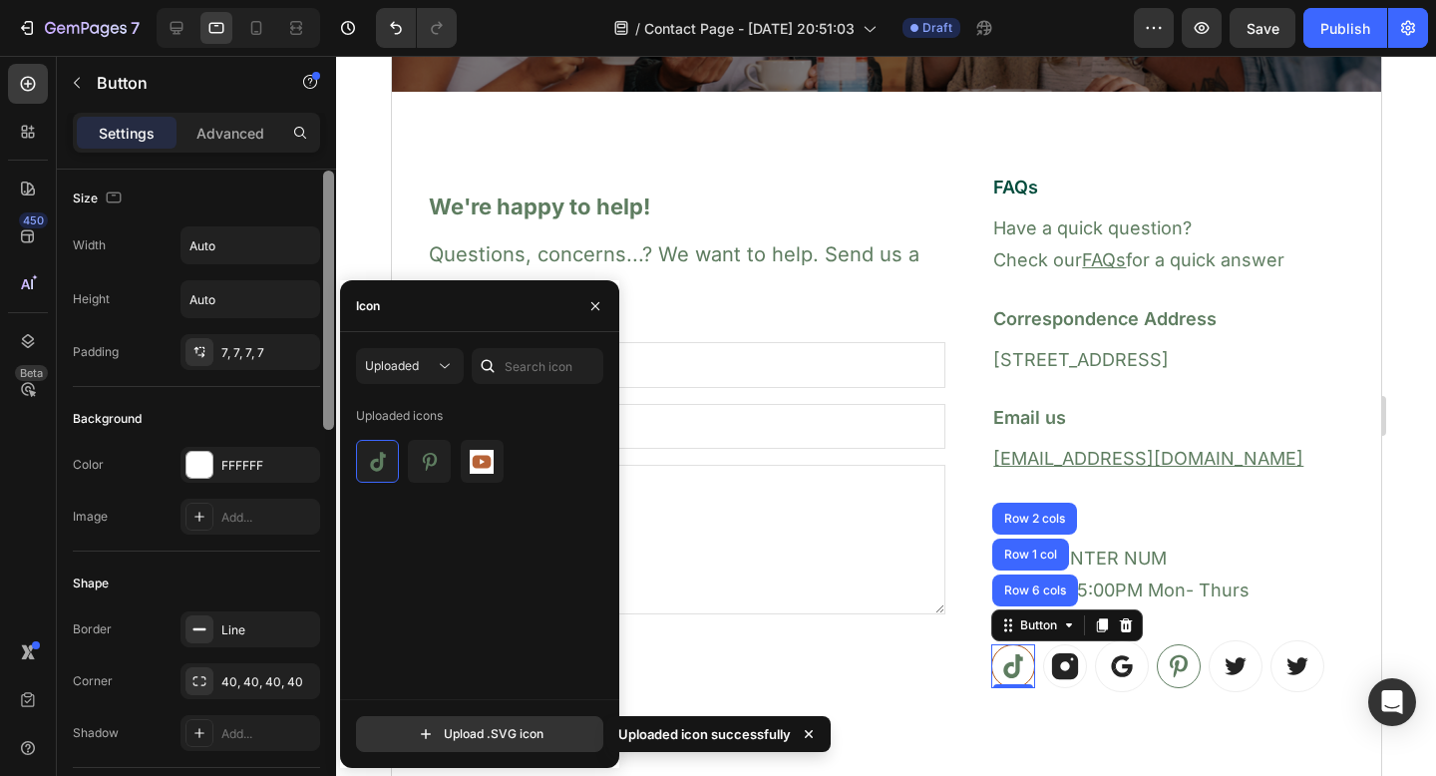
drag, startPoint x: 328, startPoint y: 376, endPoint x: 330, endPoint y: 209, distance: 166.6
click at [330, 209] on div at bounding box center [328, 300] width 11 height 259
drag, startPoint x: 330, startPoint y: 209, endPoint x: 331, endPoint y: 156, distance: 53.9
click at [331, 156] on div "Settings Advanced Size Width Auto Height Auto Padding 7, 7, 7, 7 Background Col…" at bounding box center [196, 473] width 279 height 720
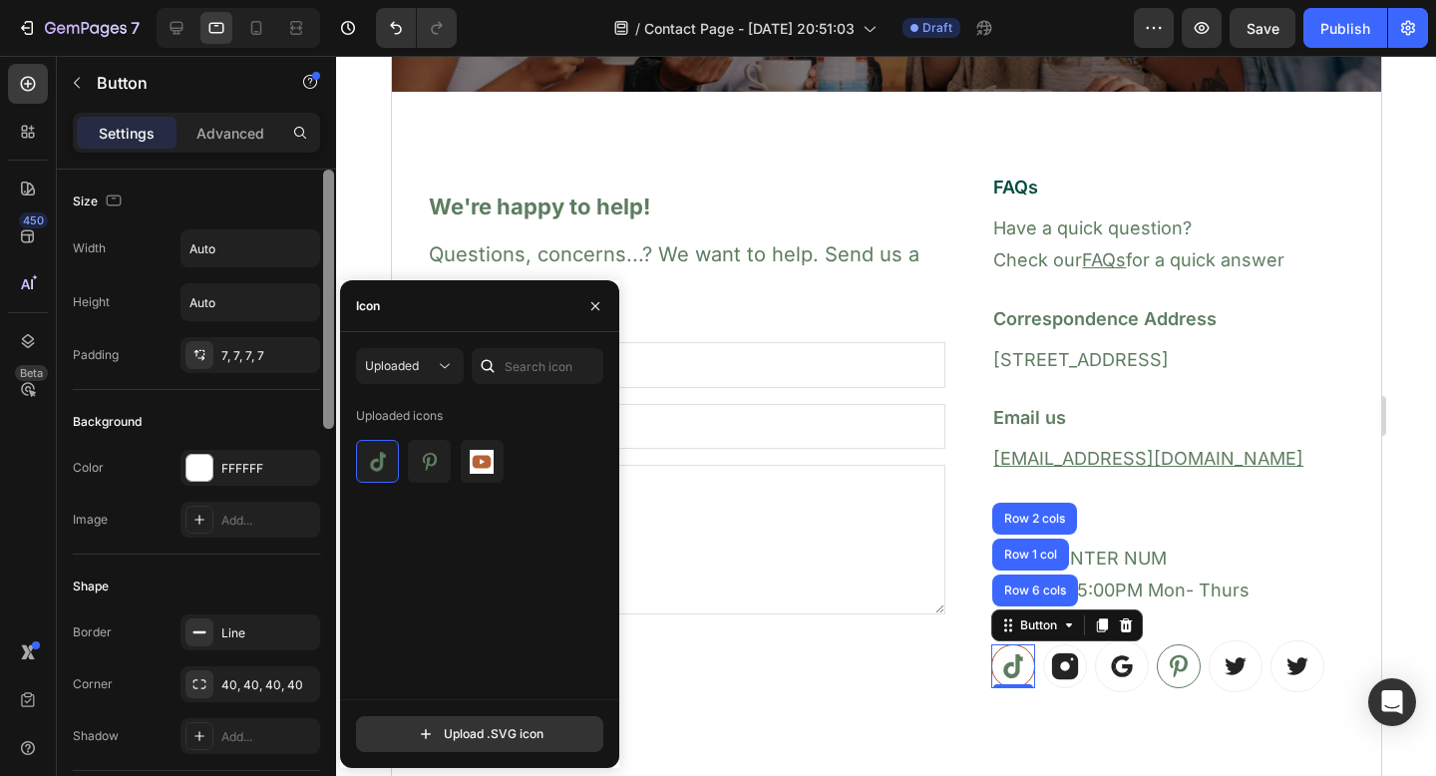
drag, startPoint x: 328, startPoint y: 255, endPoint x: 313, endPoint y: 203, distance: 54.9
click at [313, 203] on div "Size Width Auto Height Auto Padding 7, 7, 7, 7 Background Color FFFFFF Image Ad…" at bounding box center [196, 501] width 279 height 663
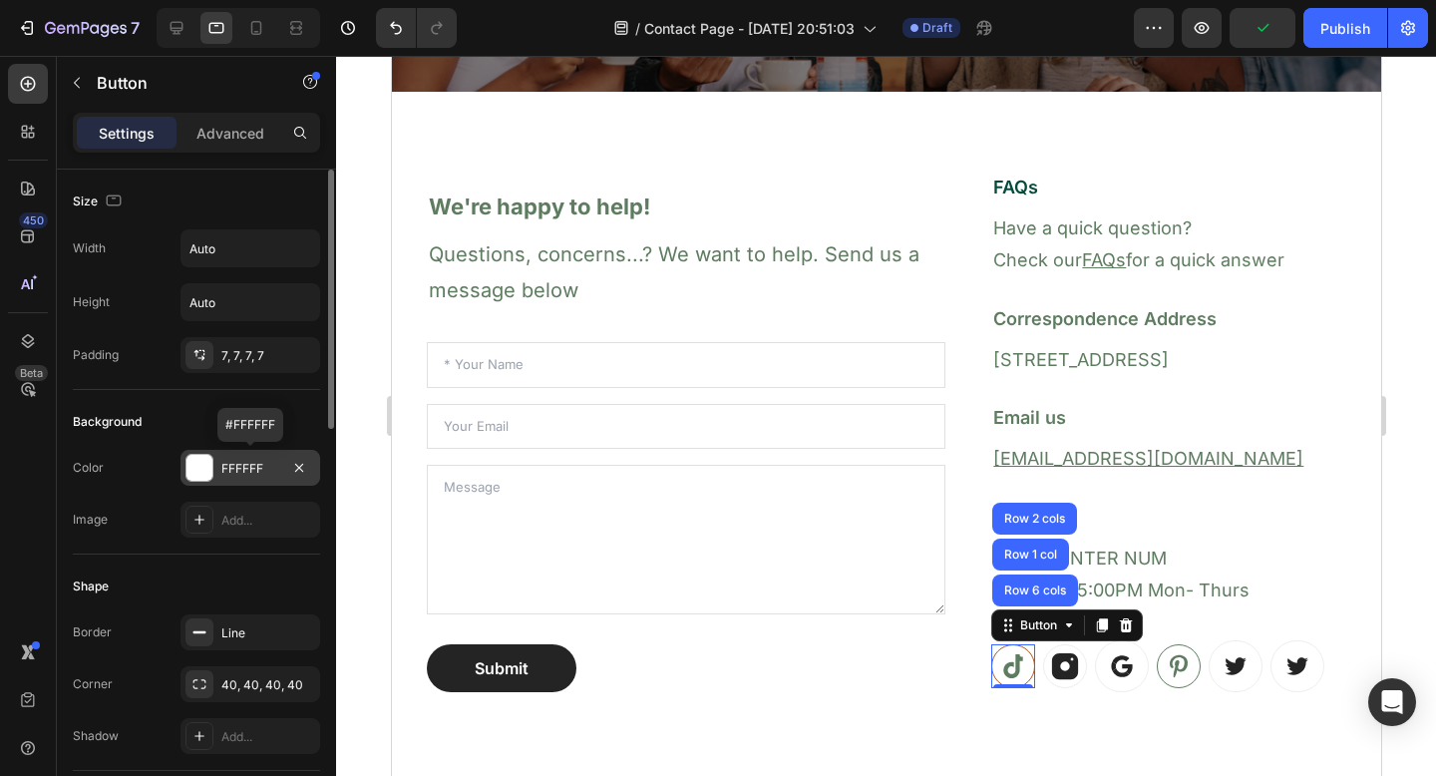
click at [240, 470] on div "FFFFFF" at bounding box center [250, 469] width 58 height 18
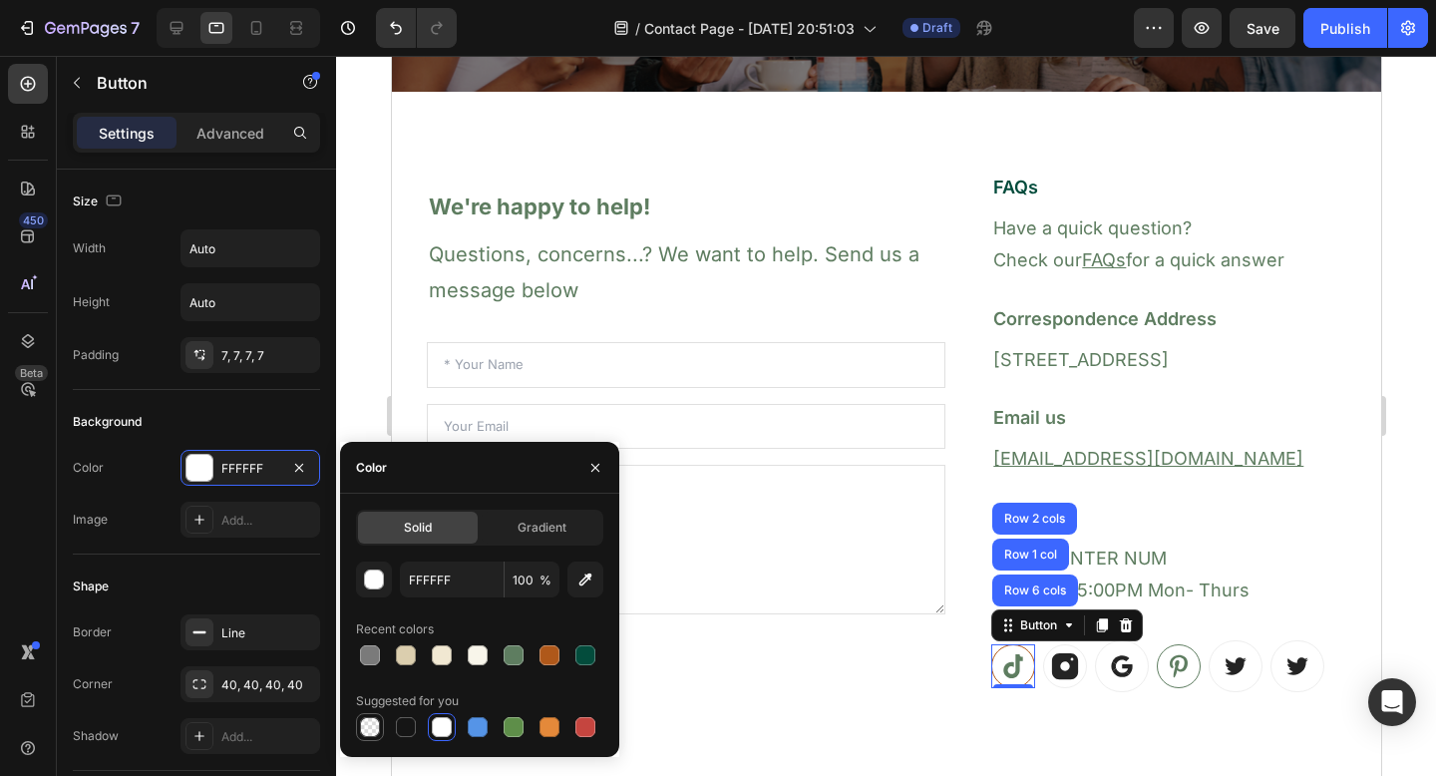
click at [364, 727] on div at bounding box center [370, 727] width 20 height 20
type input "000000"
type input "0"
click at [258, 417] on div "Background" at bounding box center [196, 422] width 247 height 32
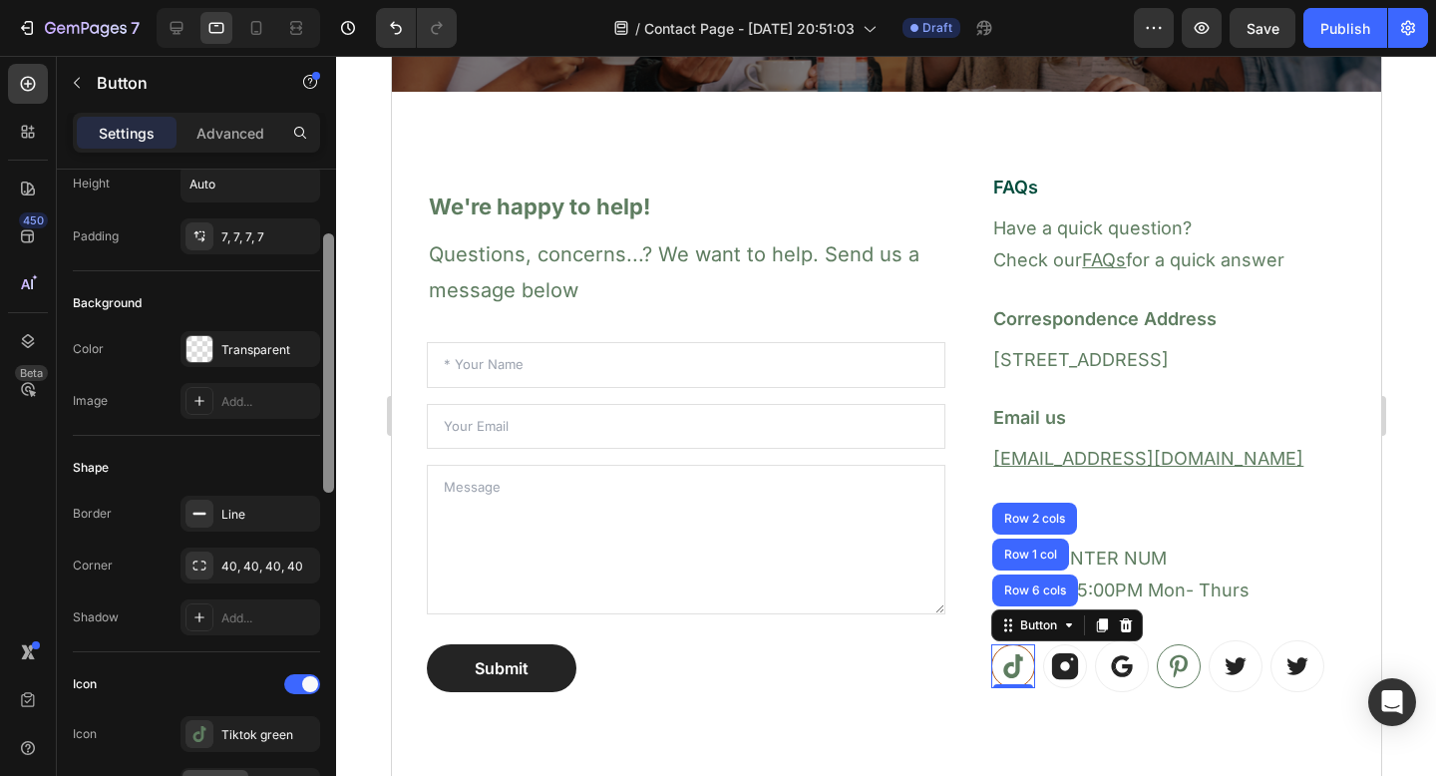
scroll to position [132, 0]
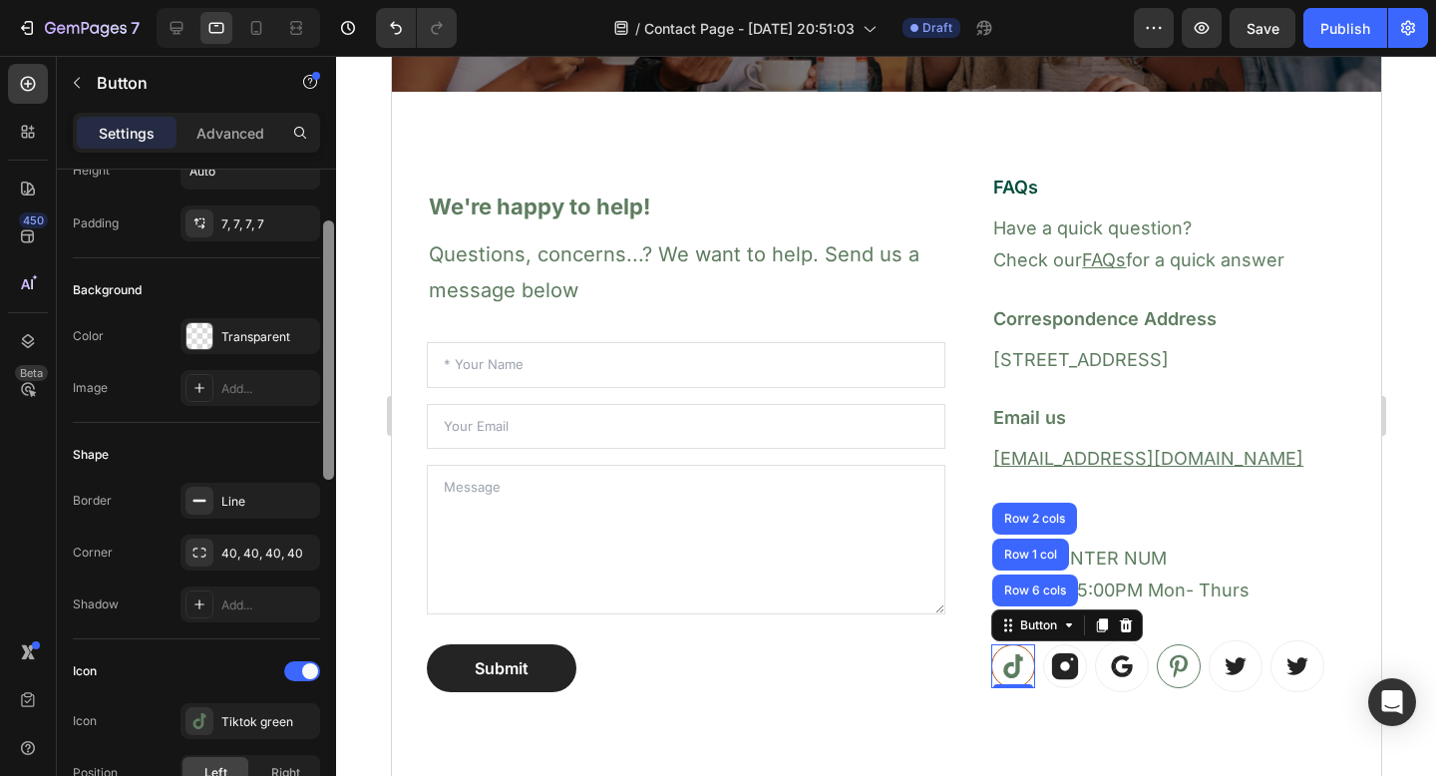
drag, startPoint x: 328, startPoint y: 384, endPoint x: 323, endPoint y: 436, distance: 52.1
click at [323, 436] on div at bounding box center [328, 349] width 11 height 259
click at [253, 505] on div "Line" at bounding box center [250, 502] width 58 height 18
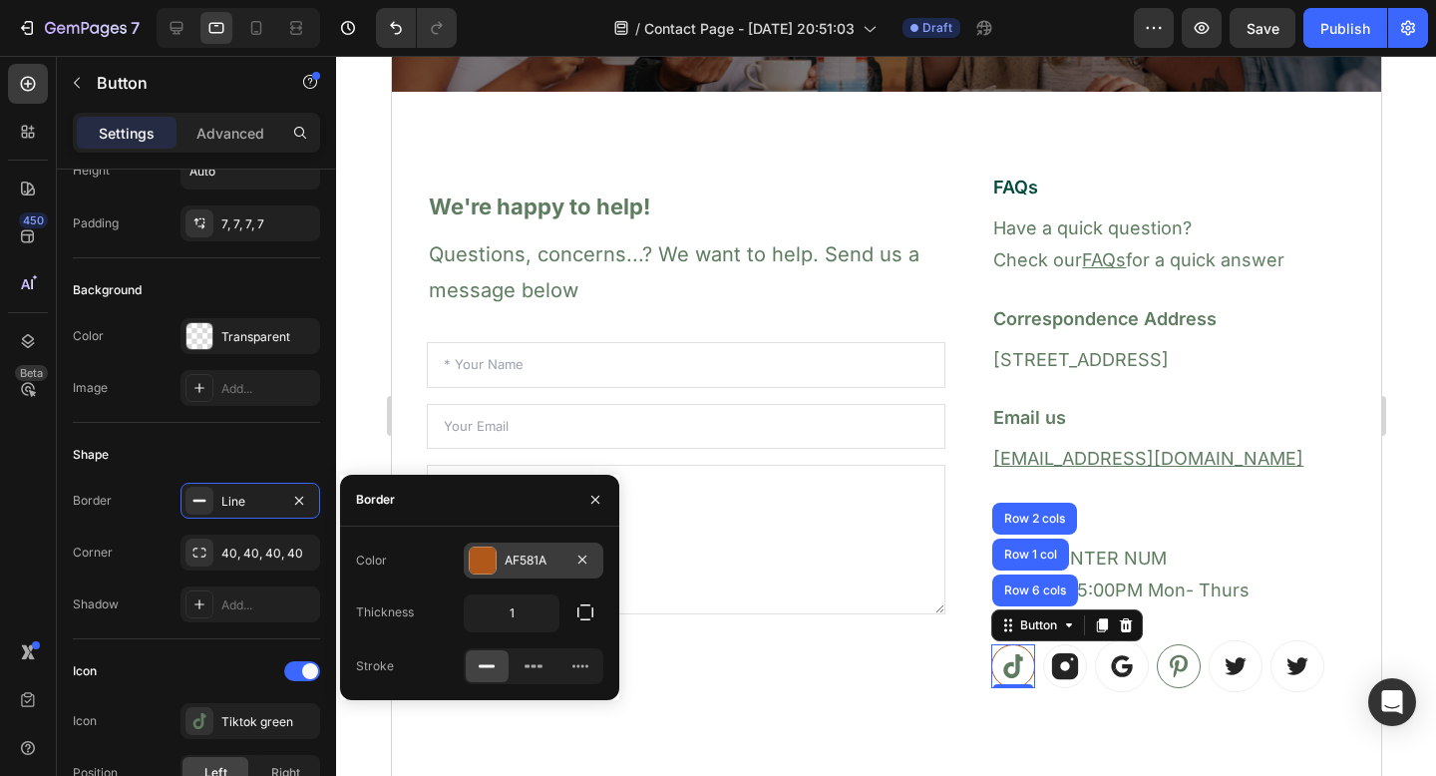
click at [504, 565] on div "AF581A" at bounding box center [534, 561] width 140 height 36
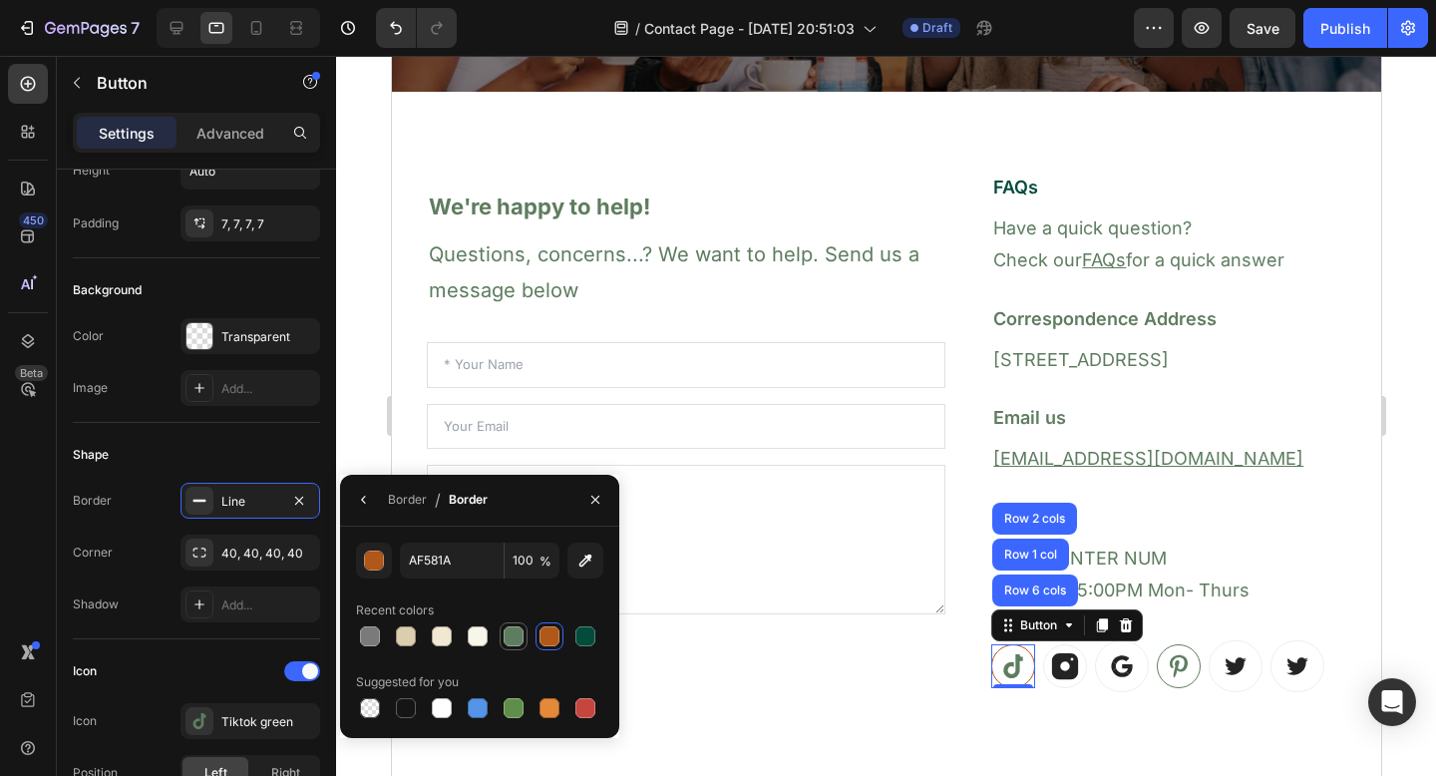
click at [519, 631] on div at bounding box center [514, 636] width 20 height 20
type input "5E7D60"
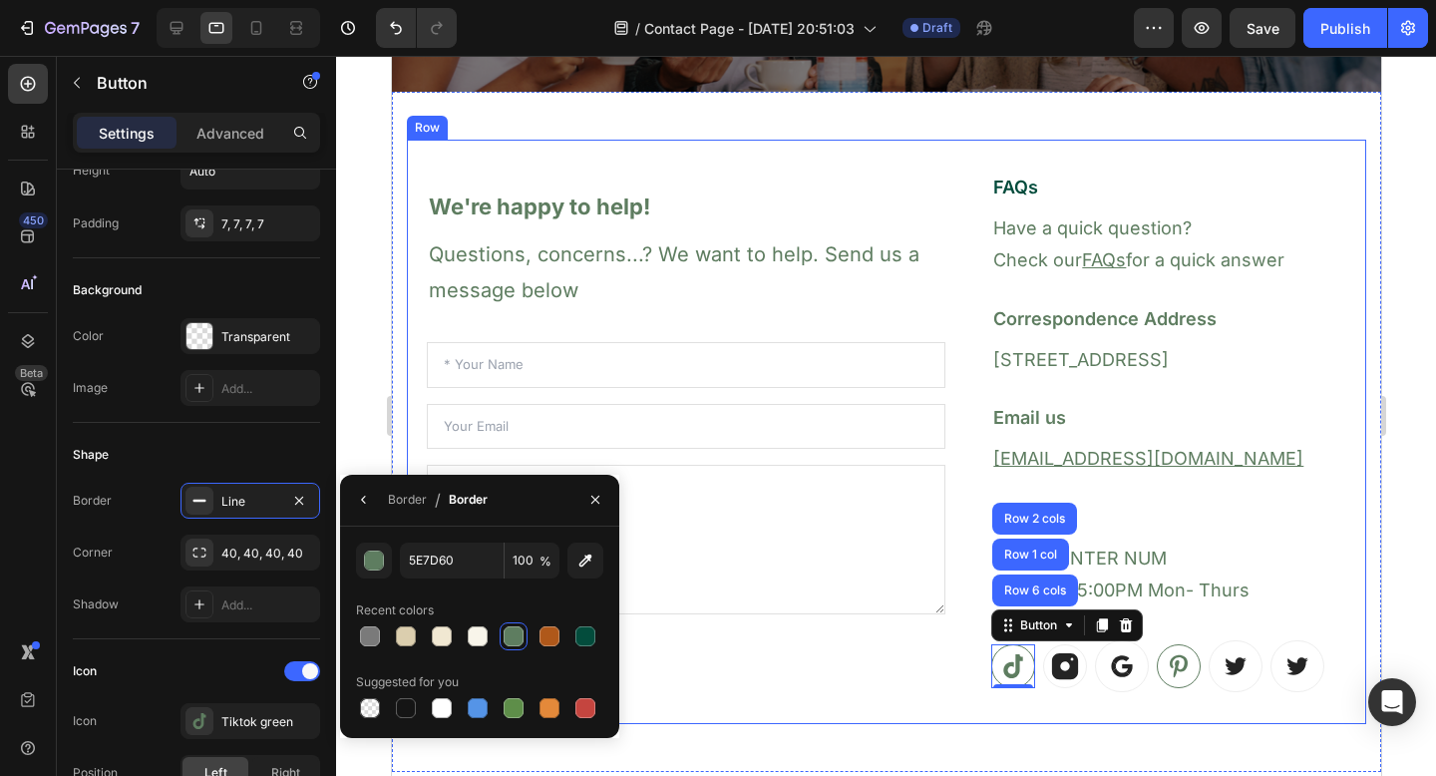
click at [792, 719] on div "We're happy to help! Heading Questions, concerns...? We want to help. Send us a…" at bounding box center [886, 432] width 960 height 585
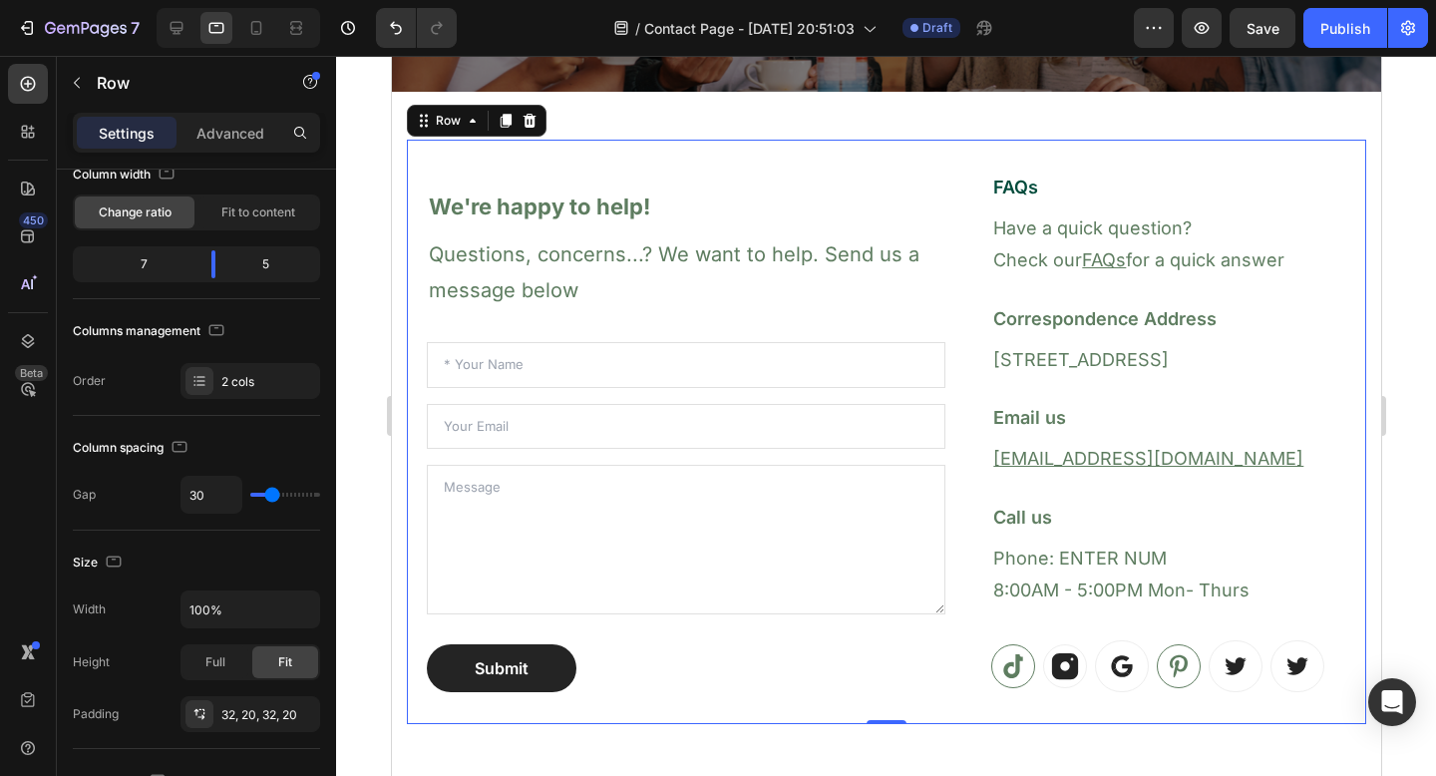
scroll to position [0, 0]
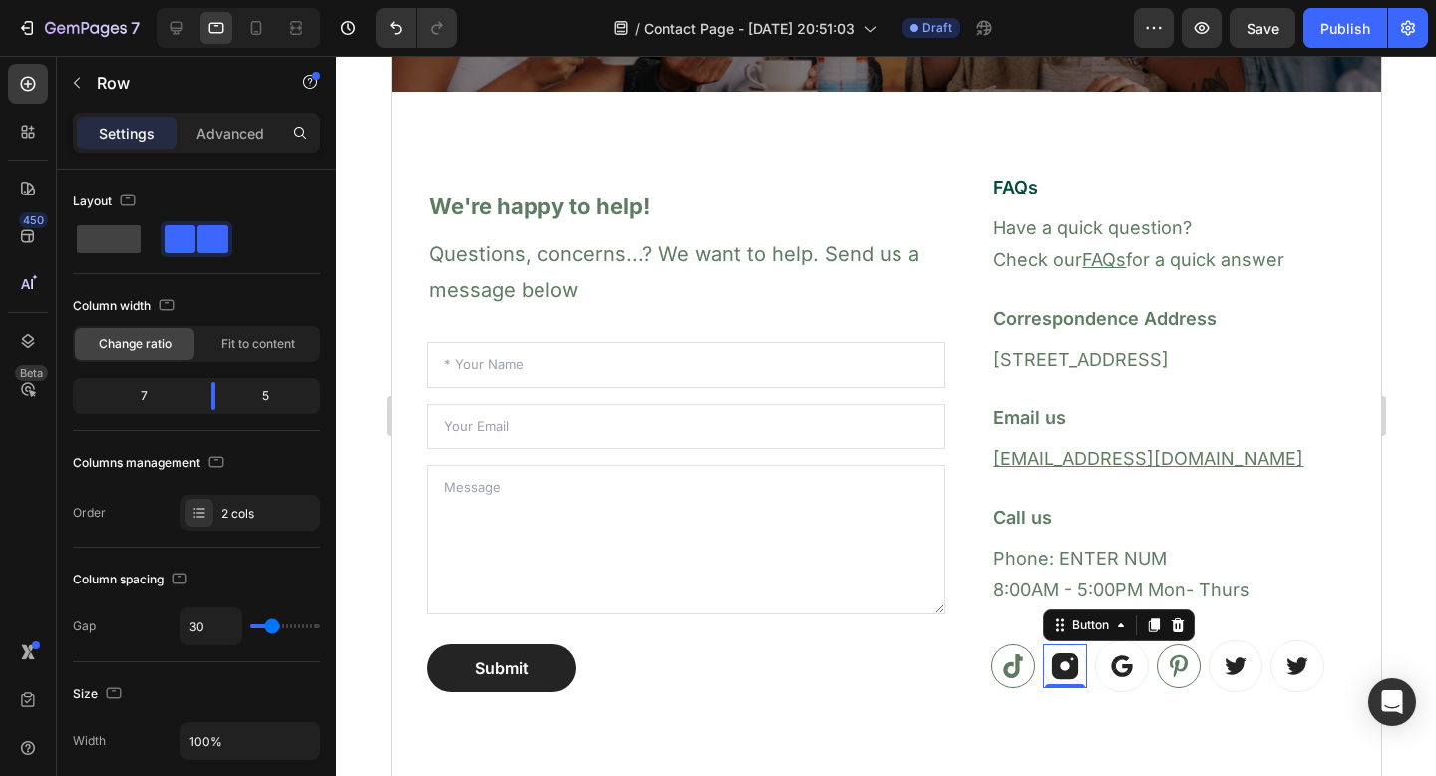
click at [1060, 660] on icon at bounding box center [1064, 666] width 26 height 26
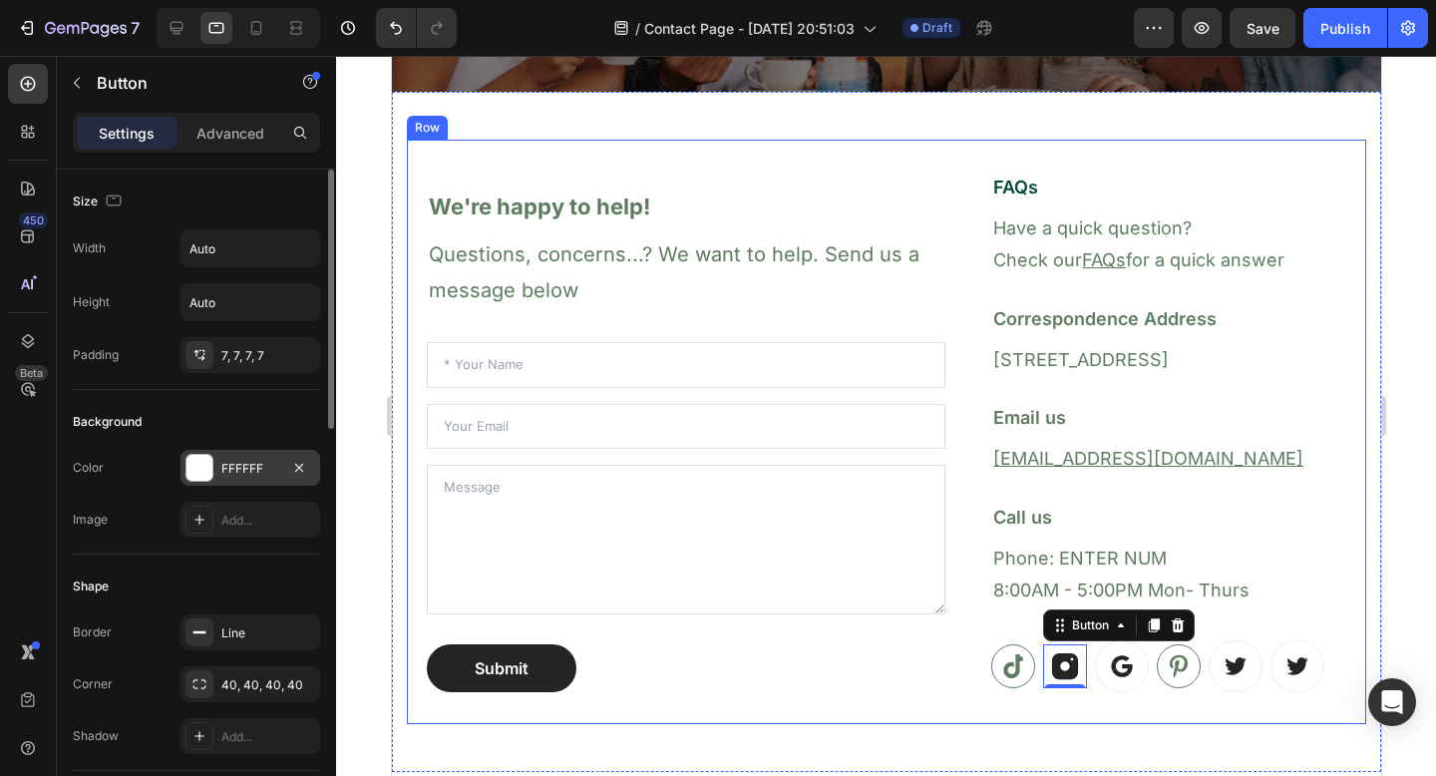
click at [224, 457] on div "FFFFFF" at bounding box center [251, 468] width 140 height 36
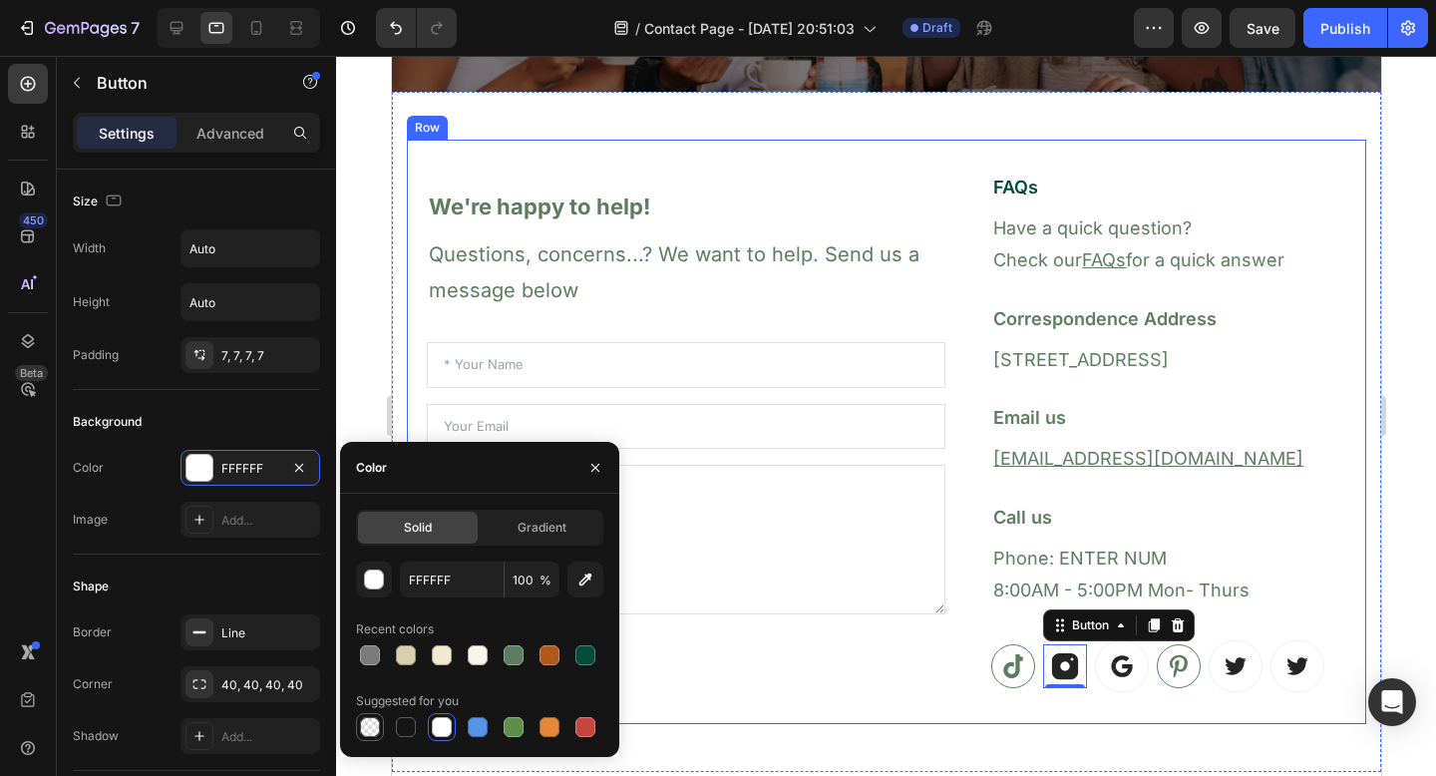
click at [370, 728] on div at bounding box center [370, 727] width 20 height 20
type input "000000"
type input "0"
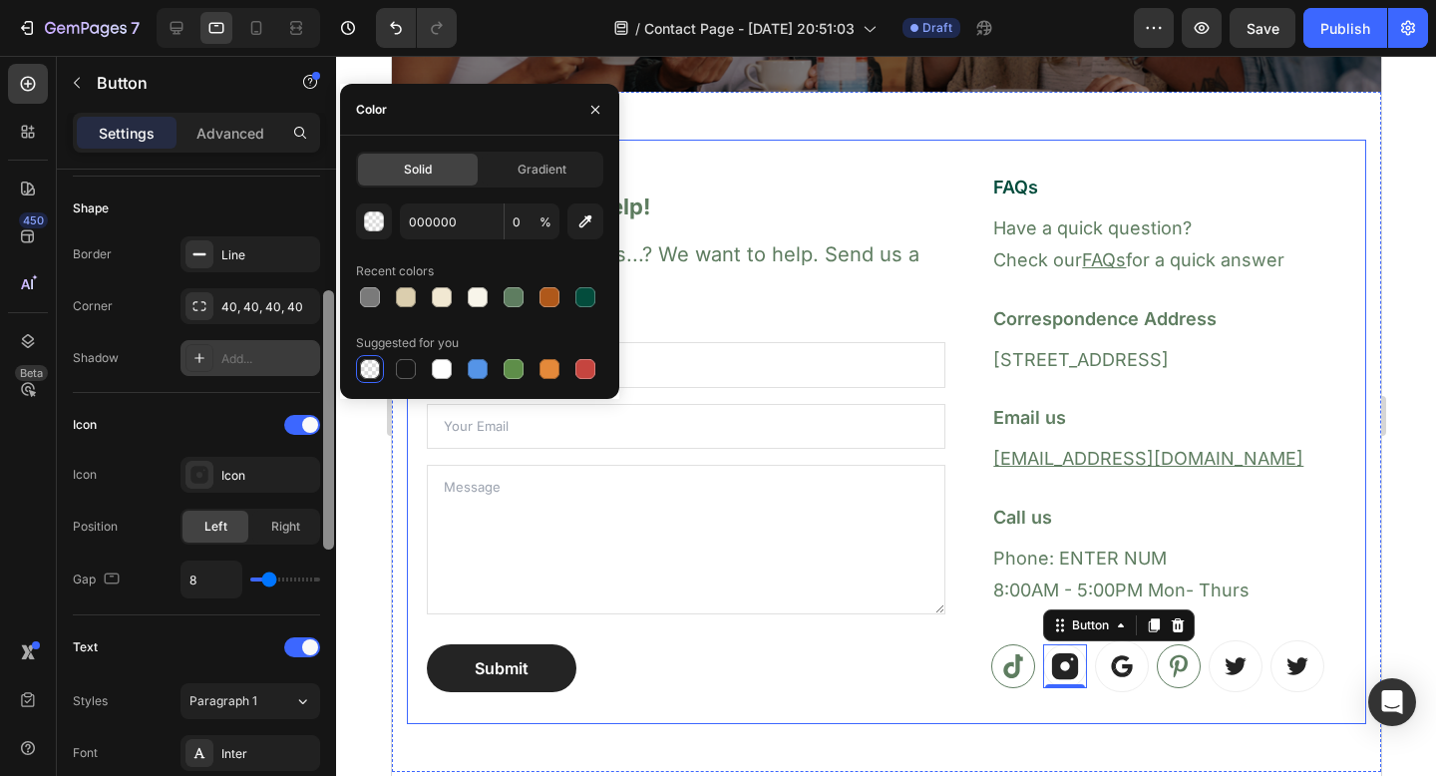
scroll to position [353, 0]
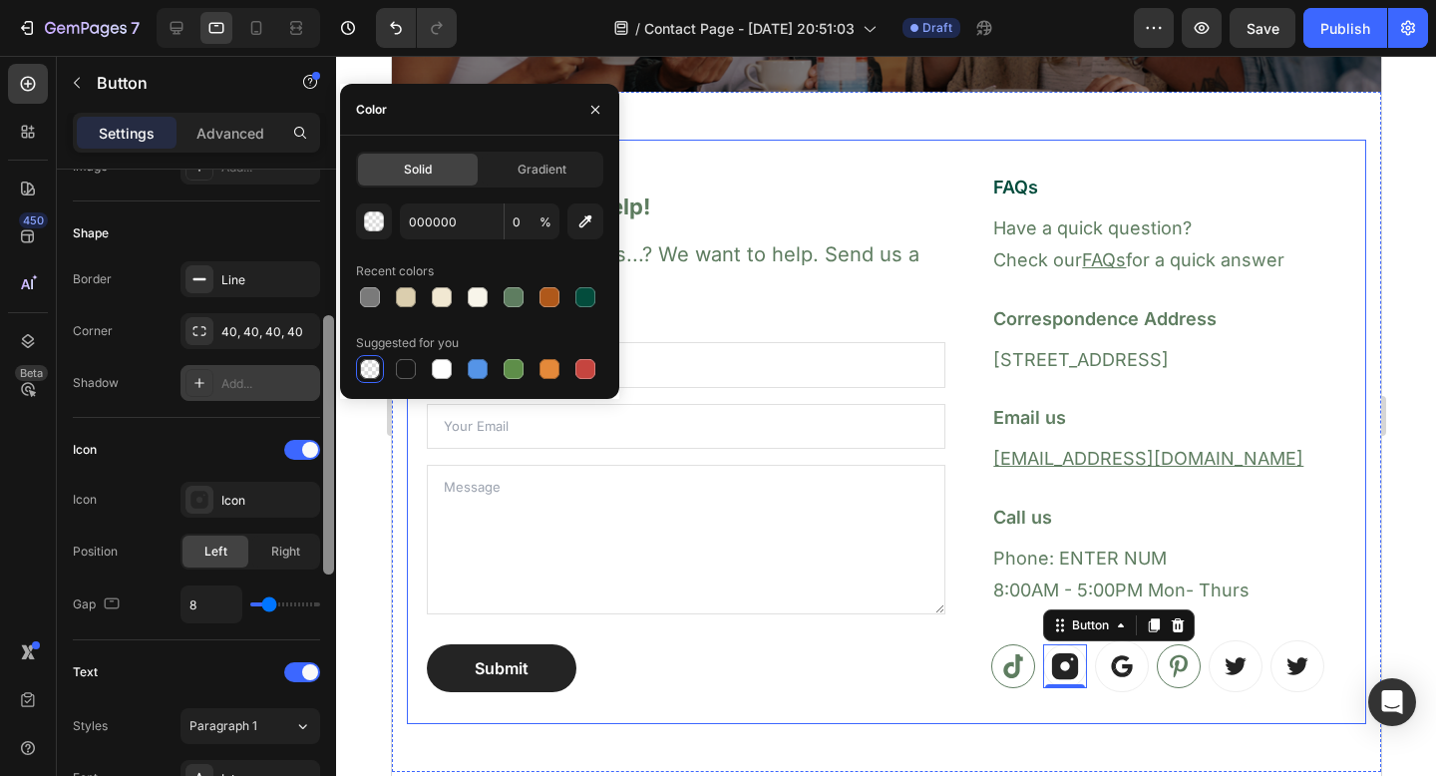
drag, startPoint x: 325, startPoint y: 253, endPoint x: 280, endPoint y: 392, distance: 145.7
click at [280, 392] on div "Size Width Auto Height Auto Padding 7, 7, 7, 7 Background Color Transparent Ima…" at bounding box center [196, 501] width 279 height 663
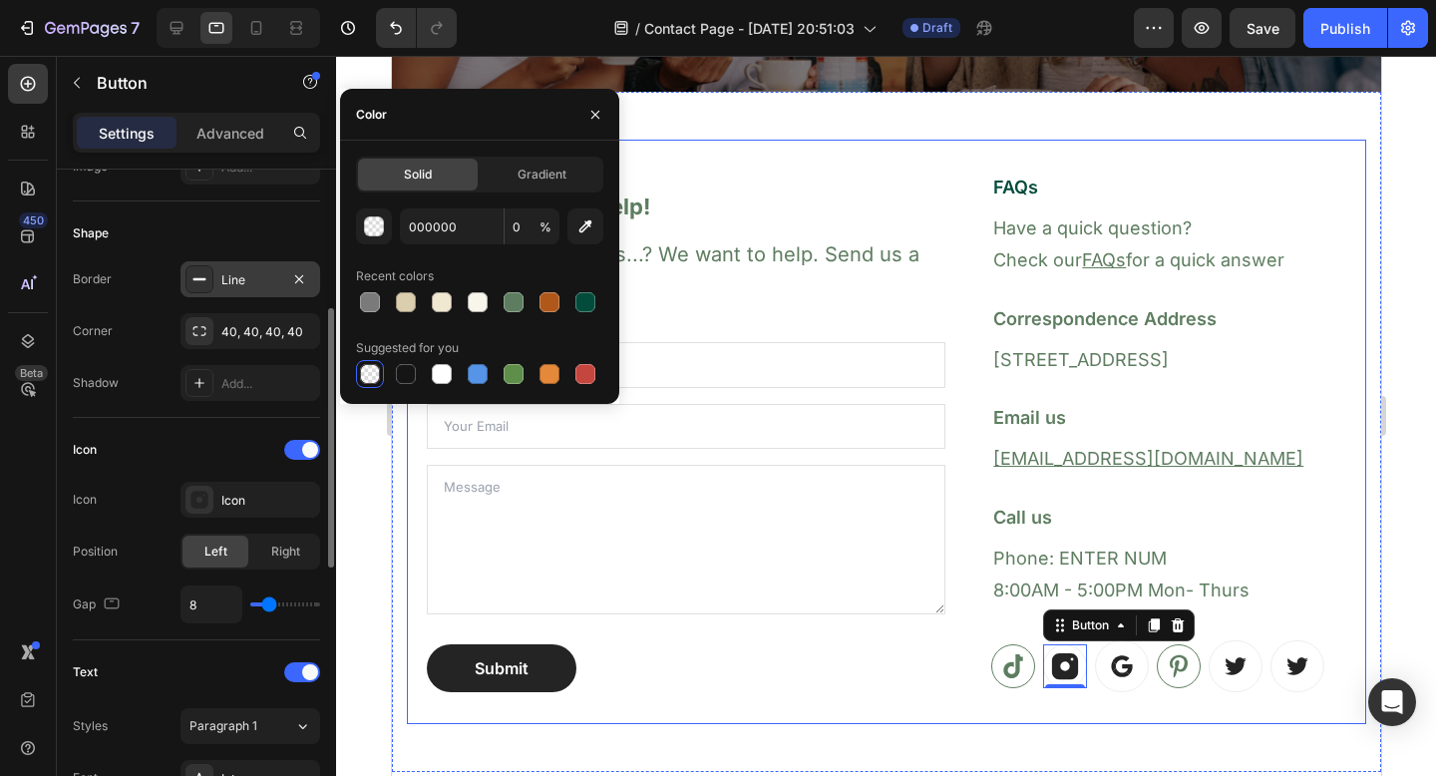
click at [250, 285] on div "Line" at bounding box center [250, 280] width 58 height 18
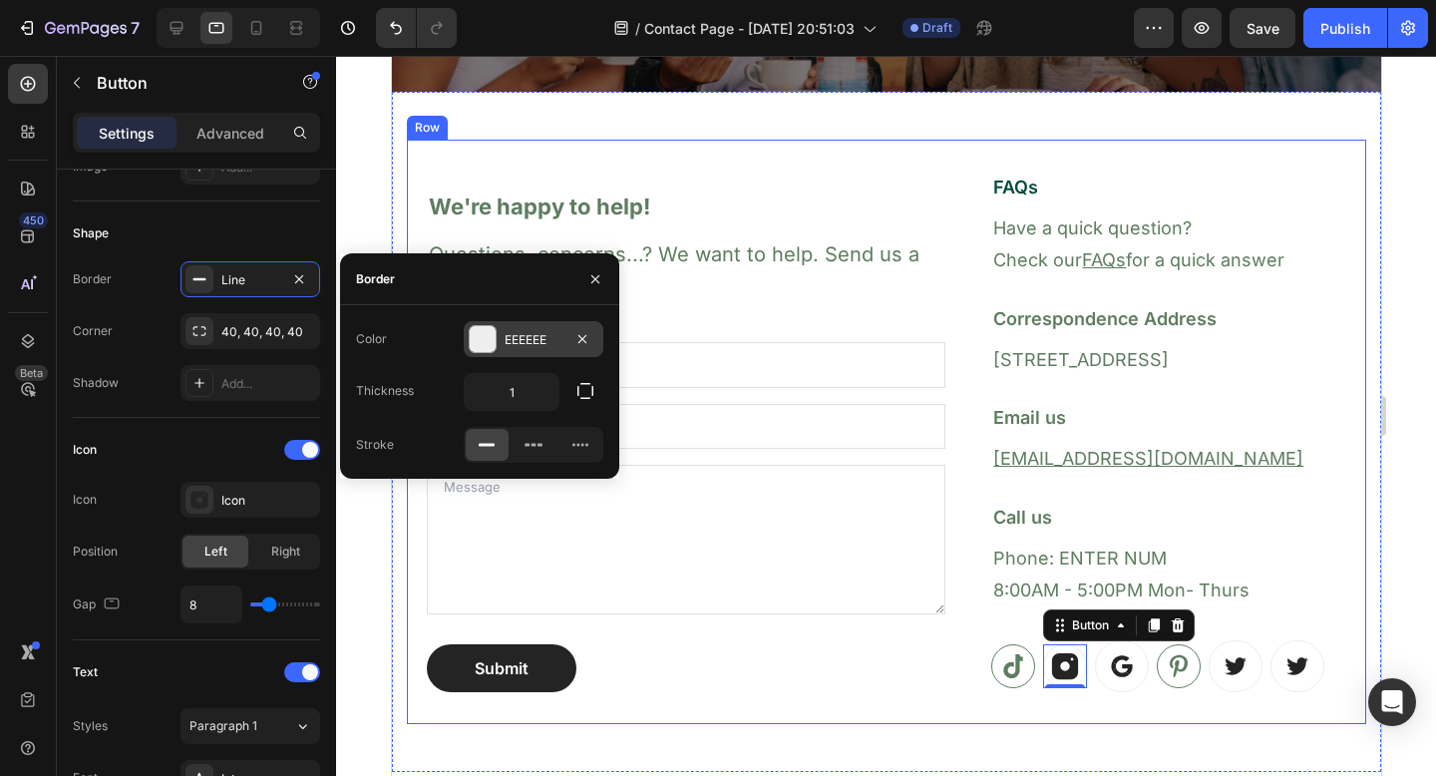
click at [500, 340] on div "EEEEEE" at bounding box center [534, 339] width 140 height 36
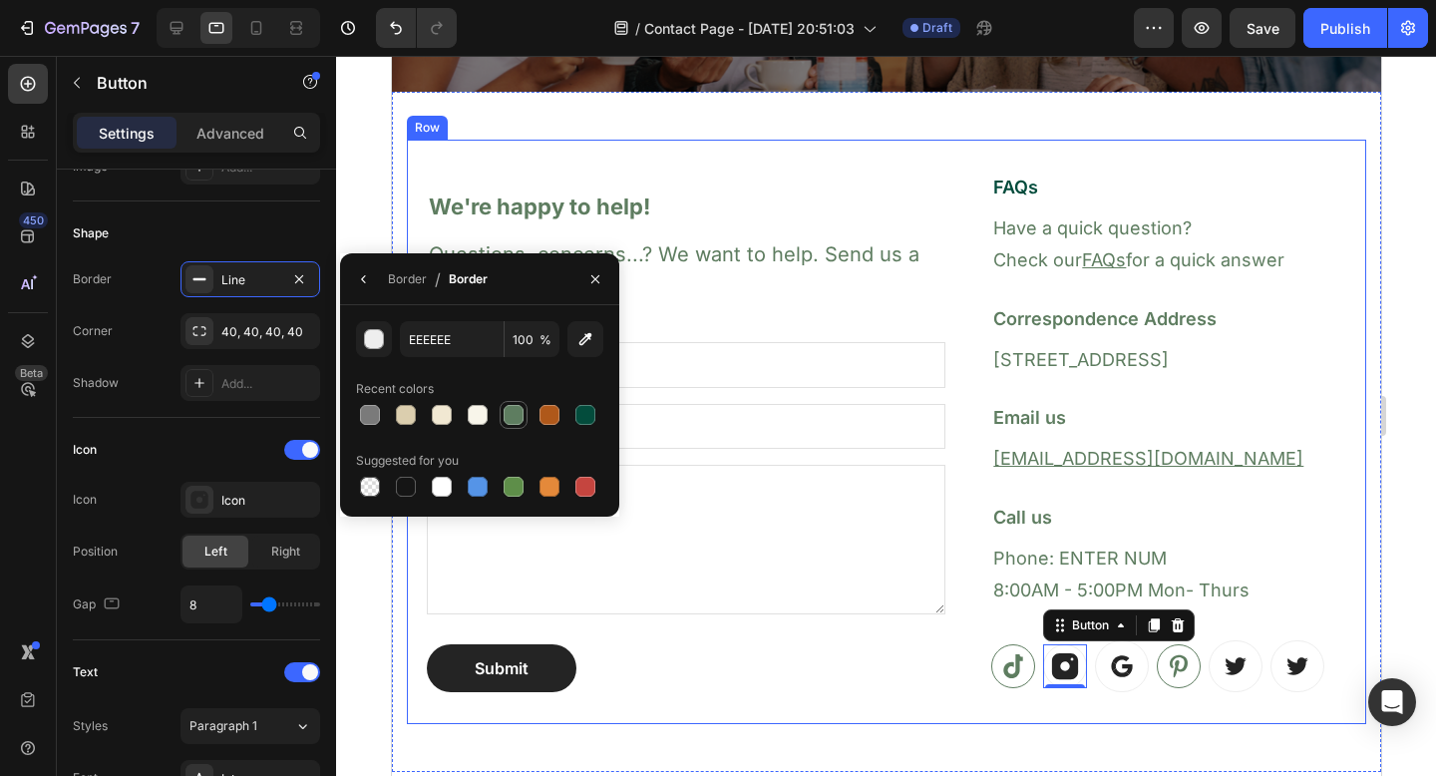
click at [513, 418] on div at bounding box center [514, 415] width 20 height 20
type input "5E7D60"
click at [229, 436] on div "Icon" at bounding box center [196, 450] width 247 height 32
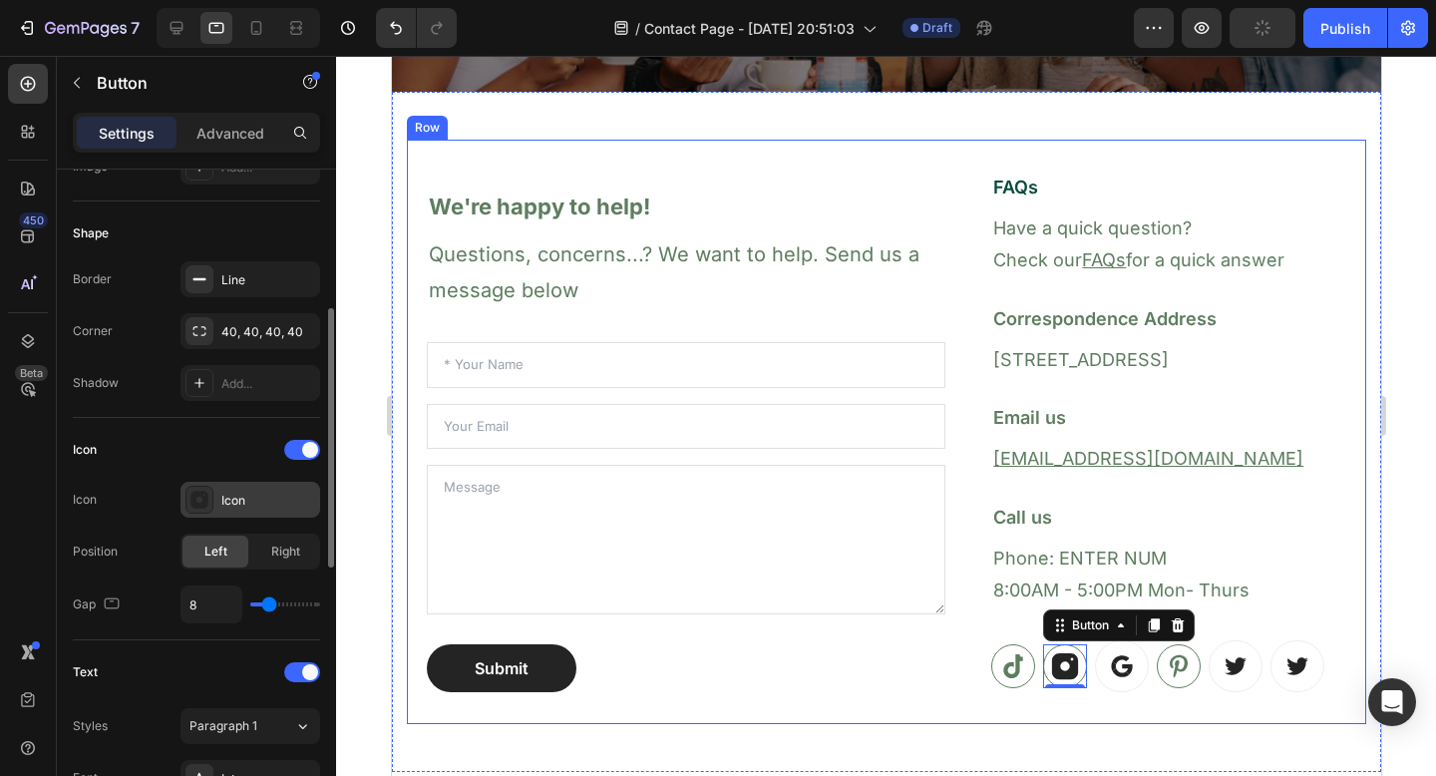
click at [221, 500] on div "Icon" at bounding box center [268, 501] width 94 height 18
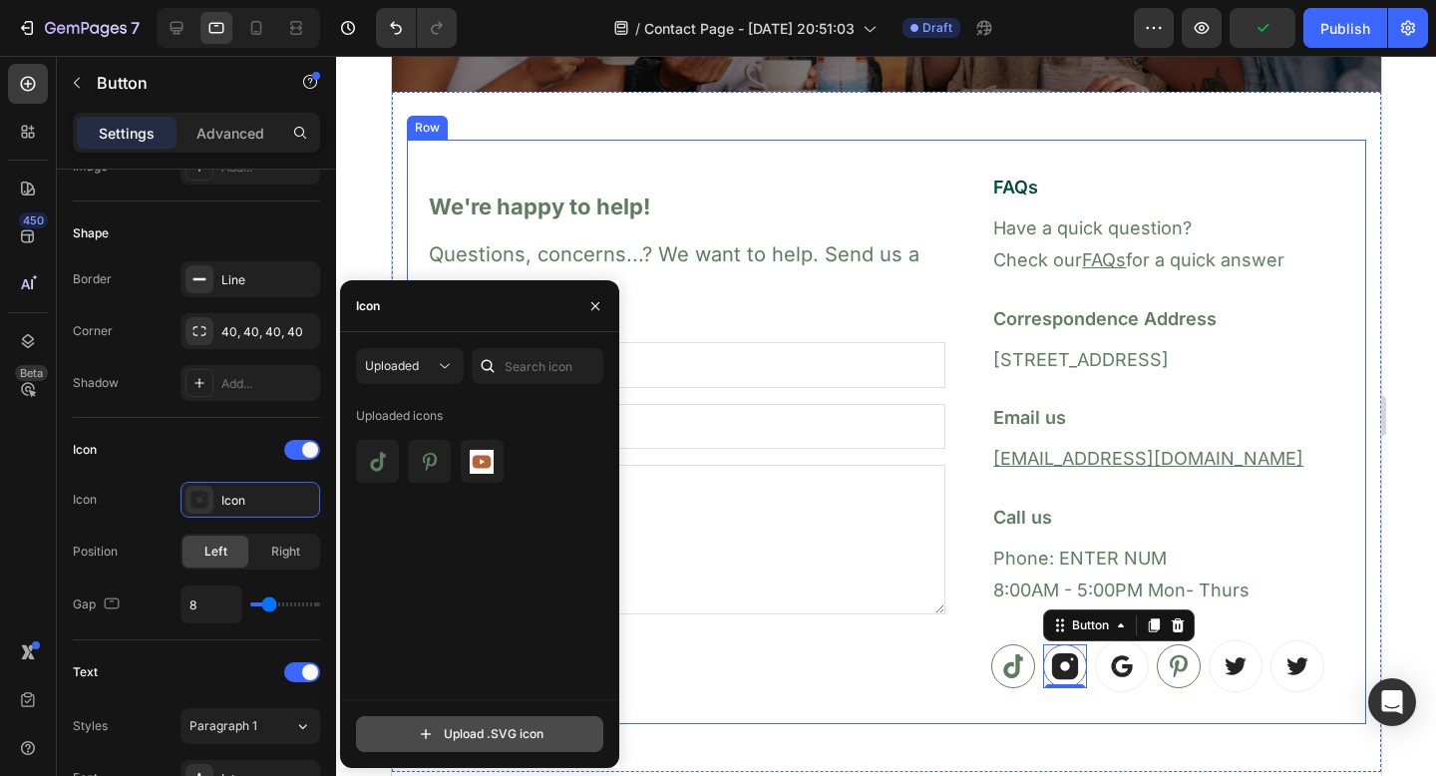
click at [402, 736] on input "file" at bounding box center [479, 734] width 245 height 34
type input "C:\fakepath\insta green.svg"
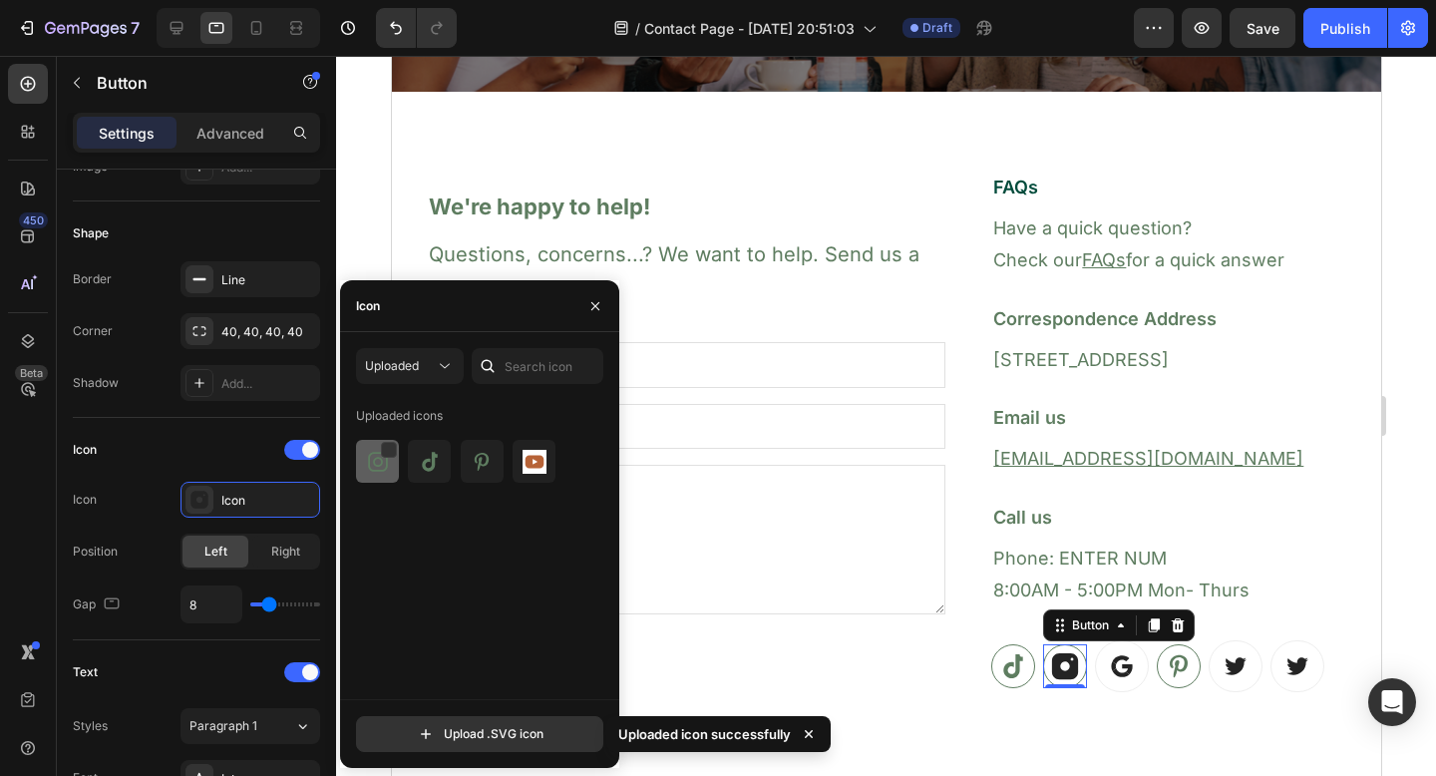
click at [384, 466] on img at bounding box center [378, 462] width 24 height 24
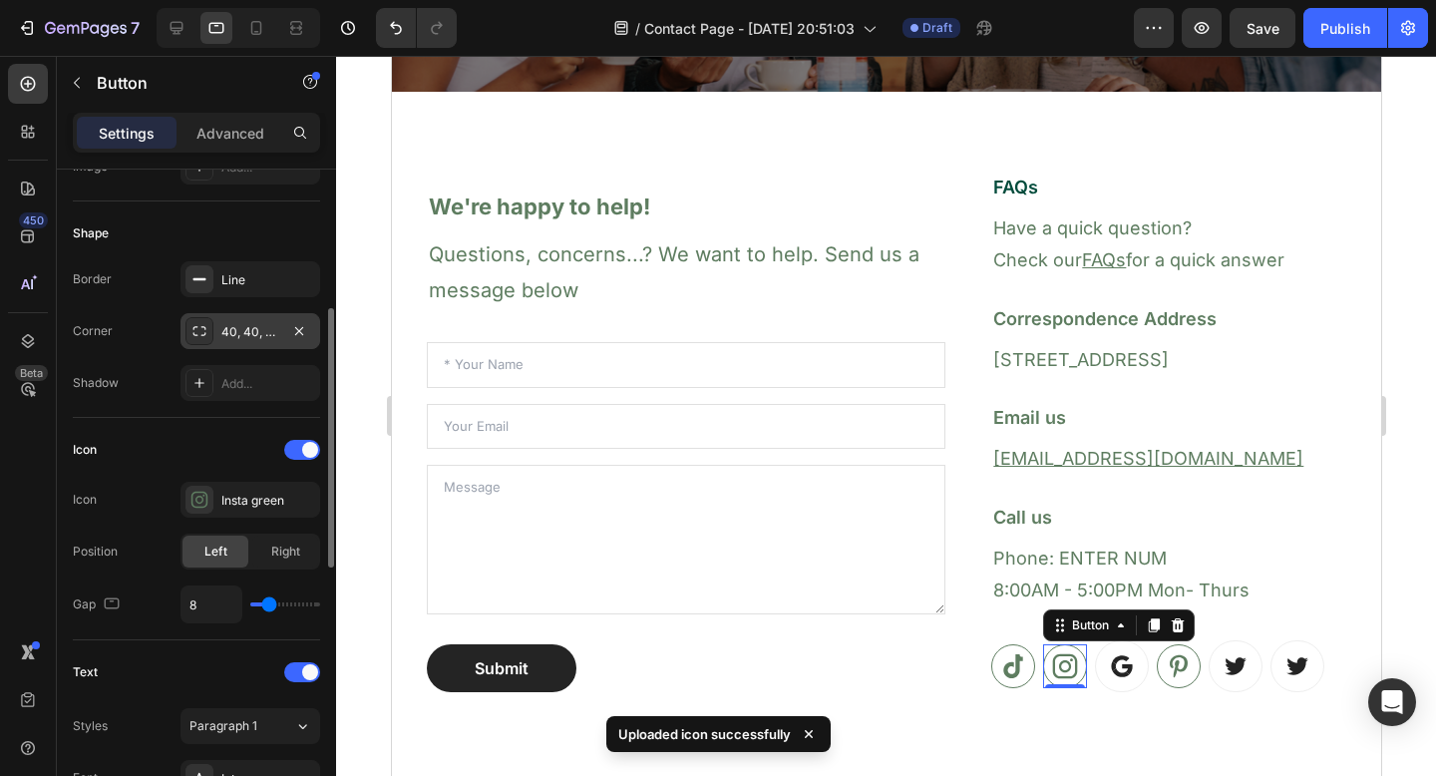
click at [246, 333] on div "40, 40, 40, 40" at bounding box center [250, 332] width 58 height 18
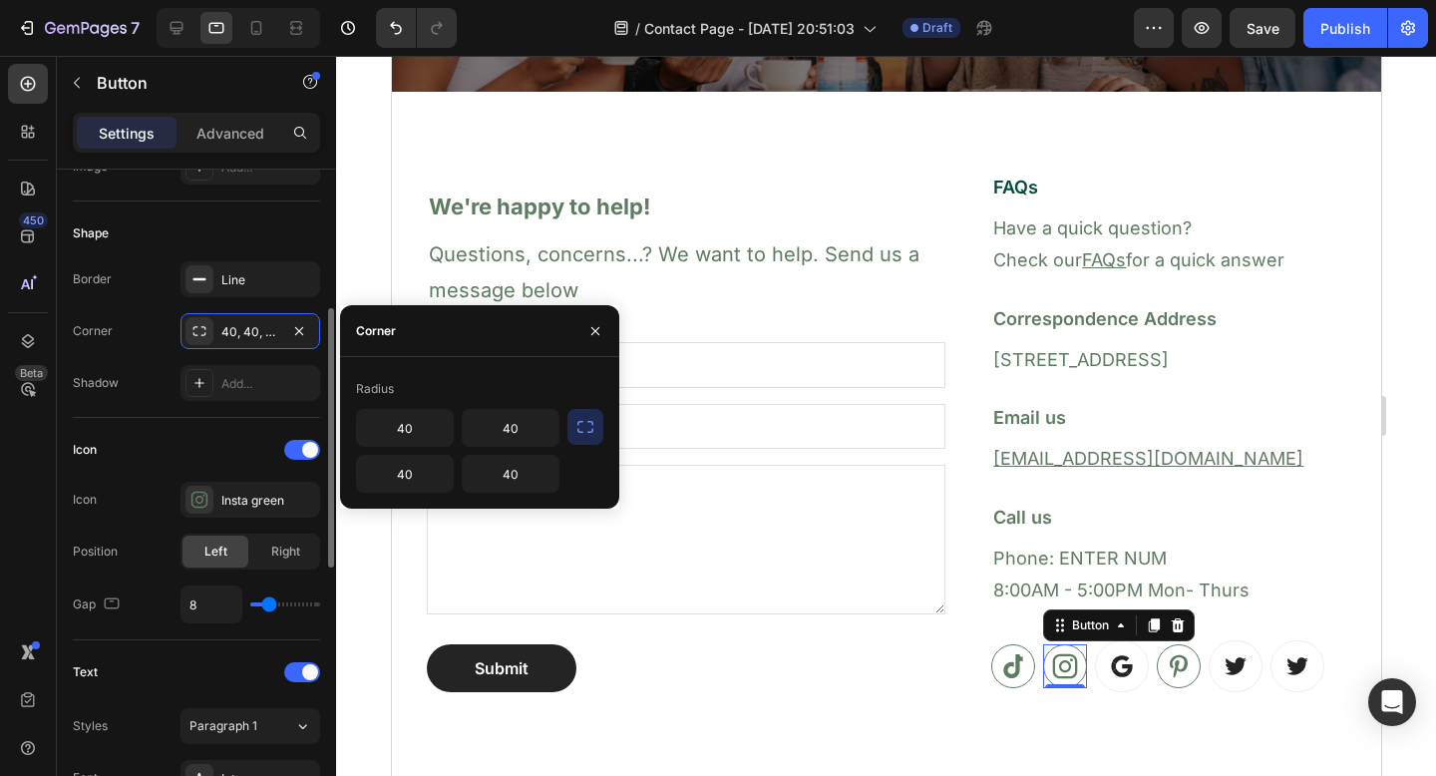
click at [250, 436] on div "Icon" at bounding box center [196, 450] width 247 height 32
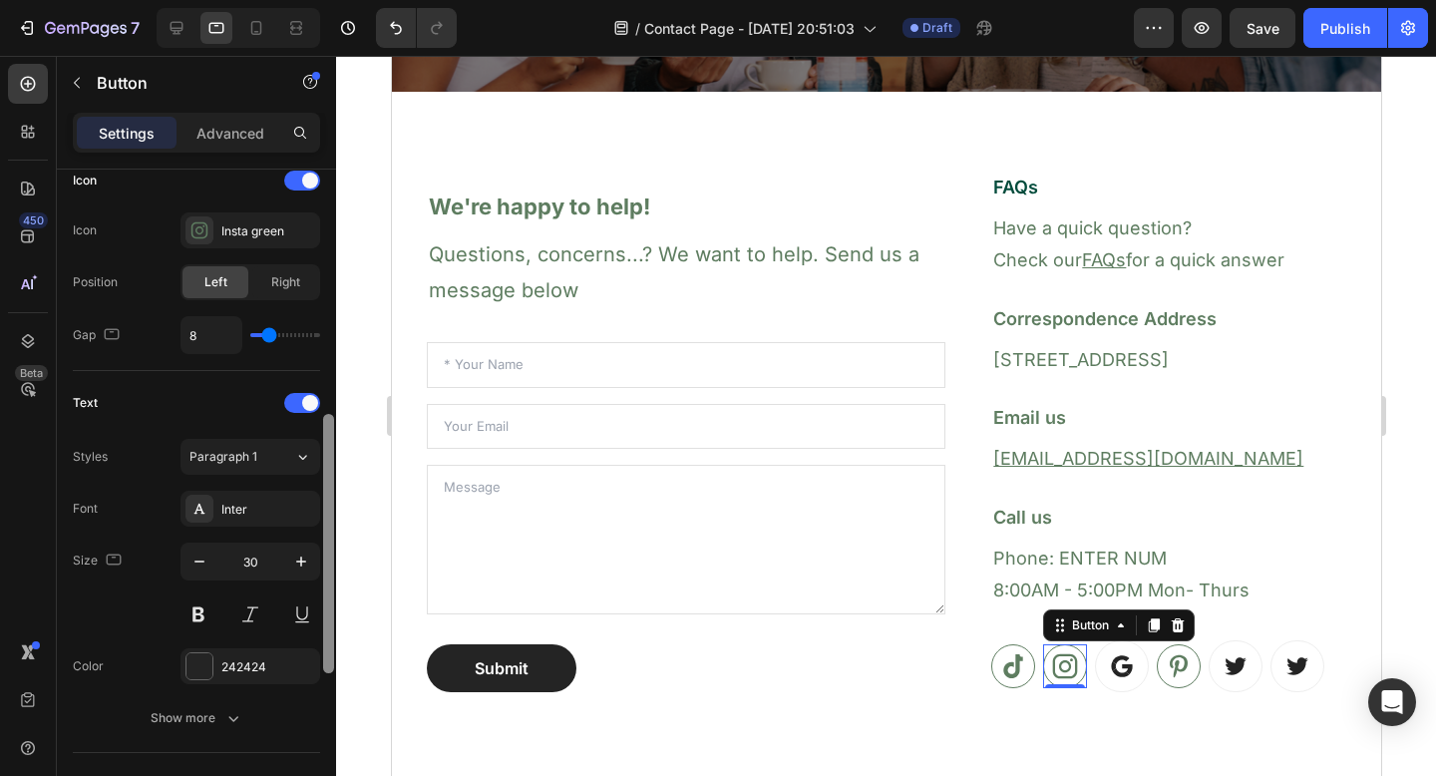
scroll to position [619, 0]
drag, startPoint x: 330, startPoint y: 433, endPoint x: 308, endPoint y: 538, distance: 107.0
click at [308, 538] on div "Size Width Auto Height Auto Padding 7, 7, 7, 7 Background Color Transparent Ima…" at bounding box center [196, 501] width 279 height 663
click at [146, 611] on div "Size 30" at bounding box center [196, 591] width 247 height 90
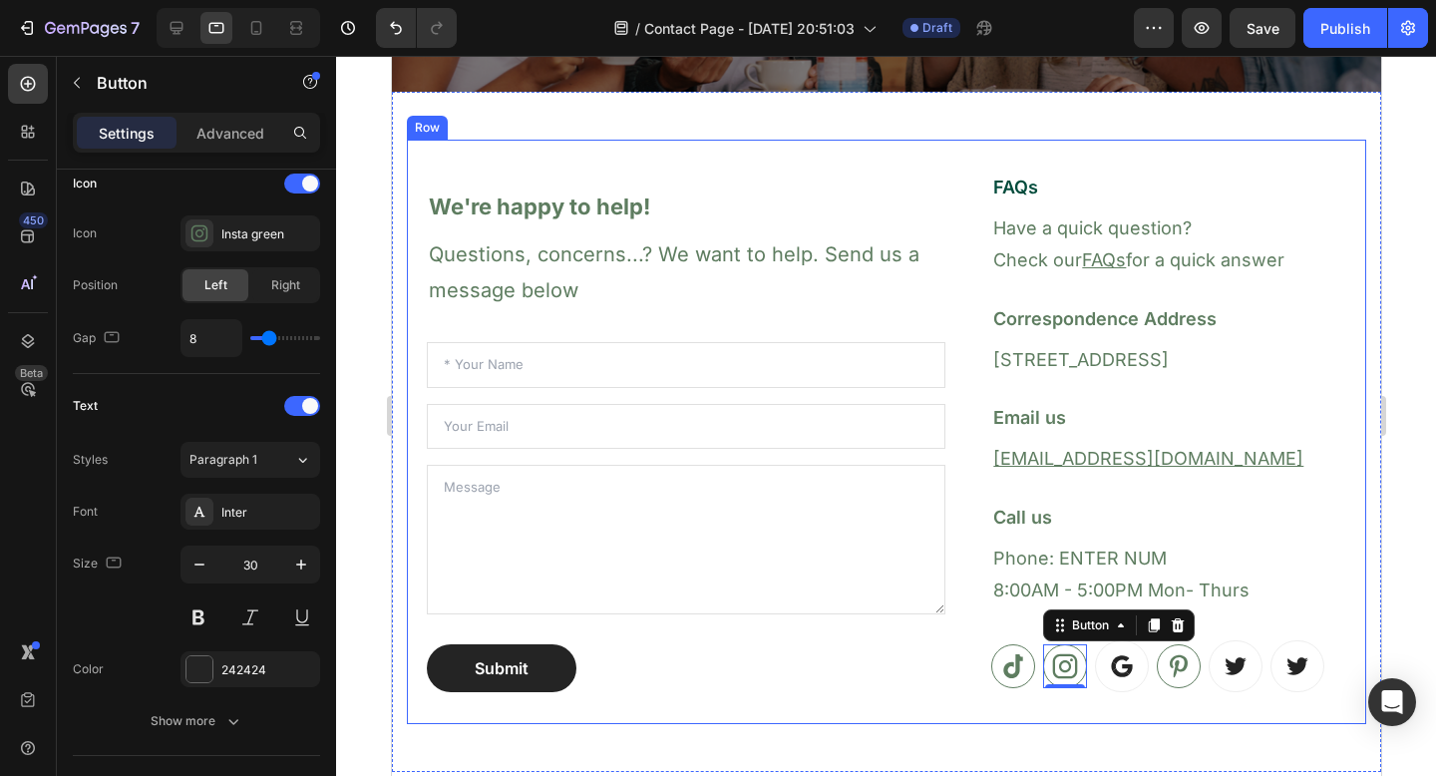
click at [936, 701] on div "We're happy to help! Heading Questions, concerns...? We want to help. Send us a…" at bounding box center [886, 432] width 960 height 585
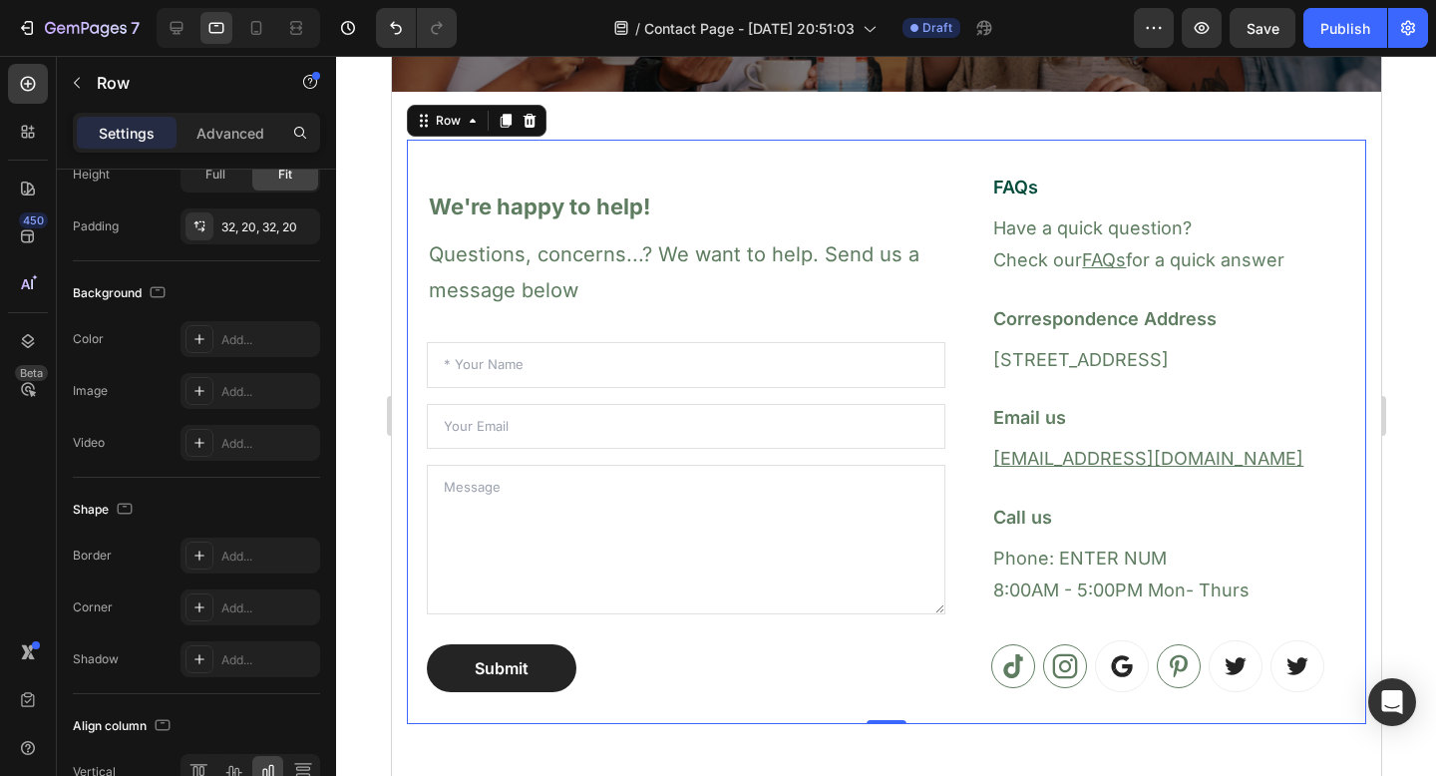
scroll to position [0, 0]
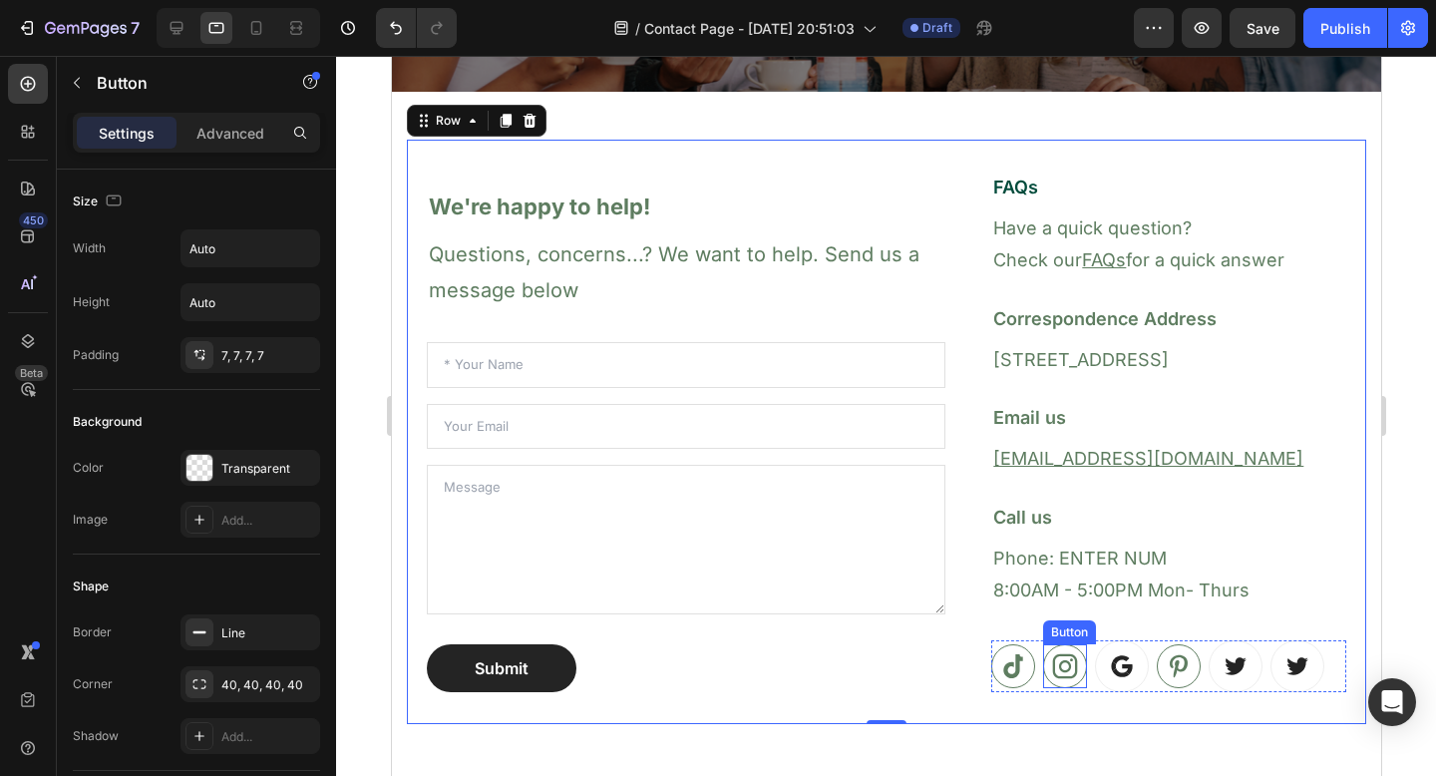
click at [1052, 676] on icon at bounding box center [1064, 666] width 25 height 25
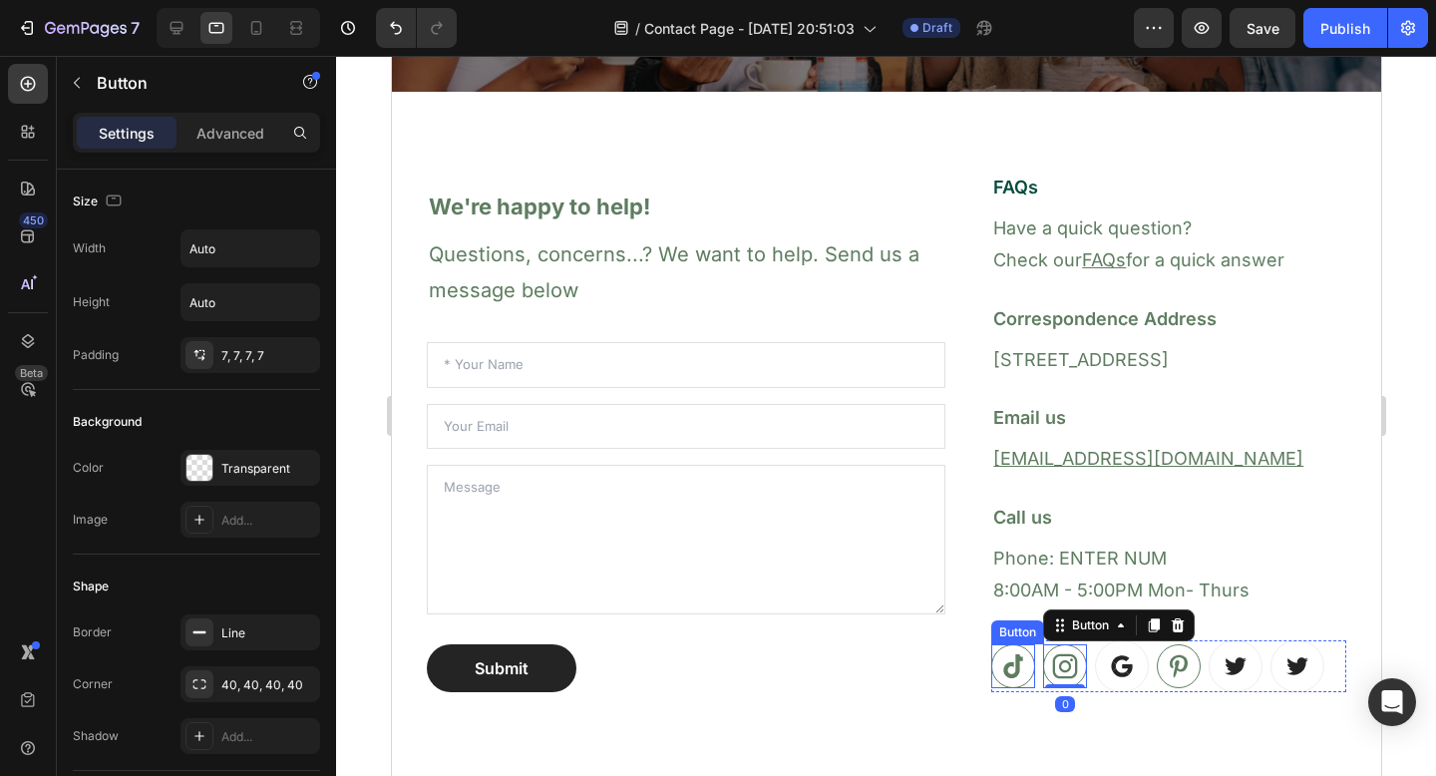
click at [998, 667] on icon at bounding box center [1013, 666] width 30 height 30
click at [1065, 668] on icon at bounding box center [1064, 666] width 30 height 30
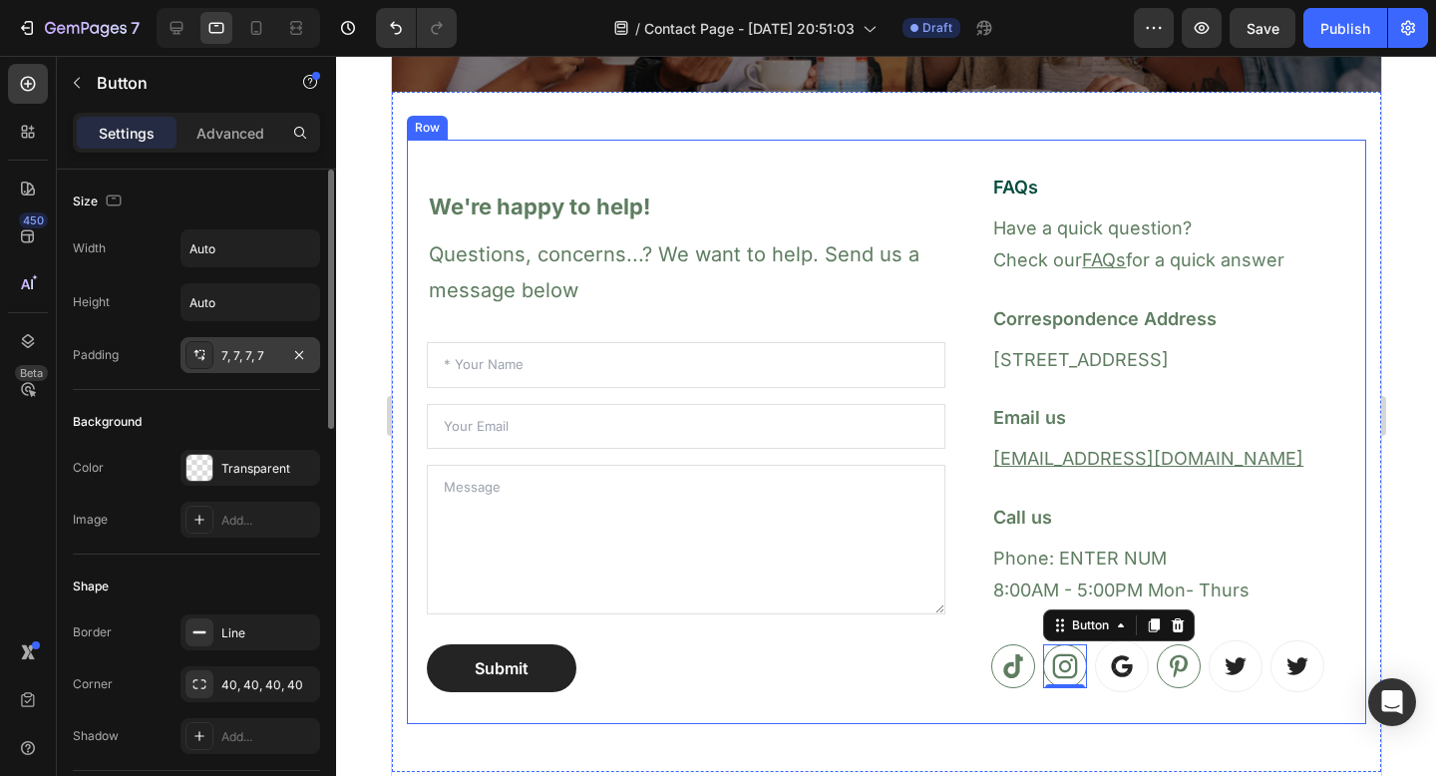
click at [262, 358] on div "7, 7, 7, 7" at bounding box center [250, 356] width 58 height 18
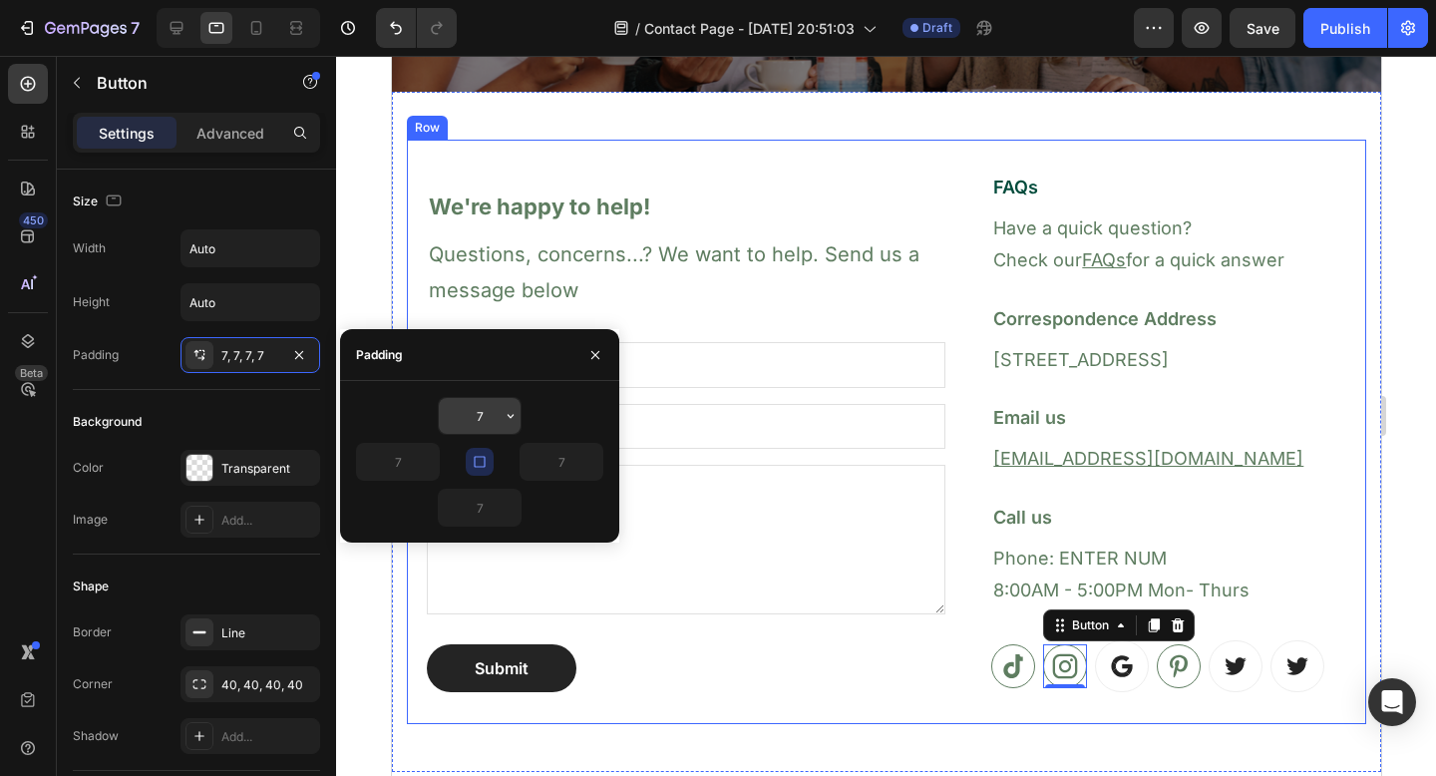
click at [473, 418] on input "7" at bounding box center [480, 416] width 82 height 36
type input "1"
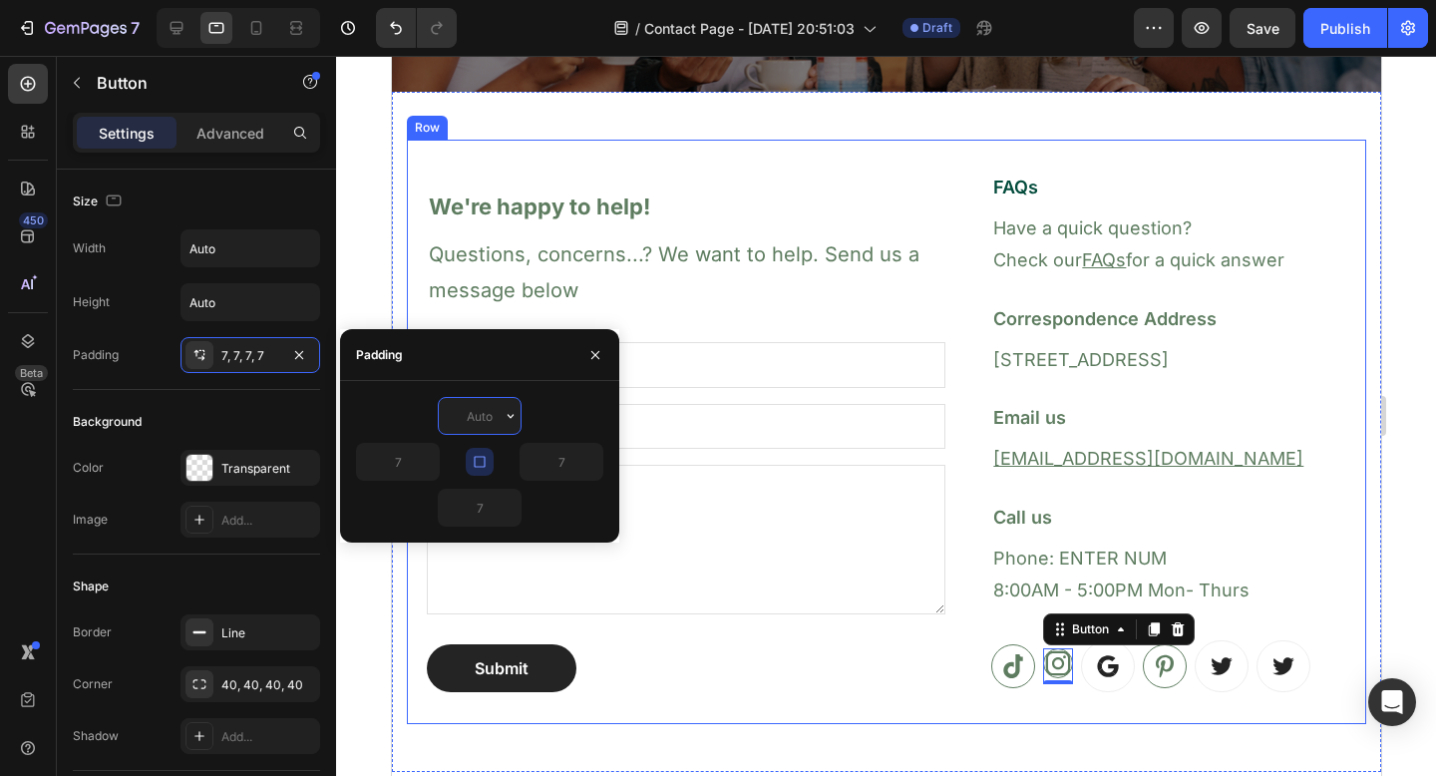
type input "9"
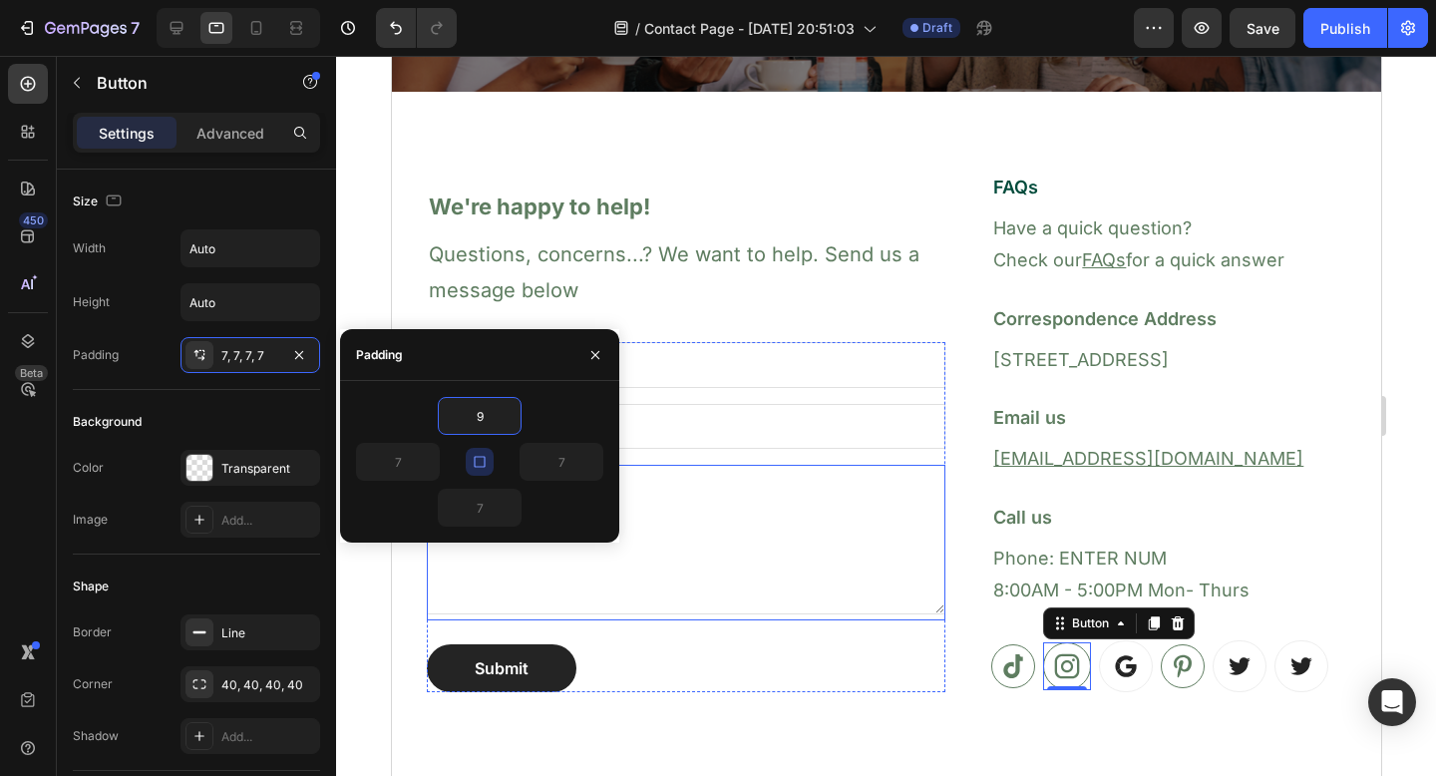
click at [731, 634] on div "Text Field Email Field Text Area Submit Submit Button Contact Form" at bounding box center [685, 517] width 519 height 350
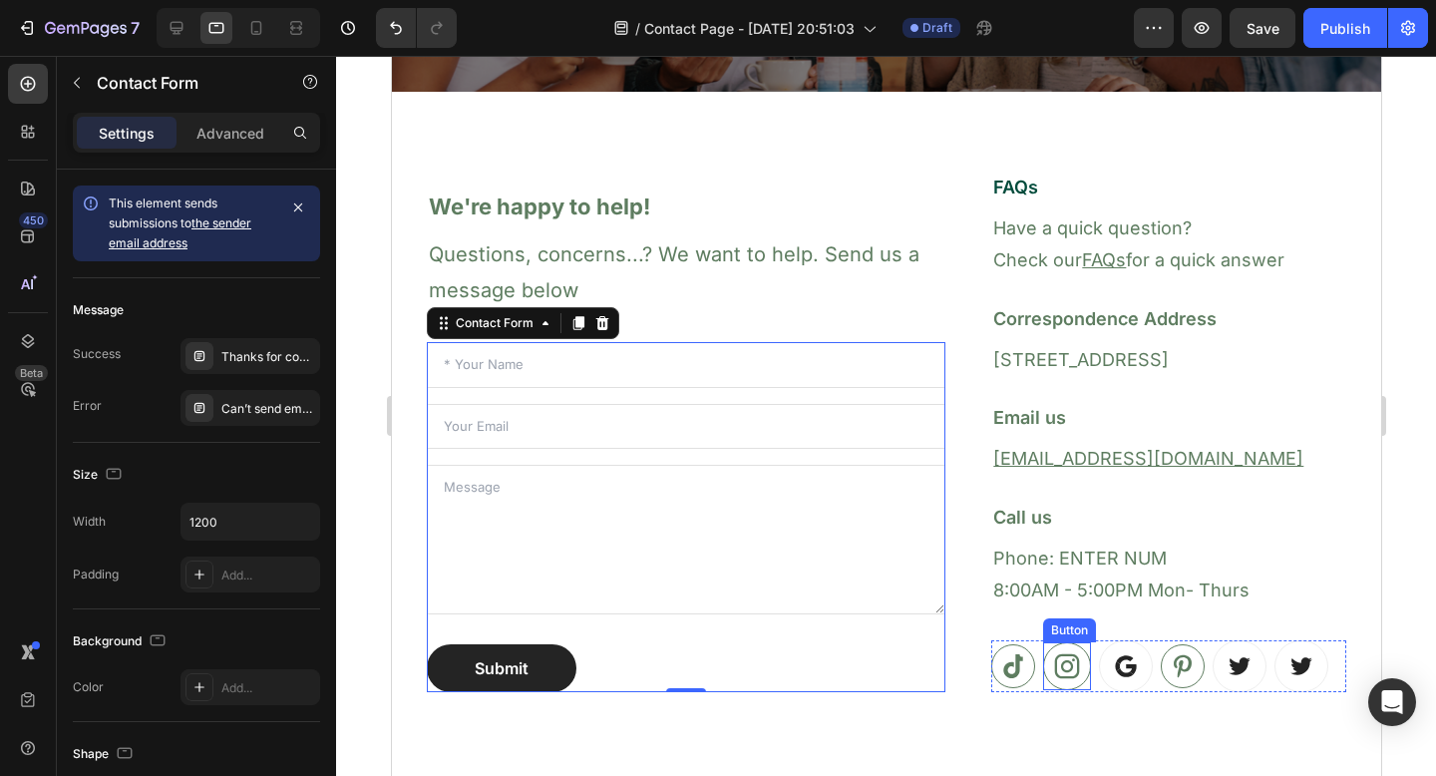
click at [1062, 669] on icon at bounding box center [1066, 666] width 25 height 25
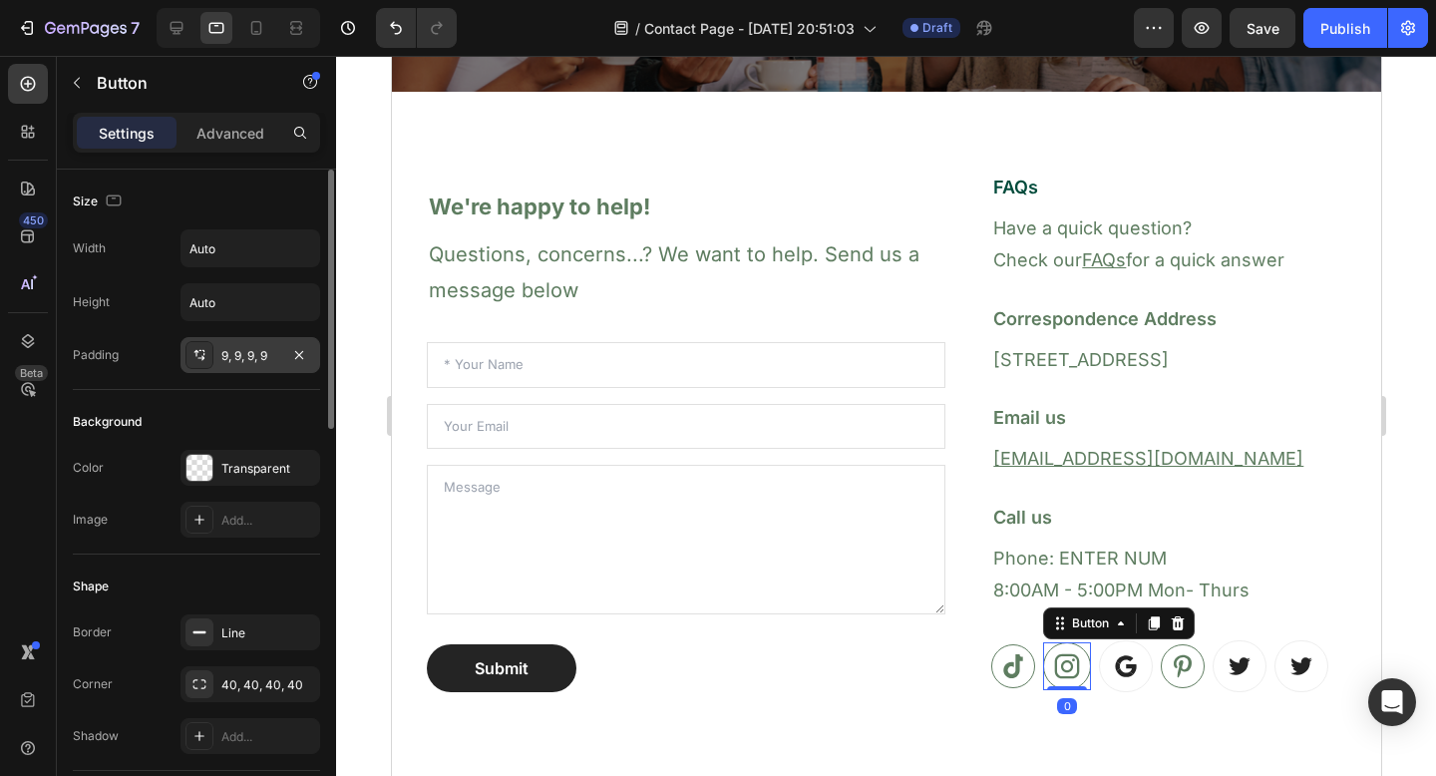
click at [228, 353] on div "9, 9, 9, 9" at bounding box center [250, 356] width 58 height 18
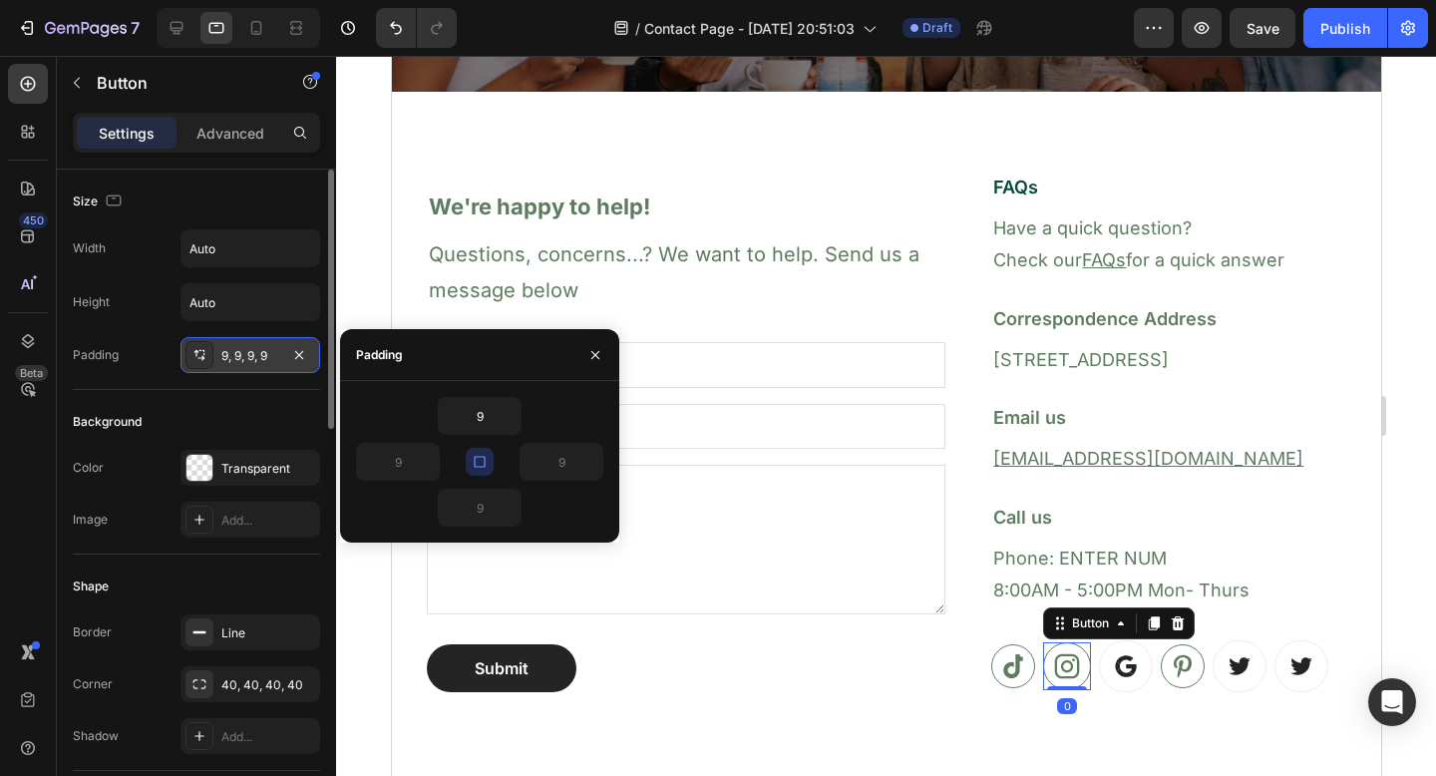
click at [228, 353] on div "9, 9, 9, 9" at bounding box center [250, 356] width 58 height 18
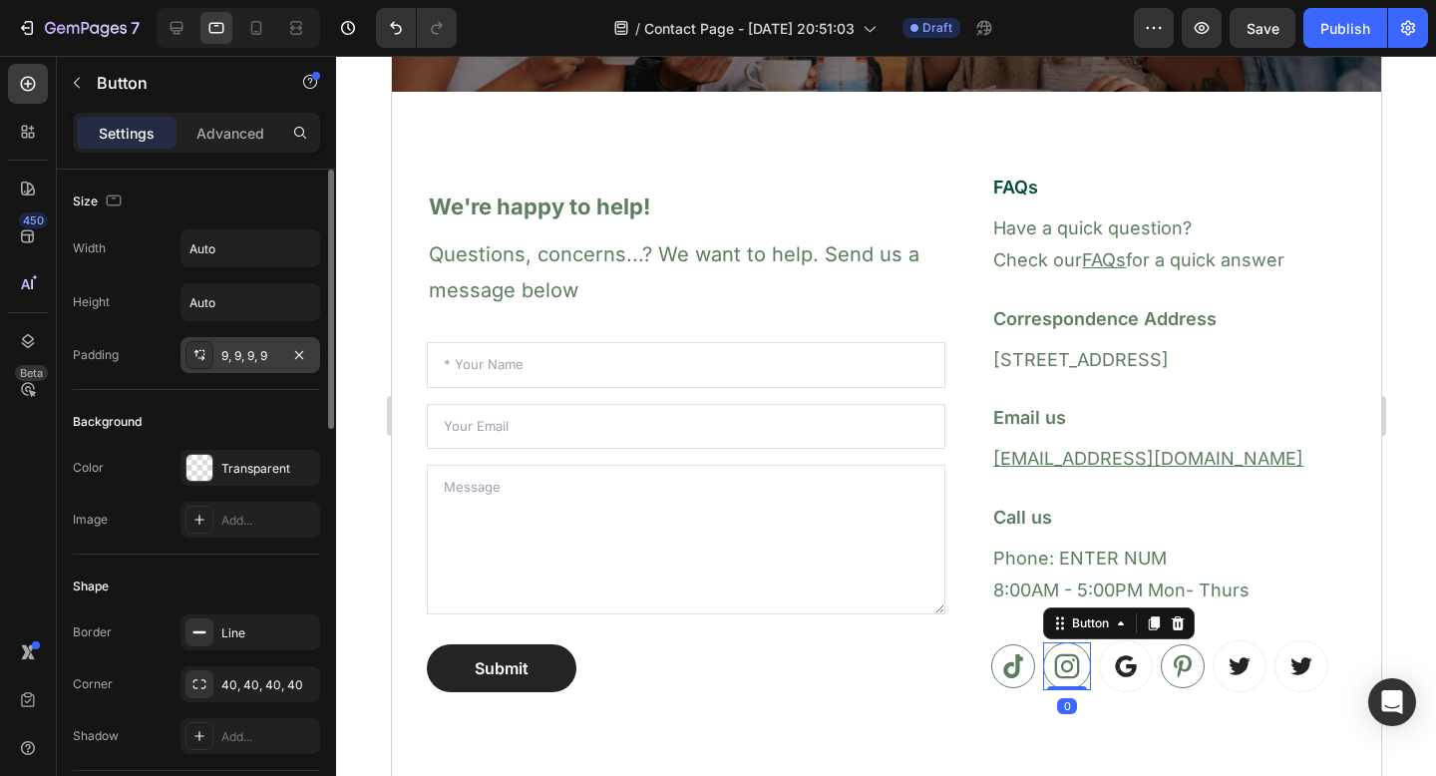
click at [228, 353] on div "9, 9, 9, 9" at bounding box center [250, 356] width 58 height 18
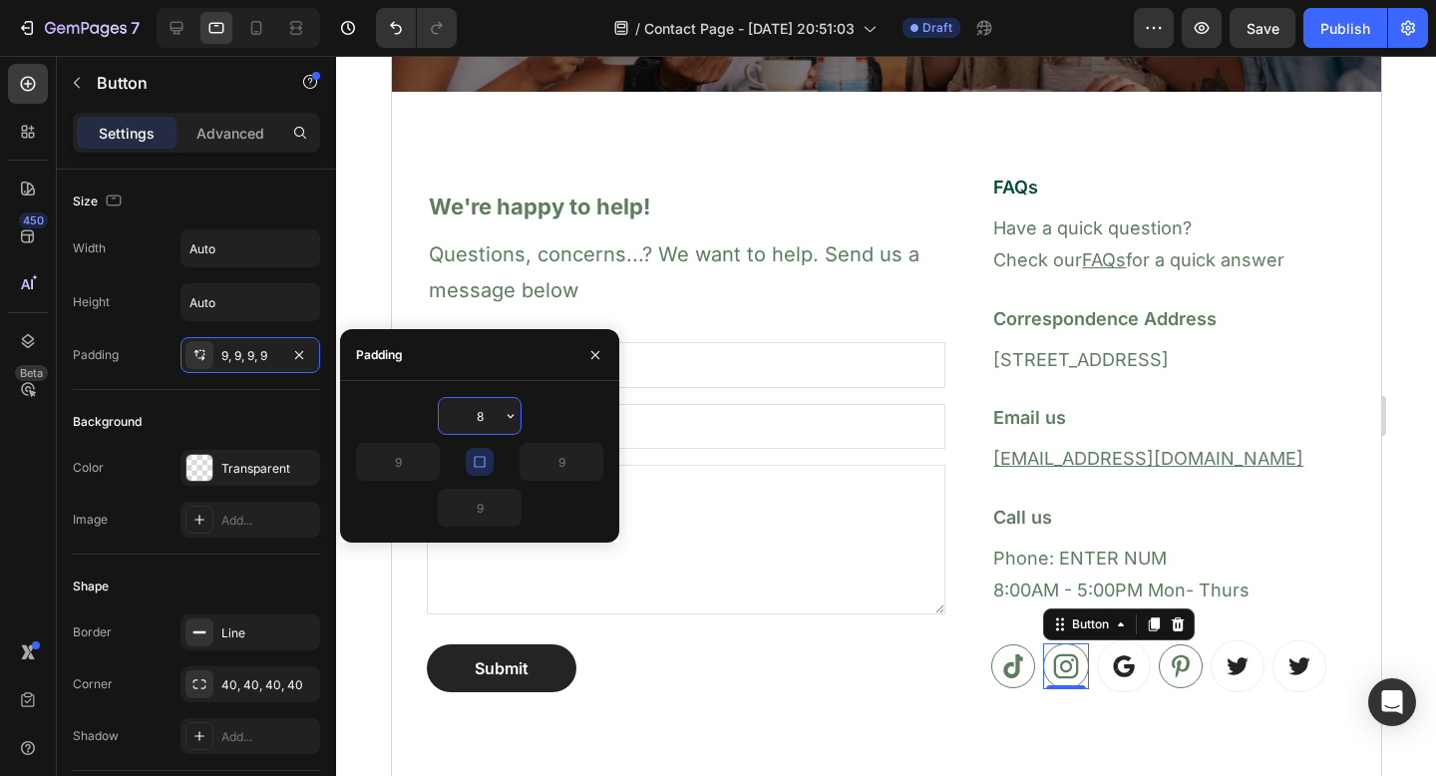
type input "8"
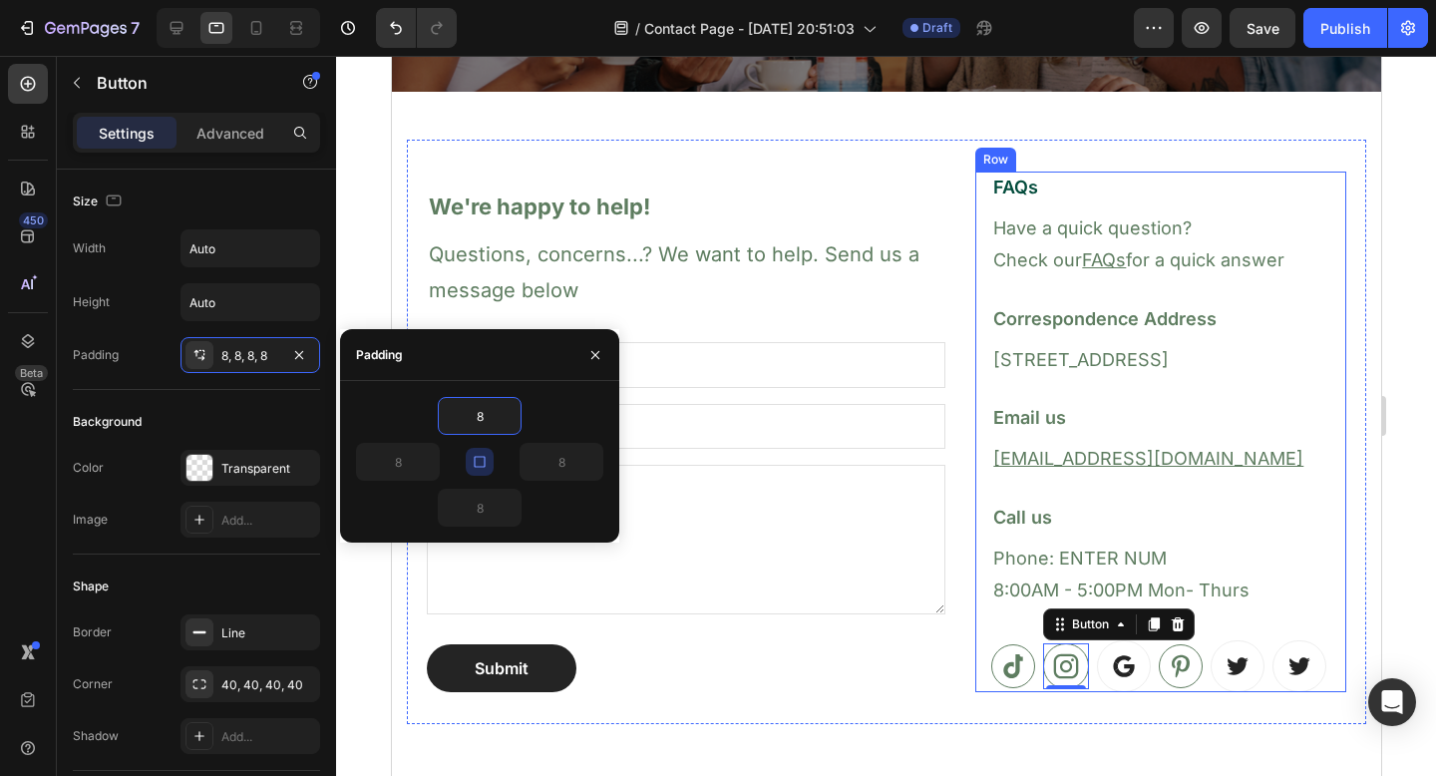
click at [1012, 627] on div "FAQs Heading Have a quick question? Check our FAQs for a quick answer Text bloc…" at bounding box center [1168, 432] width 355 height 521
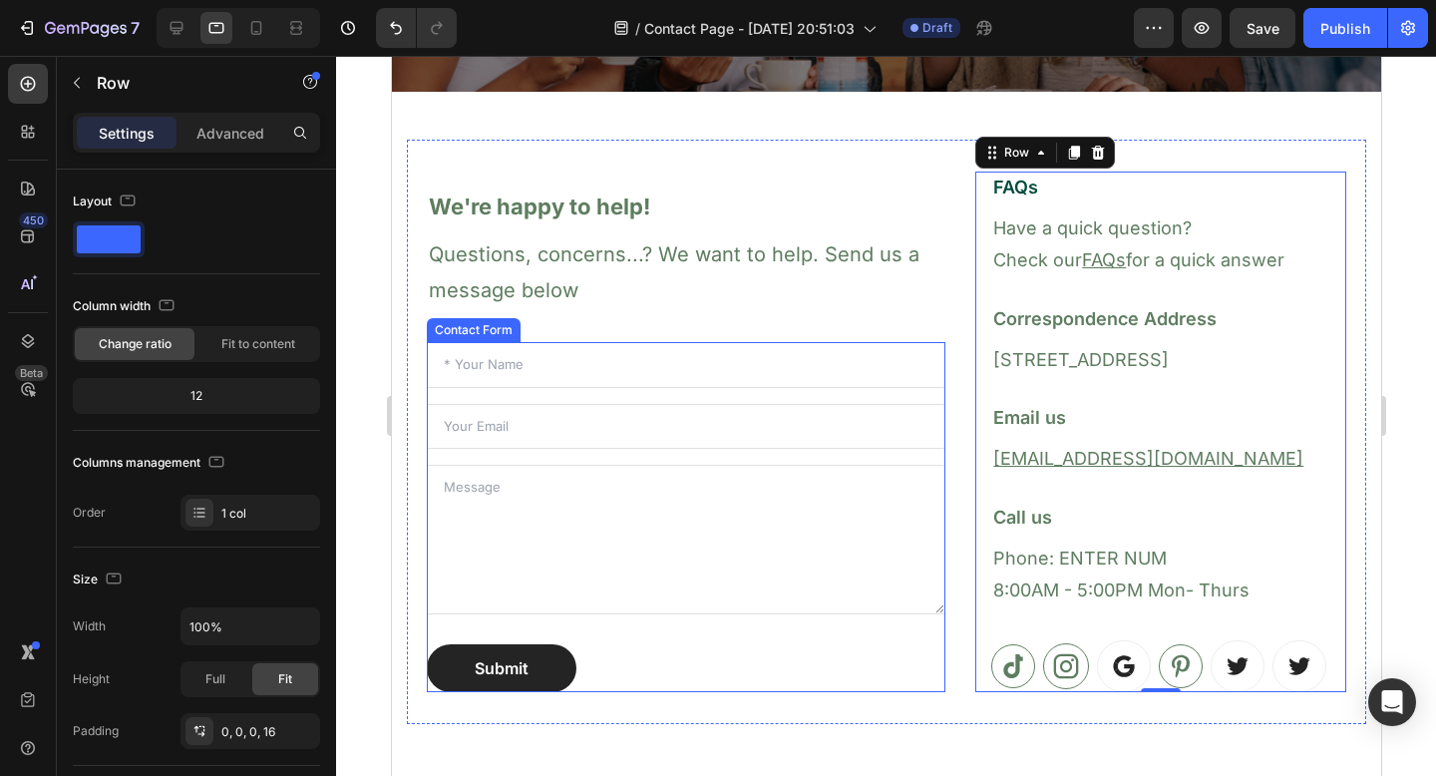
click at [781, 669] on div "Submit Submit Button" at bounding box center [685, 668] width 519 height 48
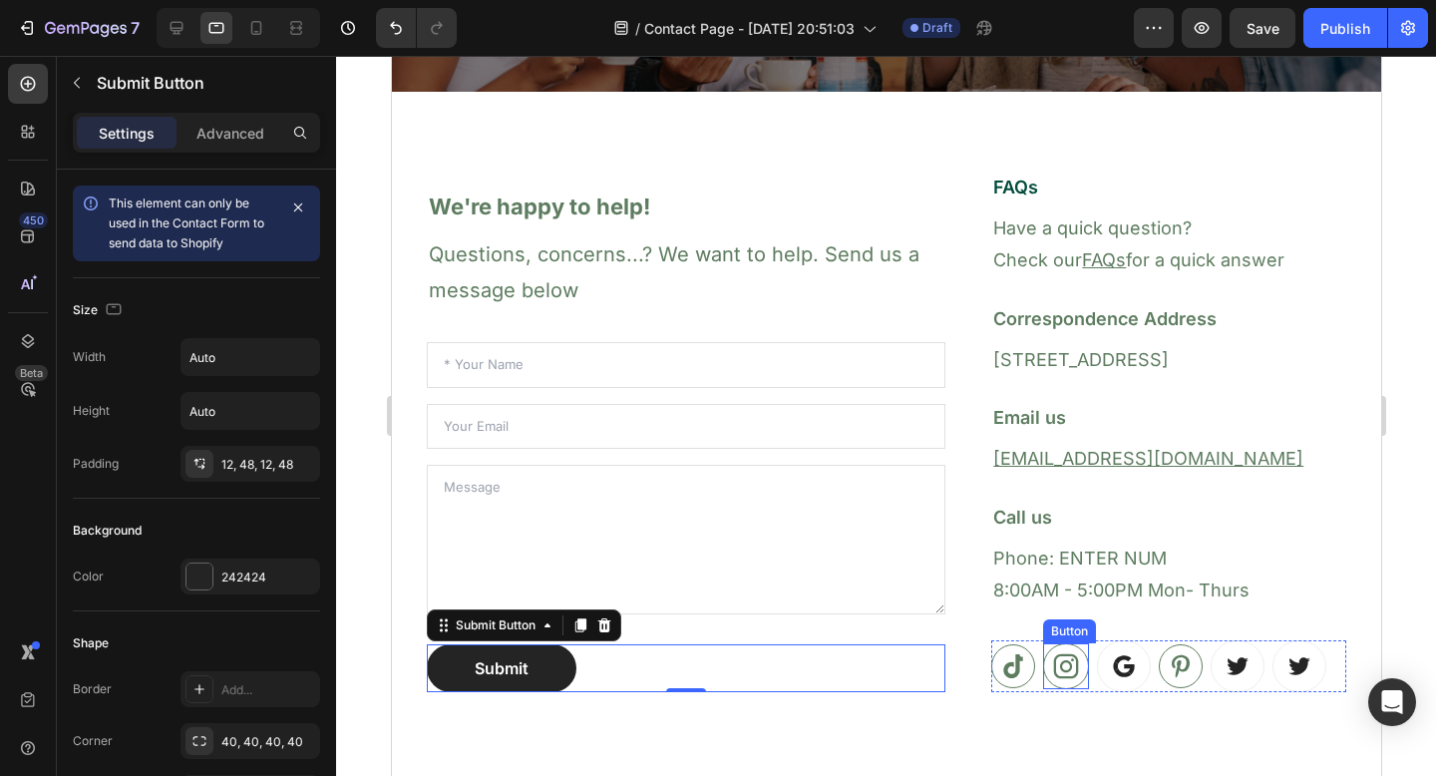
click at [1053, 667] on icon at bounding box center [1065, 666] width 25 height 25
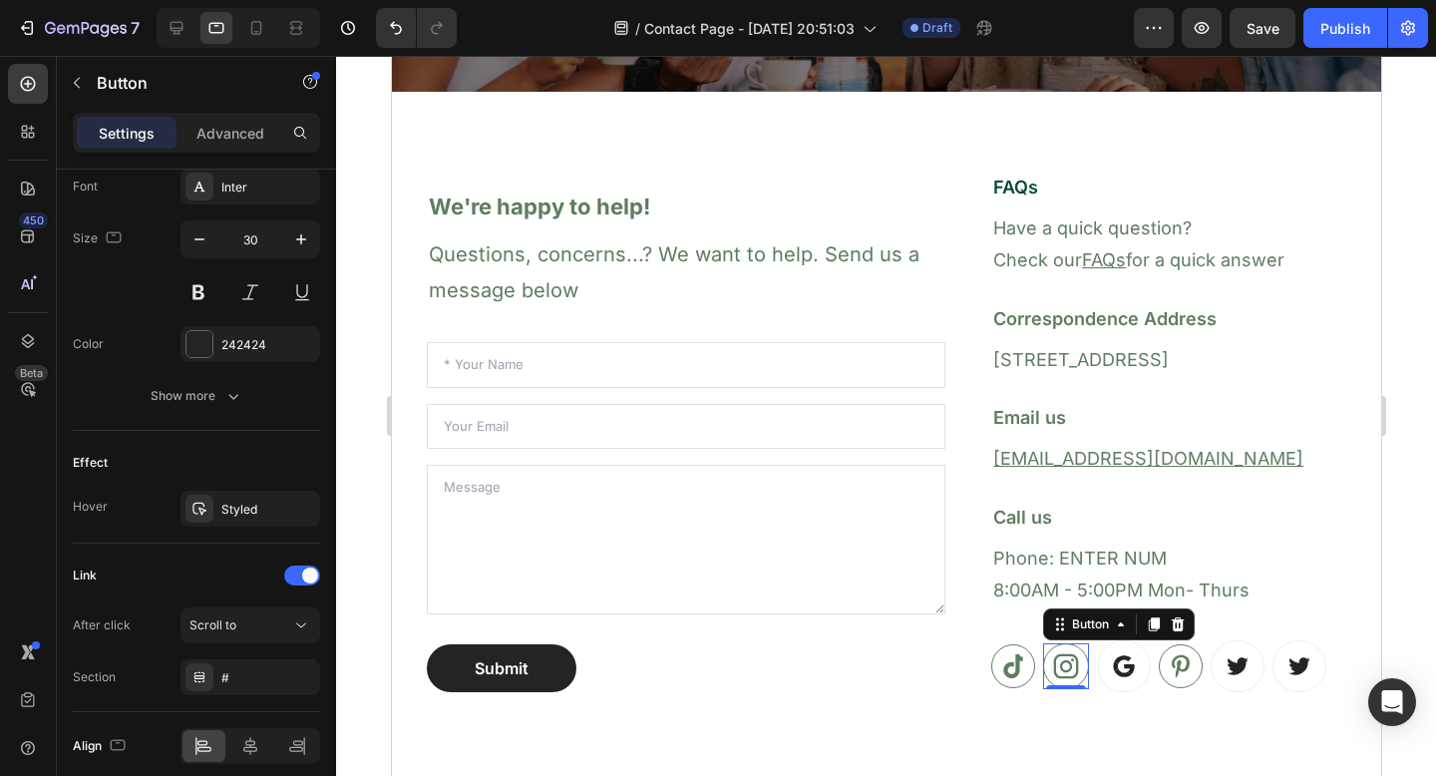
scroll to position [1028, 0]
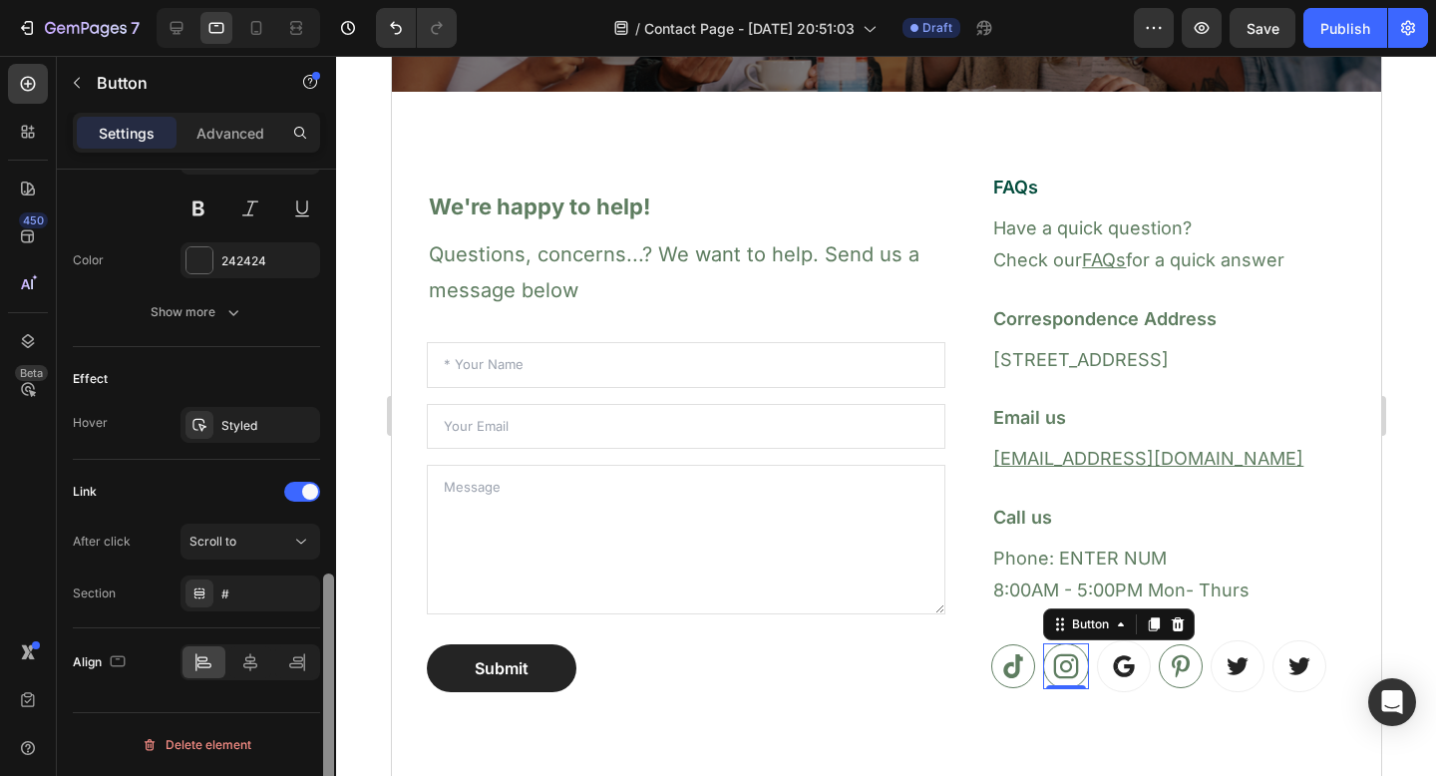
drag, startPoint x: 324, startPoint y: 346, endPoint x: 272, endPoint y: 775, distance: 432.1
click at [272, 775] on div "Size Width Auto Height Auto Padding 8, 8, 8, 8 Background Color Transparent Ima…" at bounding box center [196, 501] width 279 height 663
click at [259, 553] on button "Scroll to" at bounding box center [251, 542] width 140 height 36
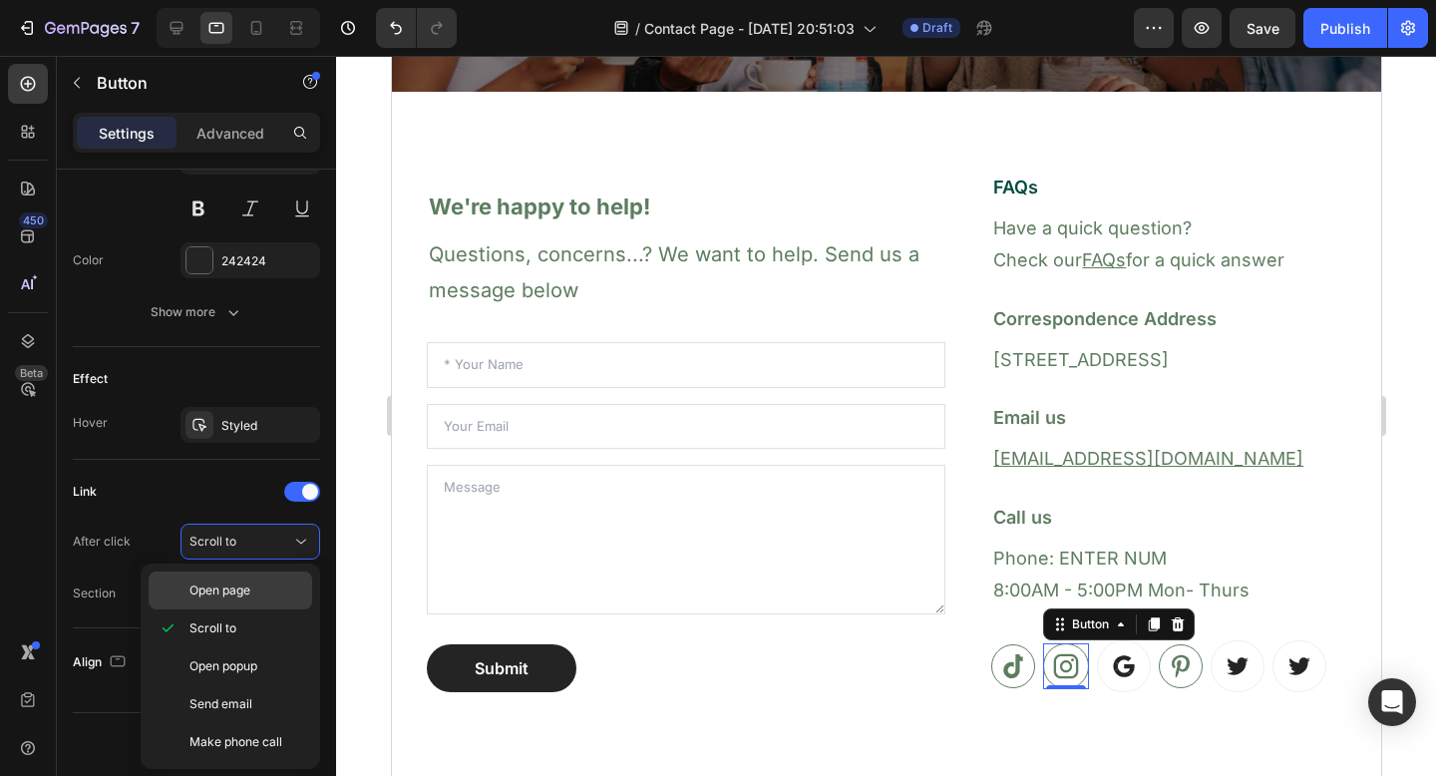
click at [245, 587] on span "Open page" at bounding box center [220, 591] width 61 height 18
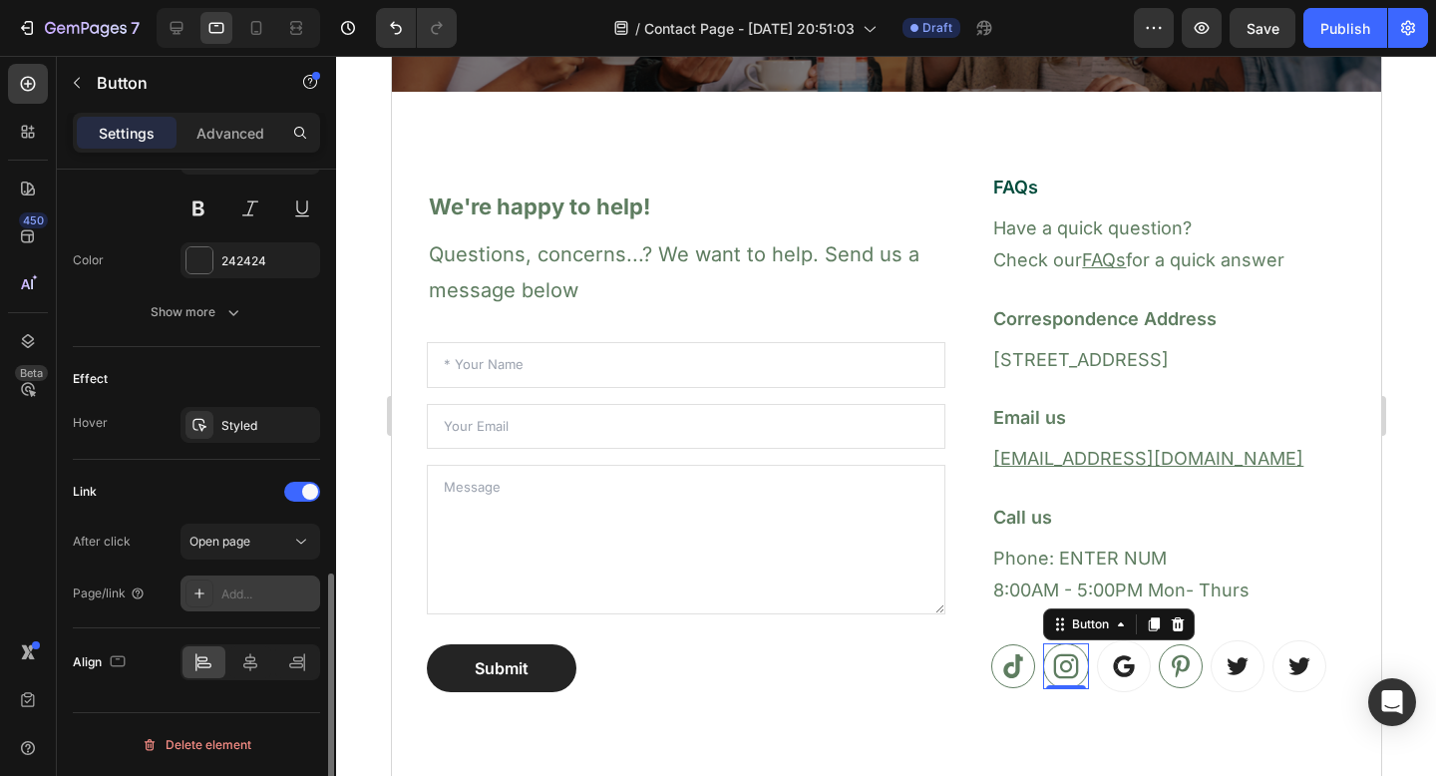
click at [236, 593] on div "Add..." at bounding box center [268, 595] width 94 height 18
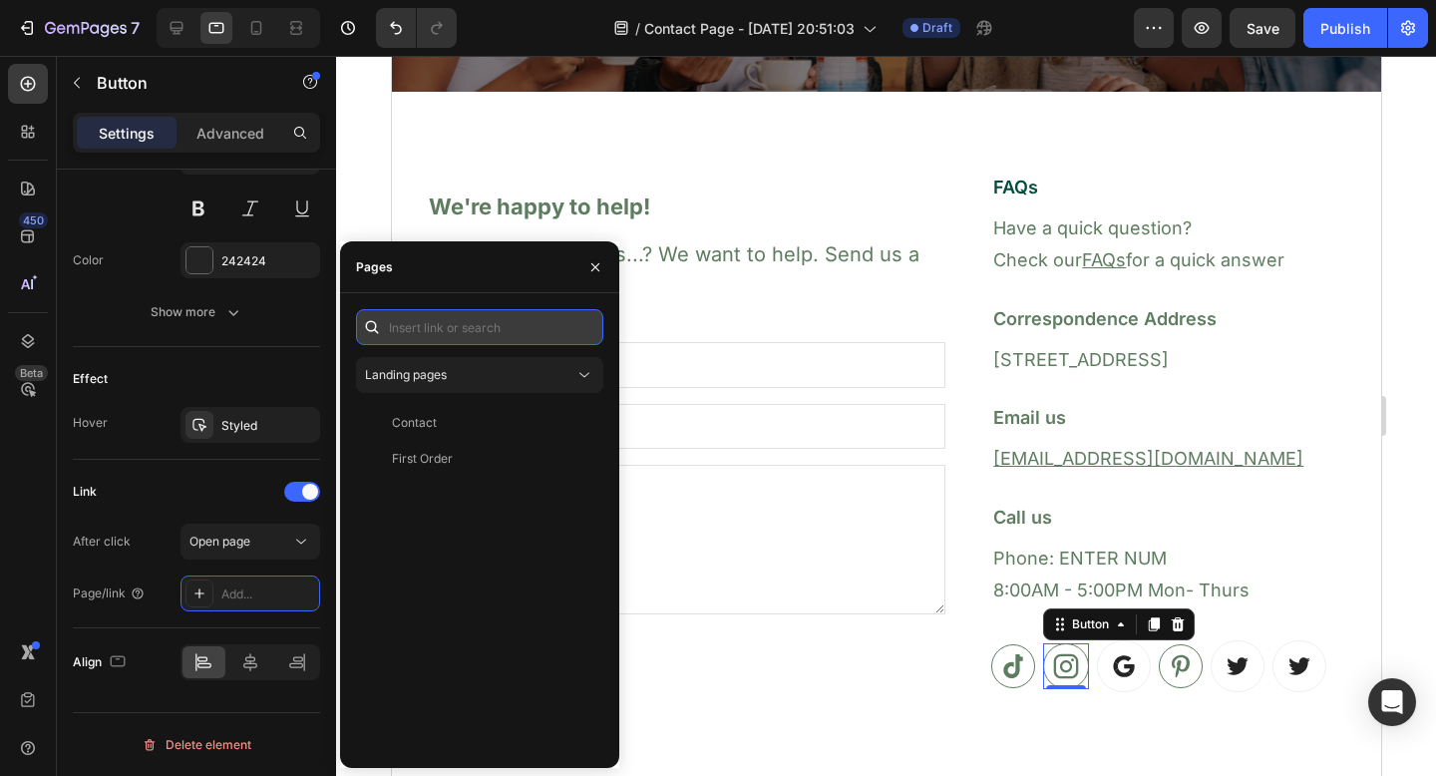
click at [487, 329] on input "text" at bounding box center [479, 327] width 247 height 36
paste input "[URL][DOMAIN_NAME]"
type input "[URL][DOMAIN_NAME]"
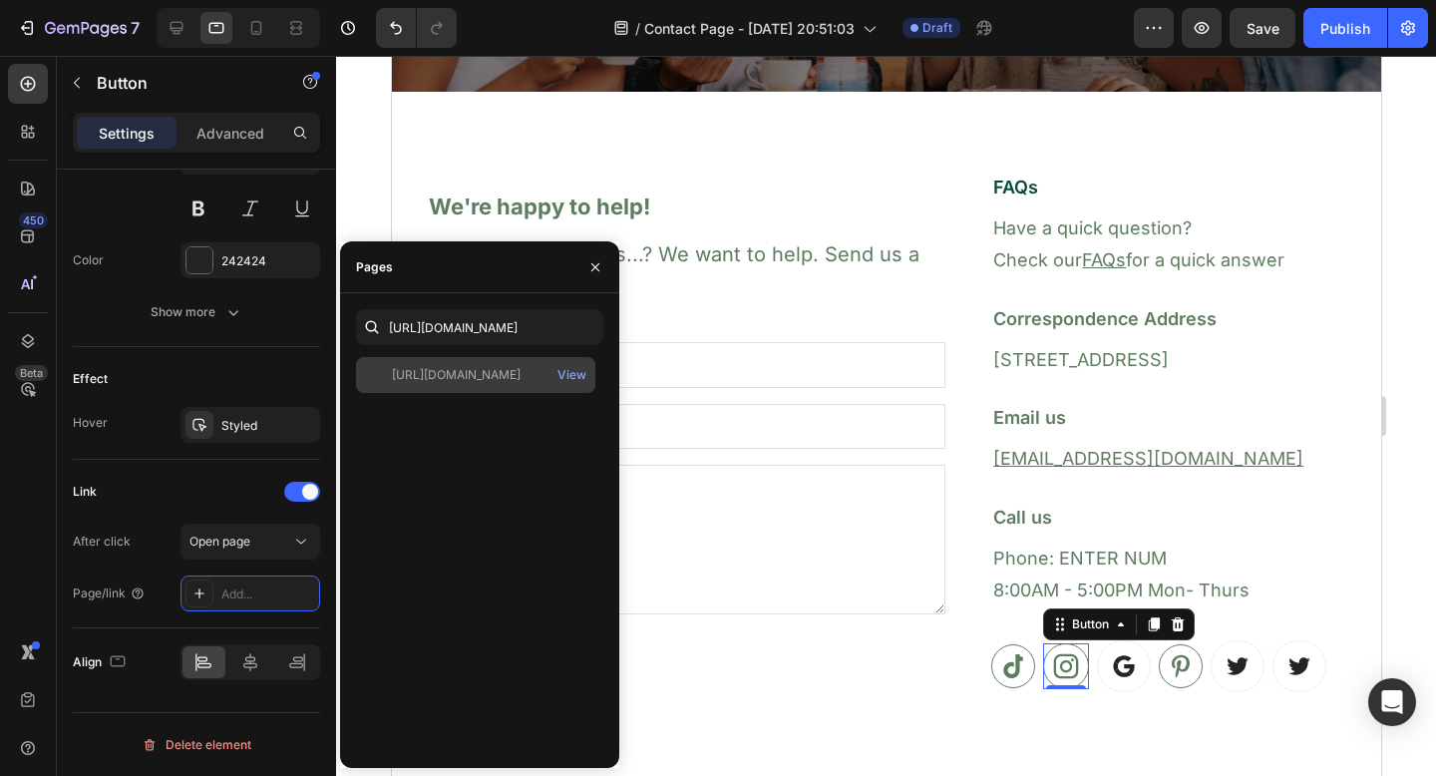
click at [483, 370] on div "[URL][DOMAIN_NAME]" at bounding box center [456, 375] width 129 height 18
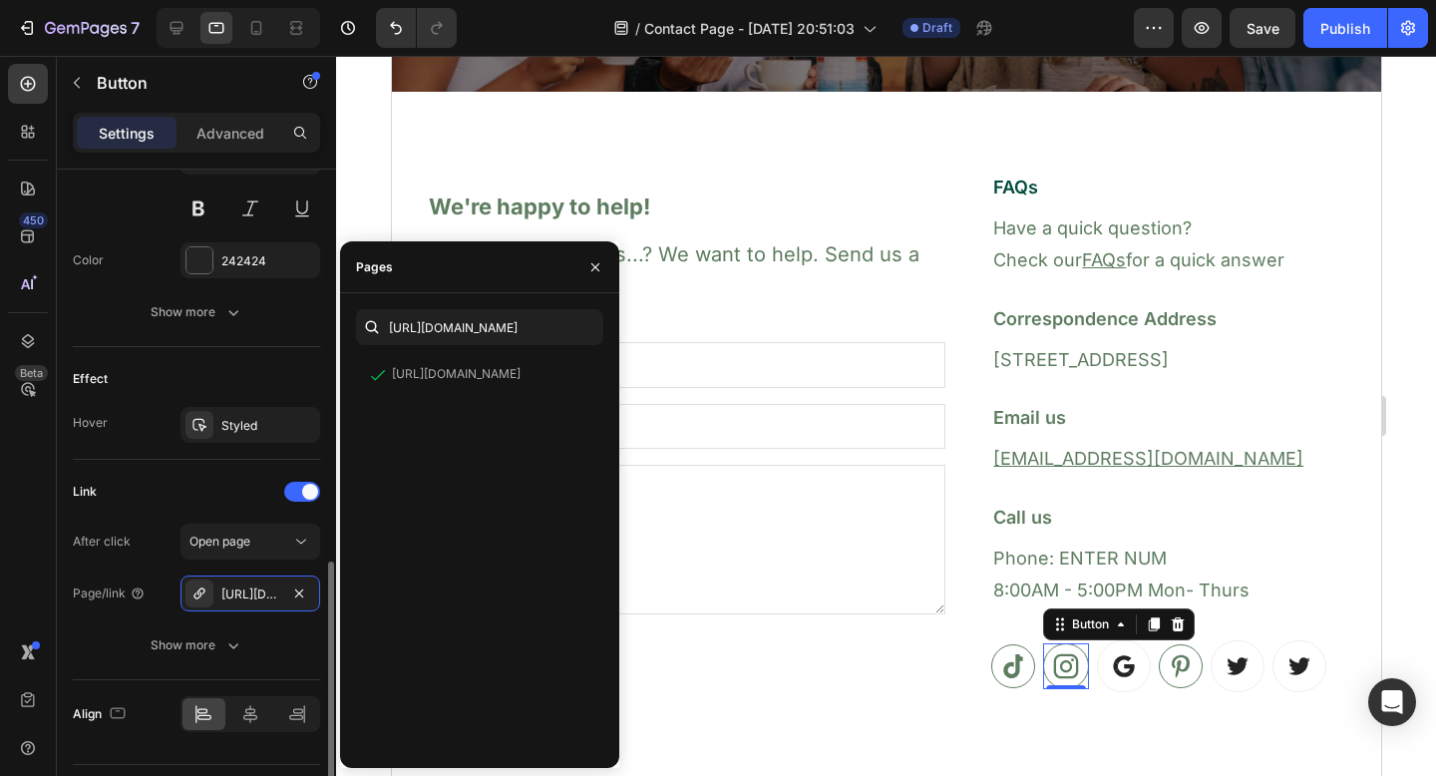
click at [222, 482] on div "Link" at bounding box center [196, 492] width 247 height 32
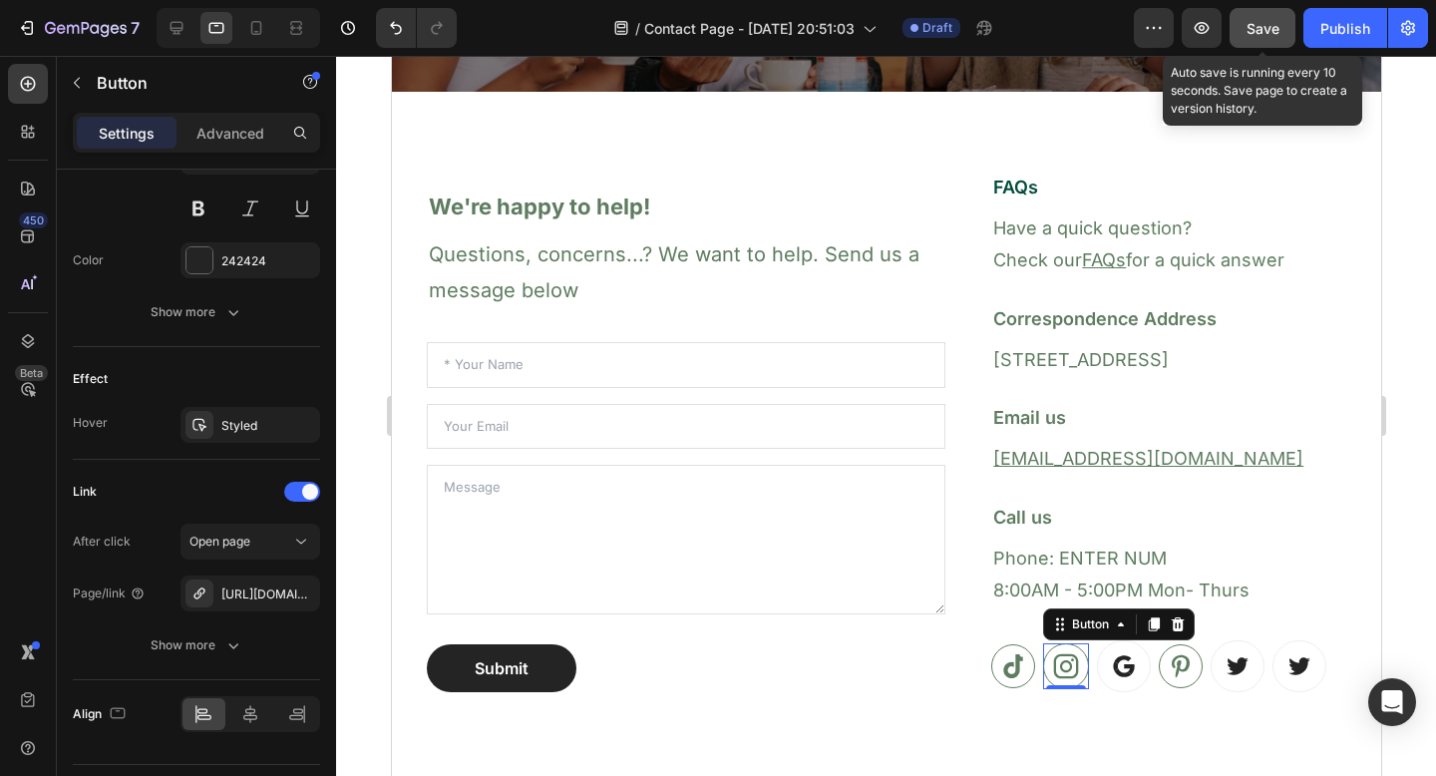
click at [1260, 34] on span "Save" at bounding box center [1263, 28] width 33 height 17
